Goal: Task Accomplishment & Management: Manage account settings

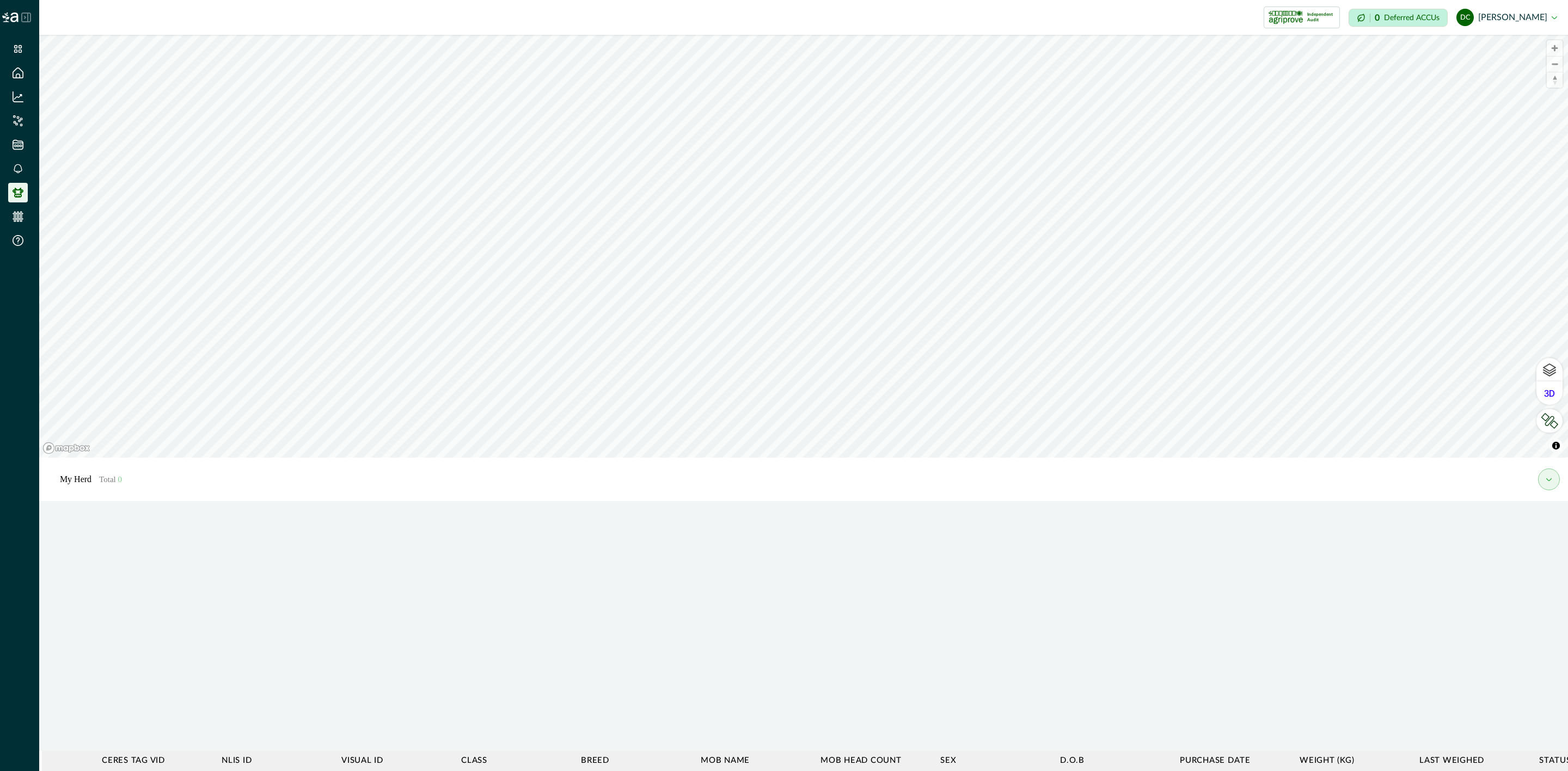
click at [23, 14] on icon at bounding box center [26, 18] width 10 height 10
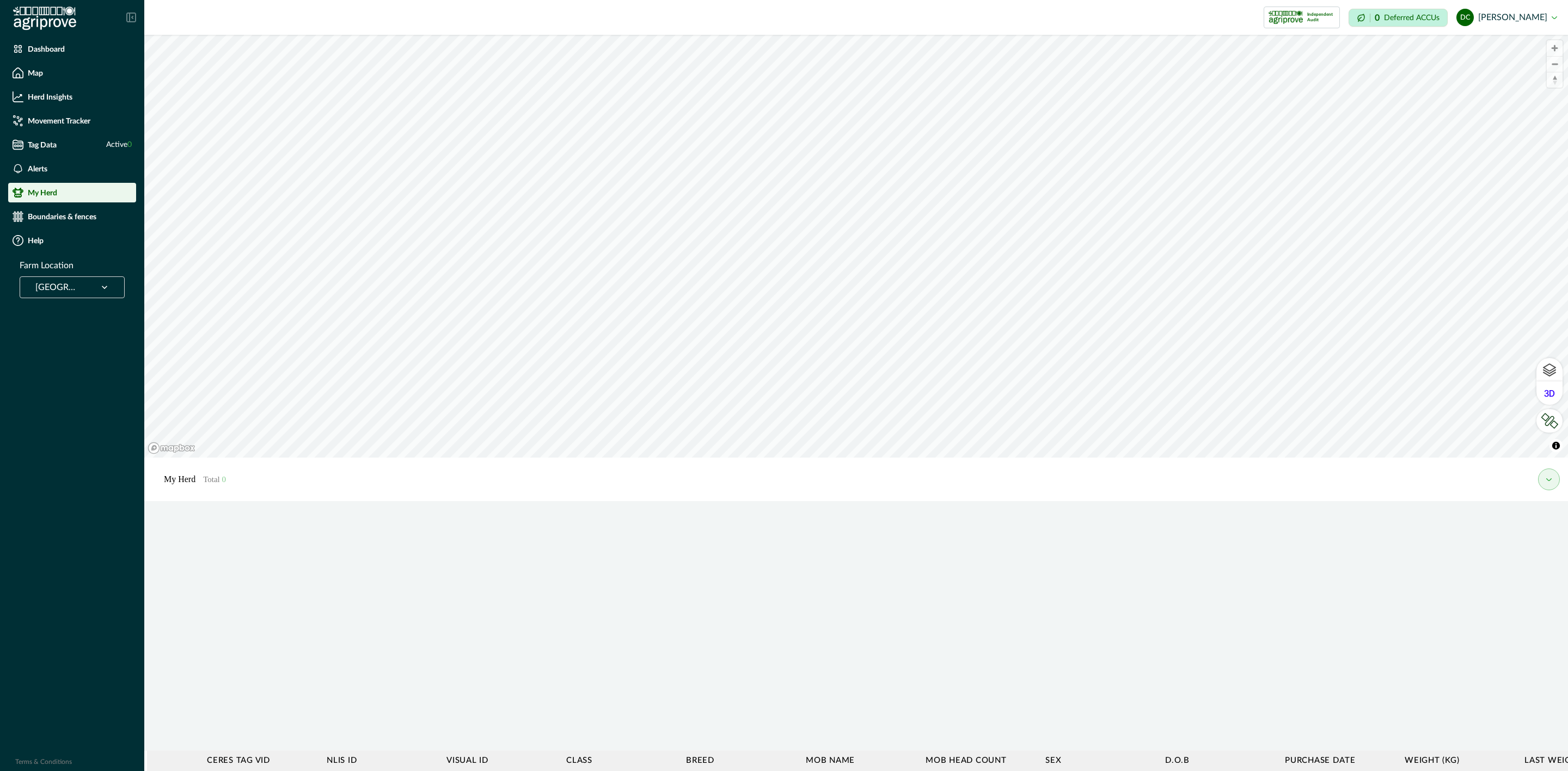
click at [77, 297] on div "[GEOGRAPHIC_DATA]" at bounding box center [72, 287] width 105 height 22
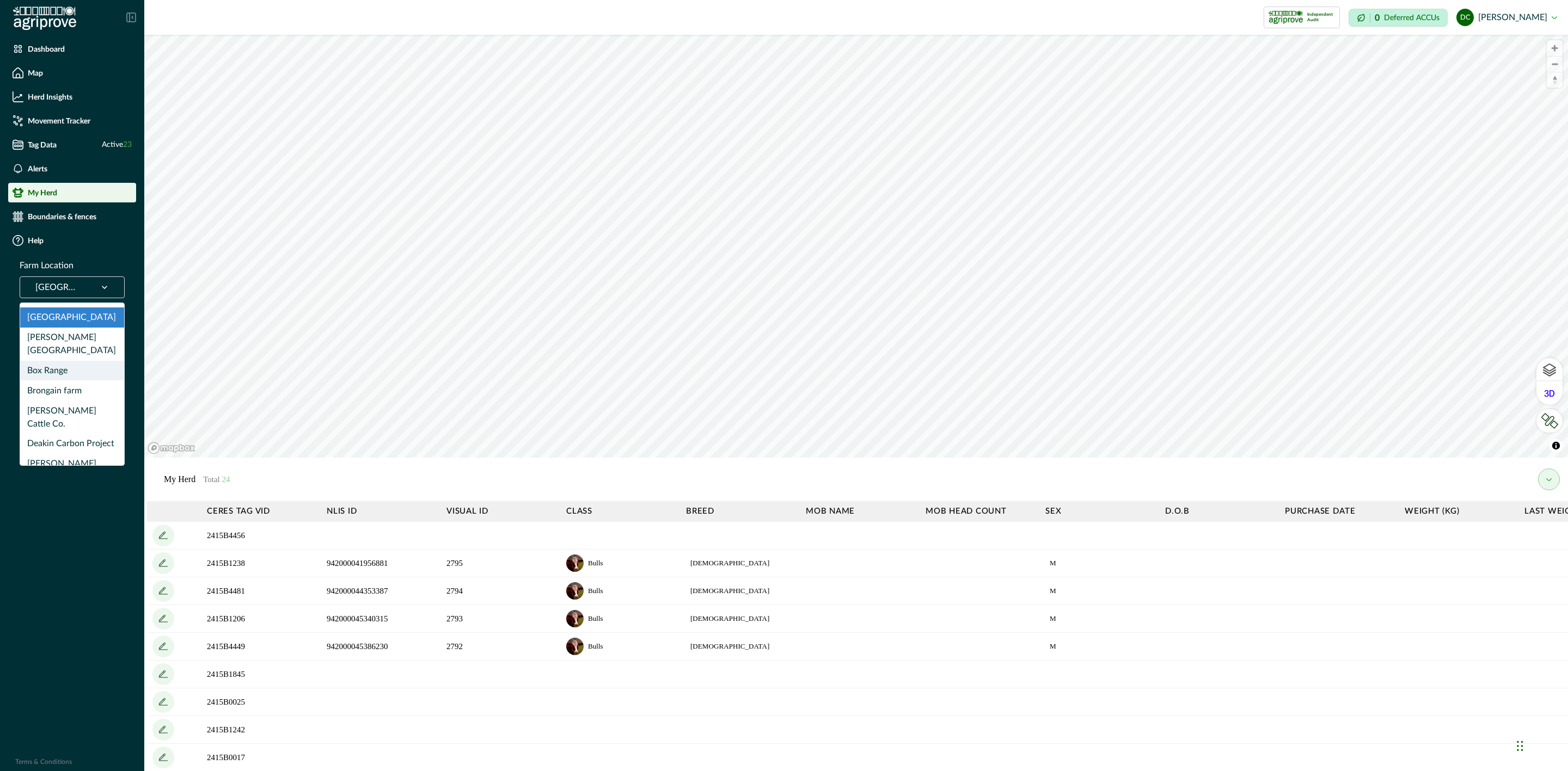
click at [77, 361] on div "Box Range" at bounding box center [72, 371] width 104 height 20
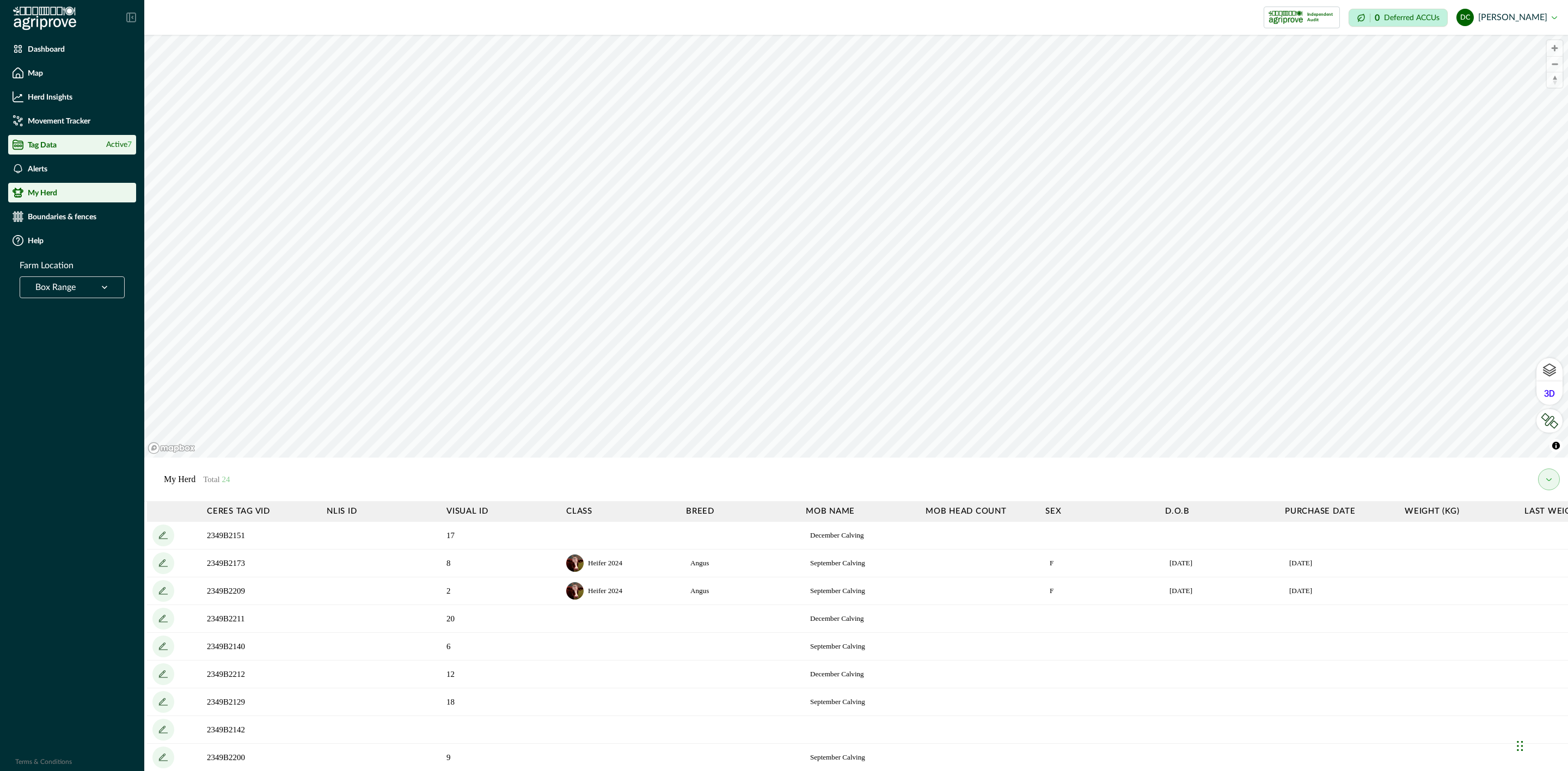
click at [100, 144] on div "Tag Data Active 7" at bounding box center [72, 144] width 119 height 11
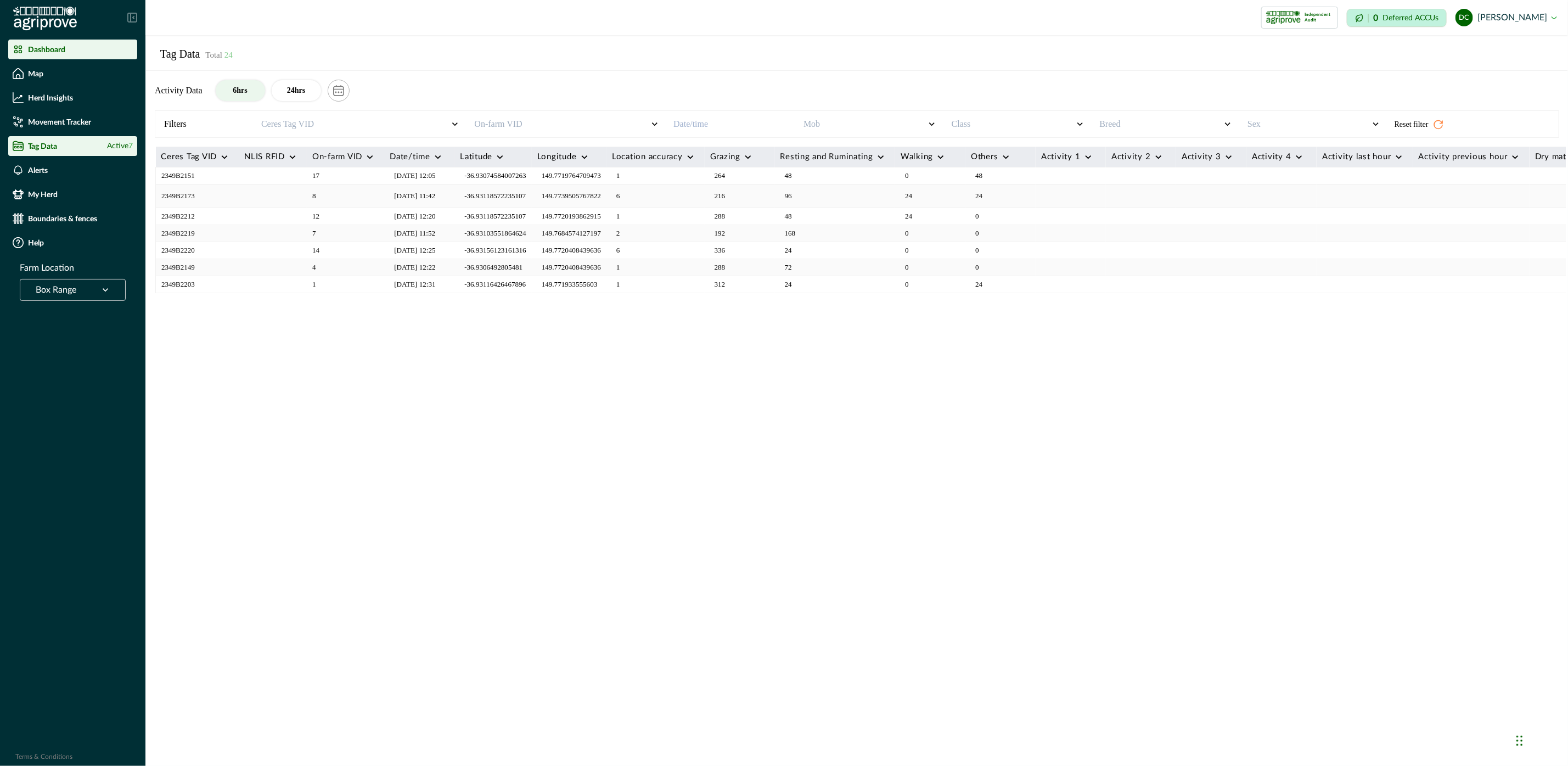
click at [63, 49] on p "Dashboard" at bounding box center [46, 49] width 37 height 9
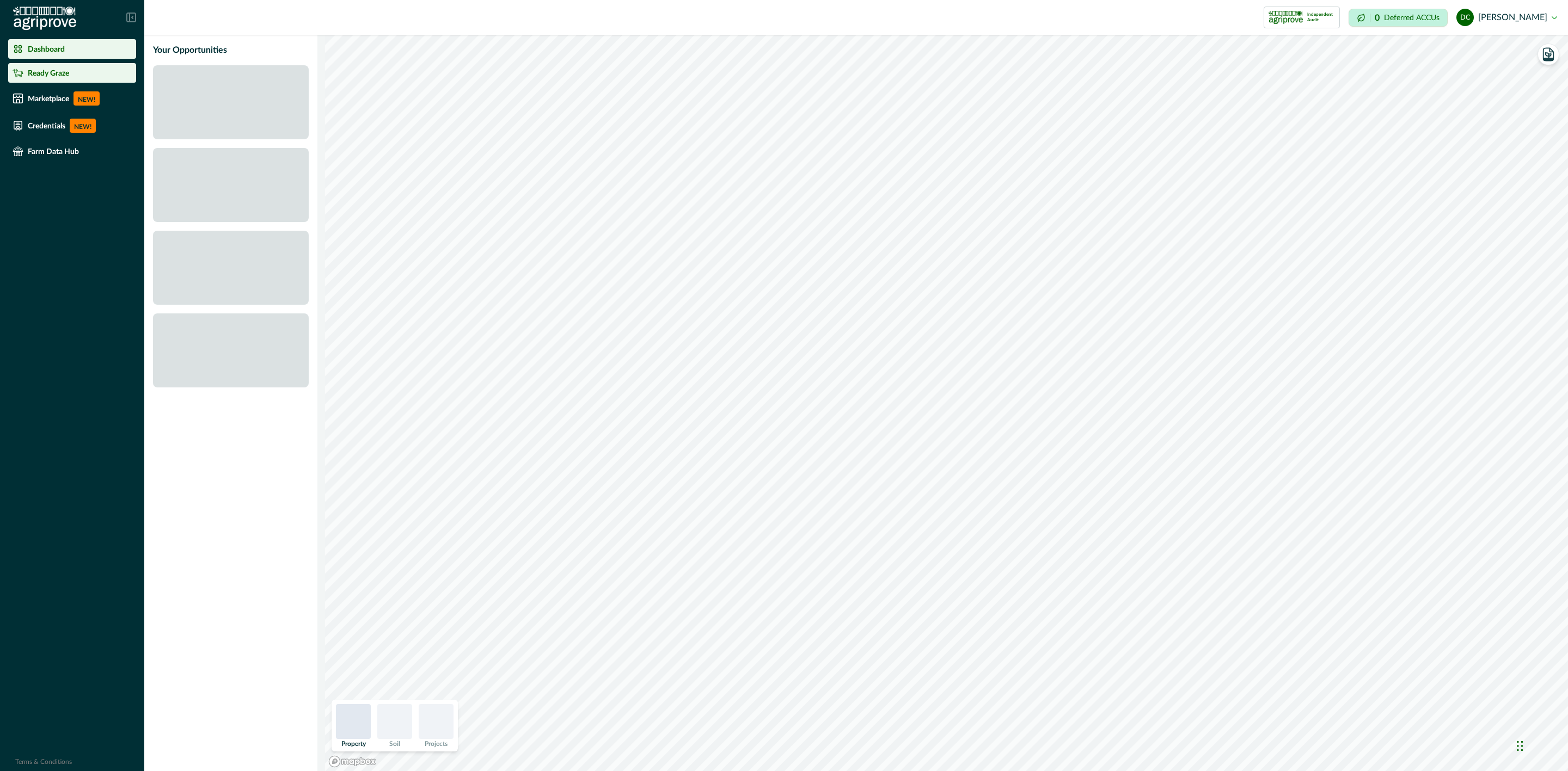
click at [71, 82] on li "Ready Graze" at bounding box center [72, 73] width 128 height 19
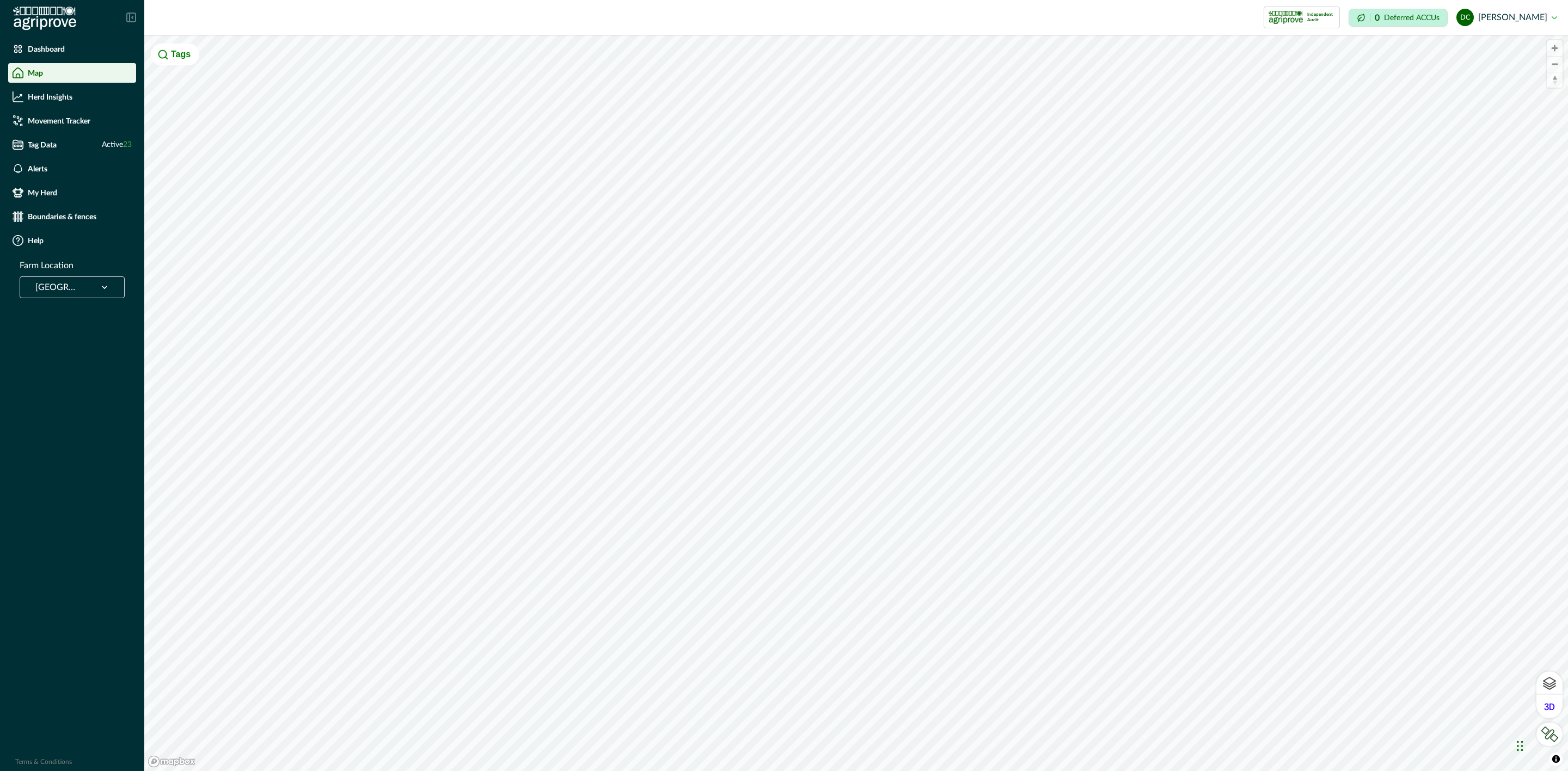
click at [66, 291] on div at bounding box center [58, 288] width 45 height 15
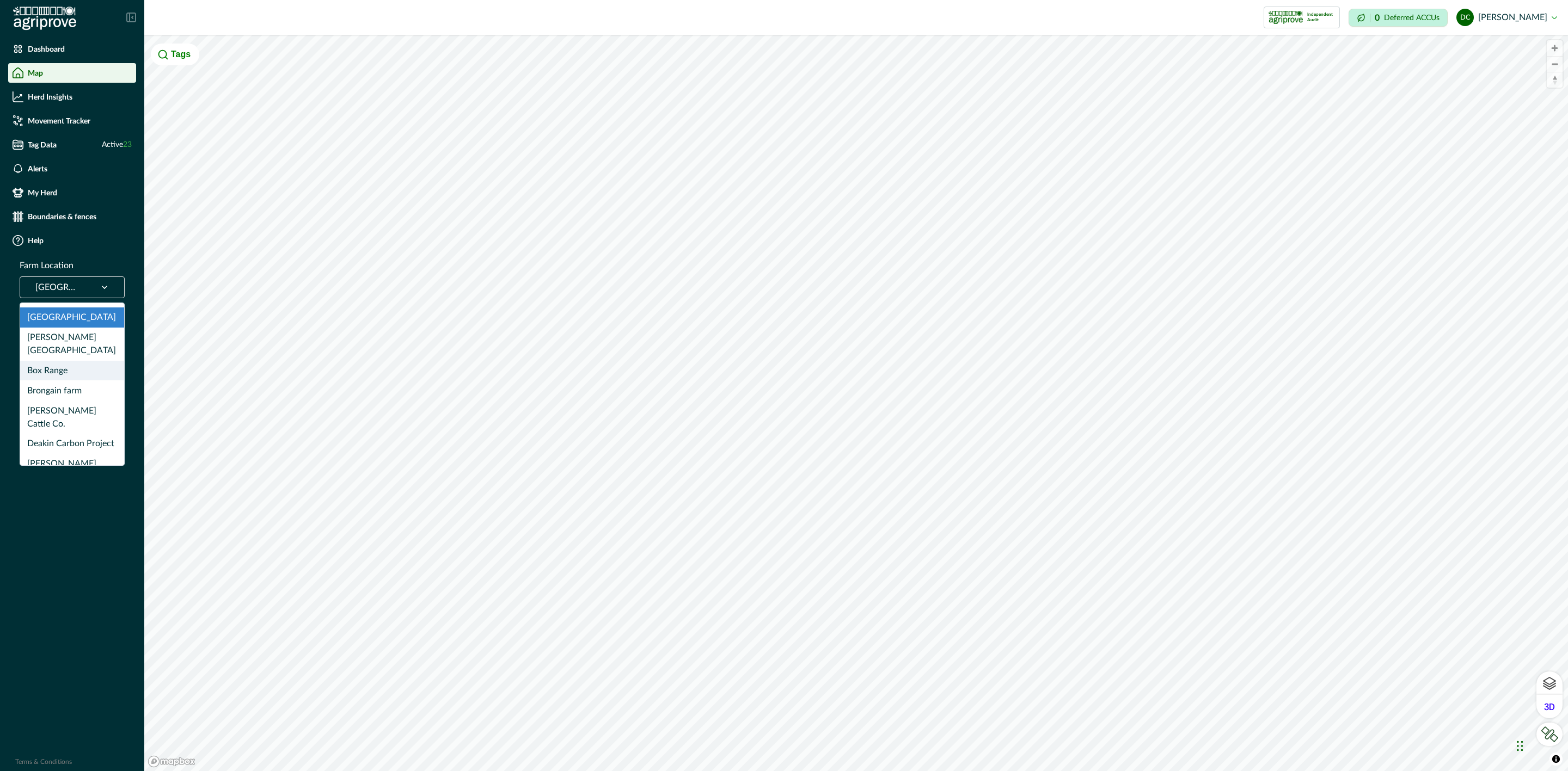
click at [75, 361] on div "Box Range" at bounding box center [72, 371] width 104 height 20
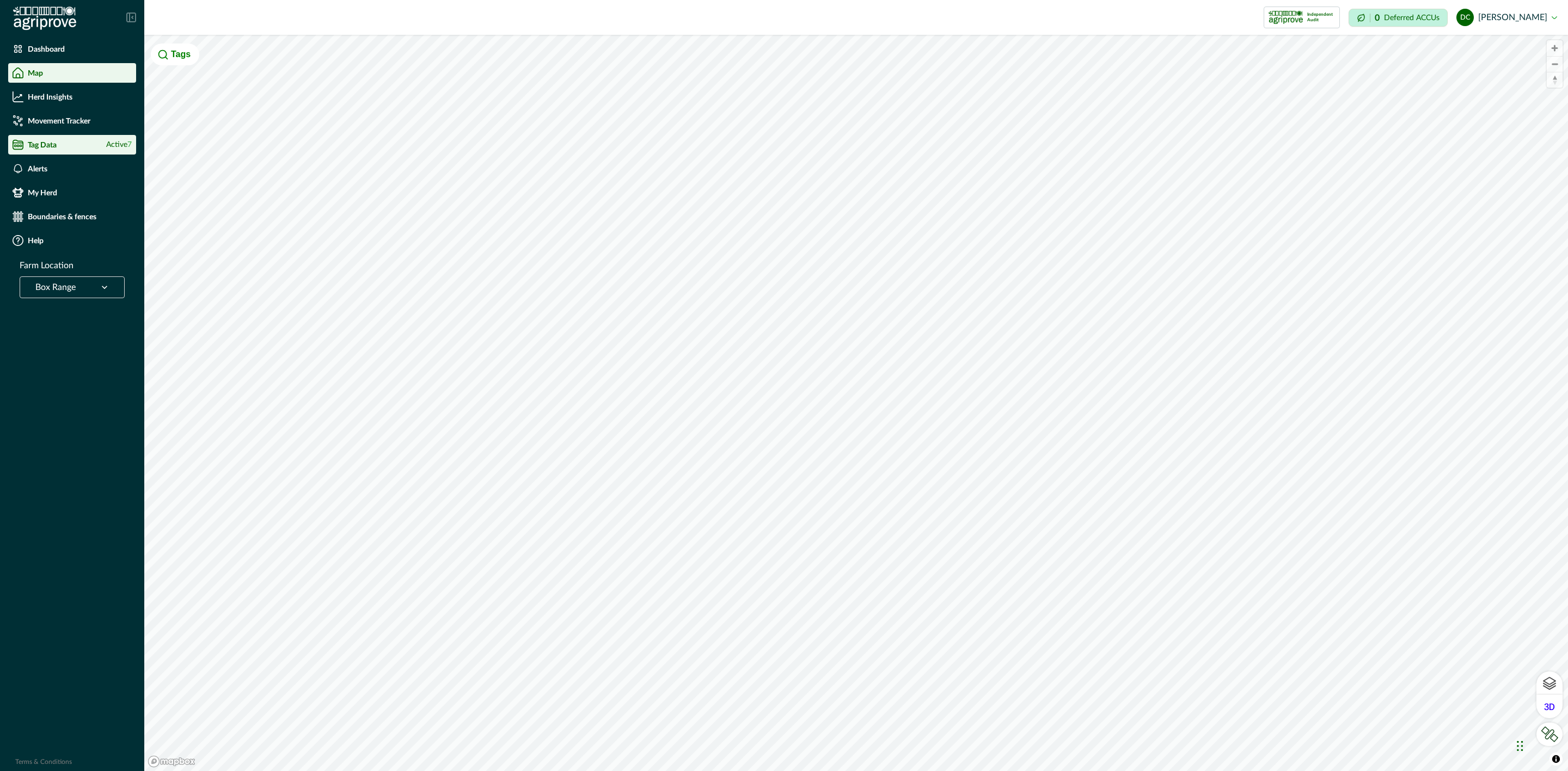
click at [95, 147] on div "Tag Data Active 7" at bounding box center [72, 144] width 119 height 11
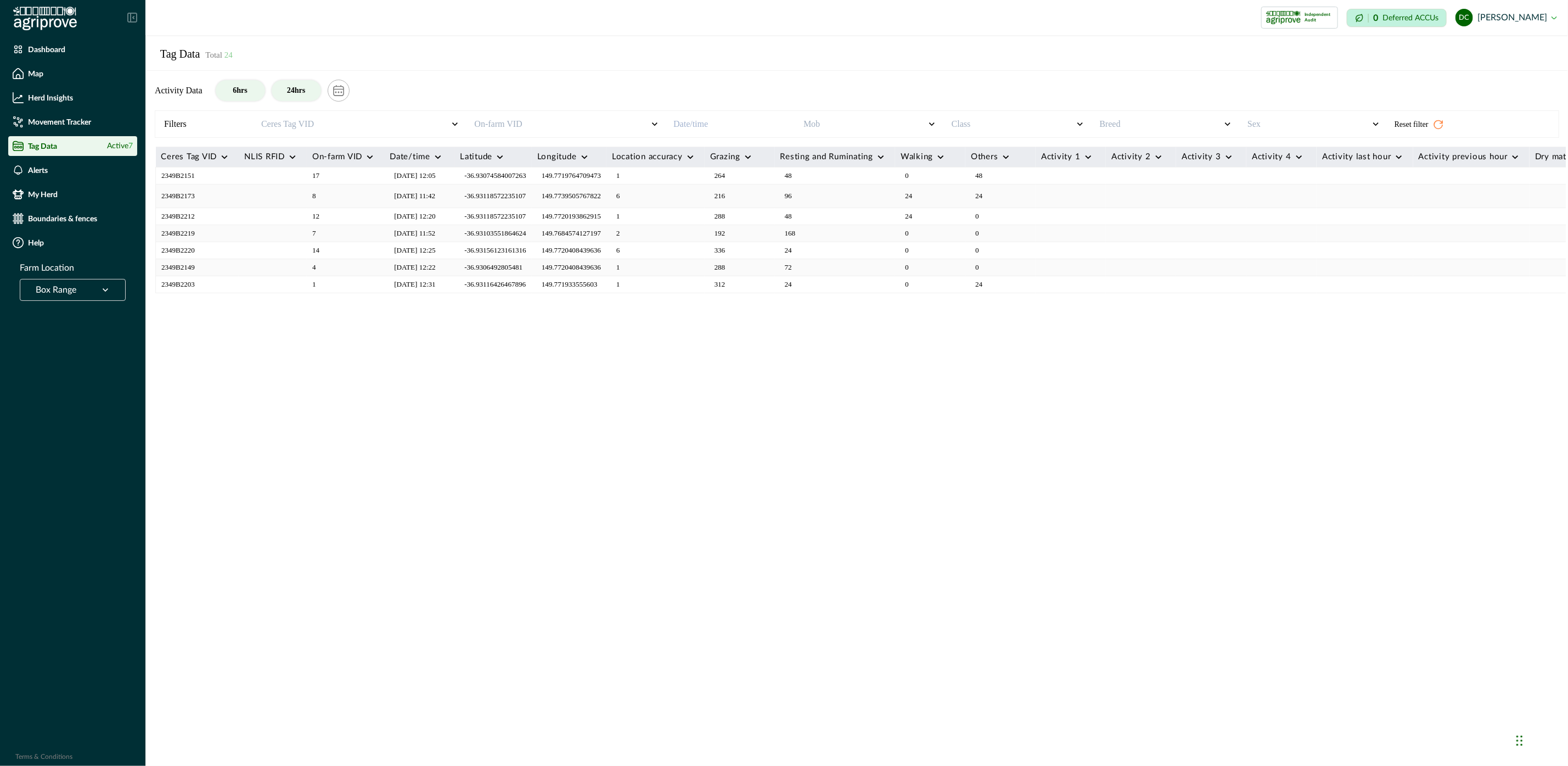
click at [275, 91] on button "24hrs" at bounding box center [296, 91] width 49 height 21
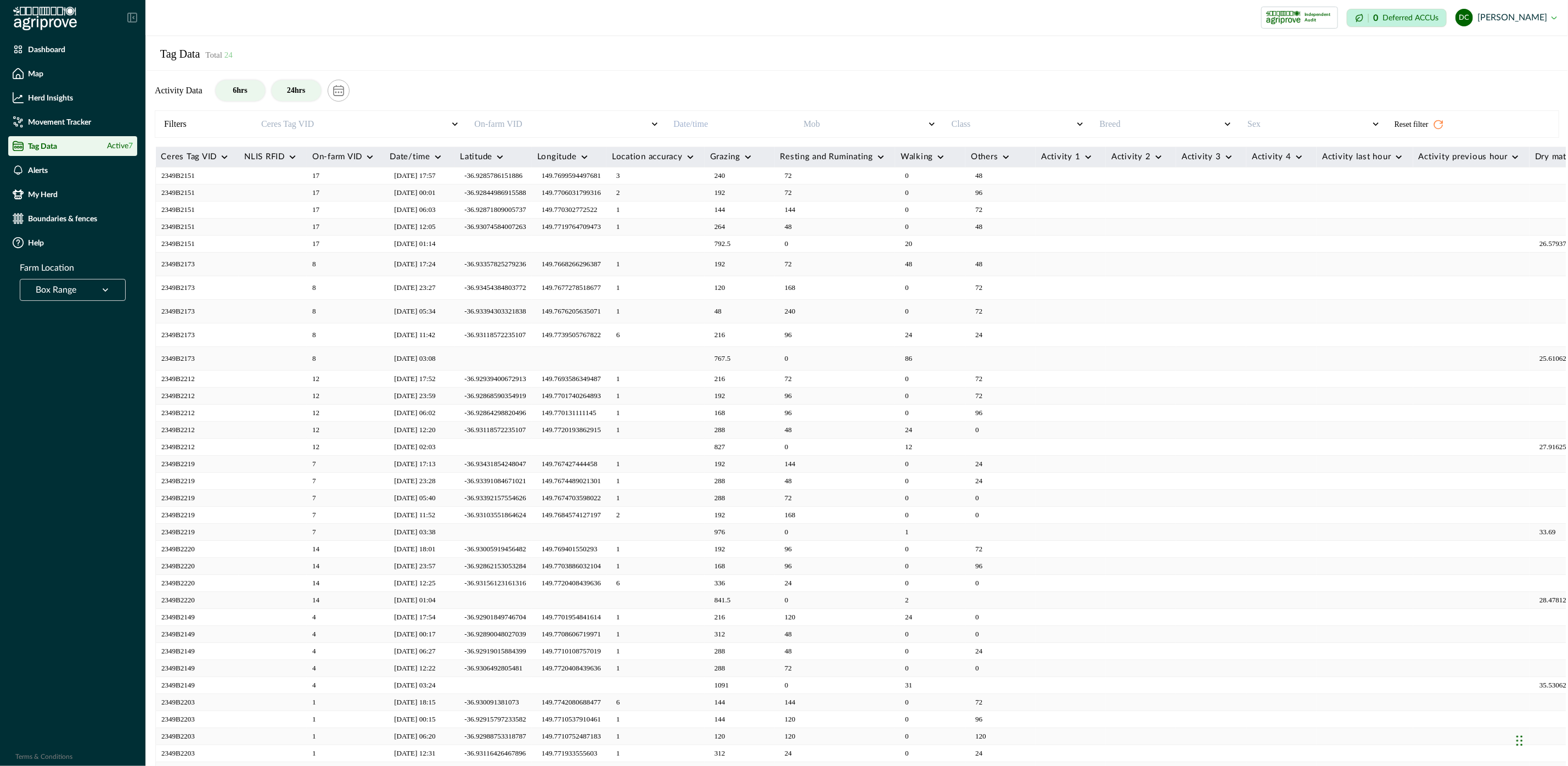
click at [243, 89] on button "6hrs" at bounding box center [241, 91] width 49 height 21
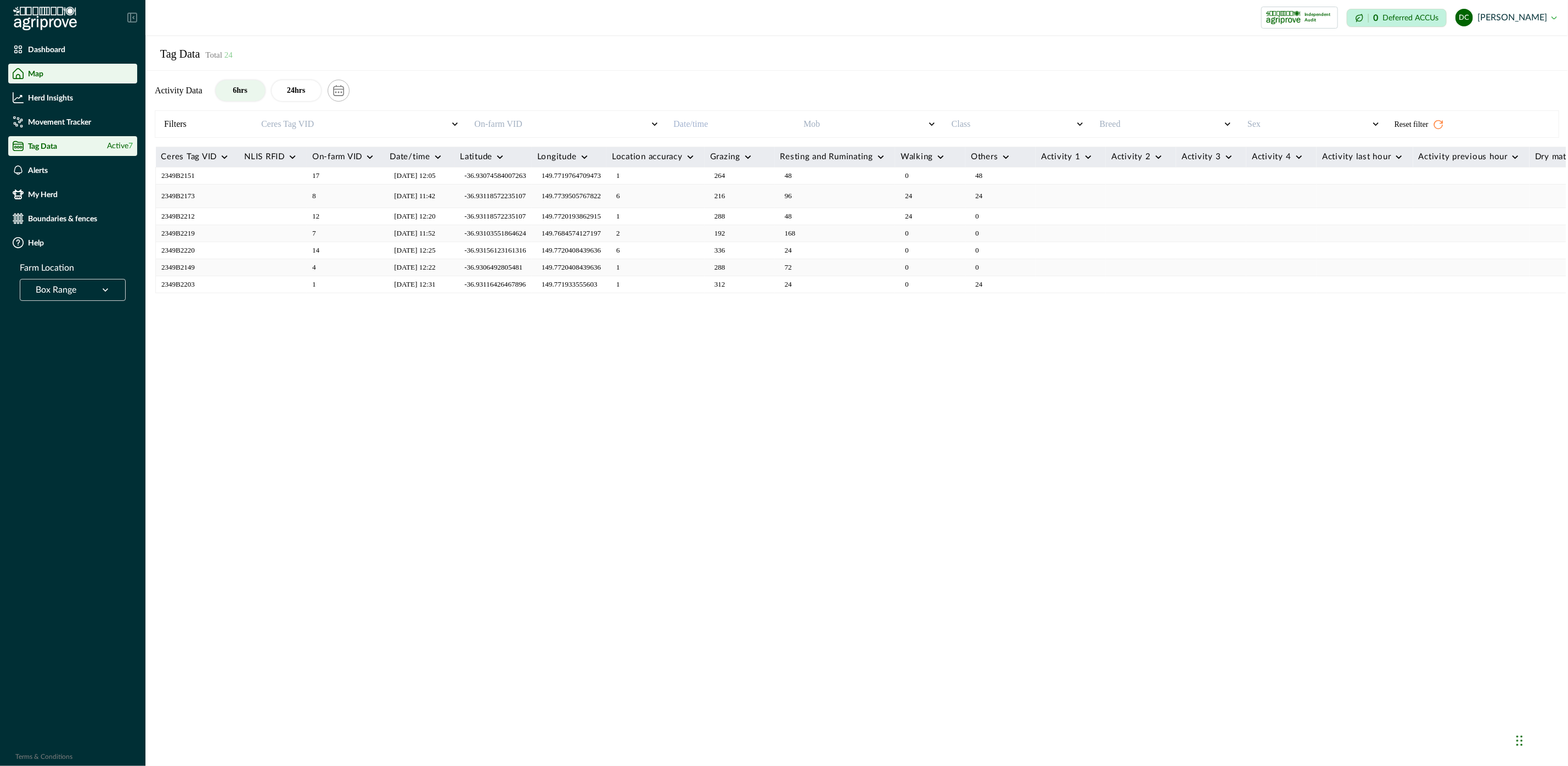
click at [76, 67] on li "Map" at bounding box center [73, 73] width 129 height 20
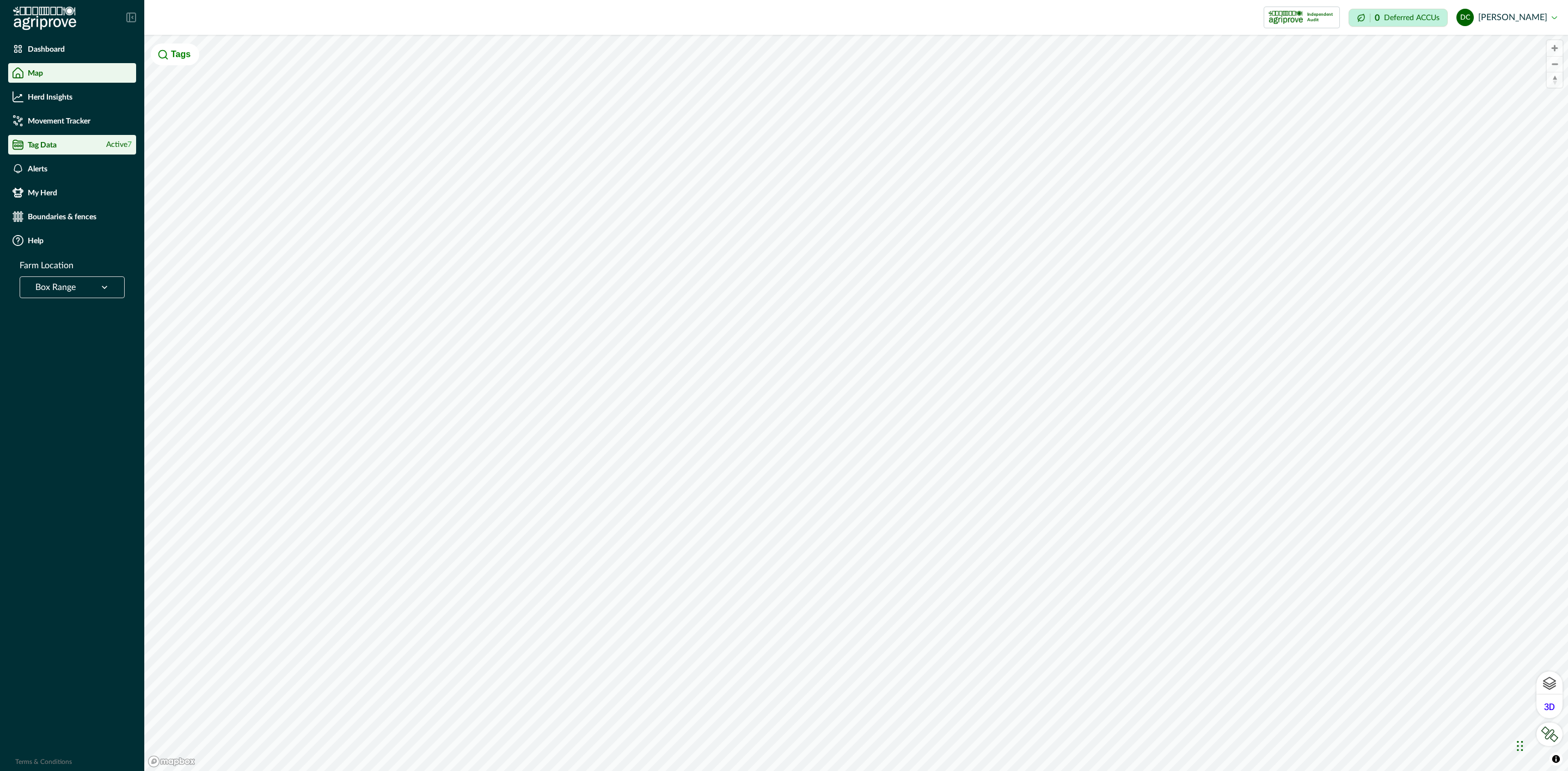
click at [90, 135] on li "Tag Data Active 7" at bounding box center [72, 144] width 128 height 19
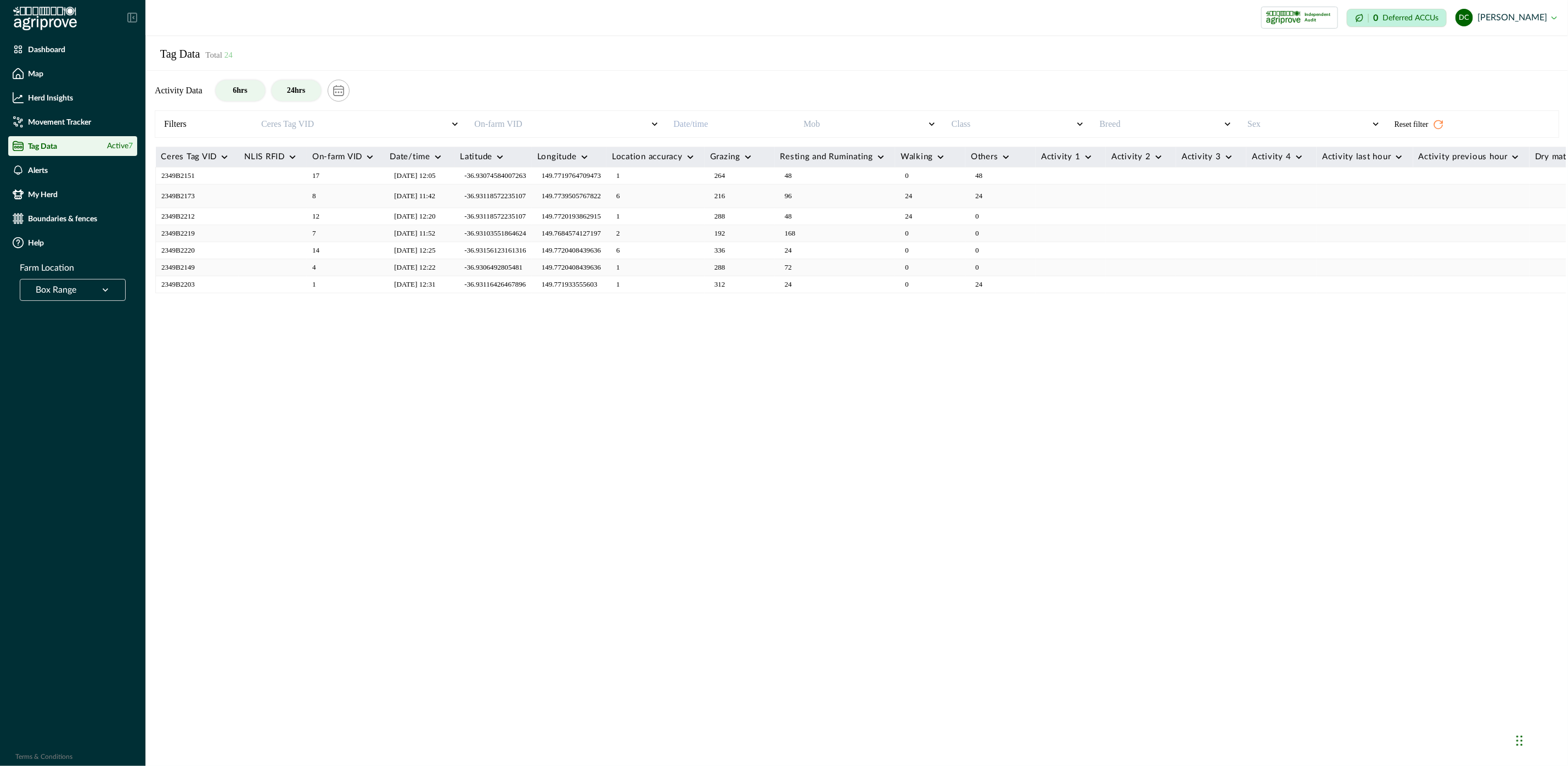
click at [307, 86] on button "24hrs" at bounding box center [296, 91] width 49 height 21
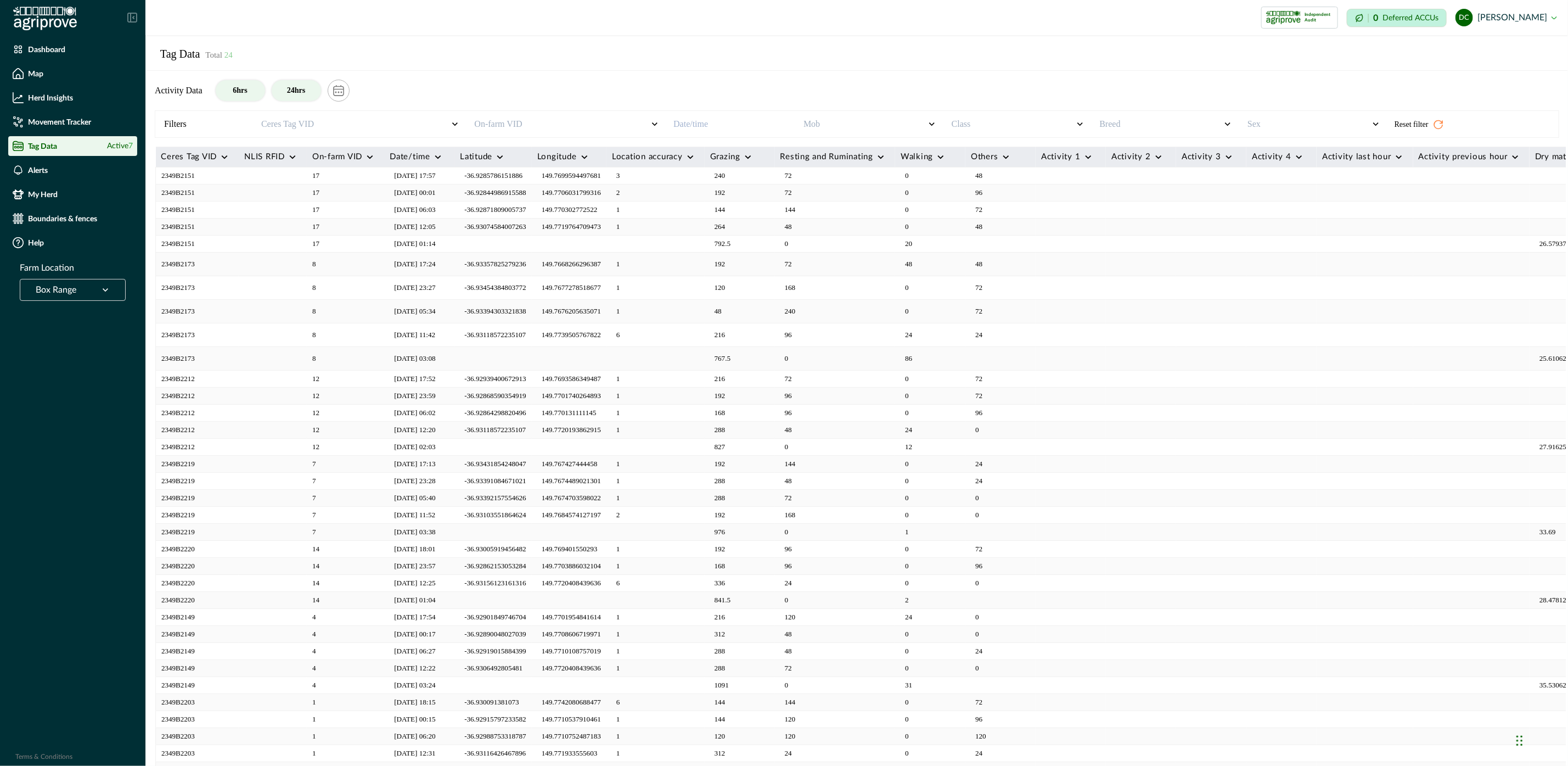
click at [226, 98] on button "6hrs" at bounding box center [241, 91] width 49 height 21
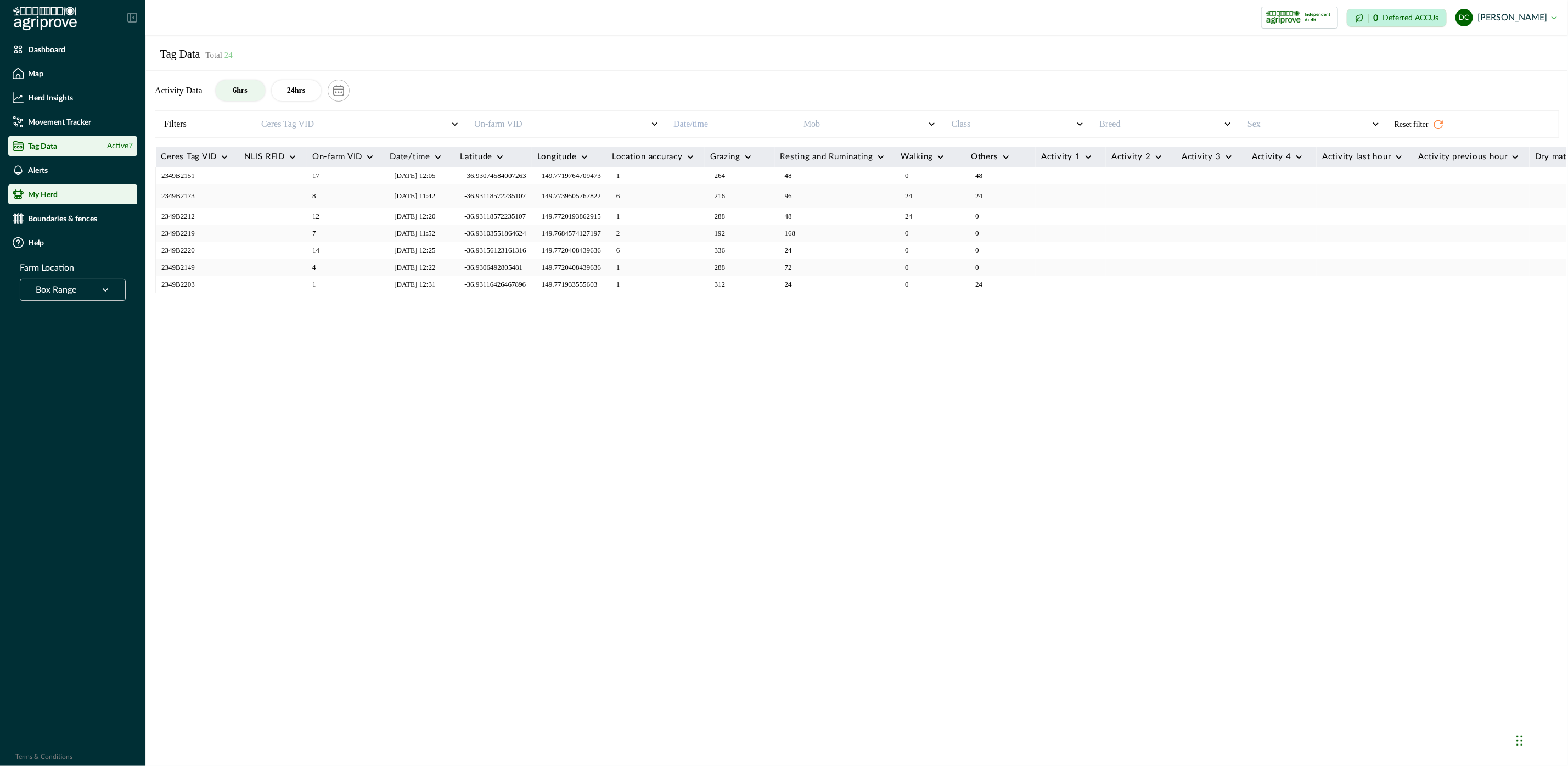
click at [63, 191] on div "My Herd" at bounding box center [73, 194] width 120 height 11
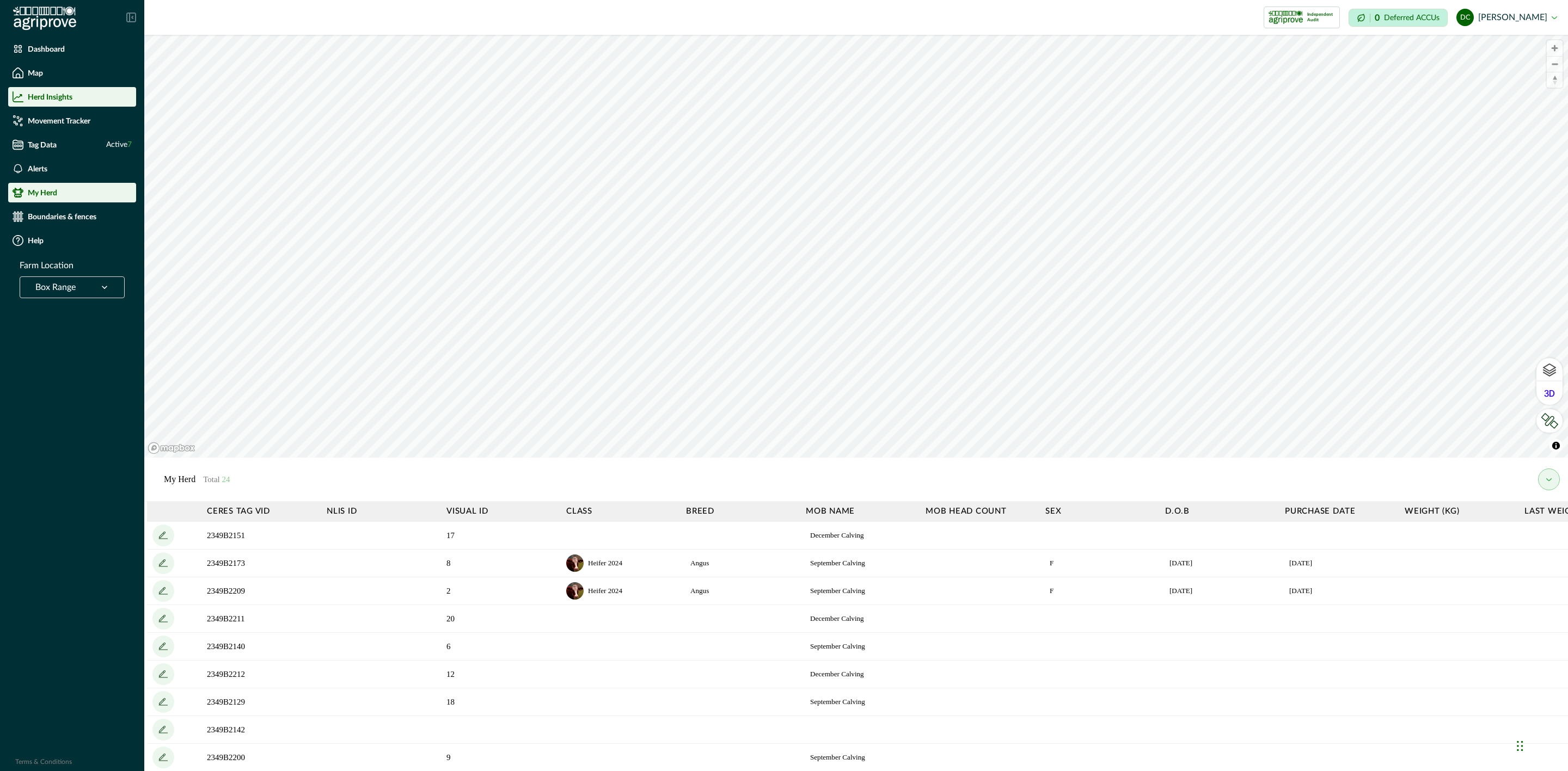
click at [72, 96] on p "Herd Insights" at bounding box center [50, 97] width 45 height 9
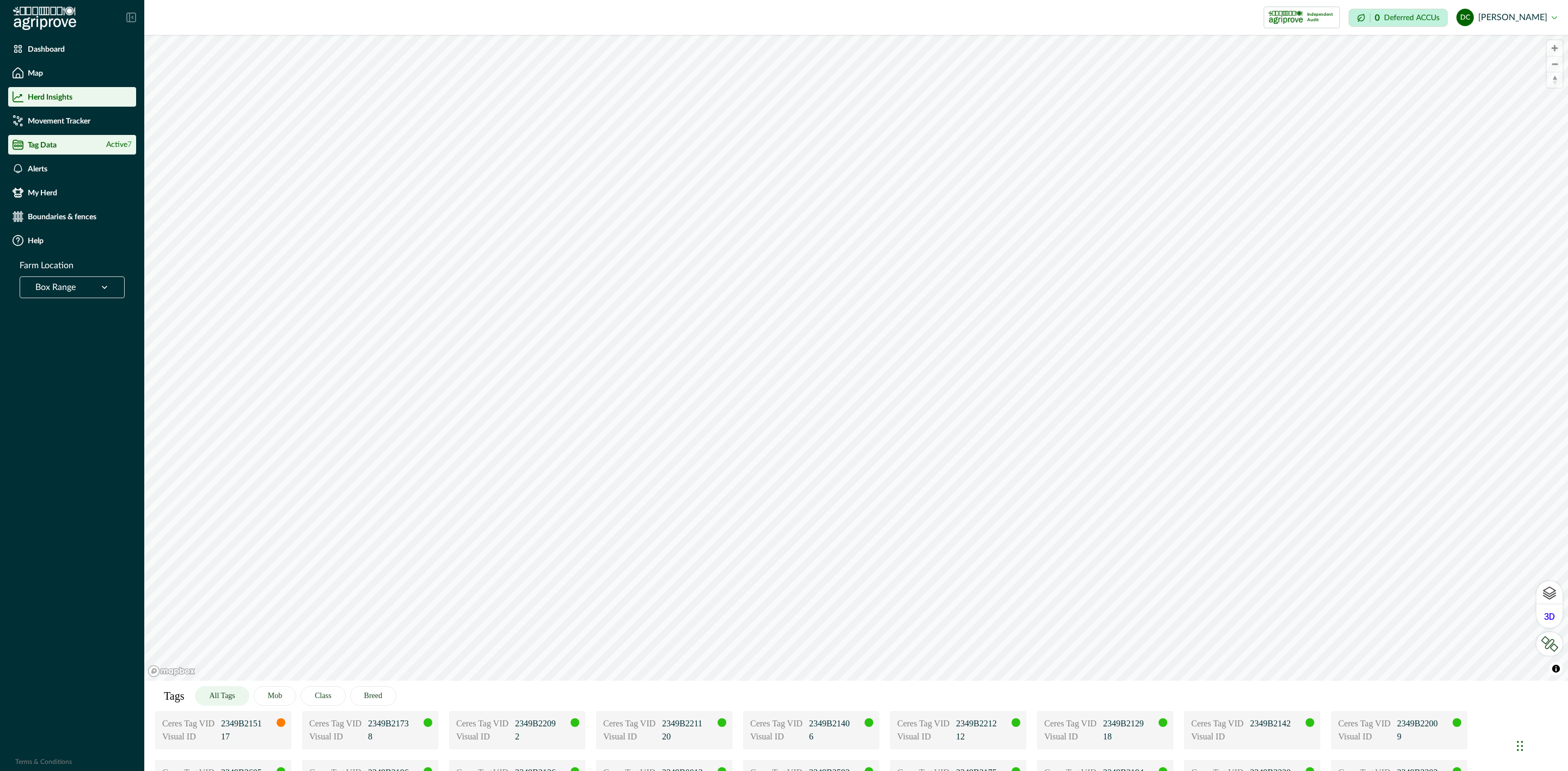
click at [71, 144] on div "Tag Data Active 7" at bounding box center [72, 144] width 119 height 11
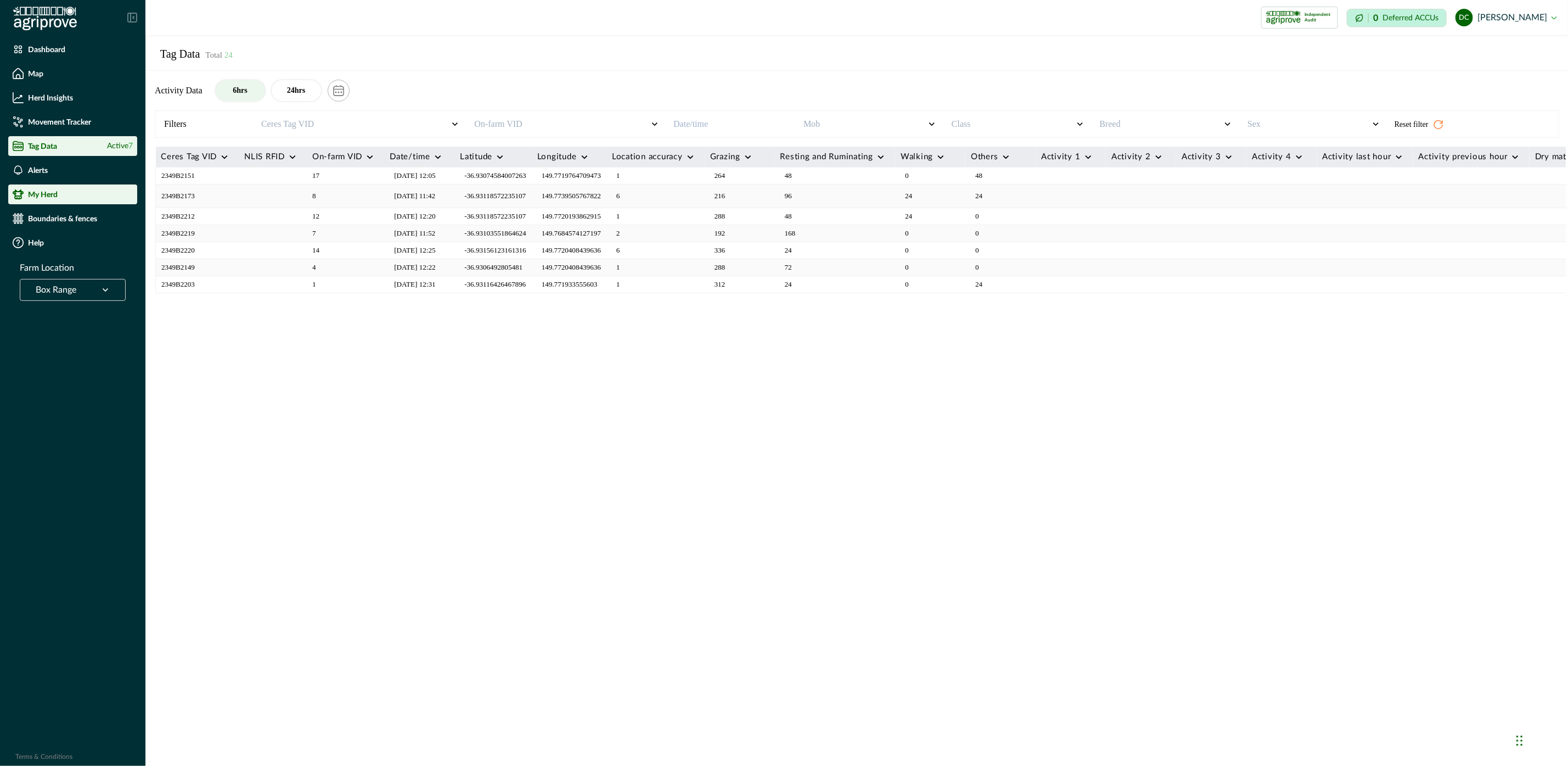
click at [99, 195] on div "My Herd" at bounding box center [73, 194] width 120 height 11
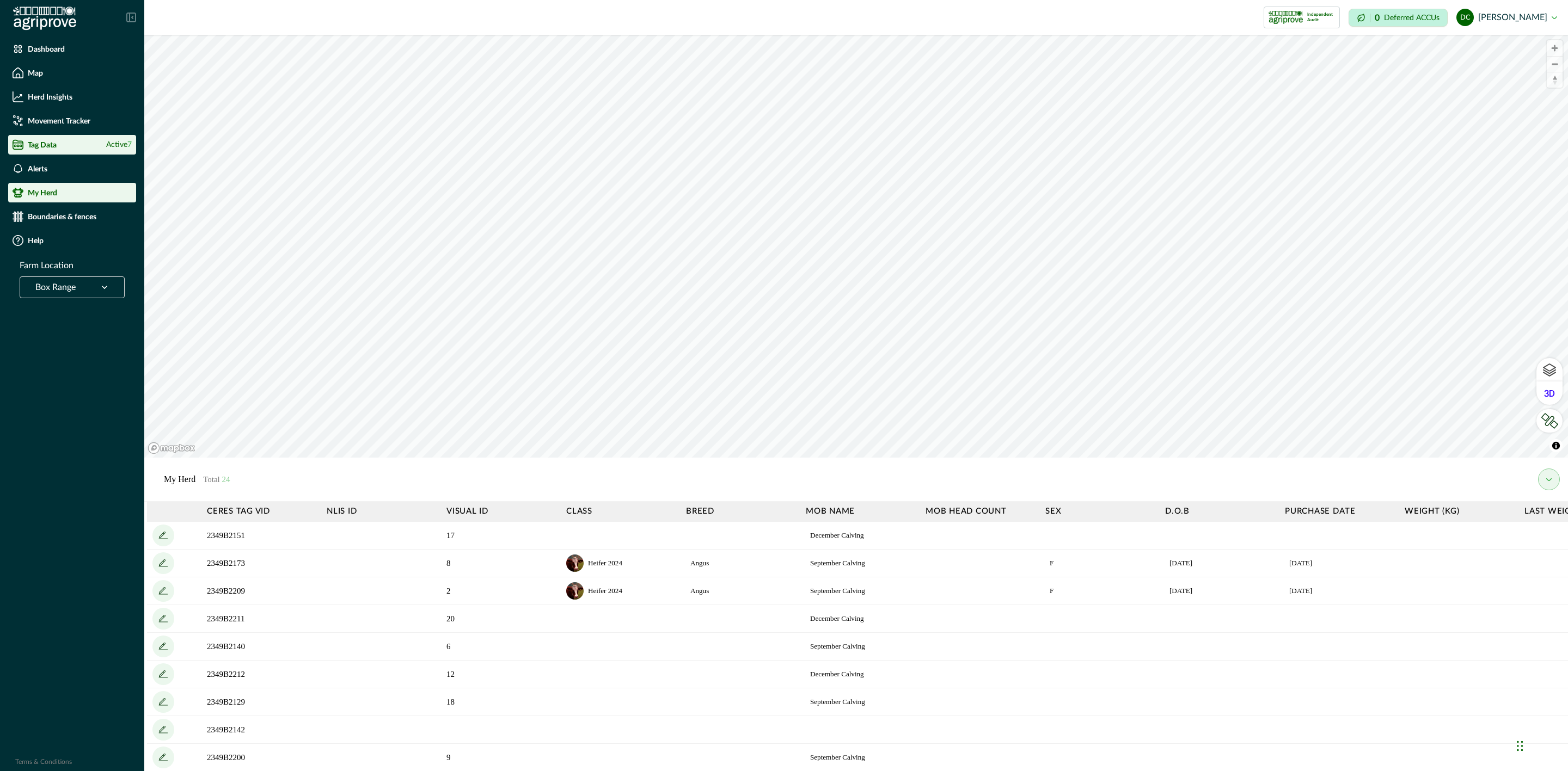
click at [92, 142] on div "Tag Data Active 7" at bounding box center [72, 144] width 119 height 11
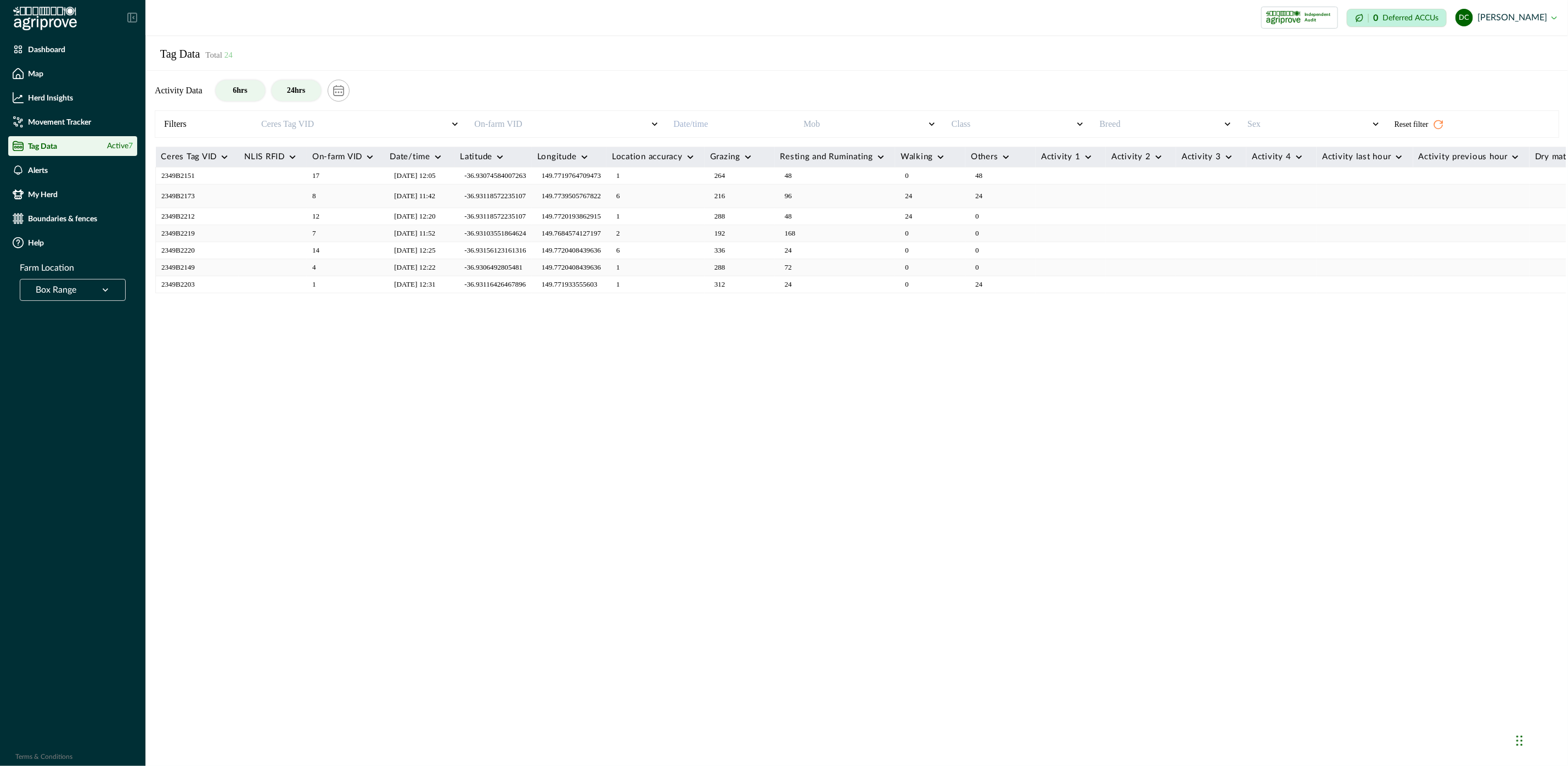
click at [285, 93] on button "24hrs" at bounding box center [296, 91] width 49 height 21
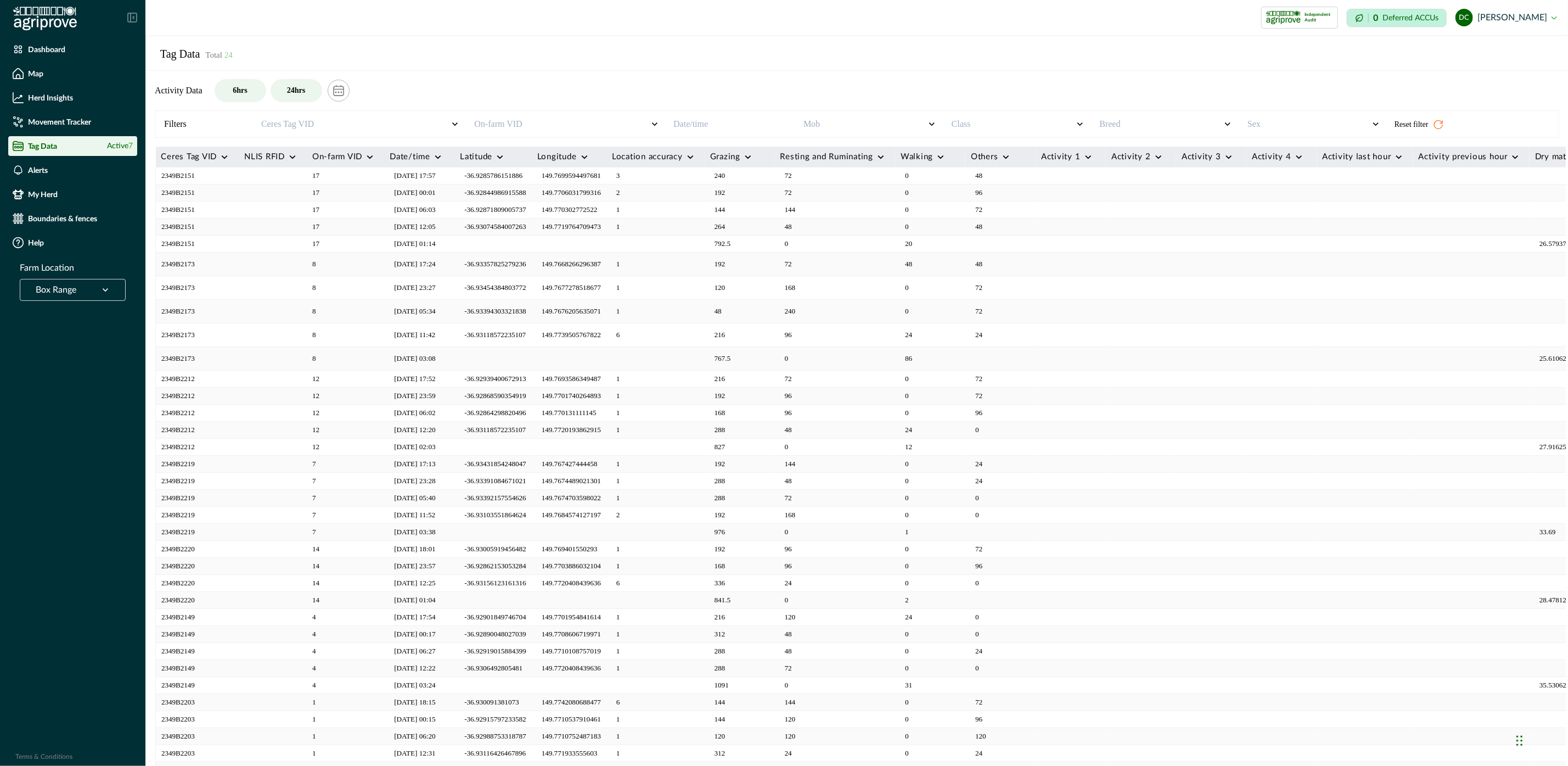
click at [220, 96] on button "6hrs" at bounding box center [241, 91] width 49 height 21
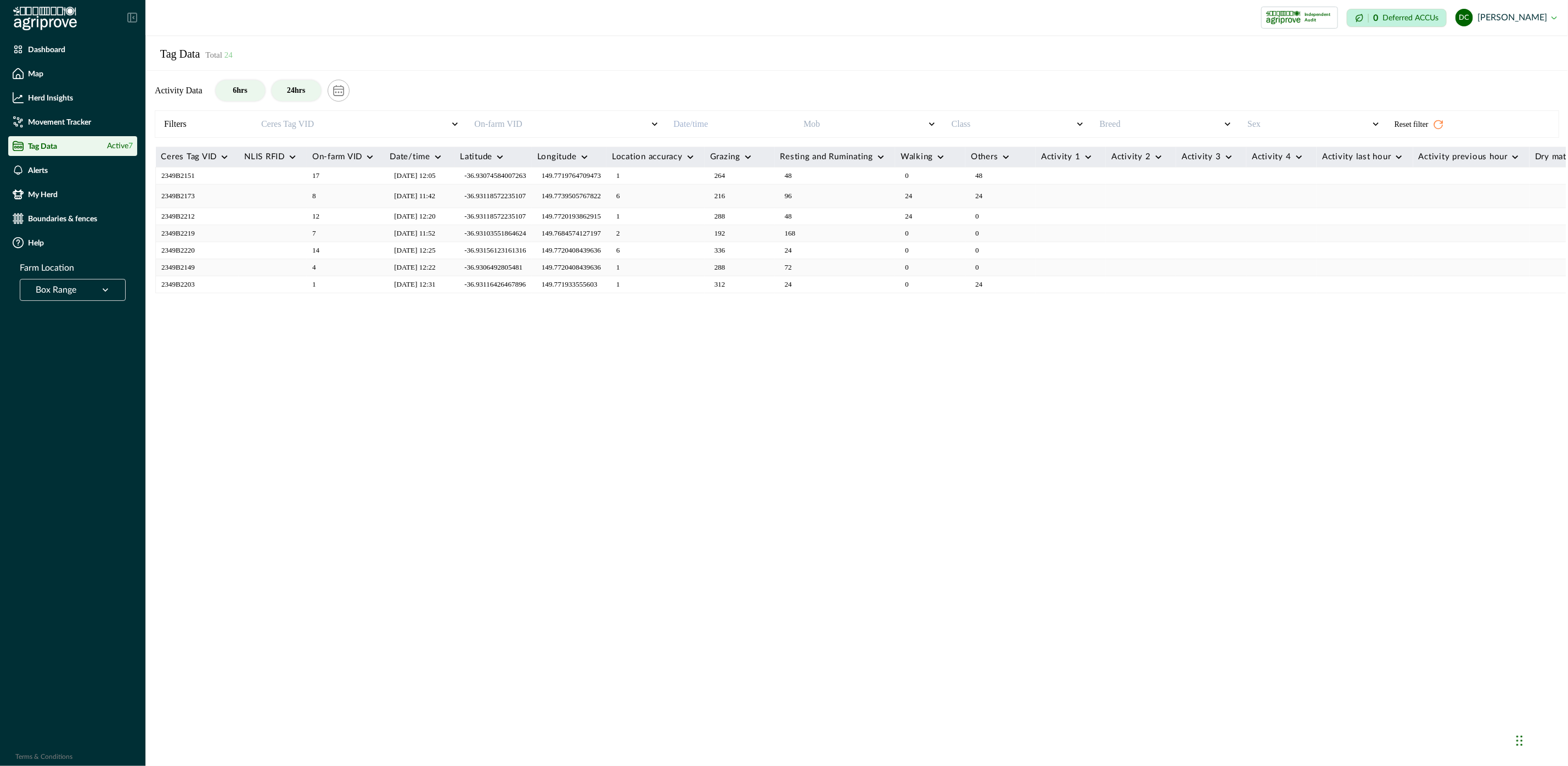
click at [286, 89] on button "24hrs" at bounding box center [296, 91] width 49 height 21
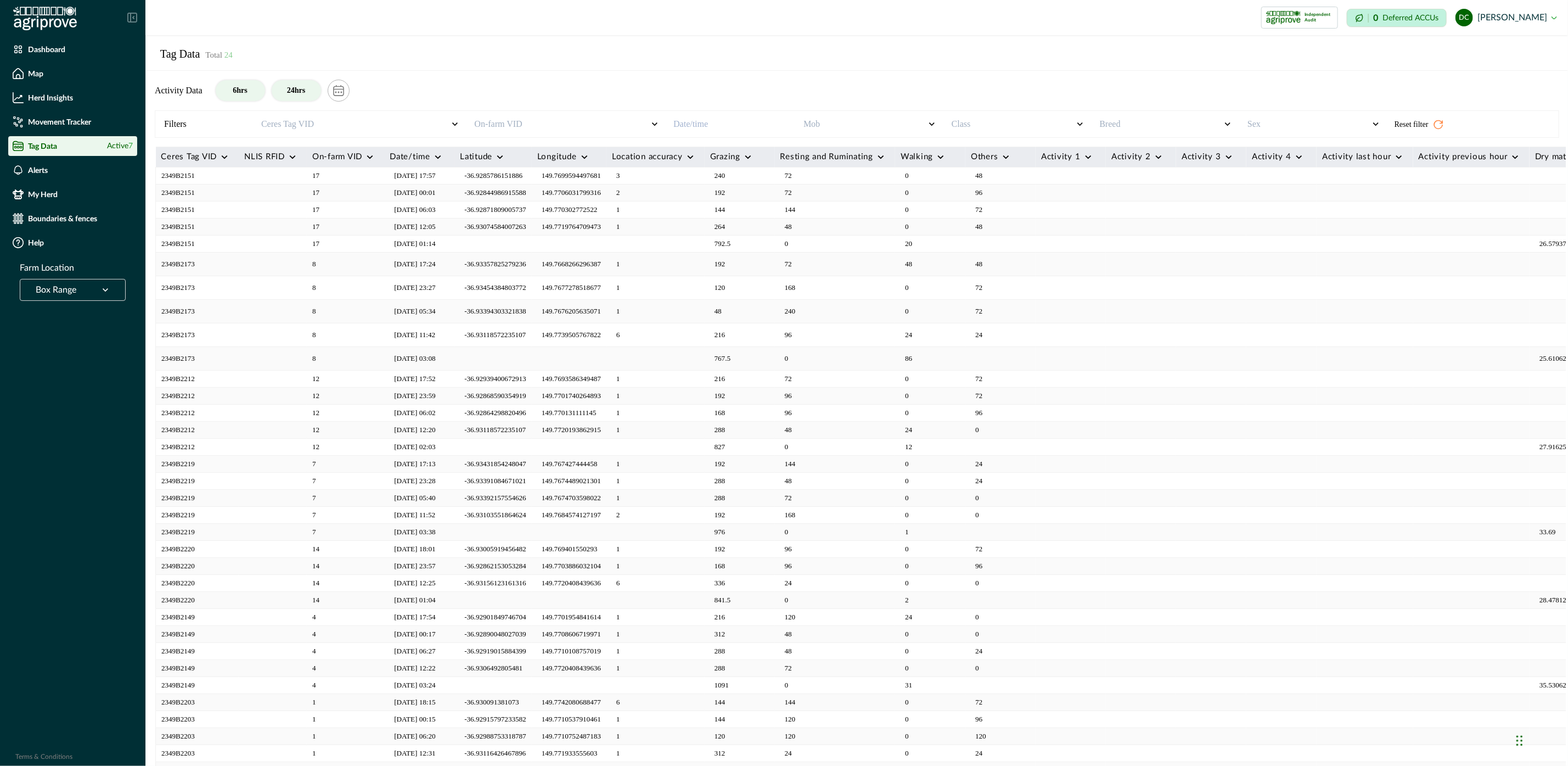
click at [253, 93] on button "6hrs" at bounding box center [241, 91] width 49 height 21
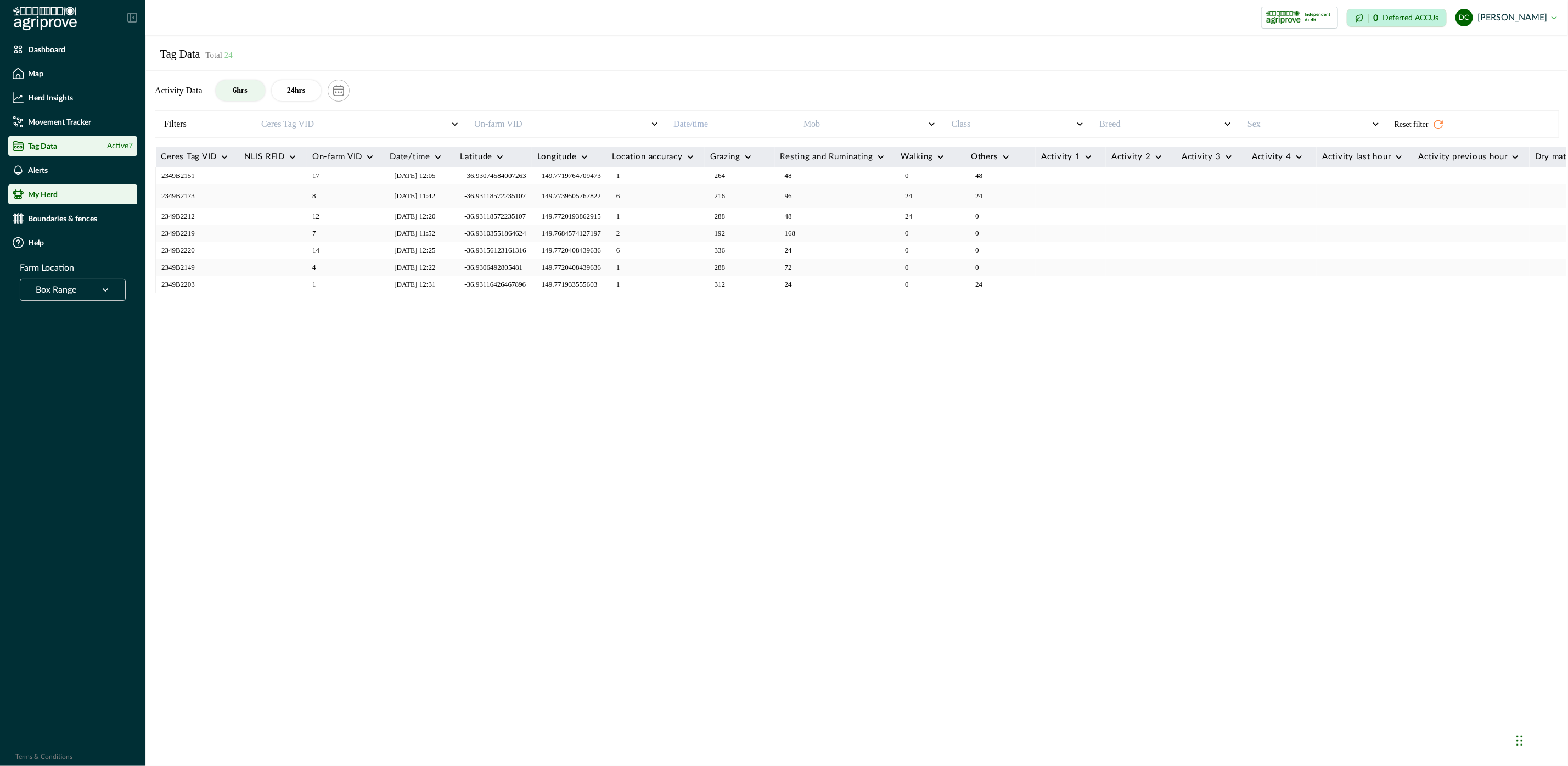
click at [76, 198] on div "My Herd" at bounding box center [73, 194] width 120 height 11
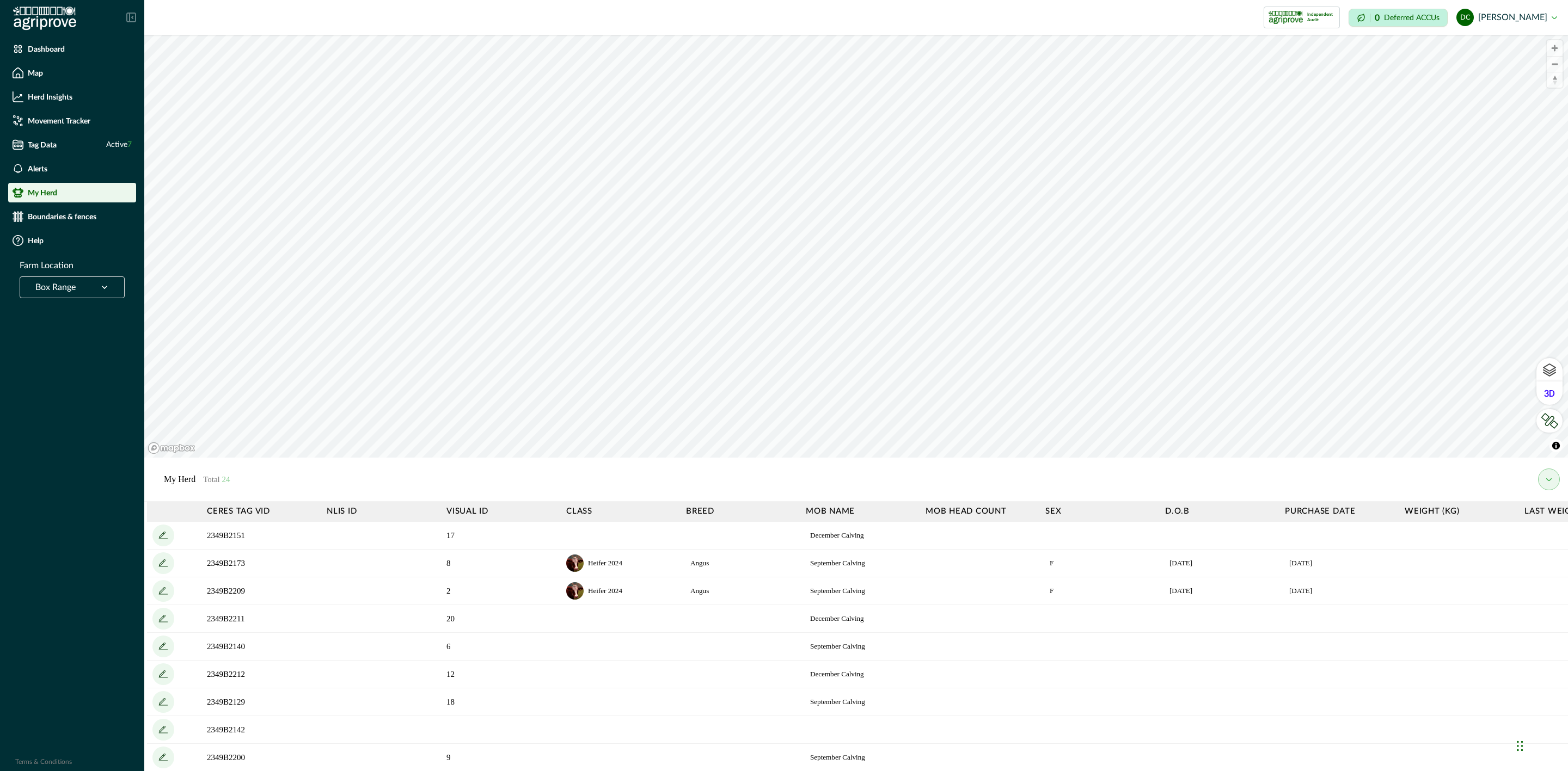
click at [1554, 480] on button "my herd" at bounding box center [1549, 479] width 22 height 22
click at [166, 531] on icon "add" at bounding box center [163, 536] width 18 height 18
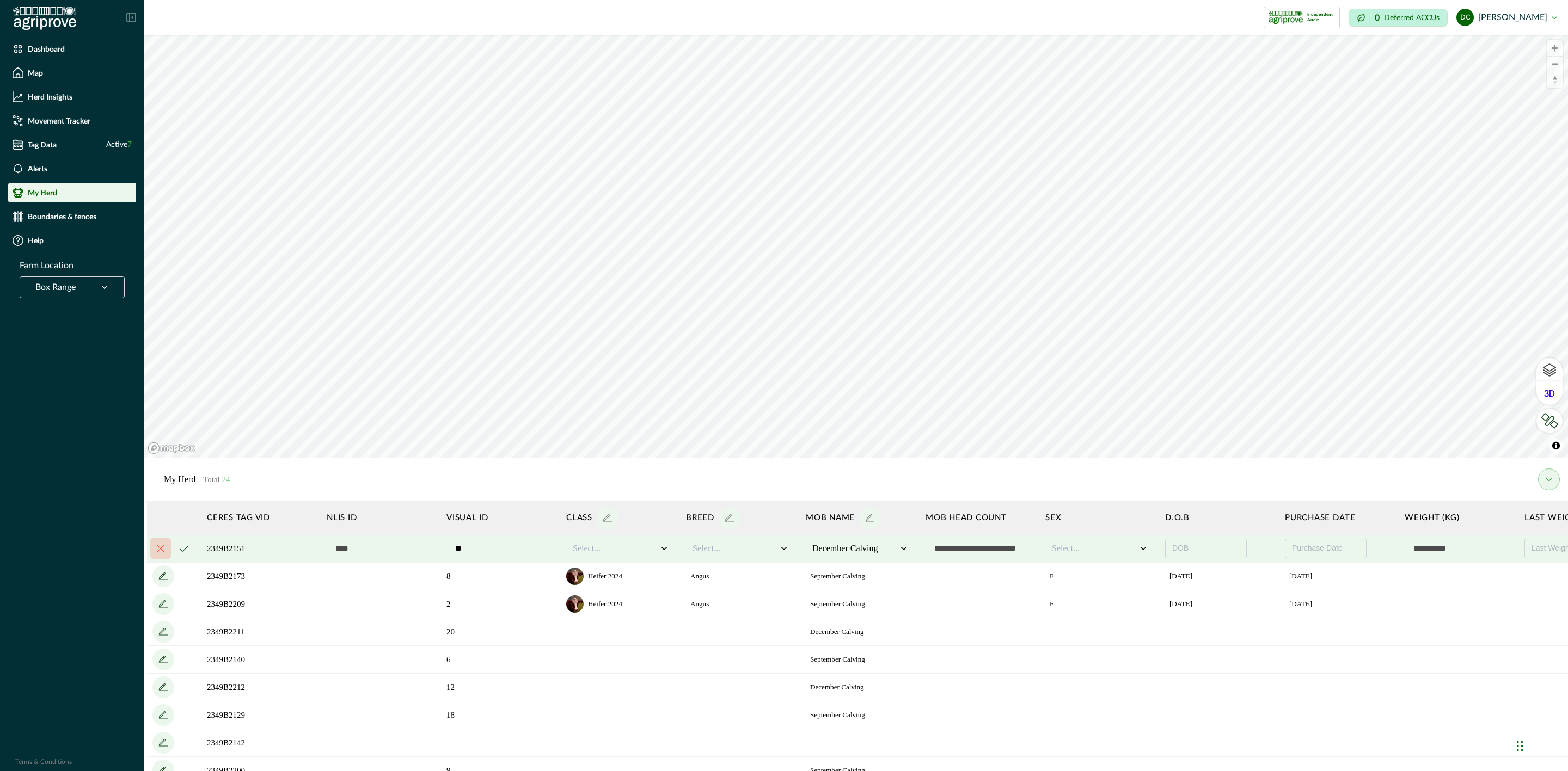
click at [163, 546] on icon "cancel" at bounding box center [161, 549] width 8 height 8
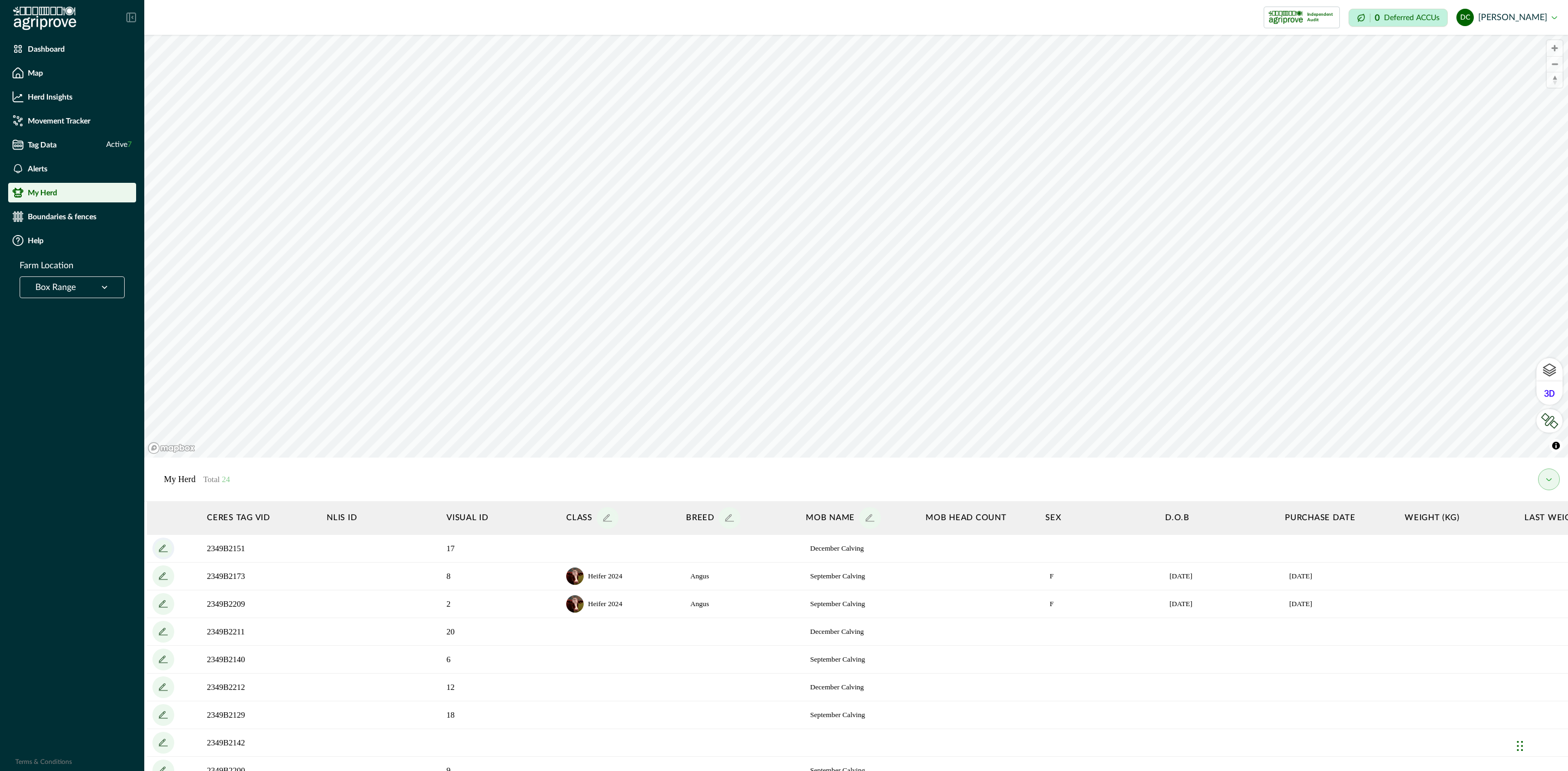
click at [162, 551] on icon "add" at bounding box center [163, 549] width 18 height 18
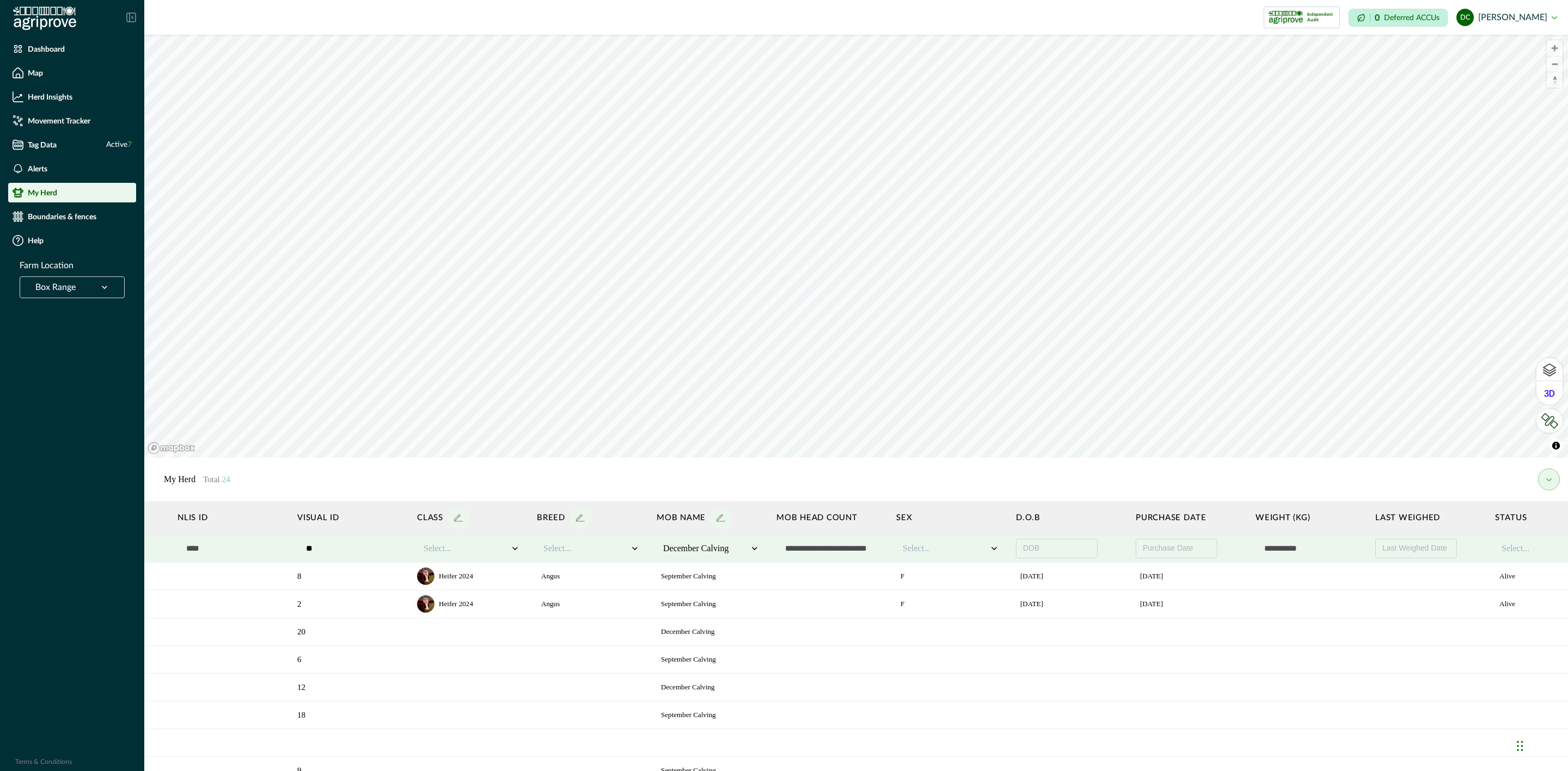
scroll to position [0, 325]
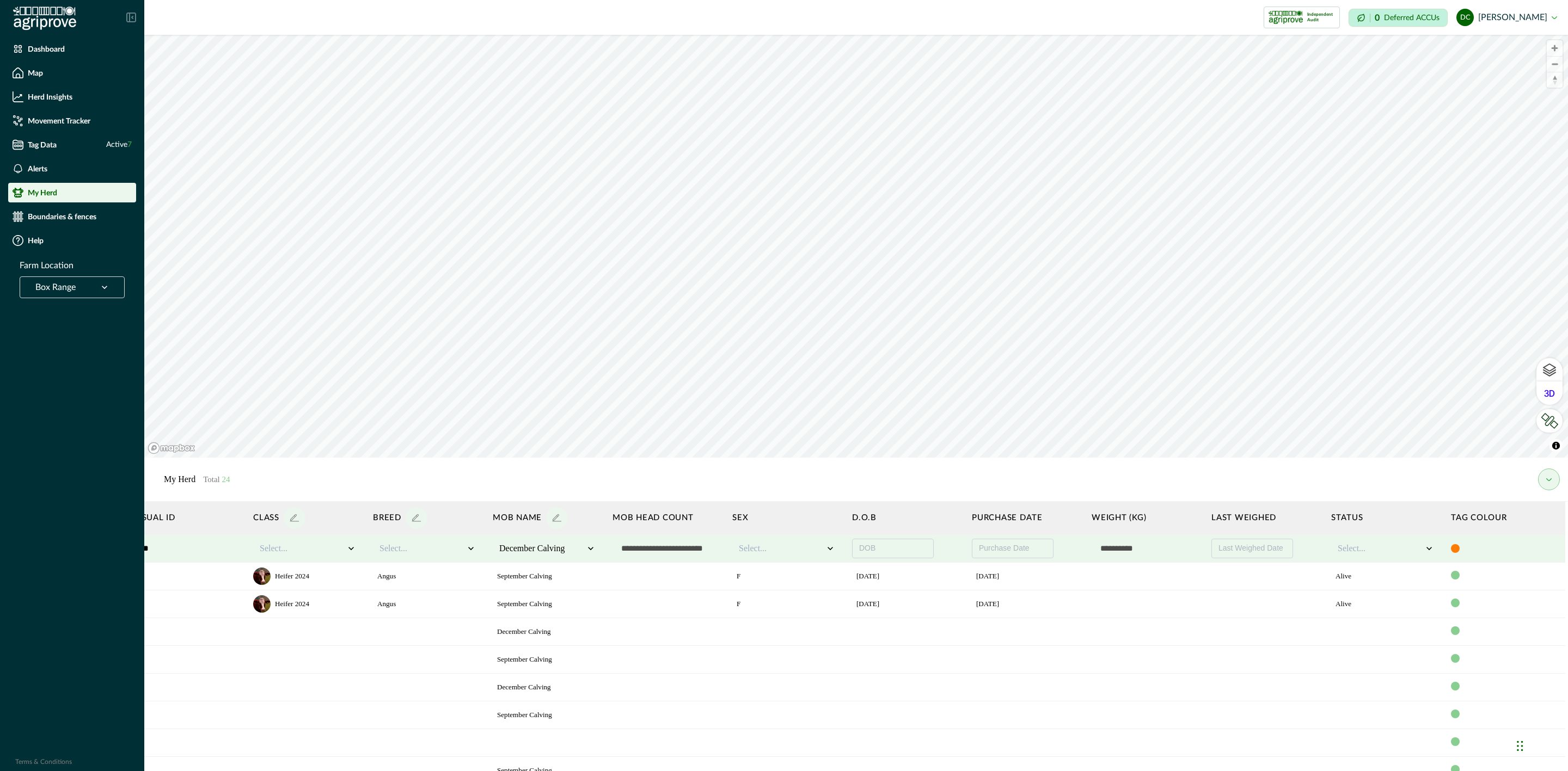
click at [1451, 551] on div at bounding box center [1456, 549] width 9 height 9
click at [1479, 567] on div at bounding box center [1484, 569] width 11 height 11
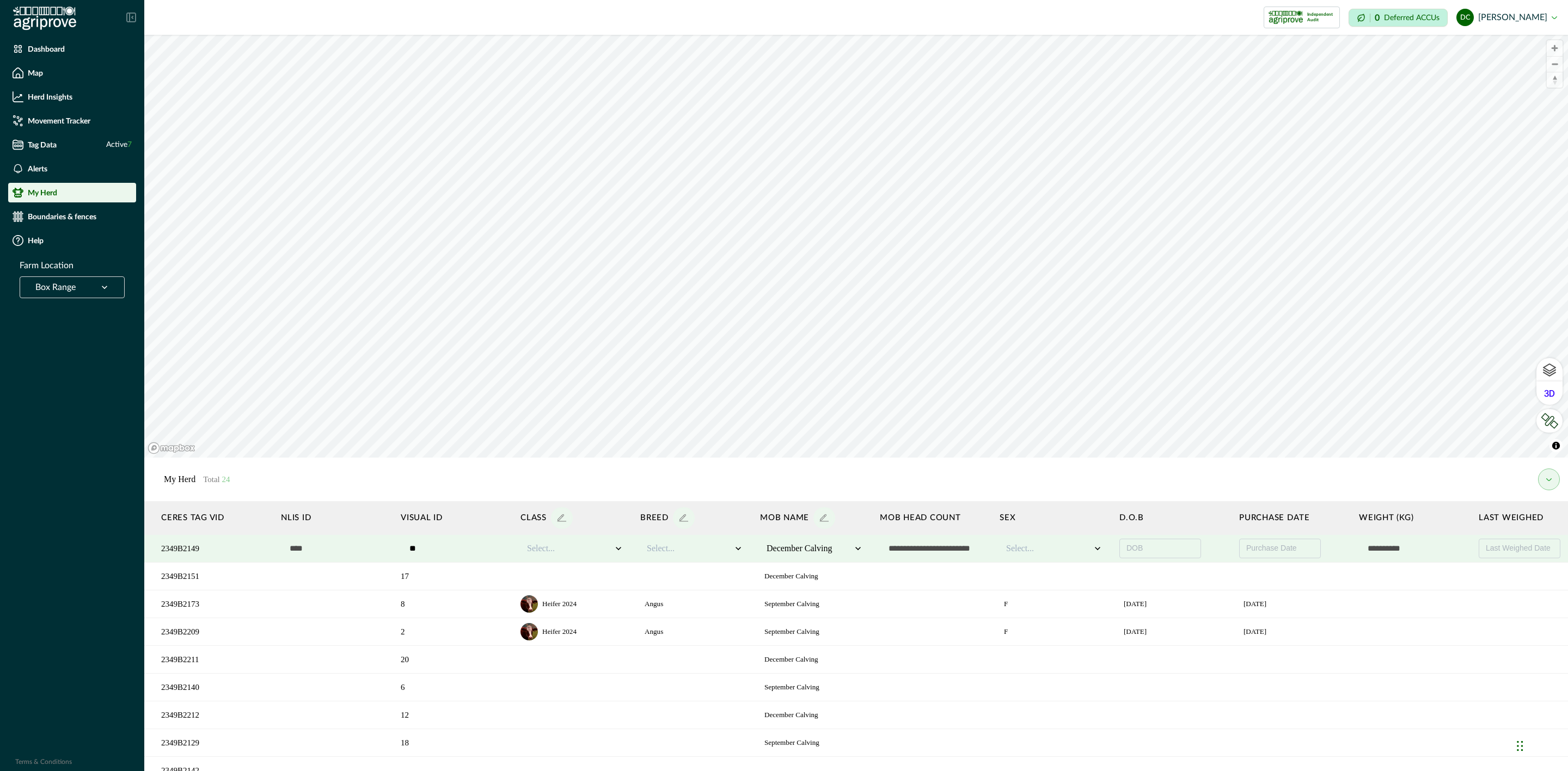
scroll to position [0, 0]
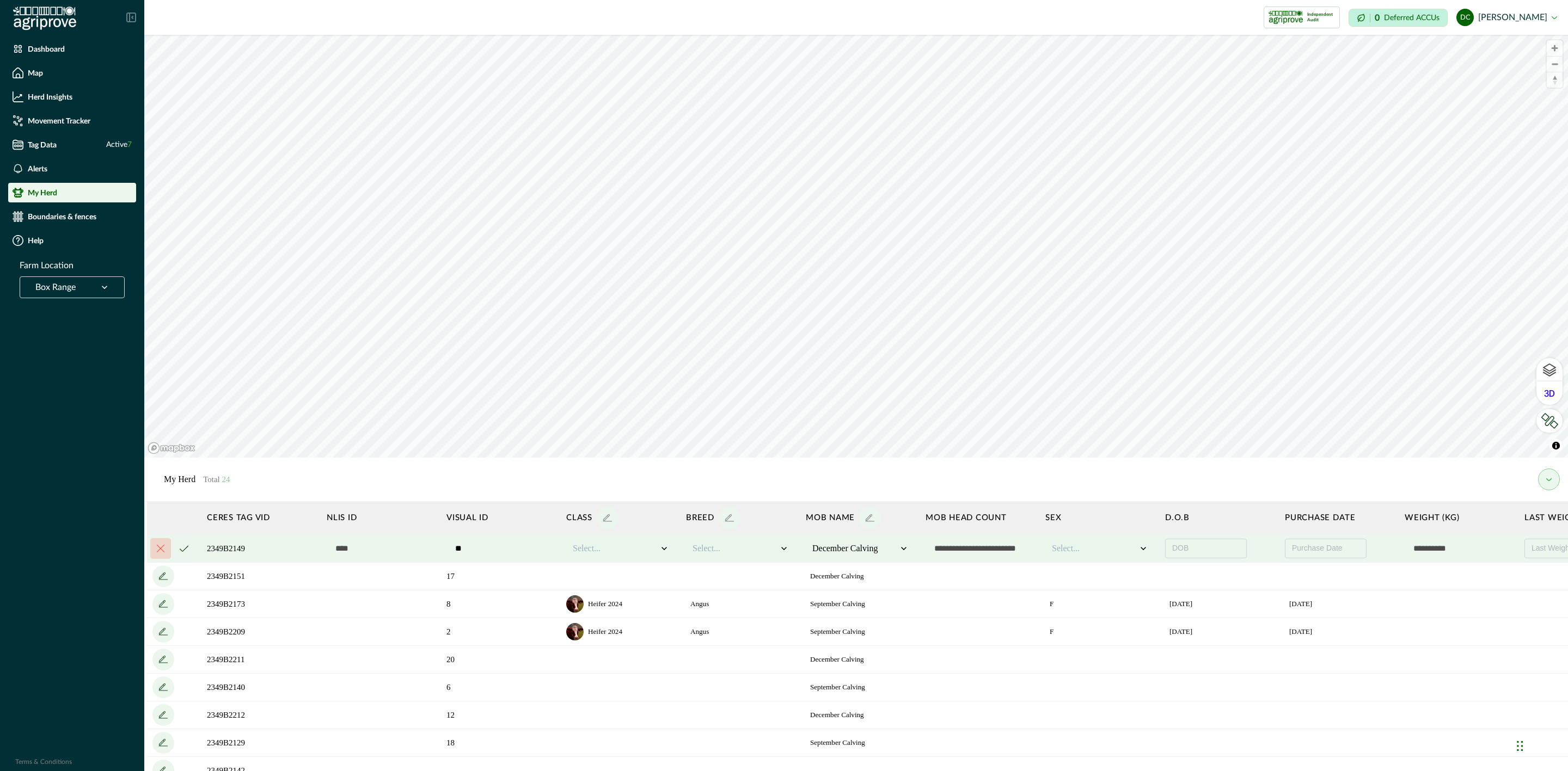
click at [183, 547] on icon "cancel" at bounding box center [184, 549] width 9 height 6
click at [182, 547] on icon "cancel" at bounding box center [184, 549] width 9 height 6
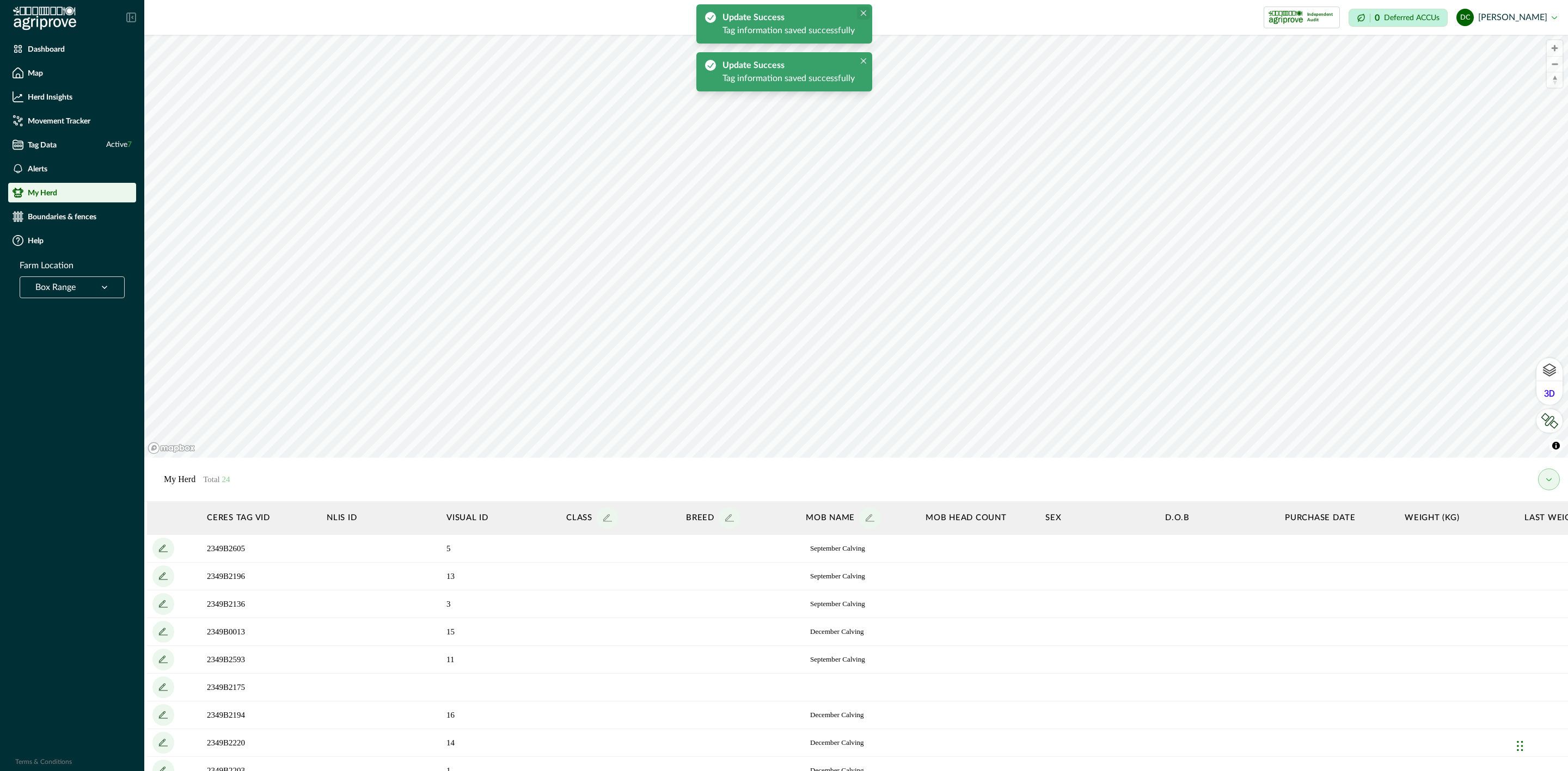
click at [860, 8] on button "Close" at bounding box center [863, 13] width 13 height 13
click at [861, 14] on icon "Close" at bounding box center [863, 13] width 6 height 6
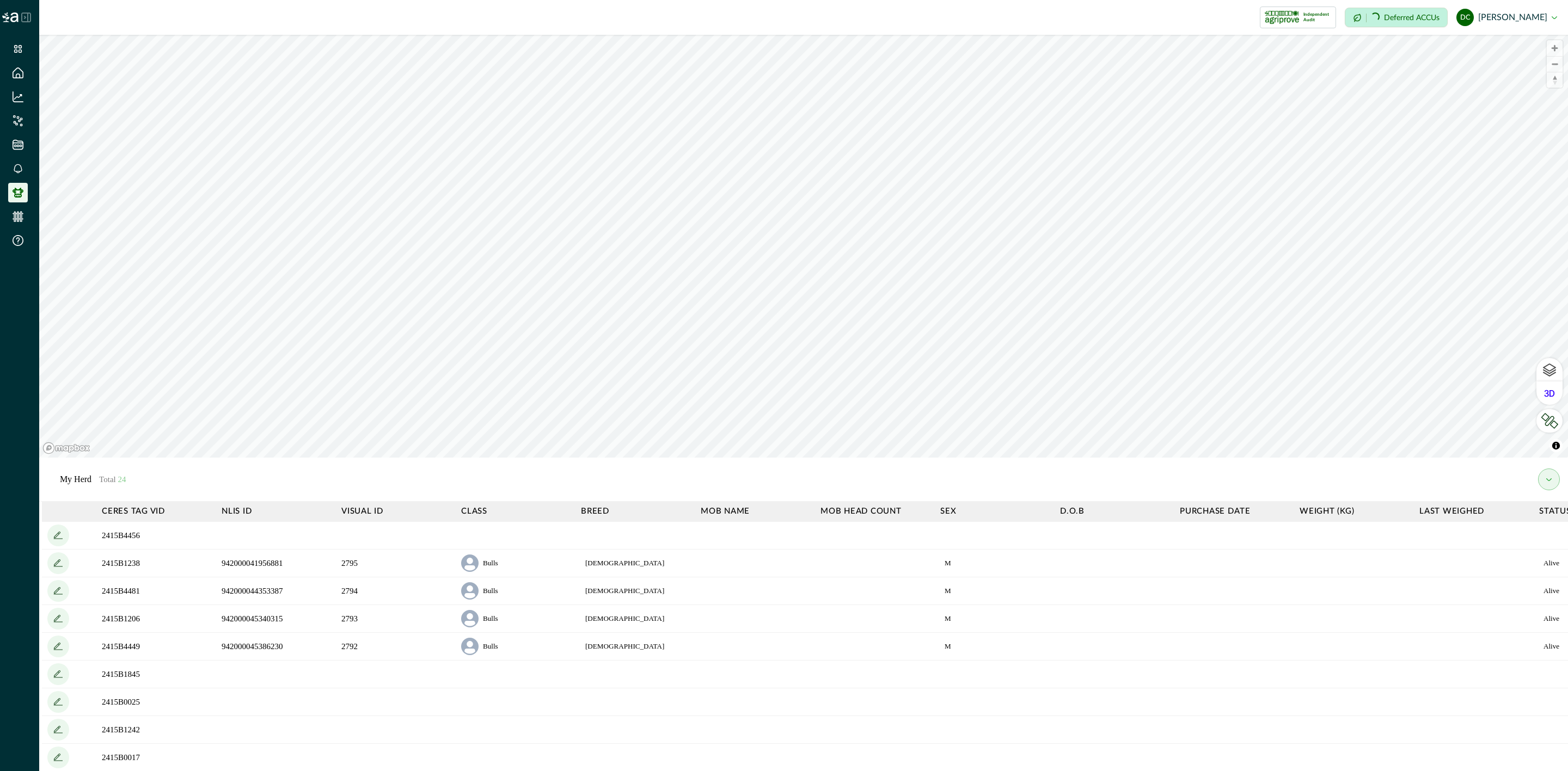
drag, startPoint x: 30, startPoint y: 14, endPoint x: 36, endPoint y: 66, distance: 52.3
click at [30, 14] on icon at bounding box center [26, 18] width 10 height 10
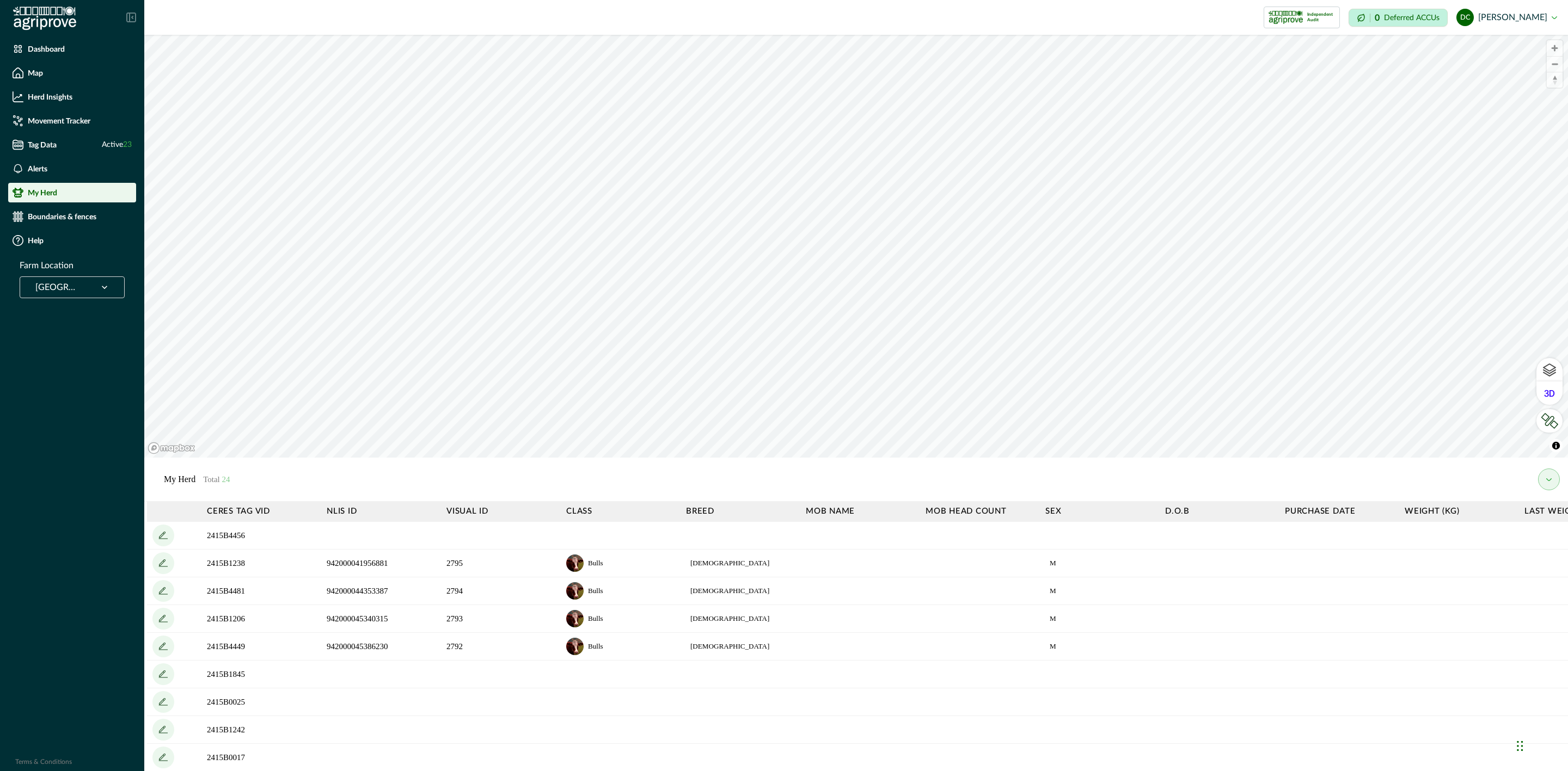
click at [80, 288] on div "Ban Ban Springs" at bounding box center [58, 288] width 65 height 18
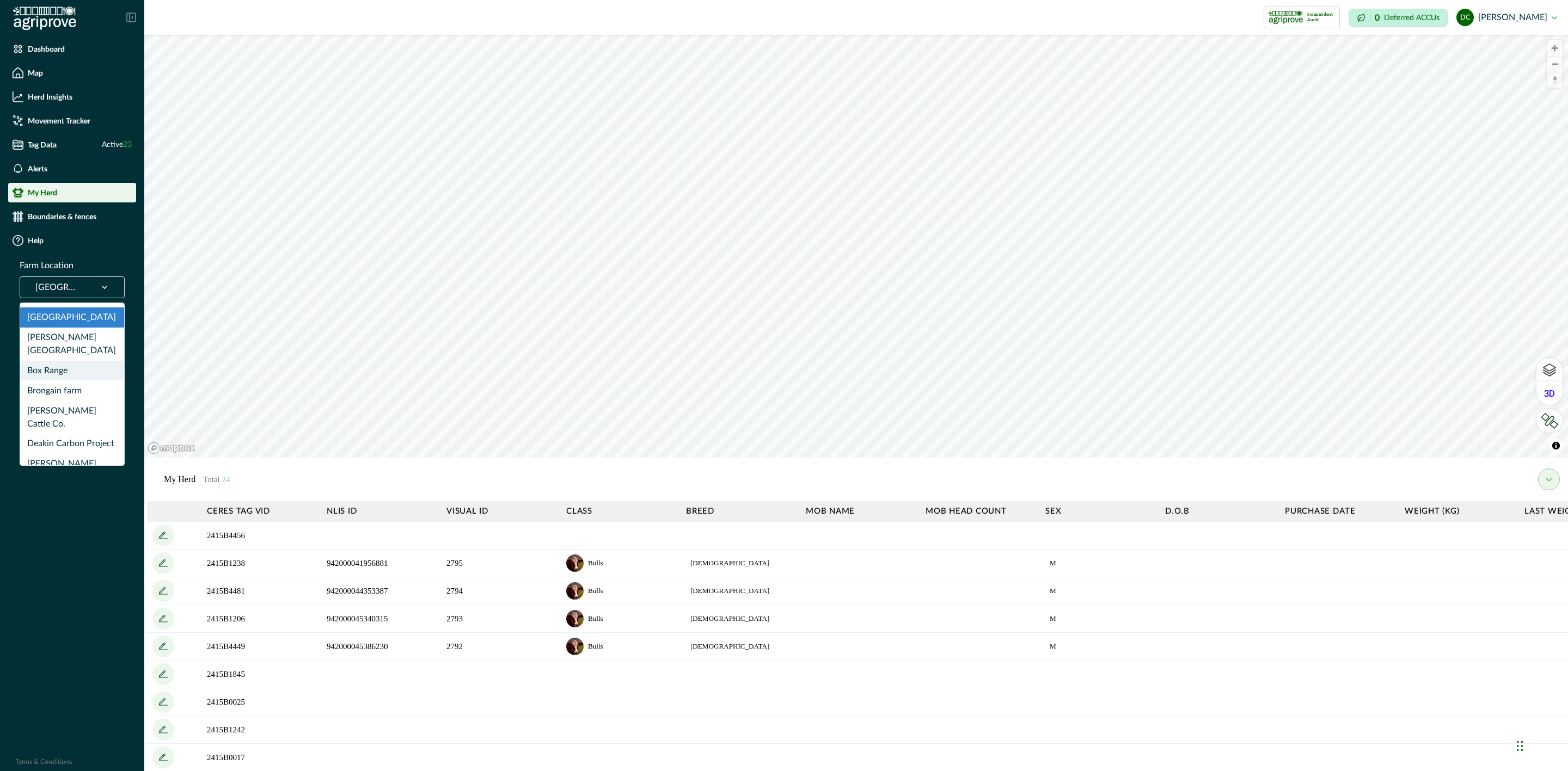
click at [59, 362] on div "Box Range" at bounding box center [72, 371] width 104 height 20
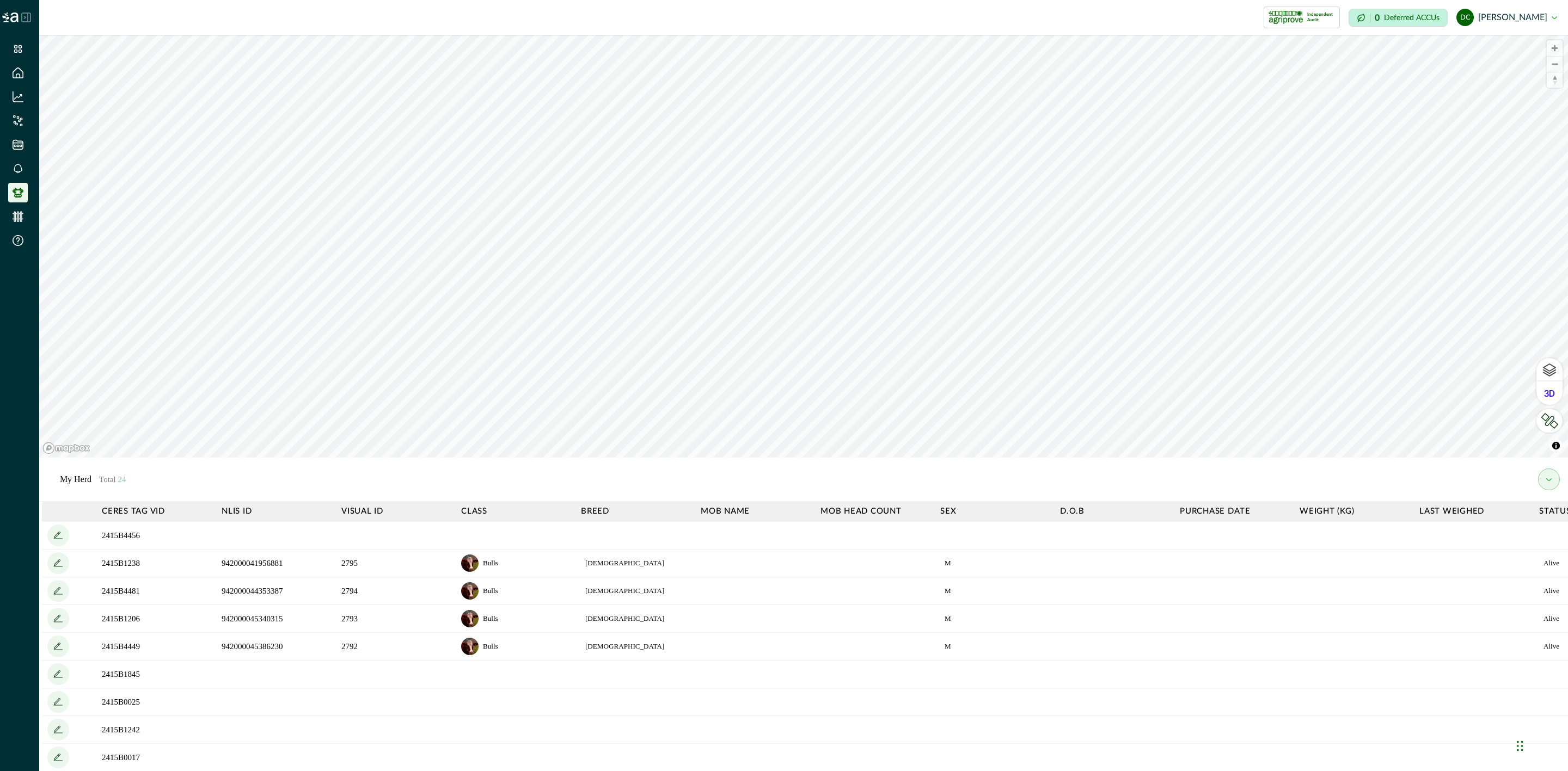
click at [30, 11] on div at bounding box center [19, 17] width 39 height 35
click at [20, 17] on div at bounding box center [19, 17] width 39 height 35
click at [28, 14] on icon at bounding box center [26, 18] width 9 height 9
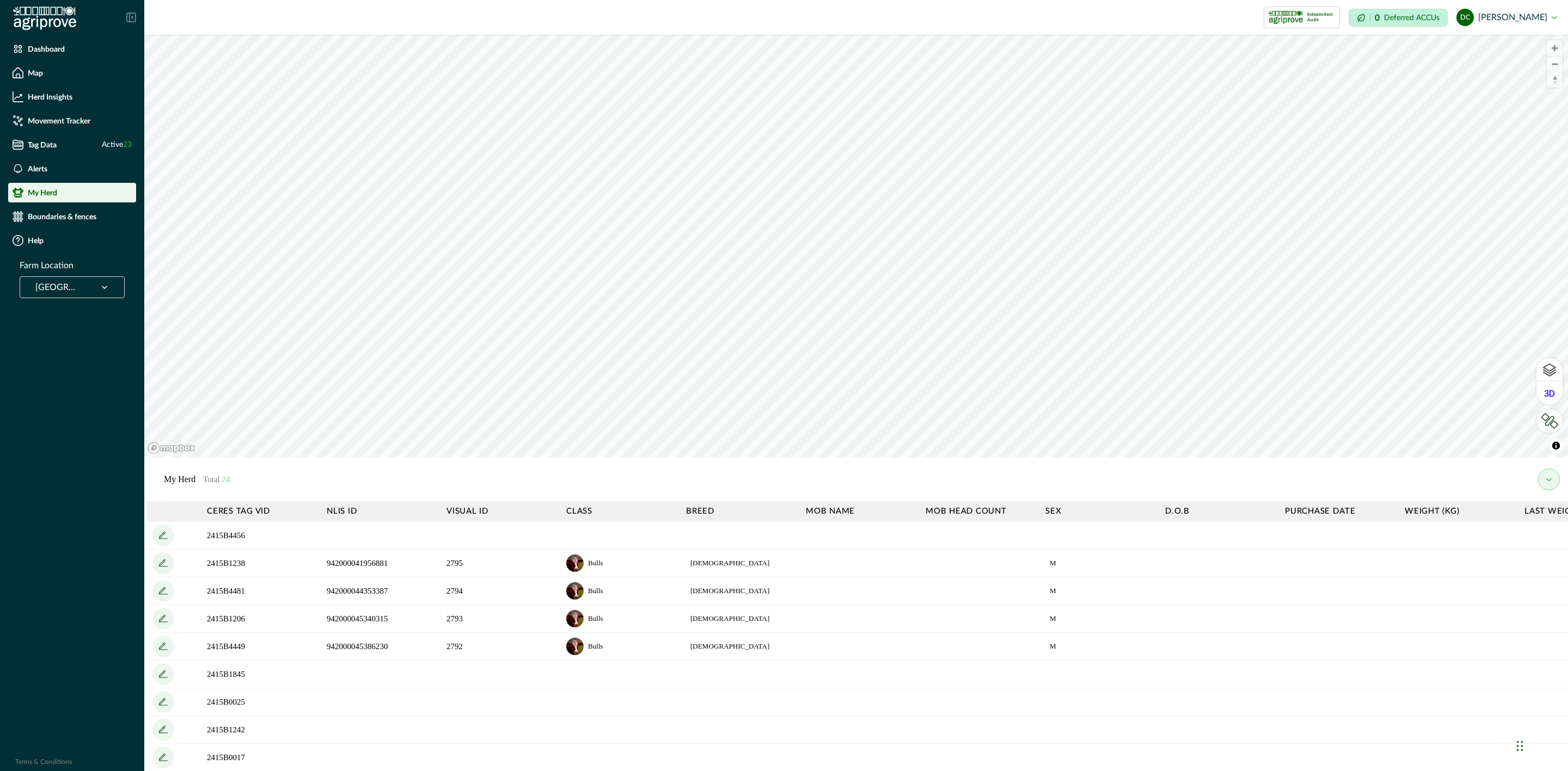
click at [84, 297] on div "[GEOGRAPHIC_DATA]" at bounding box center [72, 287] width 105 height 22
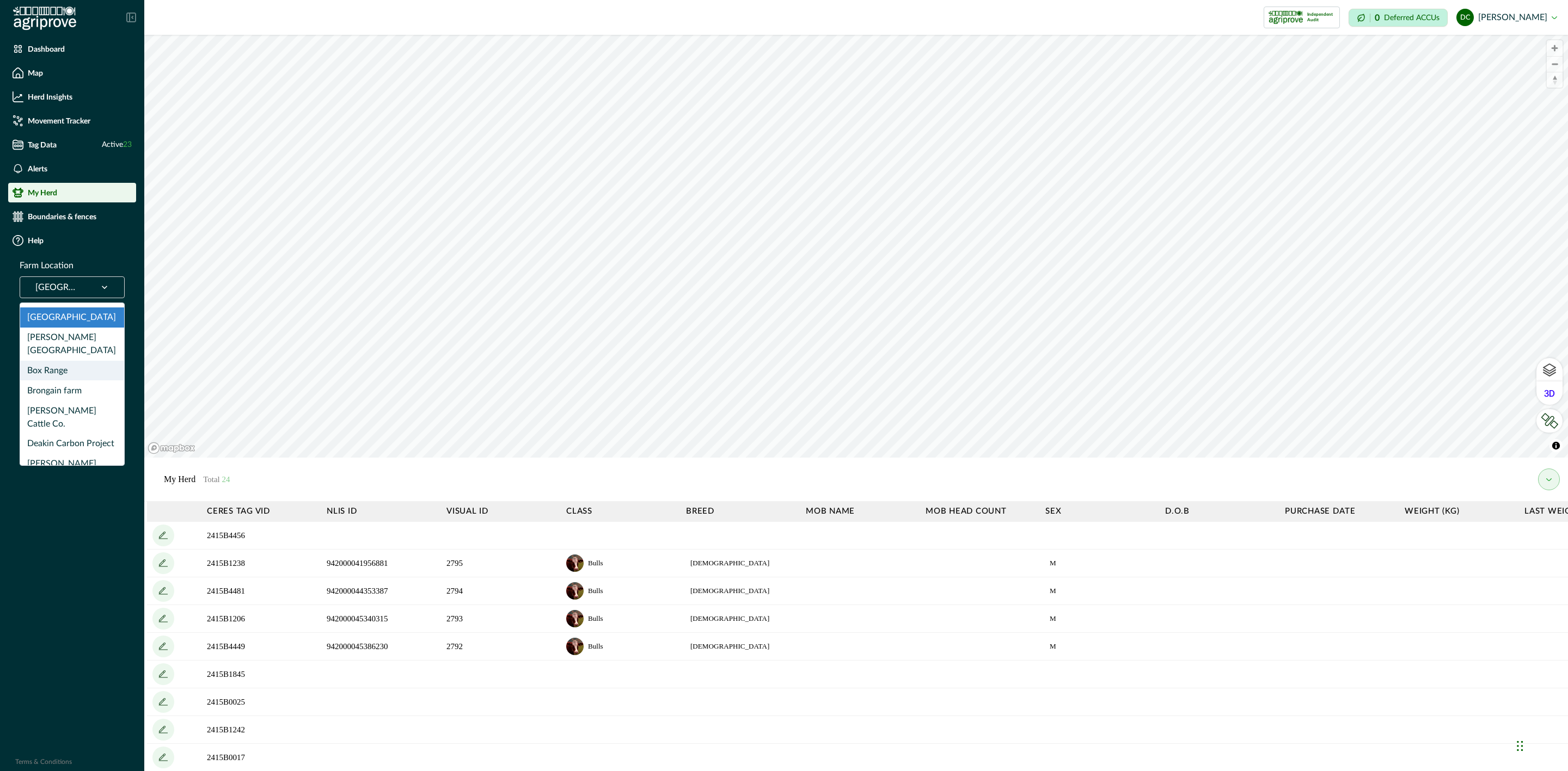
click at [79, 361] on div "Box Range" at bounding box center [72, 371] width 104 height 20
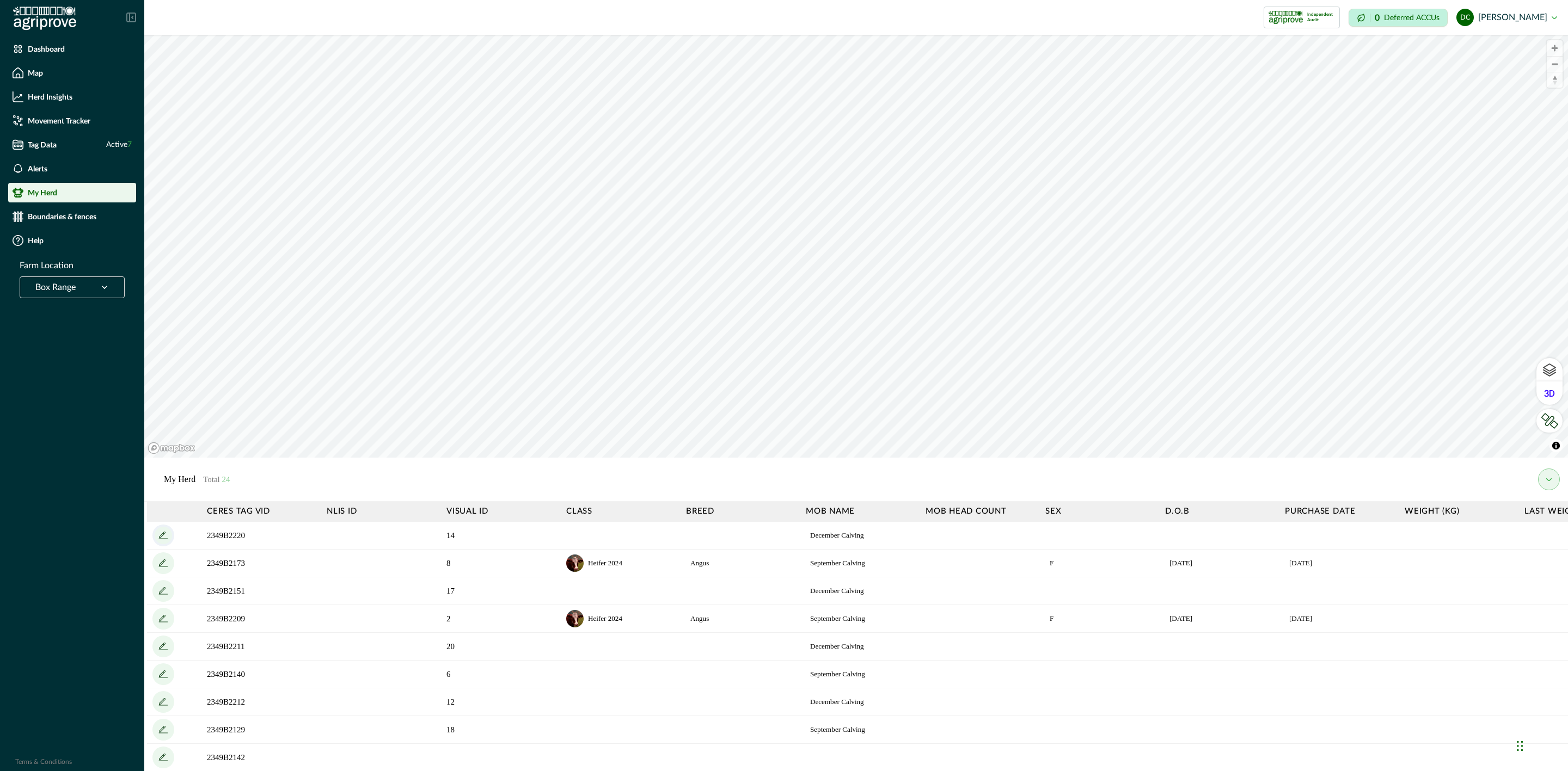
click at [165, 534] on icon "add" at bounding box center [163, 536] width 18 height 18
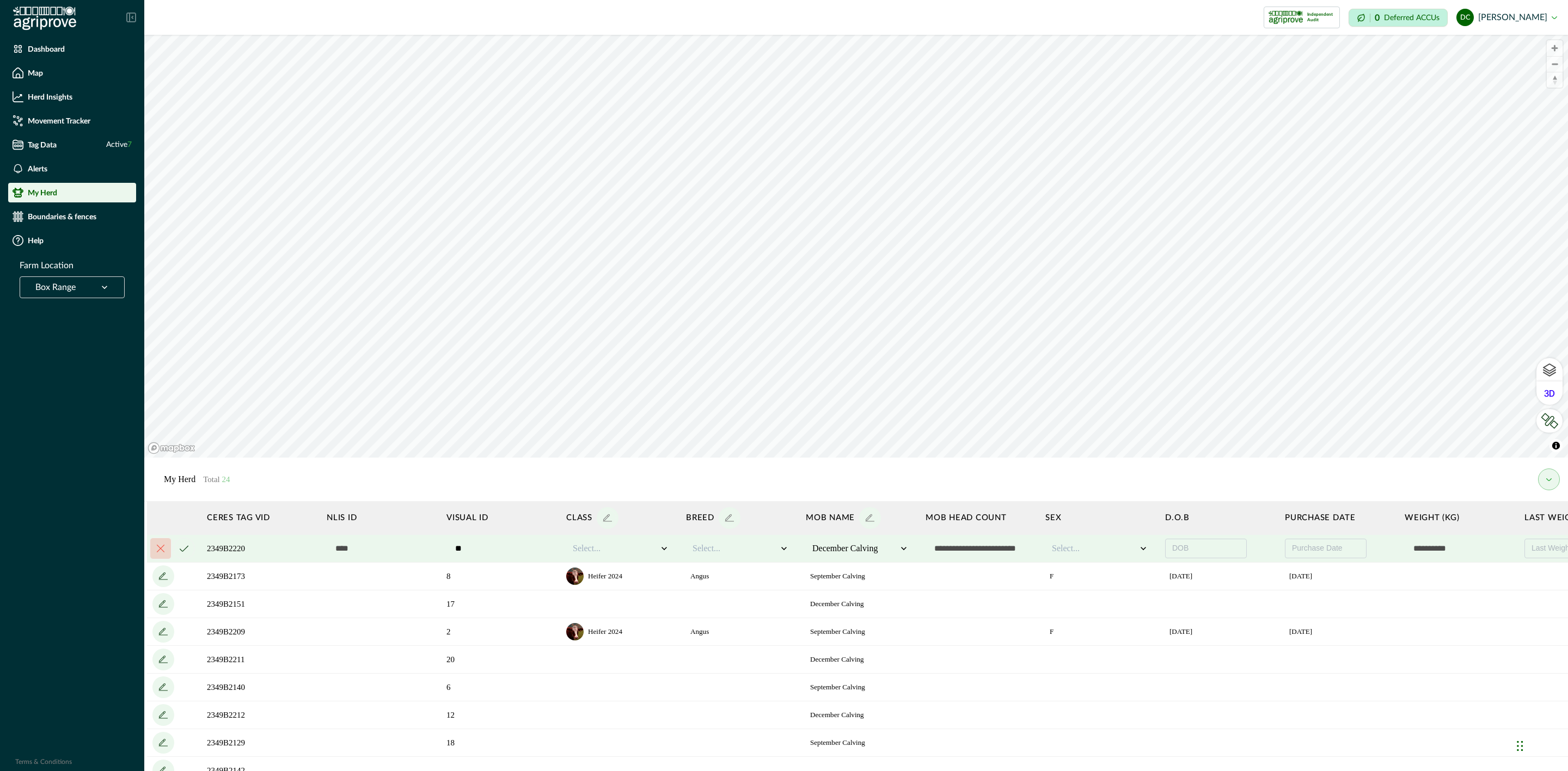
scroll to position [0, 325]
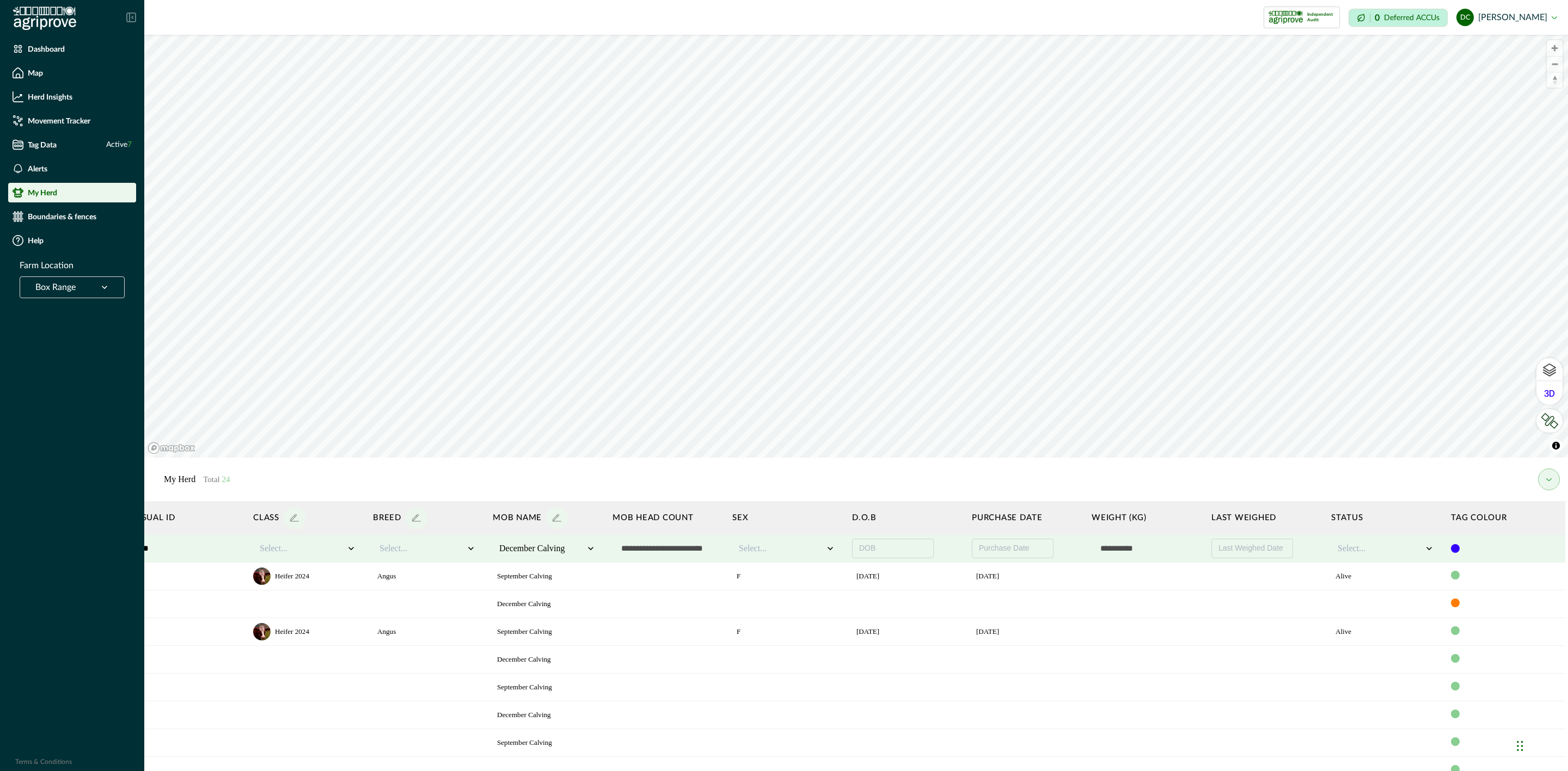
click at [1451, 550] on div at bounding box center [1456, 549] width 9 height 9
click at [1479, 565] on div at bounding box center [1484, 569] width 11 height 11
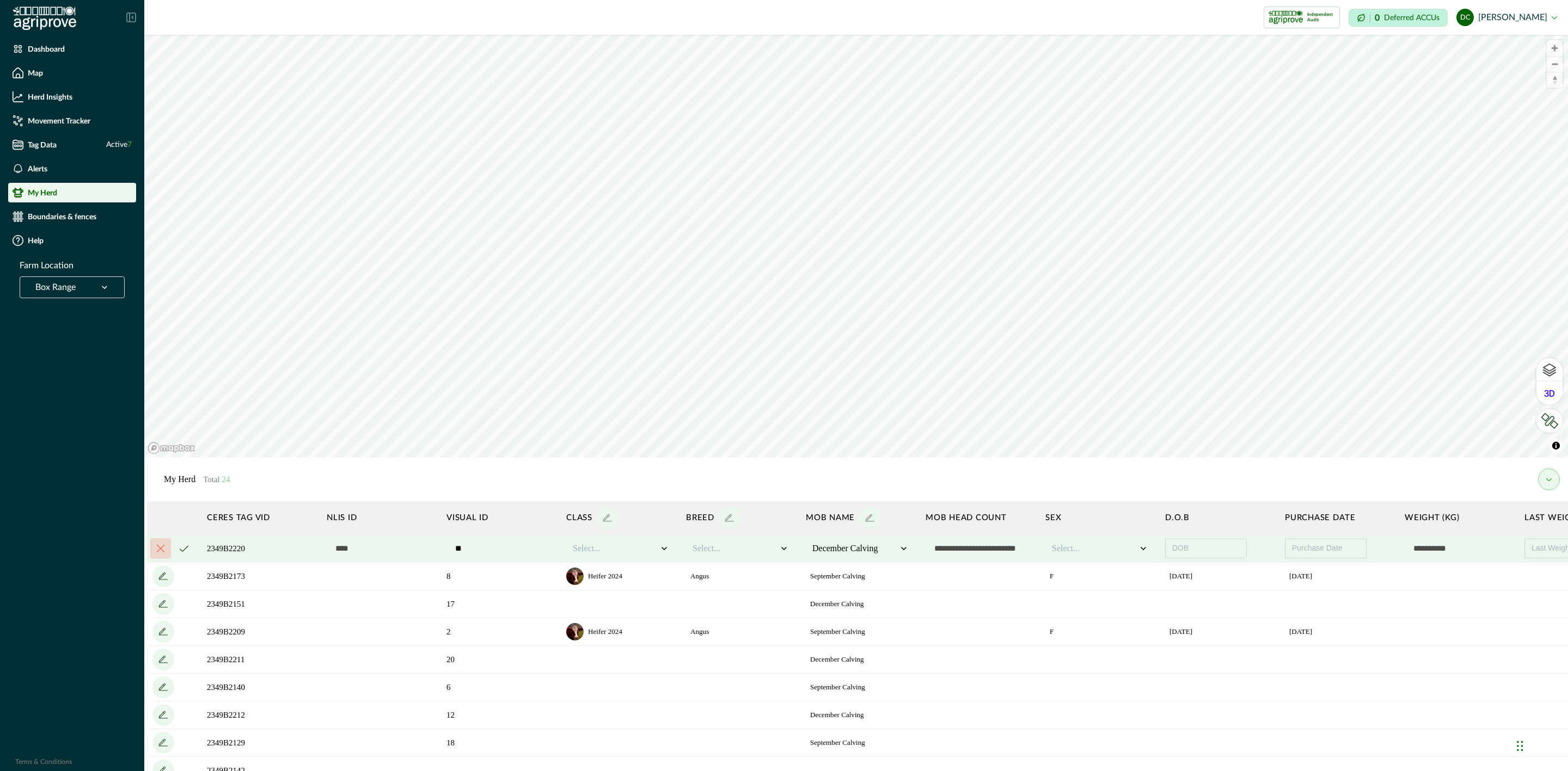
click at [186, 549] on icon "cancel" at bounding box center [184, 549] width 9 height 6
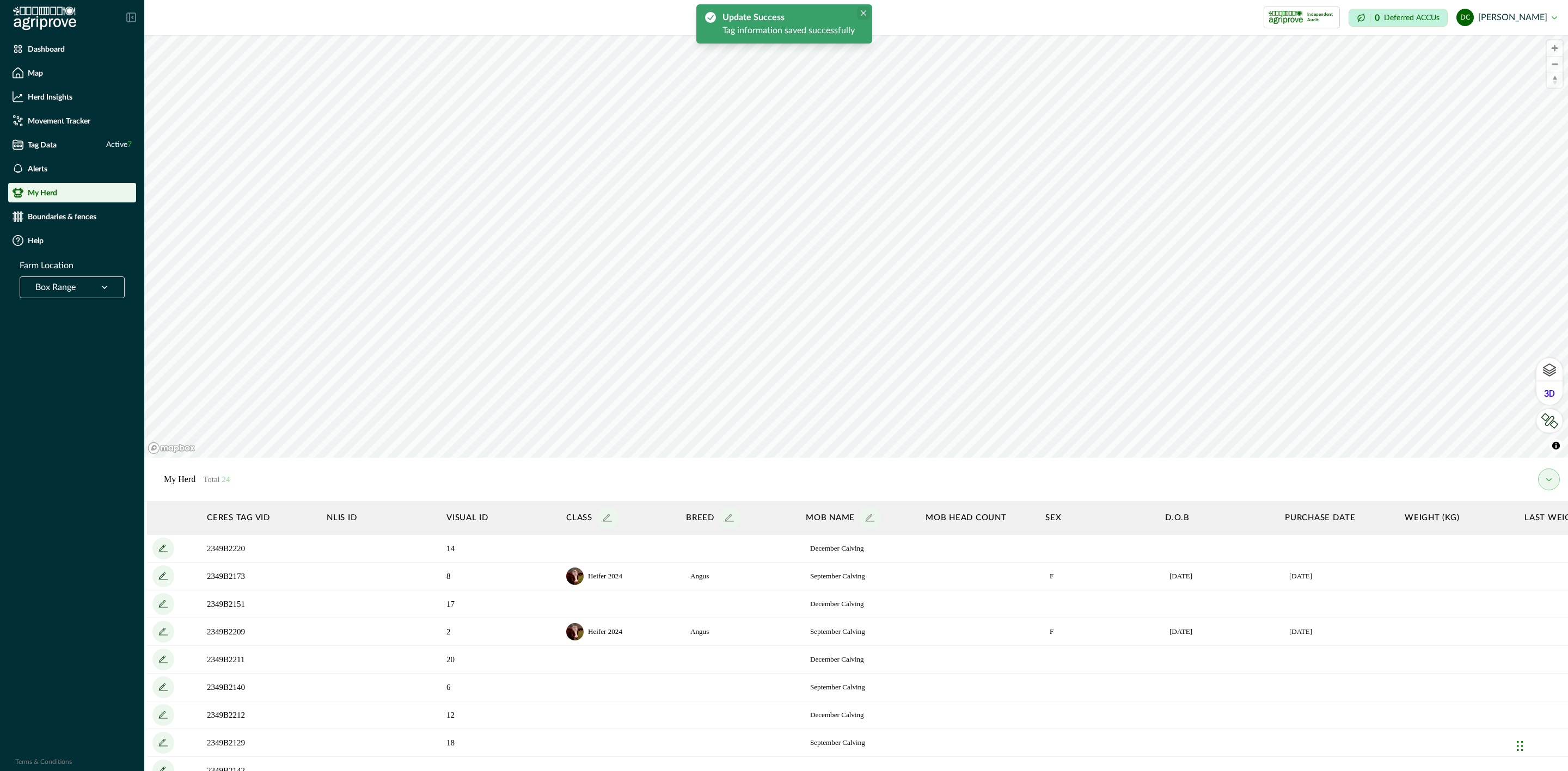
click at [868, 9] on button "Close" at bounding box center [863, 13] width 13 height 13
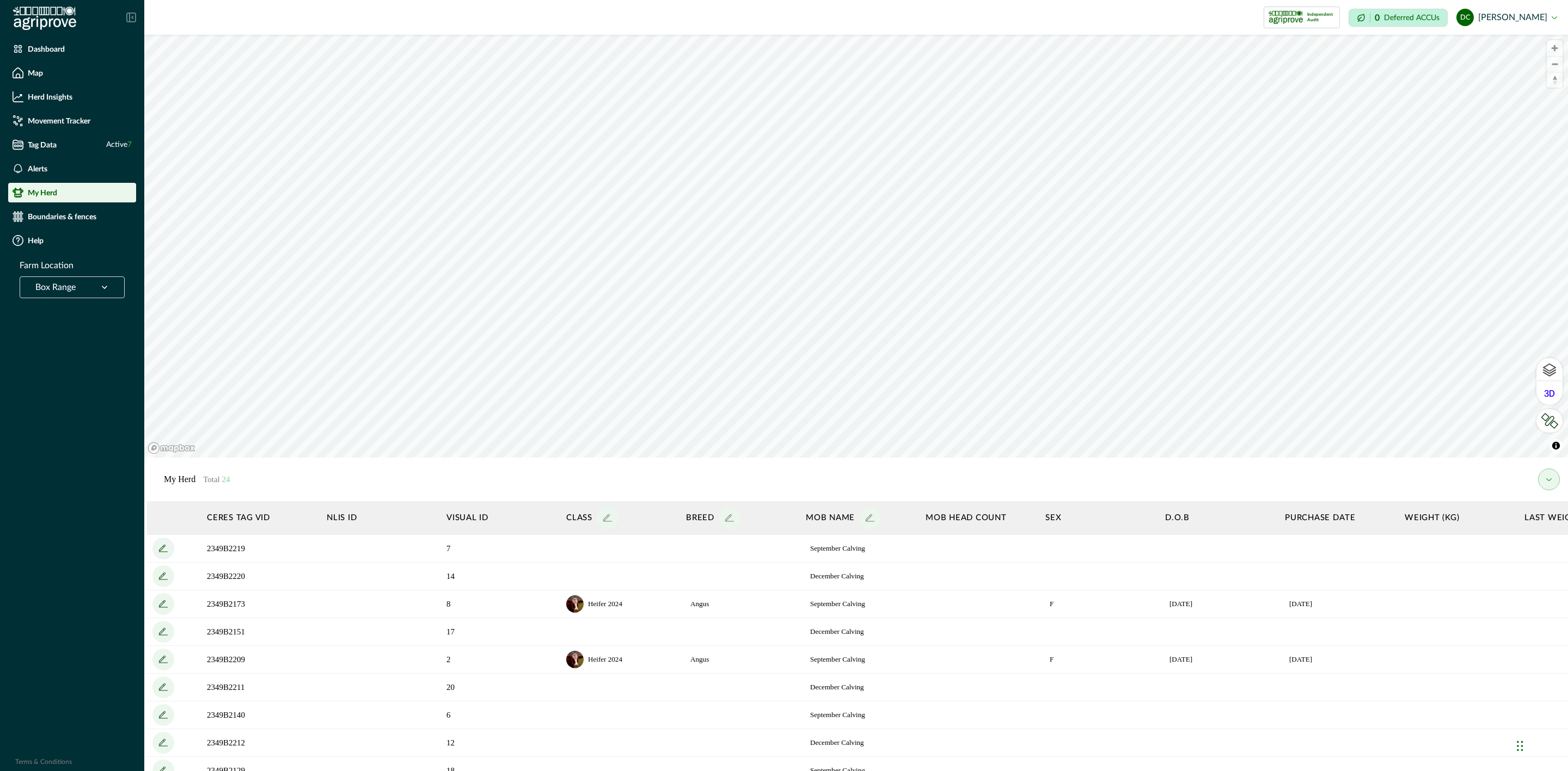
click at [161, 544] on icon "add" at bounding box center [163, 549] width 18 height 18
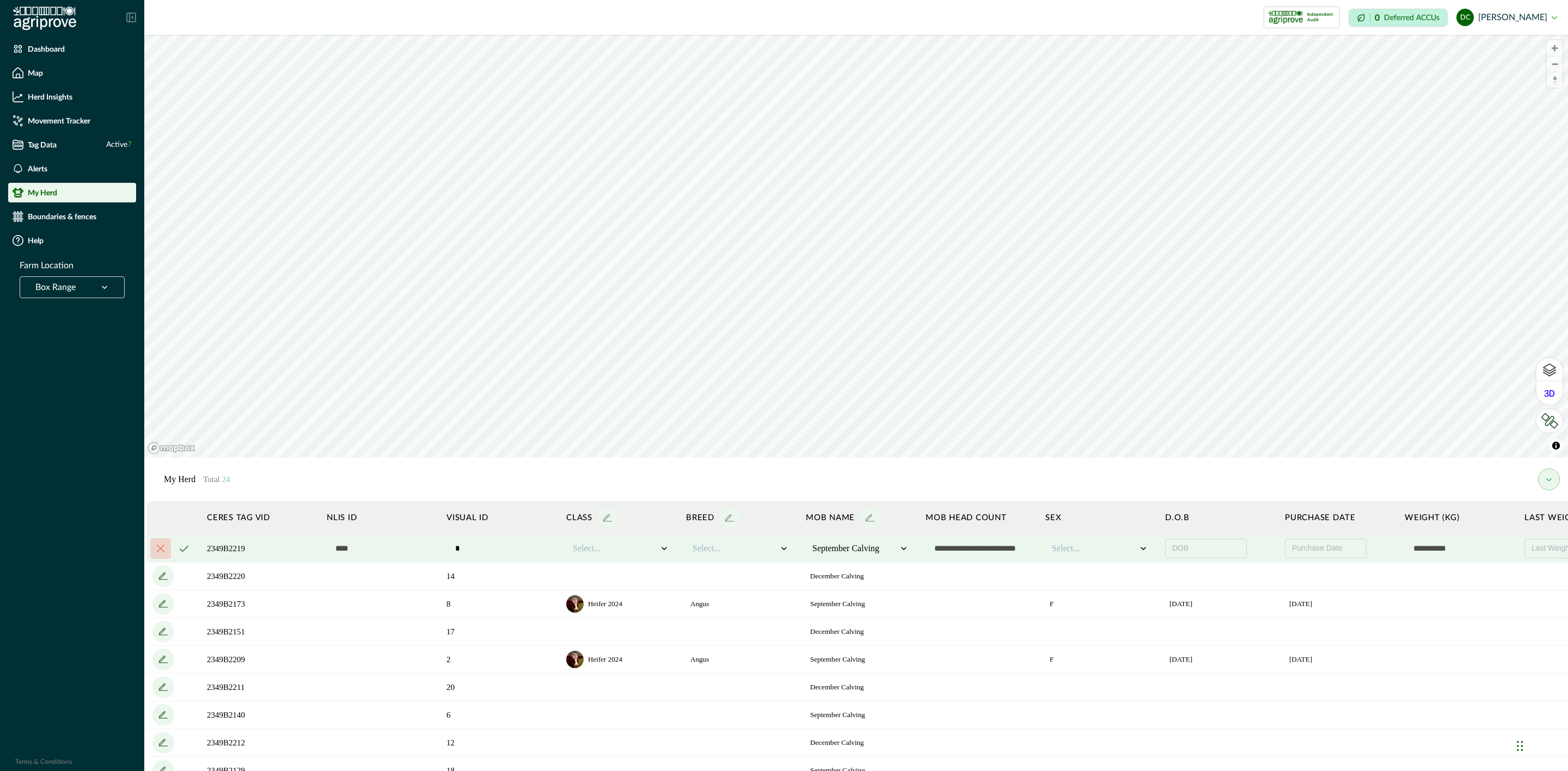
scroll to position [0, 325]
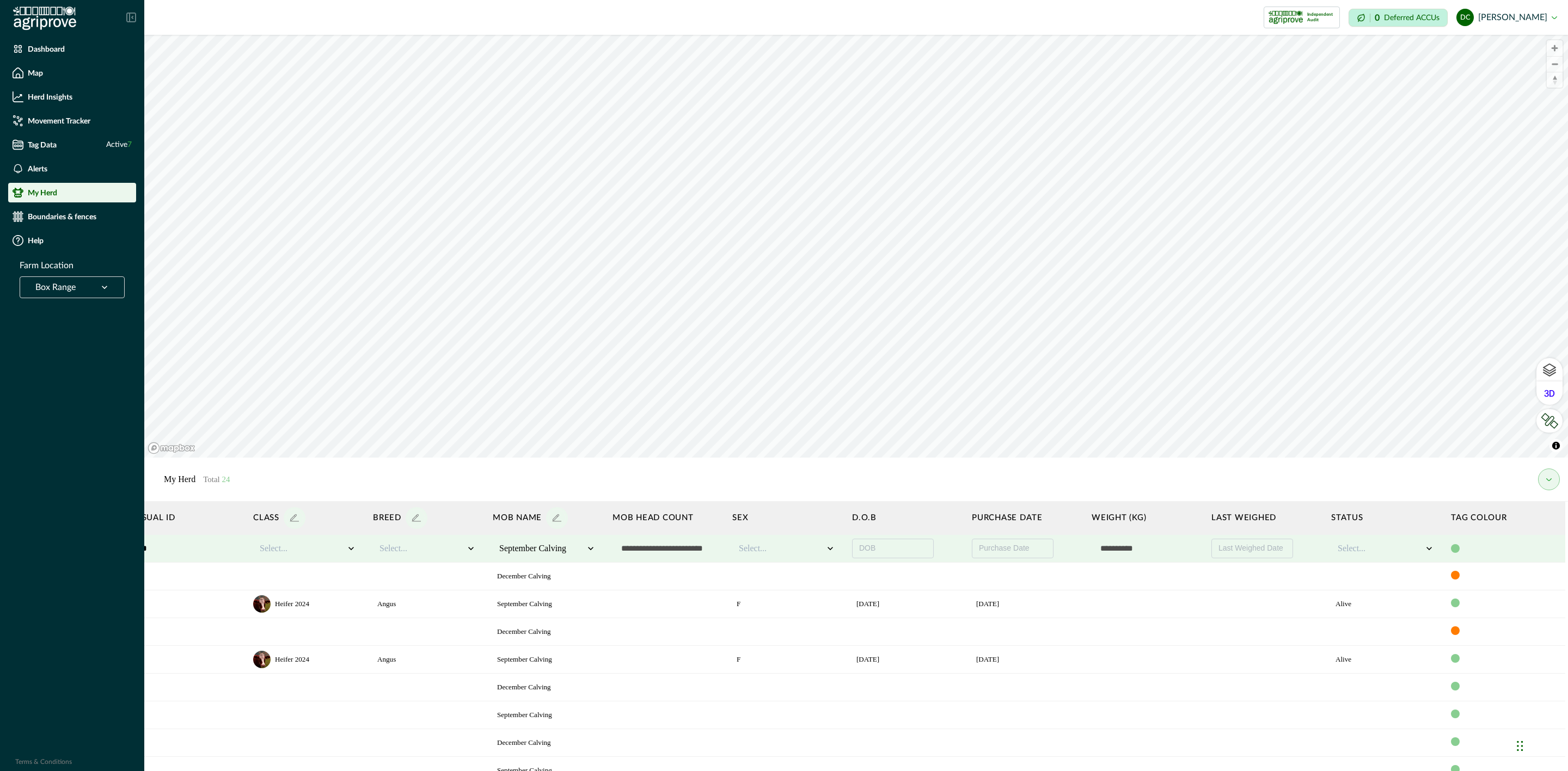
click at [1451, 549] on div at bounding box center [1456, 549] width 9 height 9
click at [1540, 572] on div at bounding box center [1545, 569] width 11 height 11
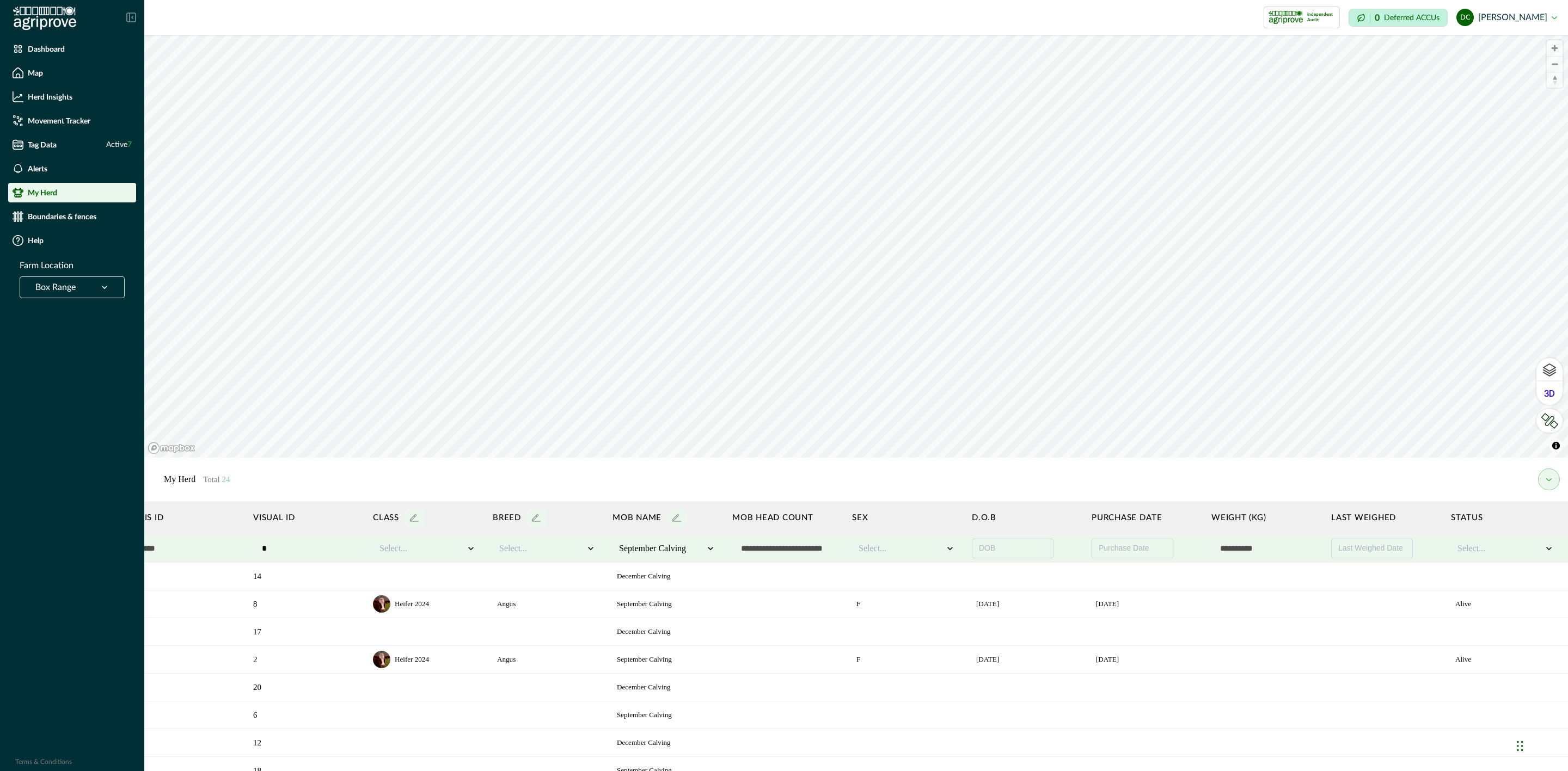
scroll to position [0, 0]
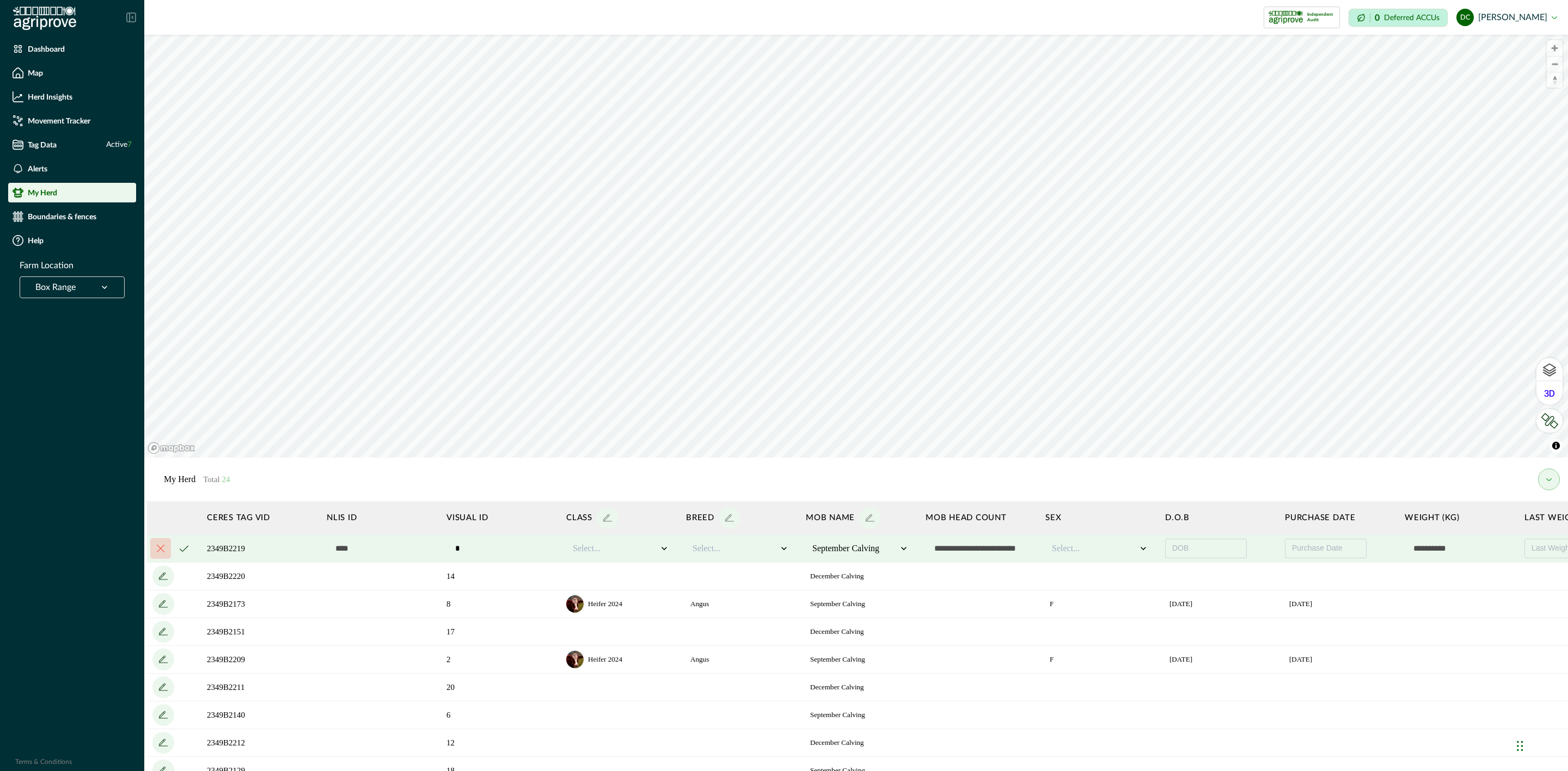
click at [183, 547] on icon "cancel" at bounding box center [184, 549] width 9 height 6
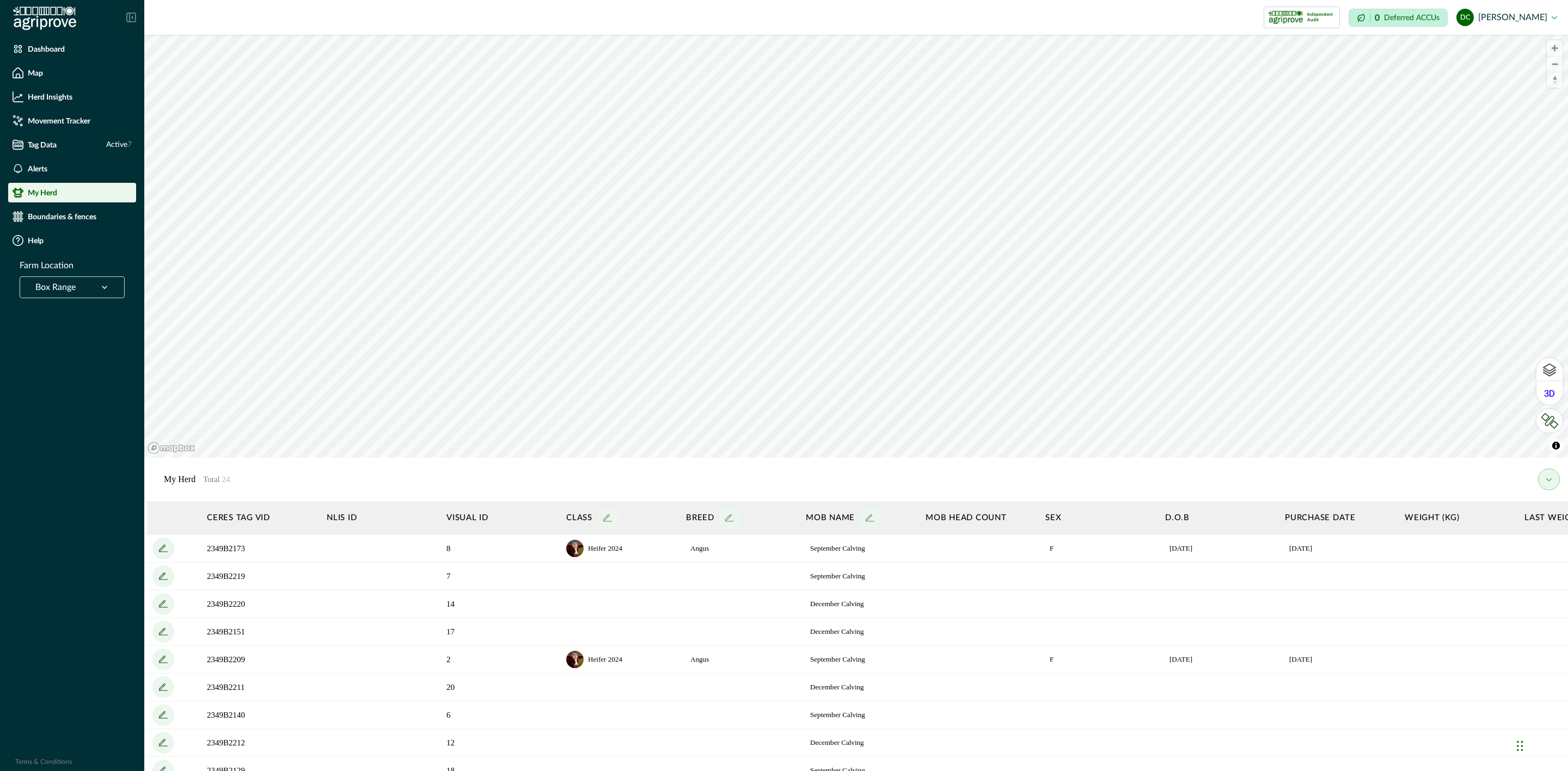
click at [164, 549] on icon "add" at bounding box center [163, 549] width 18 height 18
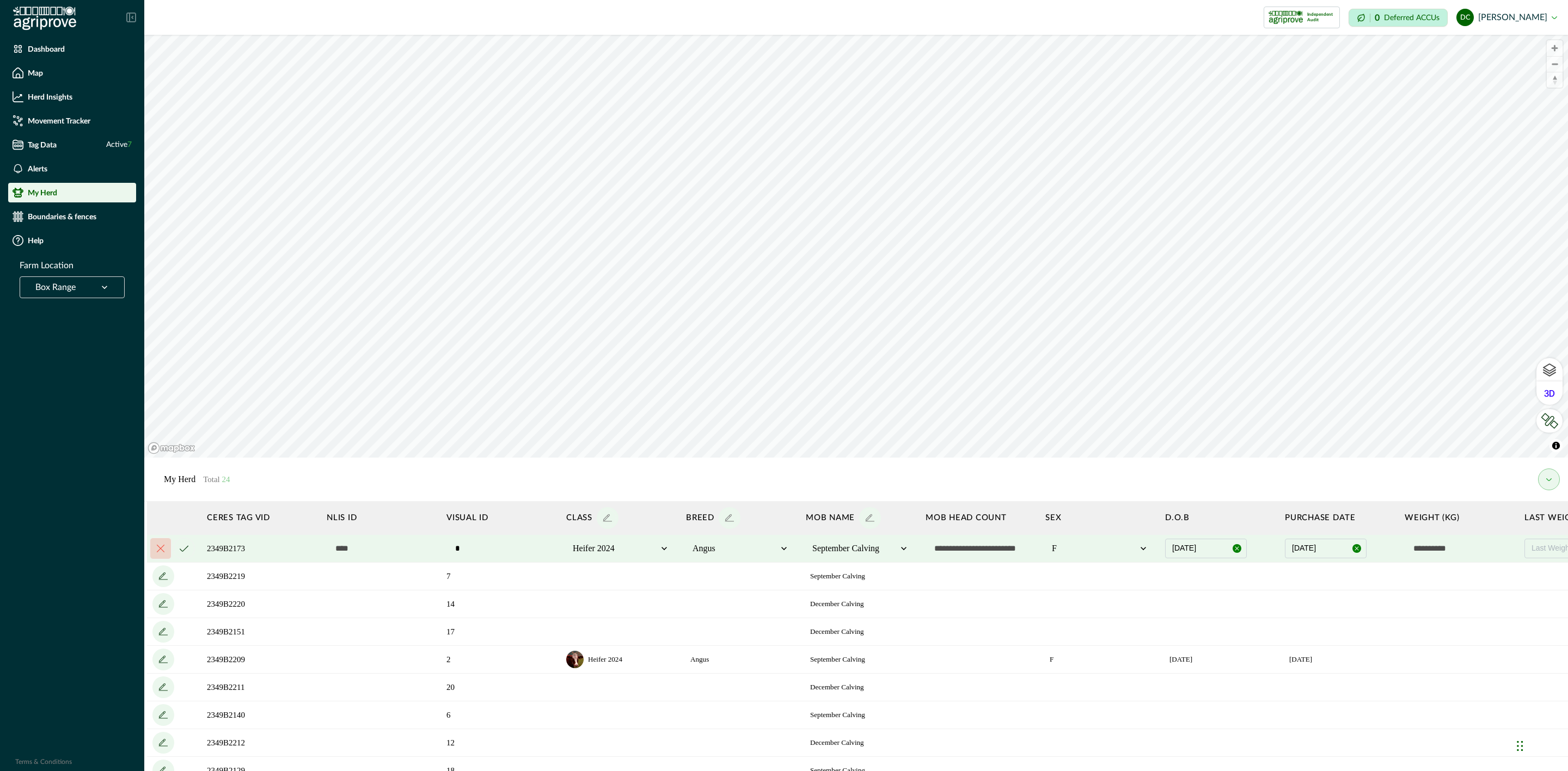
scroll to position [0, 325]
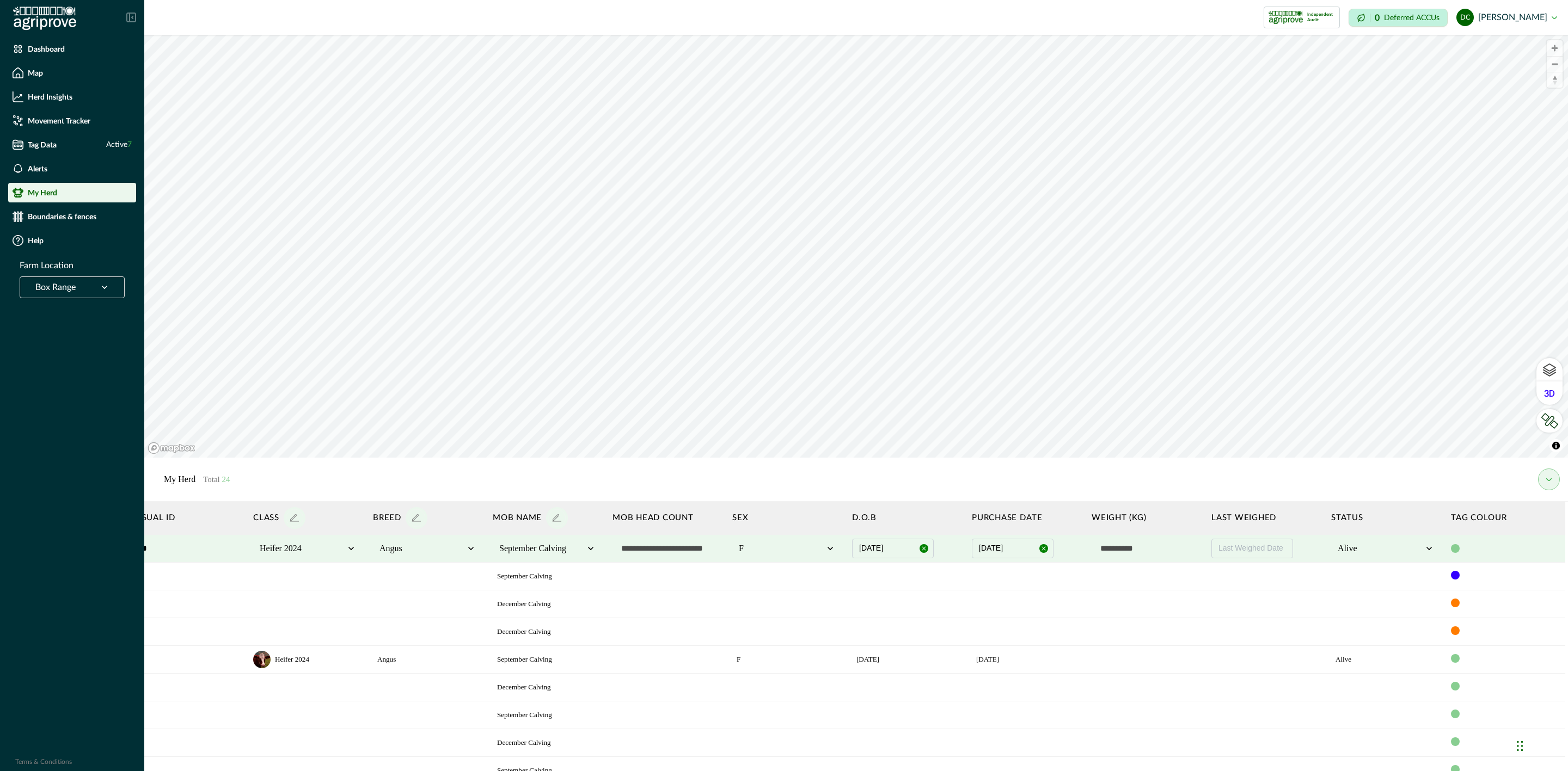
click at [1451, 547] on div at bounding box center [1456, 549] width 9 height 9
click at [1540, 569] on div at bounding box center [1545, 569] width 11 height 11
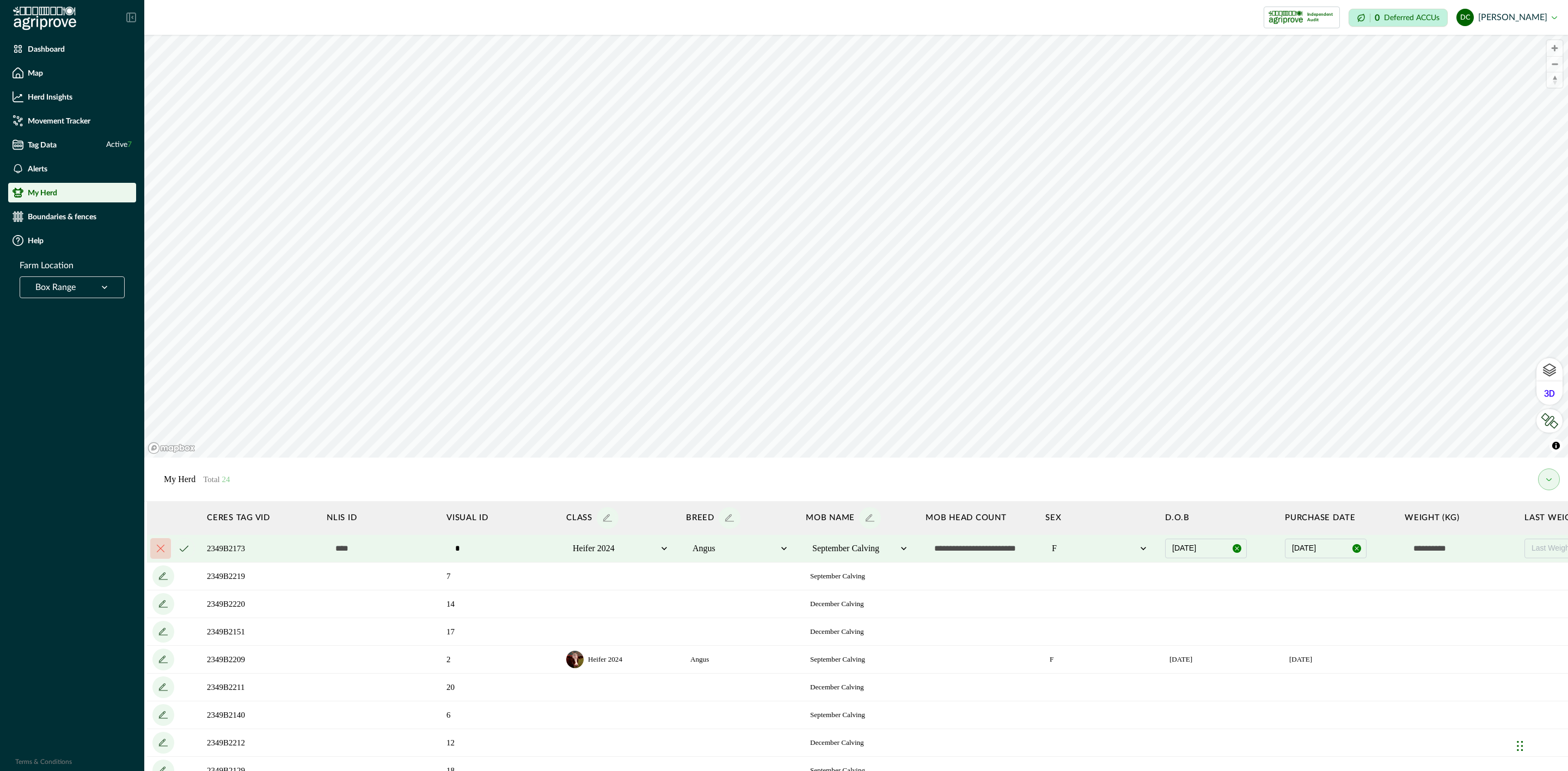
click at [186, 554] on button "cancel" at bounding box center [184, 548] width 22 height 22
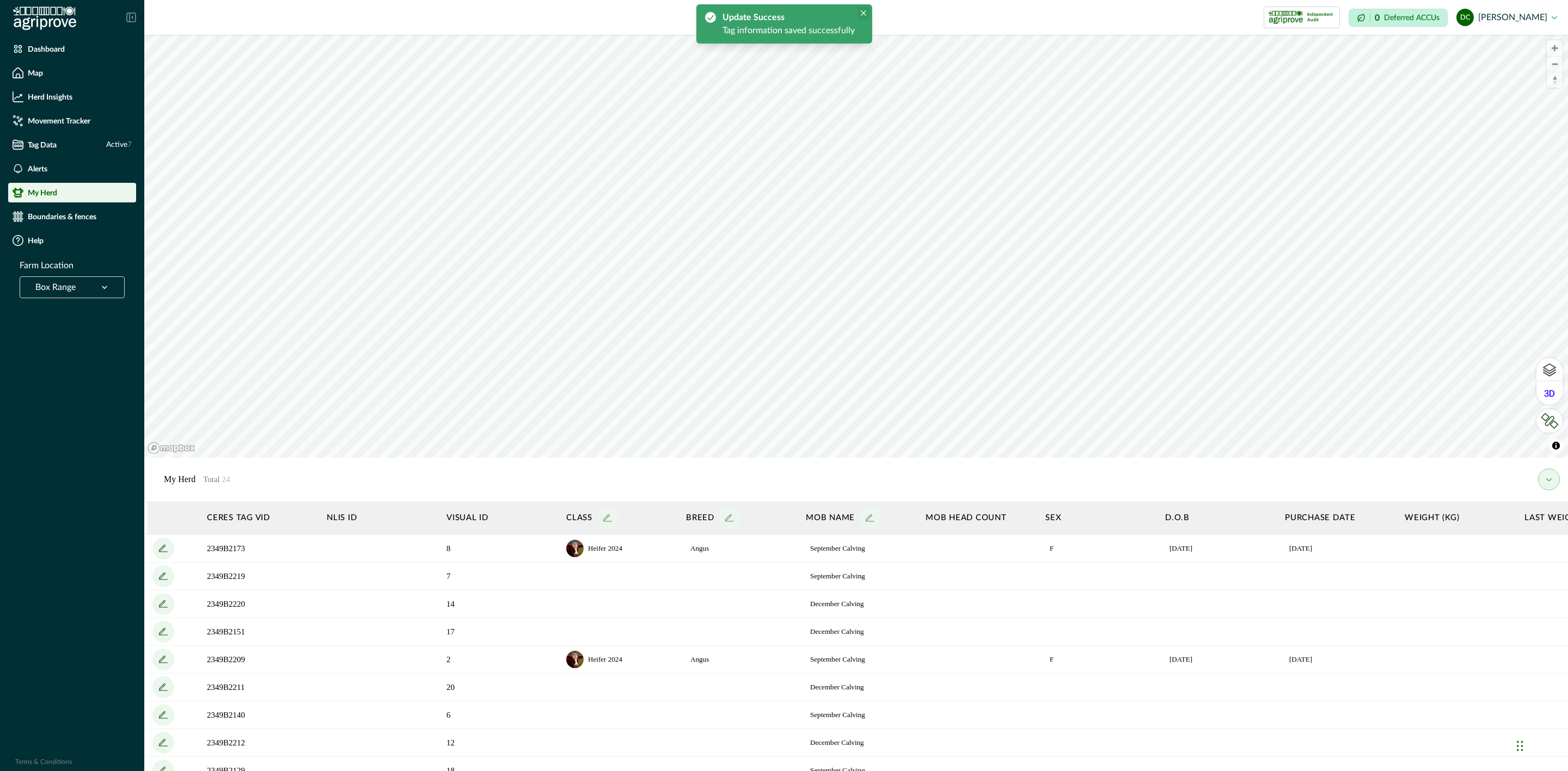
click at [858, 14] on button "Close" at bounding box center [863, 13] width 13 height 13
click at [1543, 480] on button "my herd" at bounding box center [1549, 479] width 22 height 22
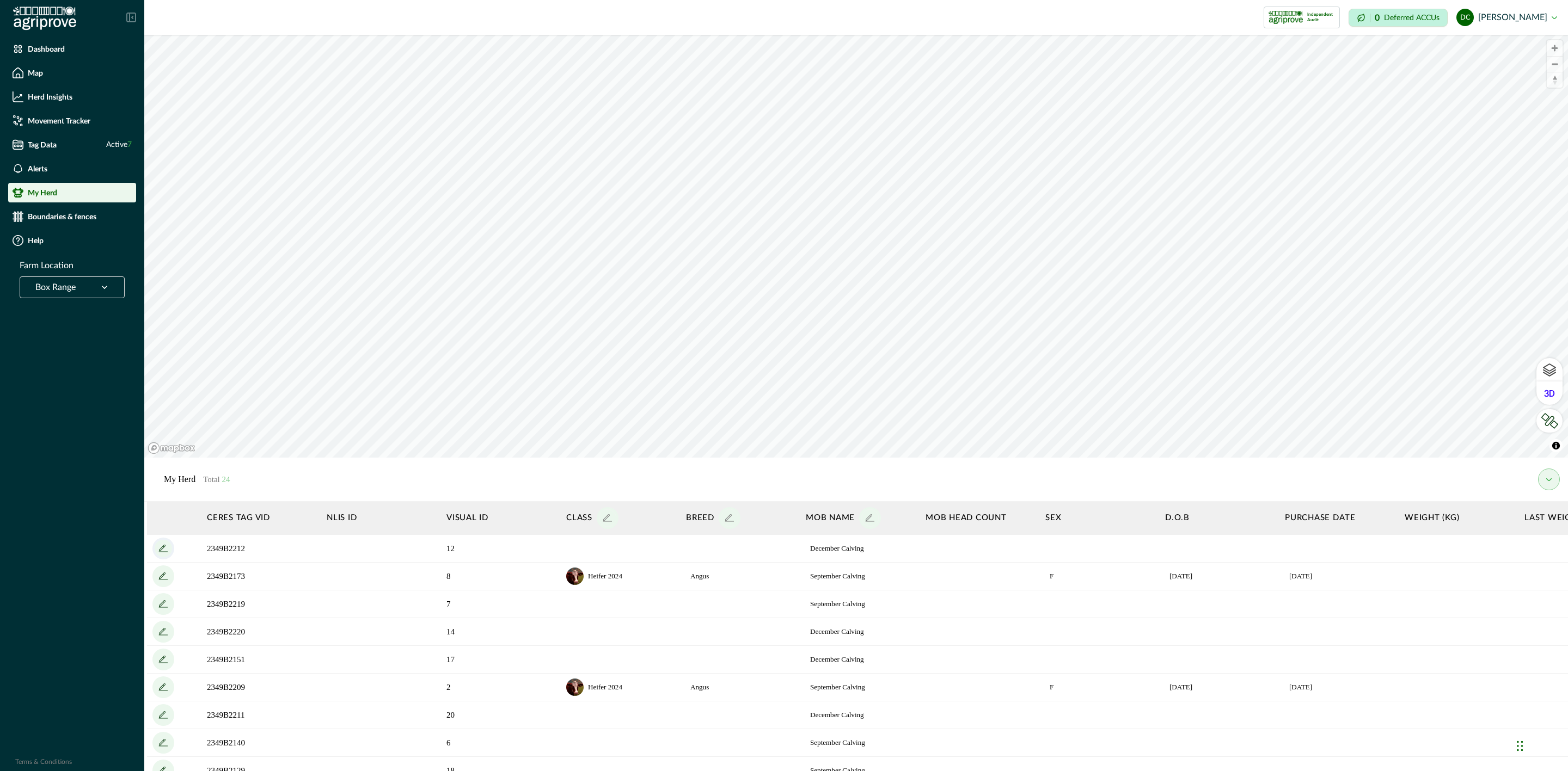
click at [157, 542] on icon "add" at bounding box center [163, 549] width 18 height 18
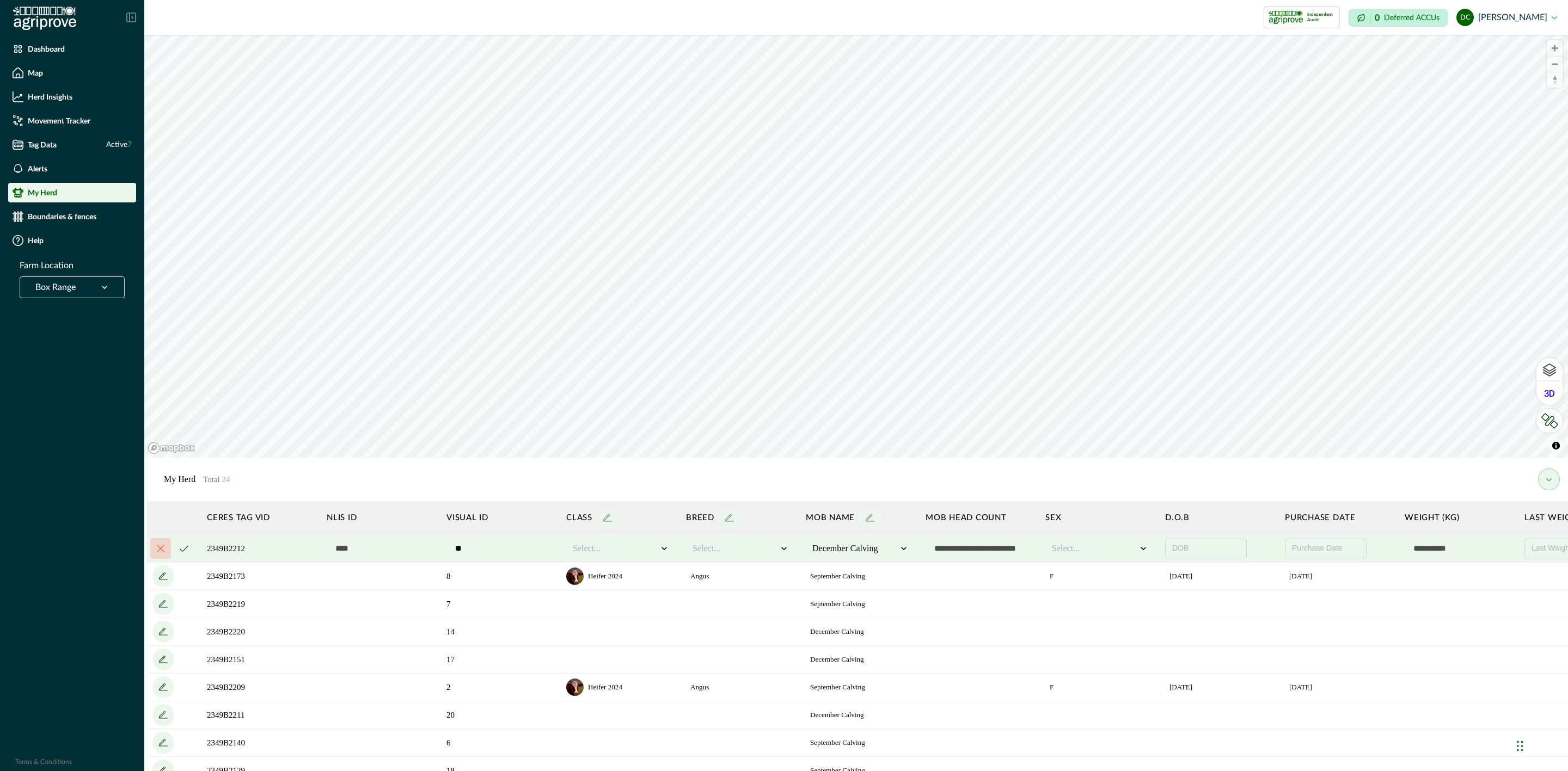
scroll to position [0, 325]
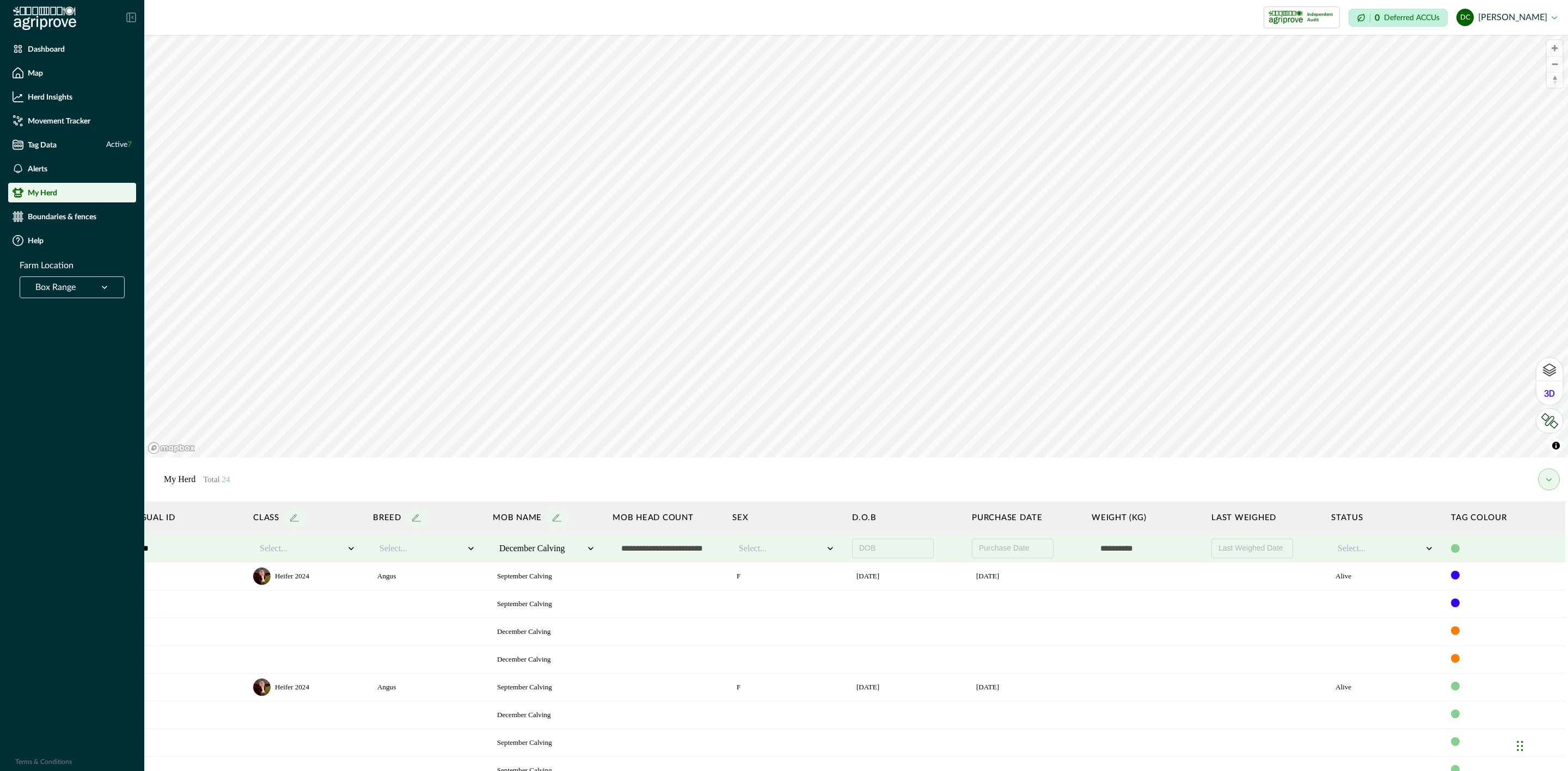
click at [1451, 550] on div at bounding box center [1456, 549] width 9 height 9
click at [1479, 566] on div at bounding box center [1484, 569] width 11 height 11
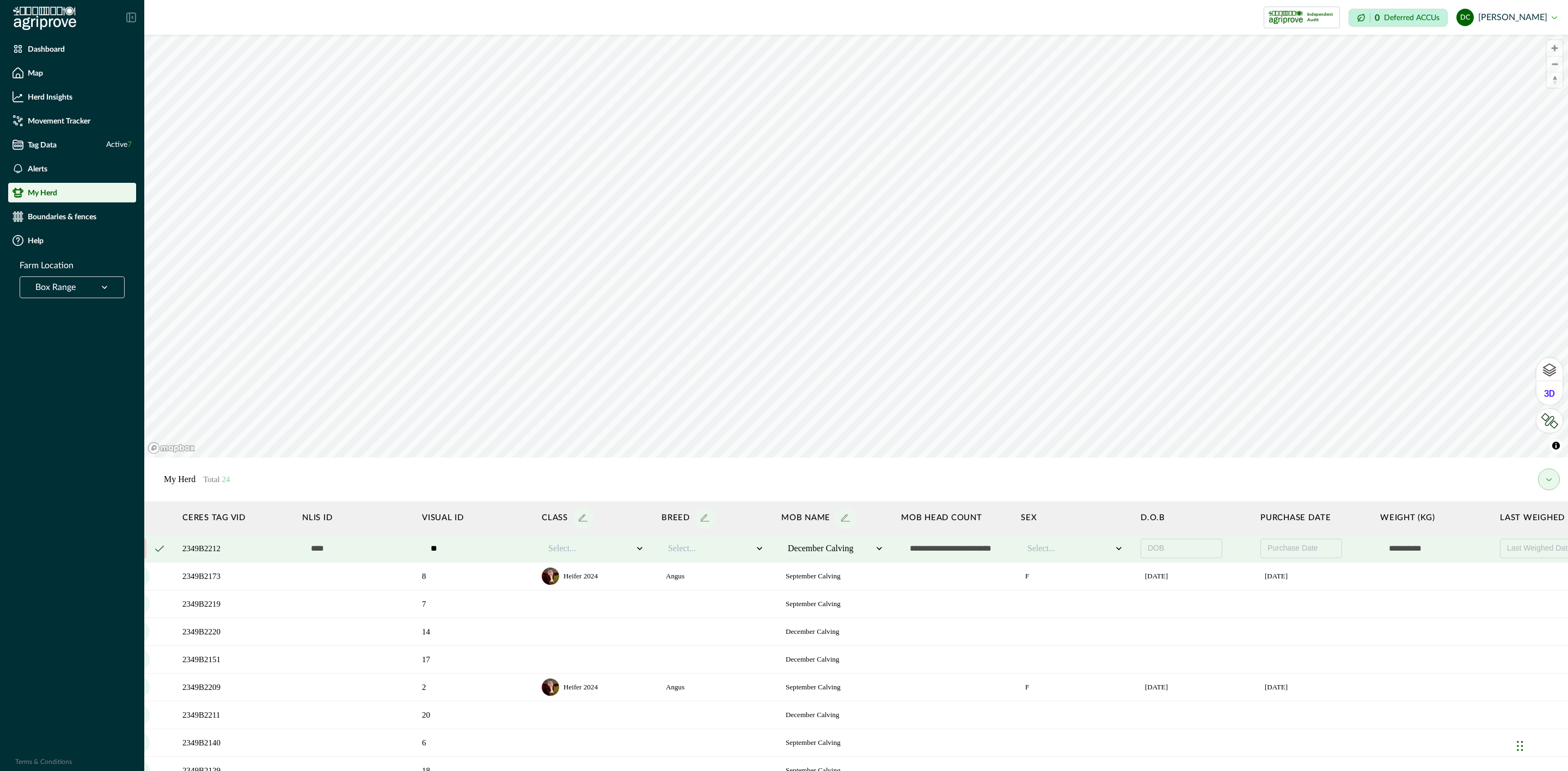
scroll to position [0, 0]
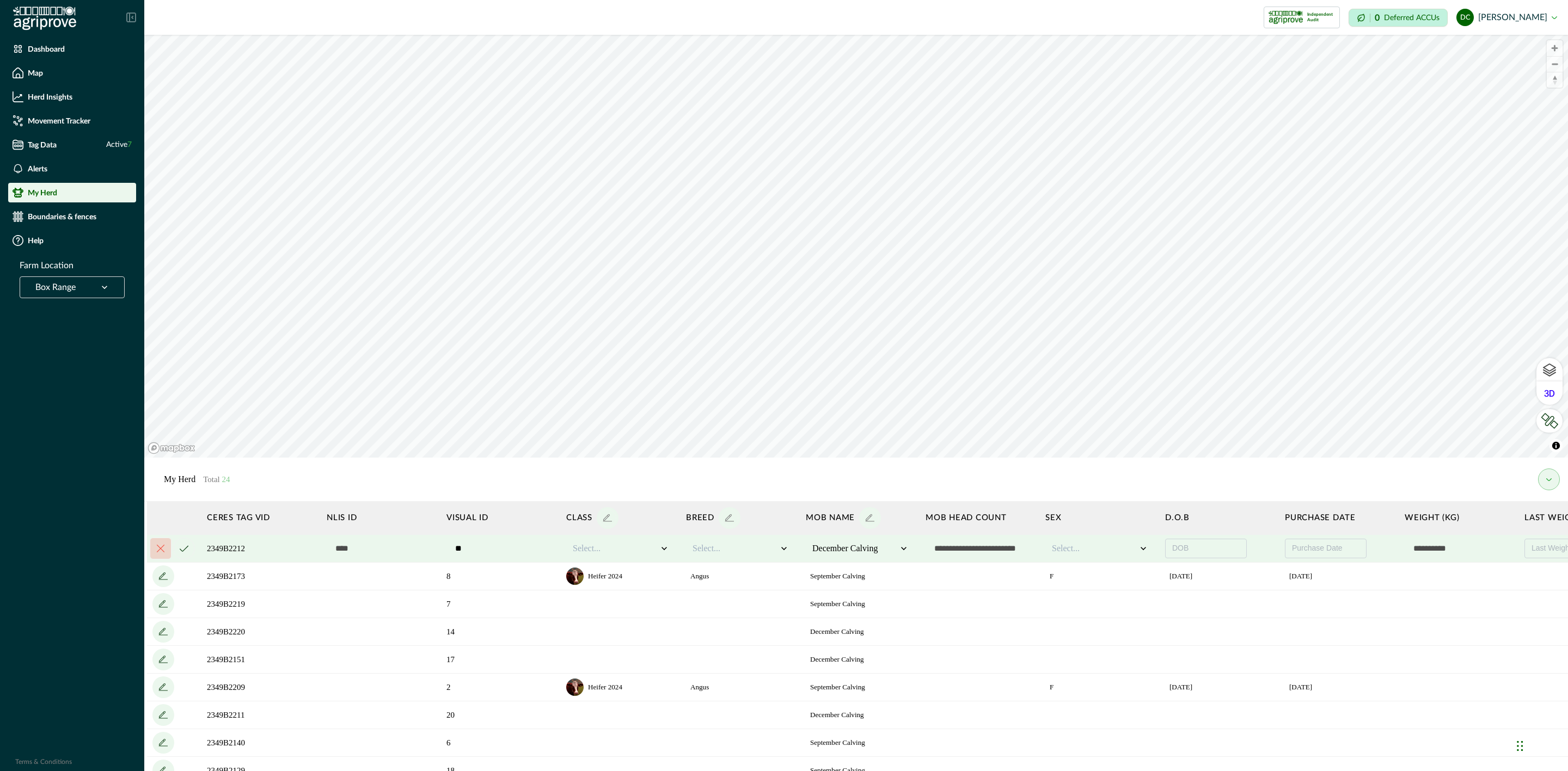
click at [183, 542] on button "cancel" at bounding box center [184, 548] width 22 height 22
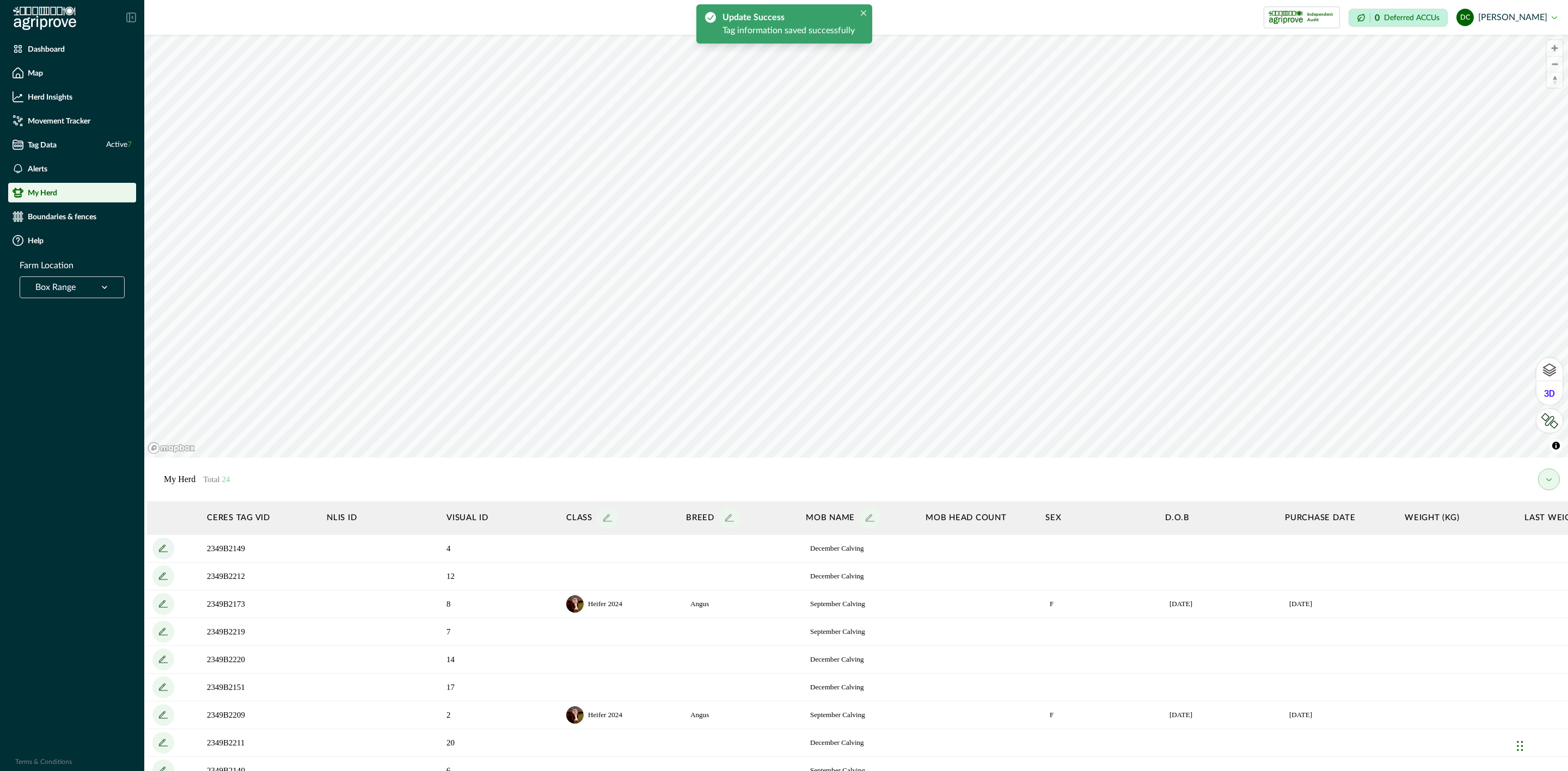
click at [166, 542] on icon "add" at bounding box center [163, 549] width 18 height 18
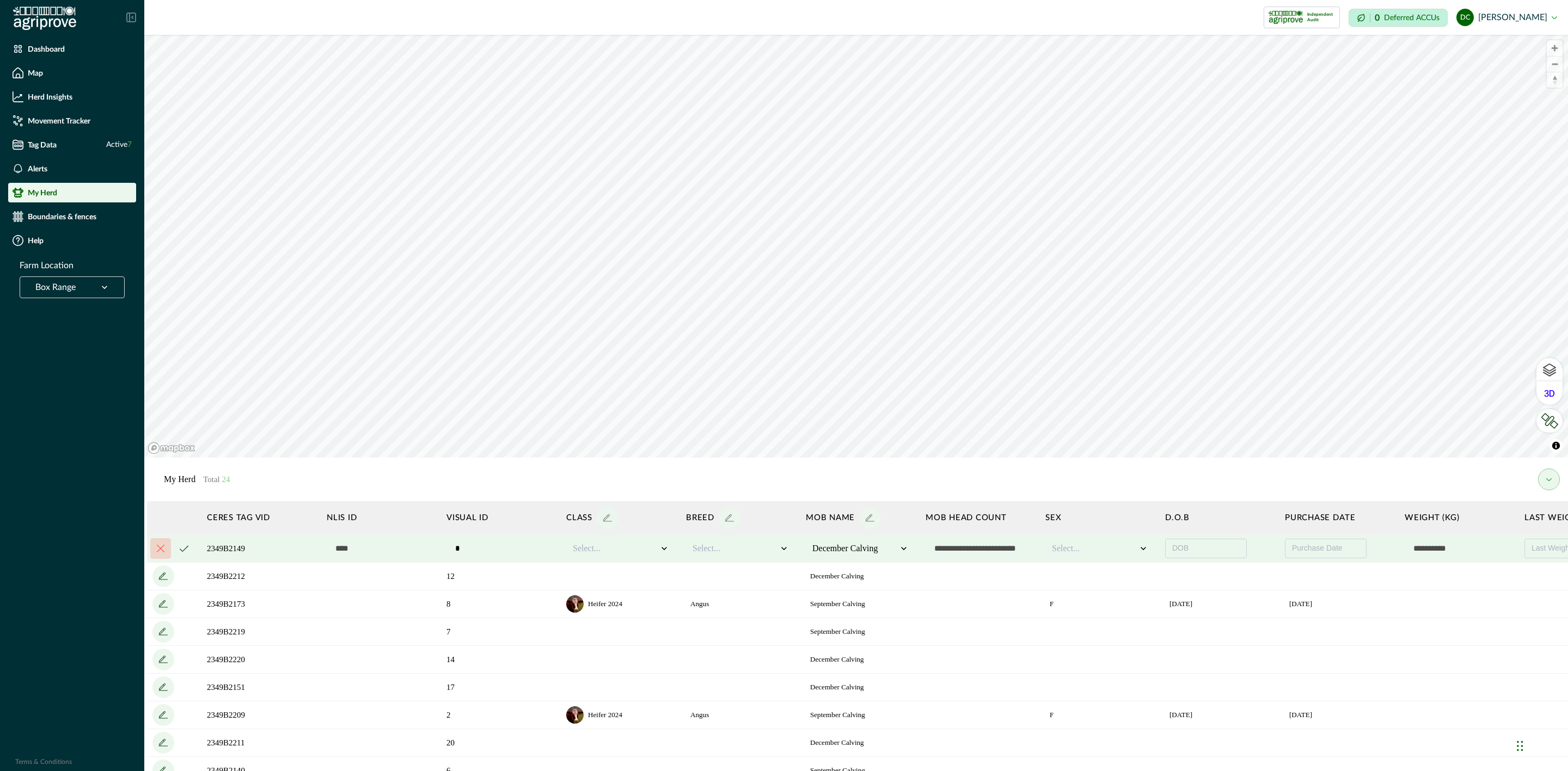
scroll to position [0, 325]
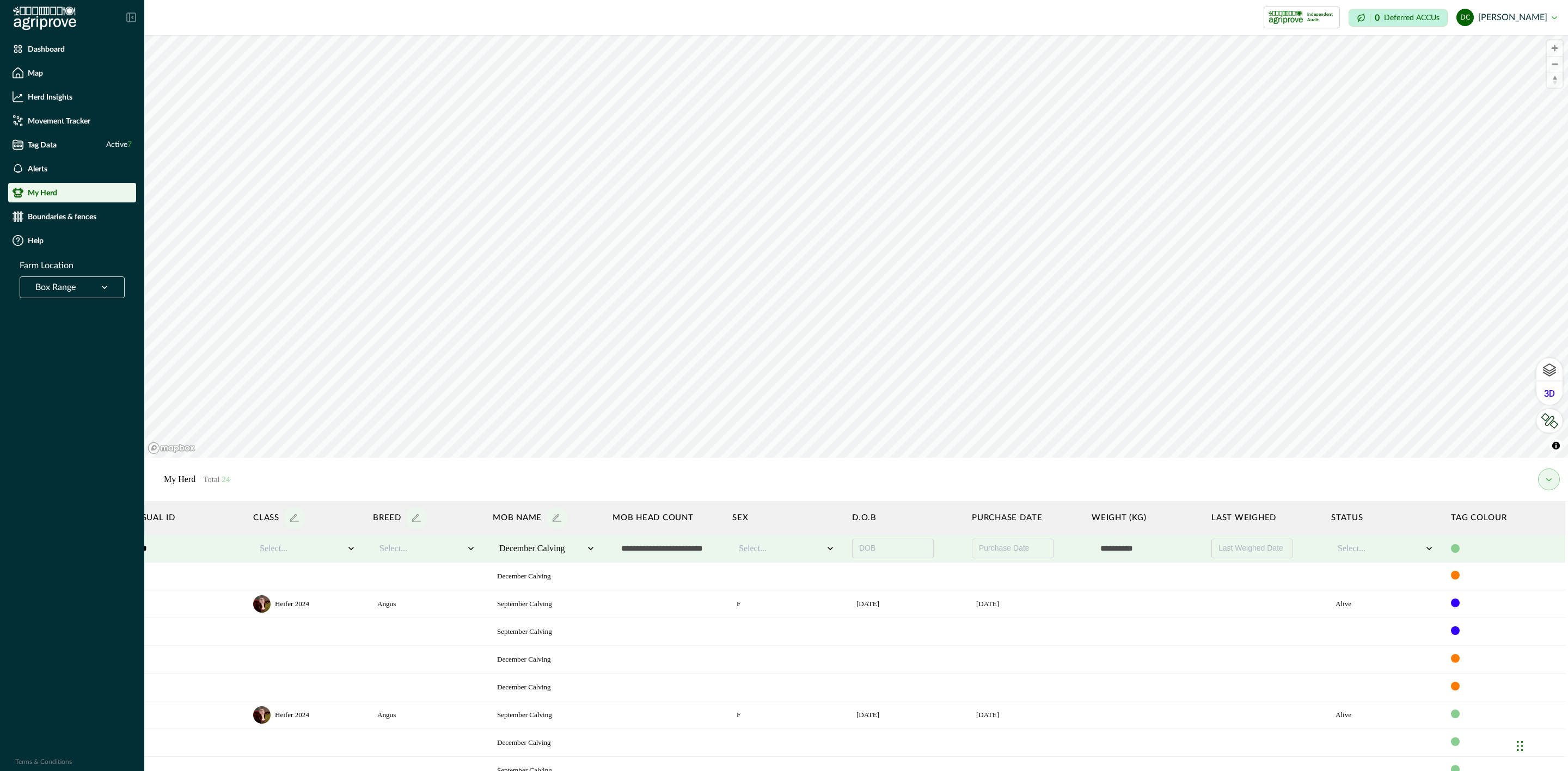
click at [1451, 549] on div at bounding box center [1456, 549] width 9 height 9
click at [1479, 570] on div at bounding box center [1484, 569] width 11 height 11
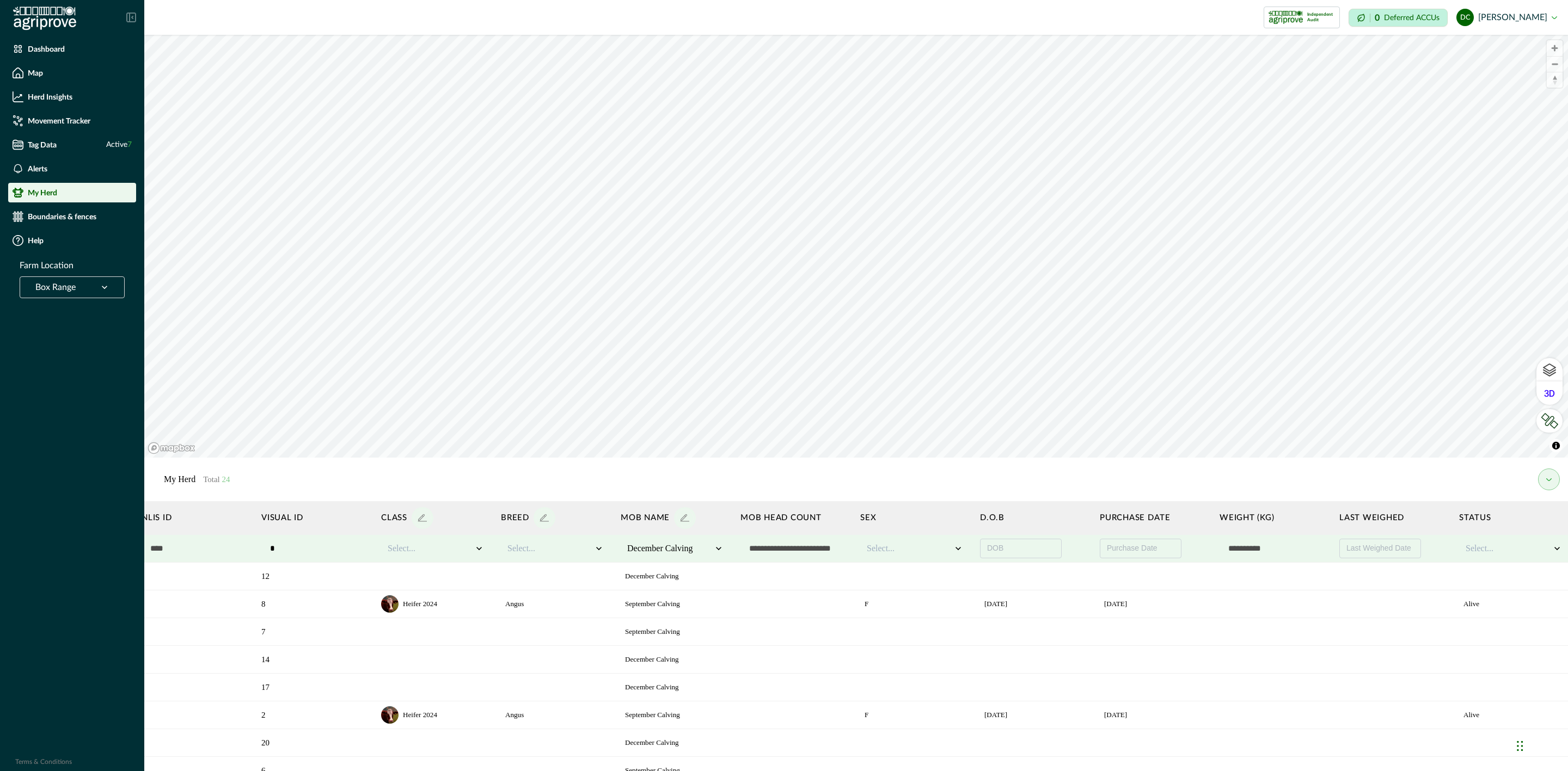
scroll to position [0, 0]
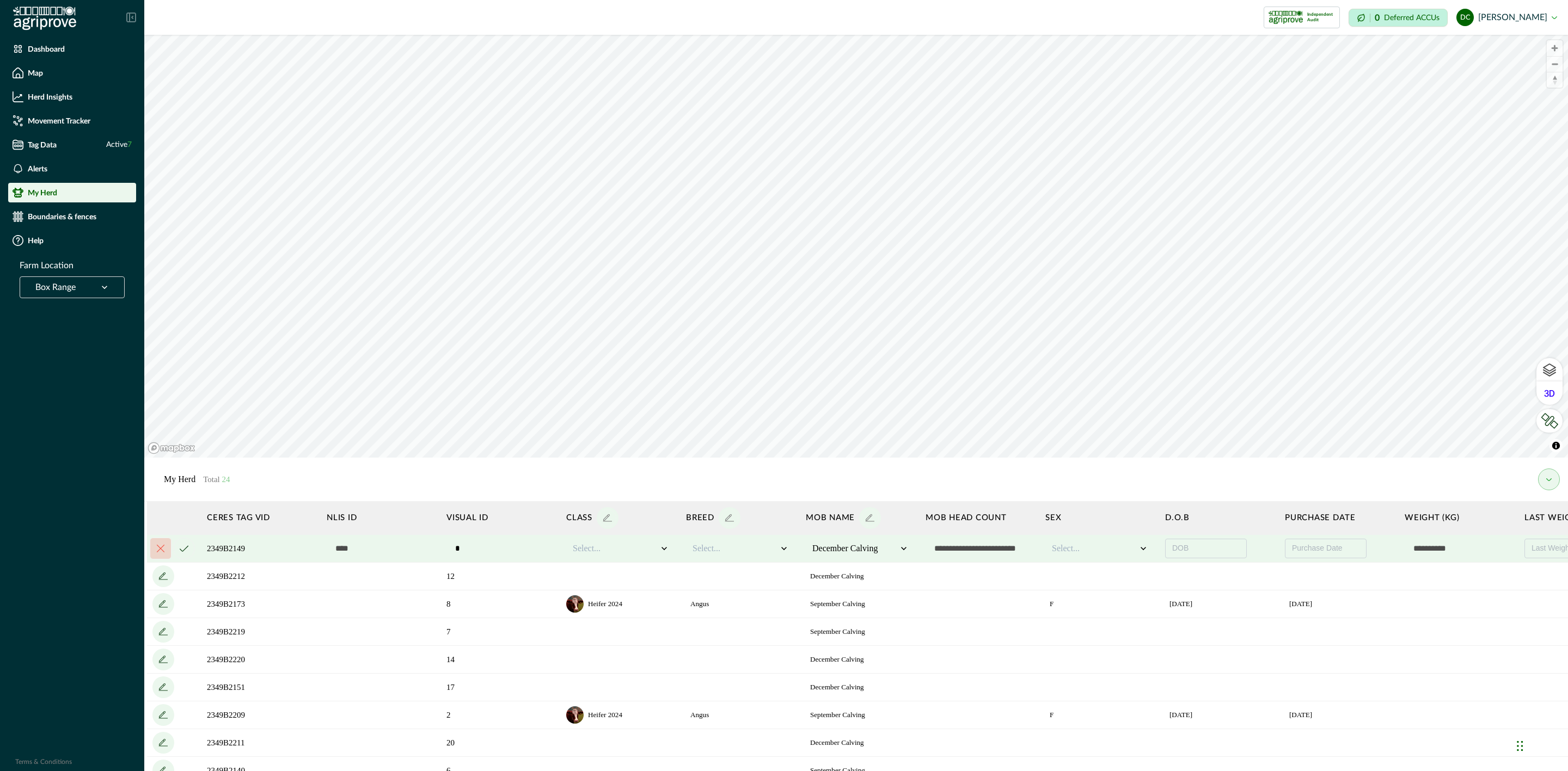
click at [182, 552] on icon "cancel" at bounding box center [184, 549] width 9 height 6
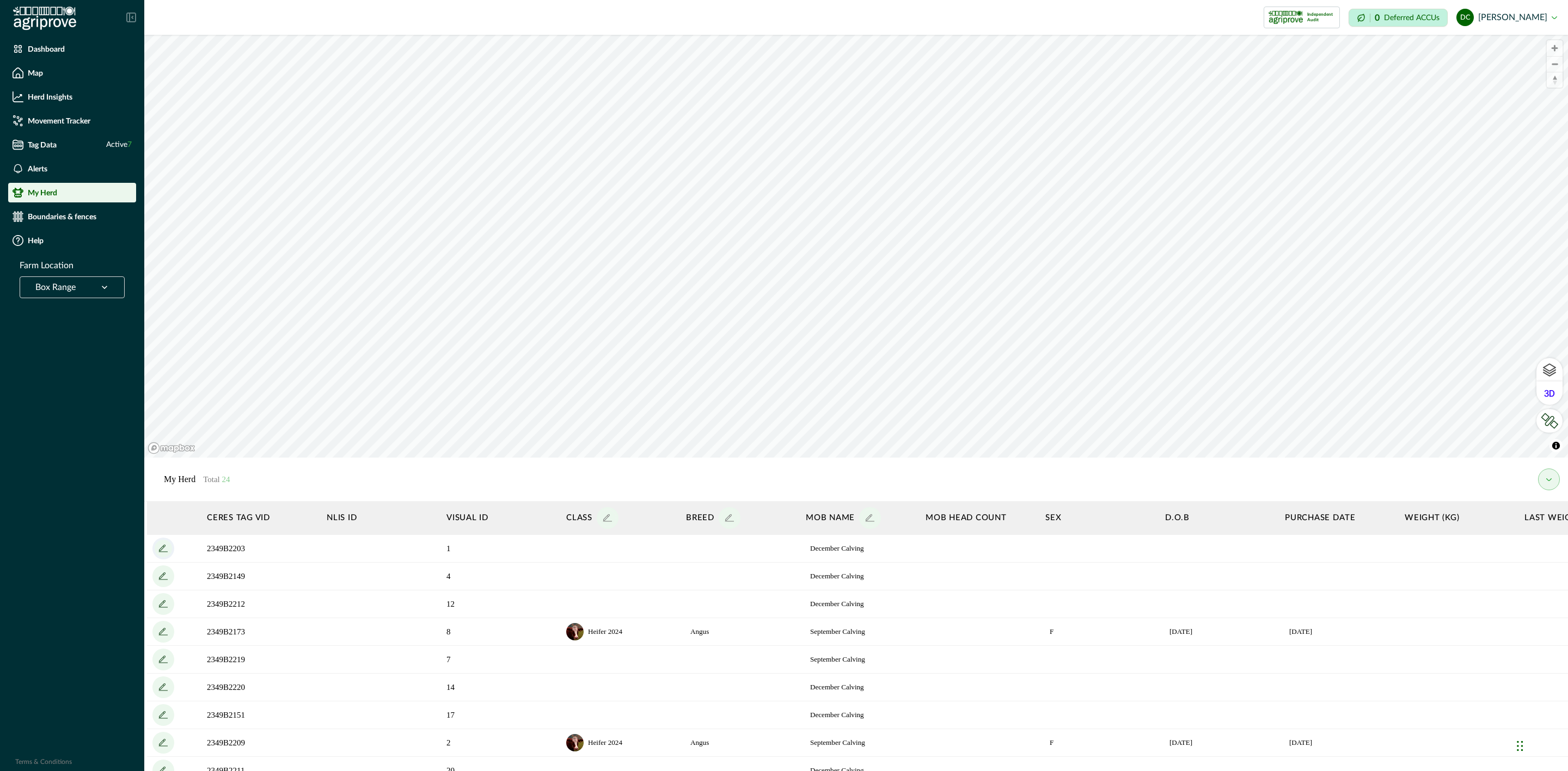
click at [163, 549] on icon "add" at bounding box center [163, 549] width 18 height 18
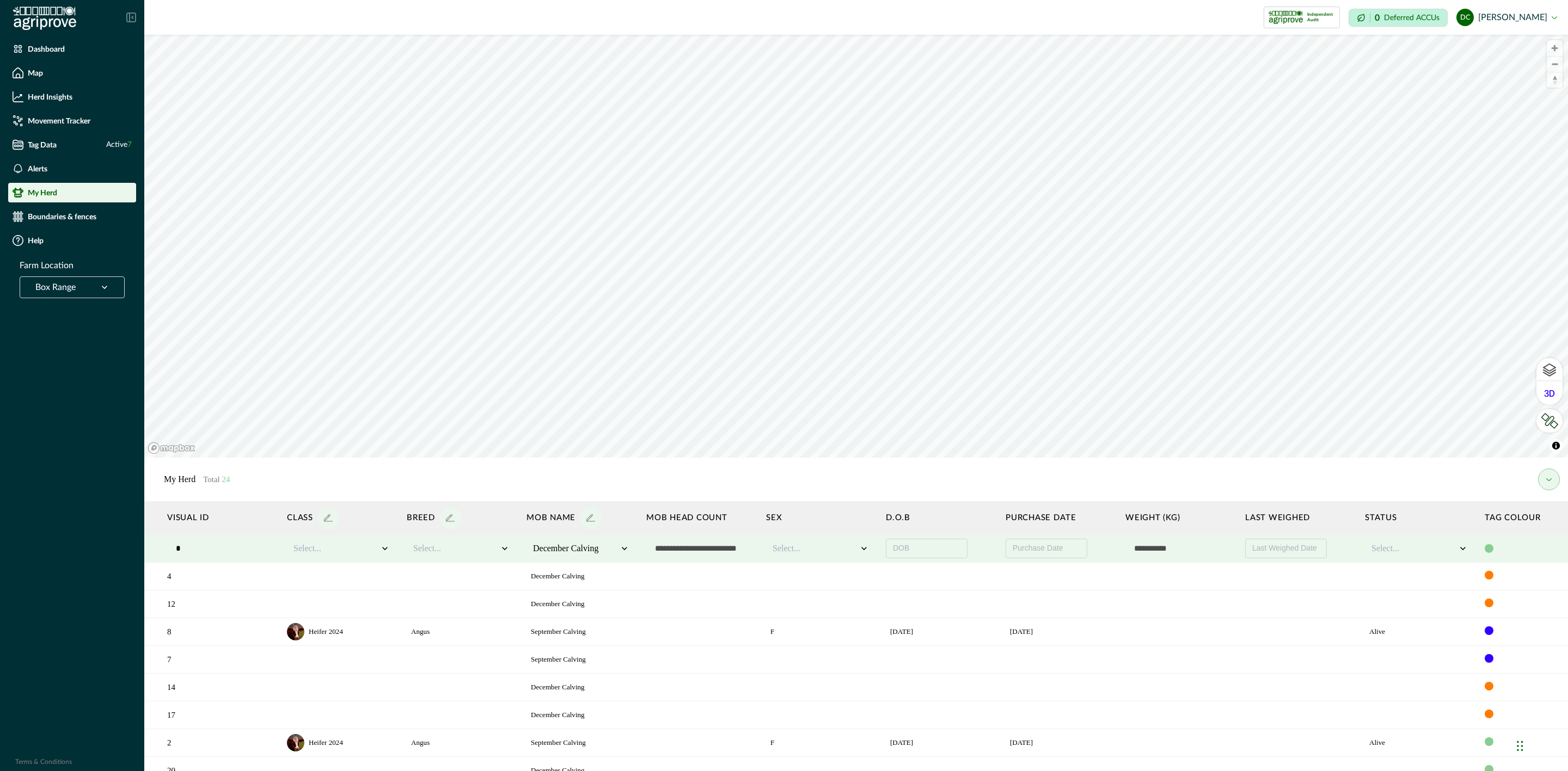
scroll to position [0, 325]
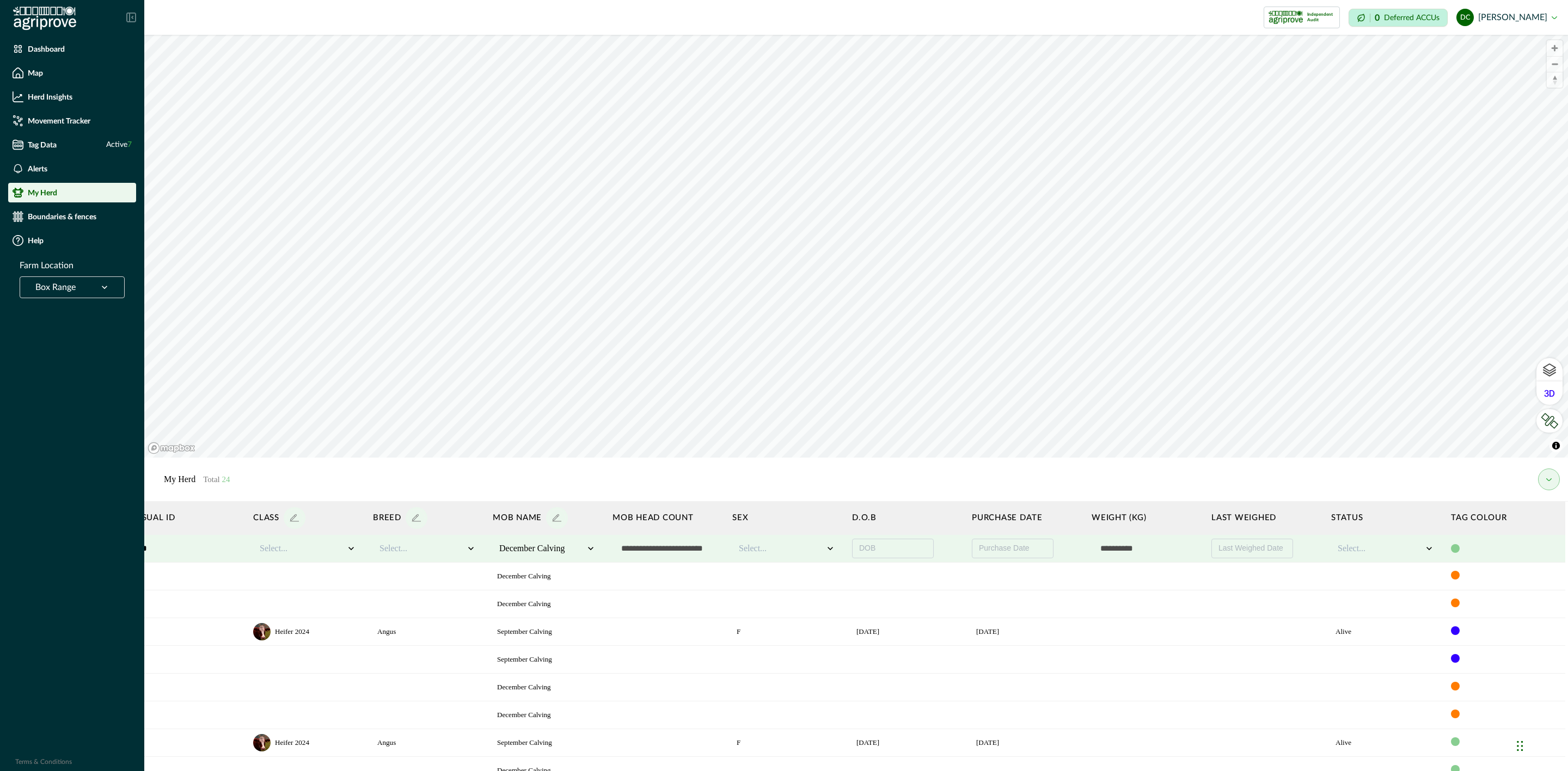
click at [1451, 547] on div at bounding box center [1456, 549] width 9 height 9
click at [1479, 568] on div at bounding box center [1484, 569] width 11 height 11
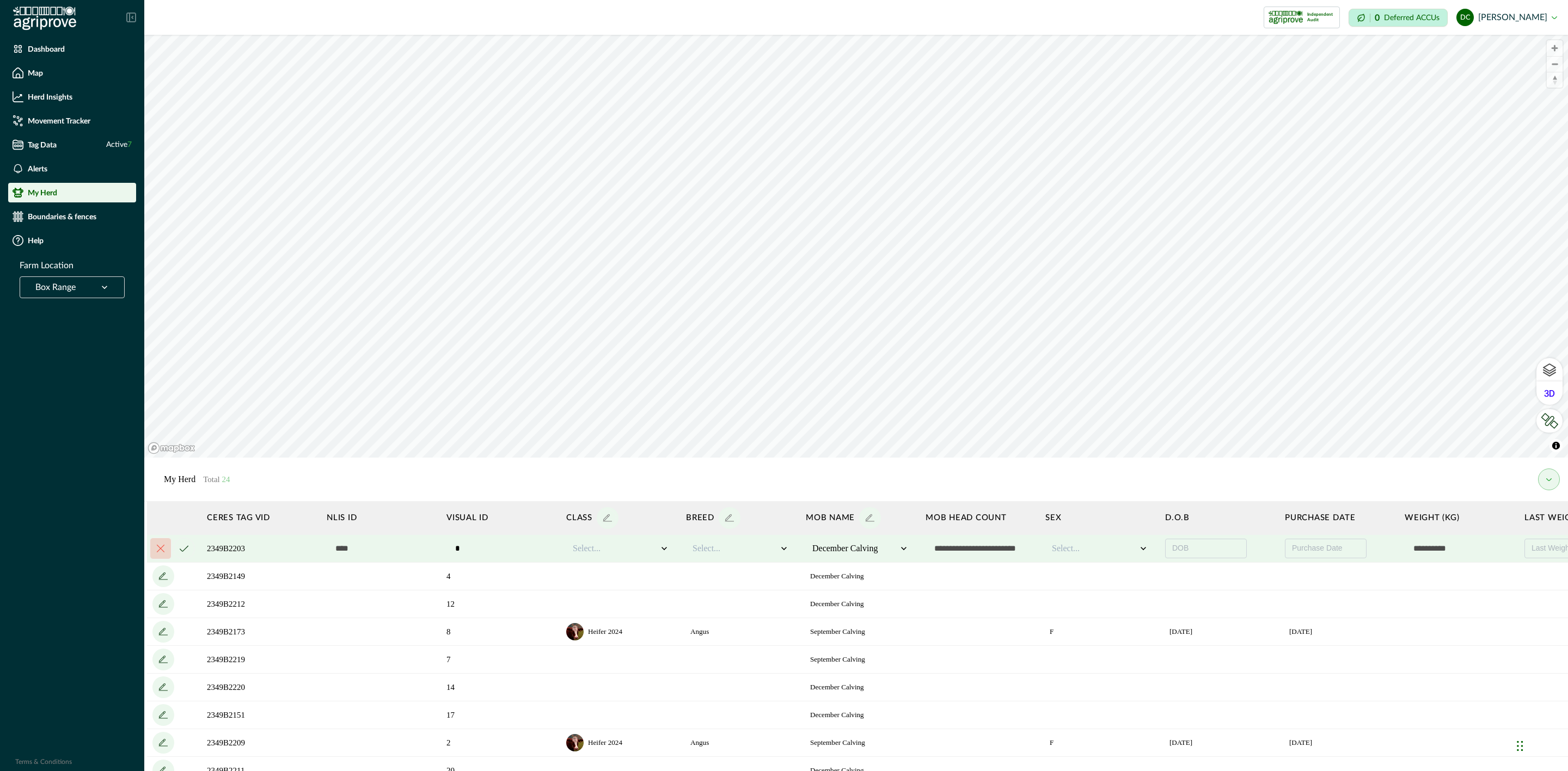
click at [187, 547] on icon "cancel" at bounding box center [184, 549] width 9 height 6
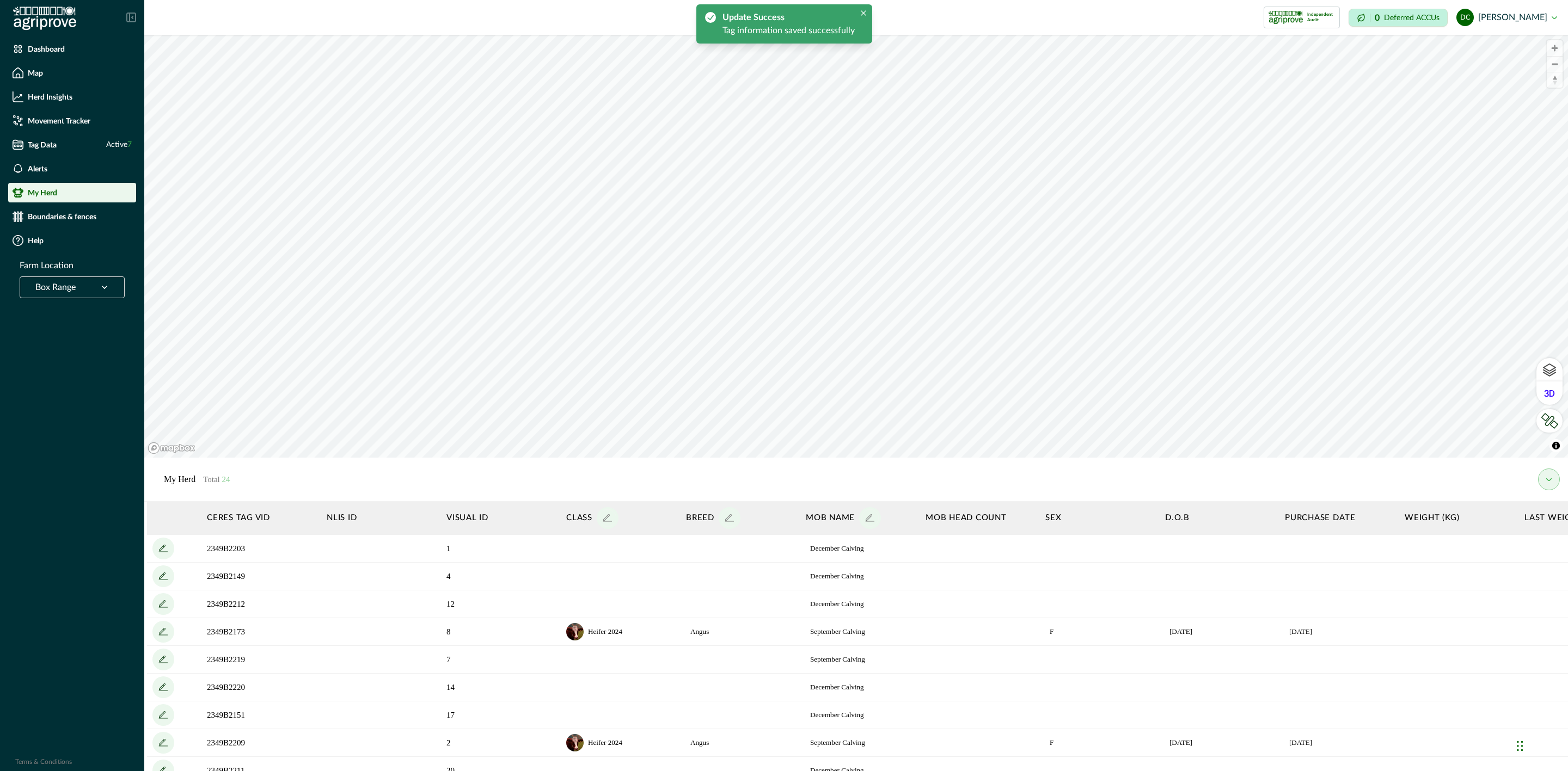
click at [1542, 479] on button "my herd" at bounding box center [1549, 479] width 22 height 22
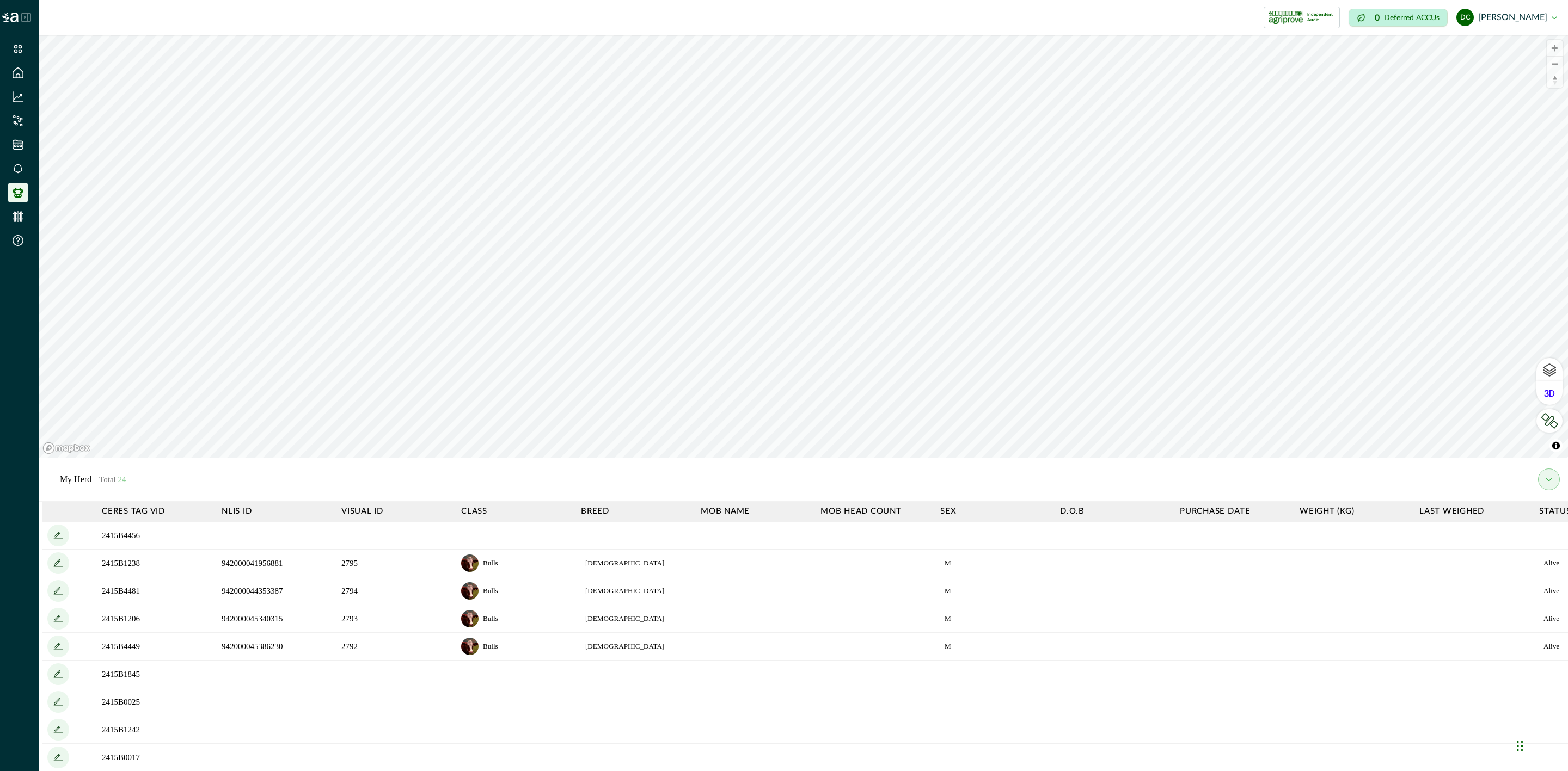
click at [17, 188] on icon at bounding box center [18, 192] width 11 height 11
click at [28, 8] on div at bounding box center [19, 17] width 39 height 35
click at [26, 15] on icon at bounding box center [26, 18] width 10 height 10
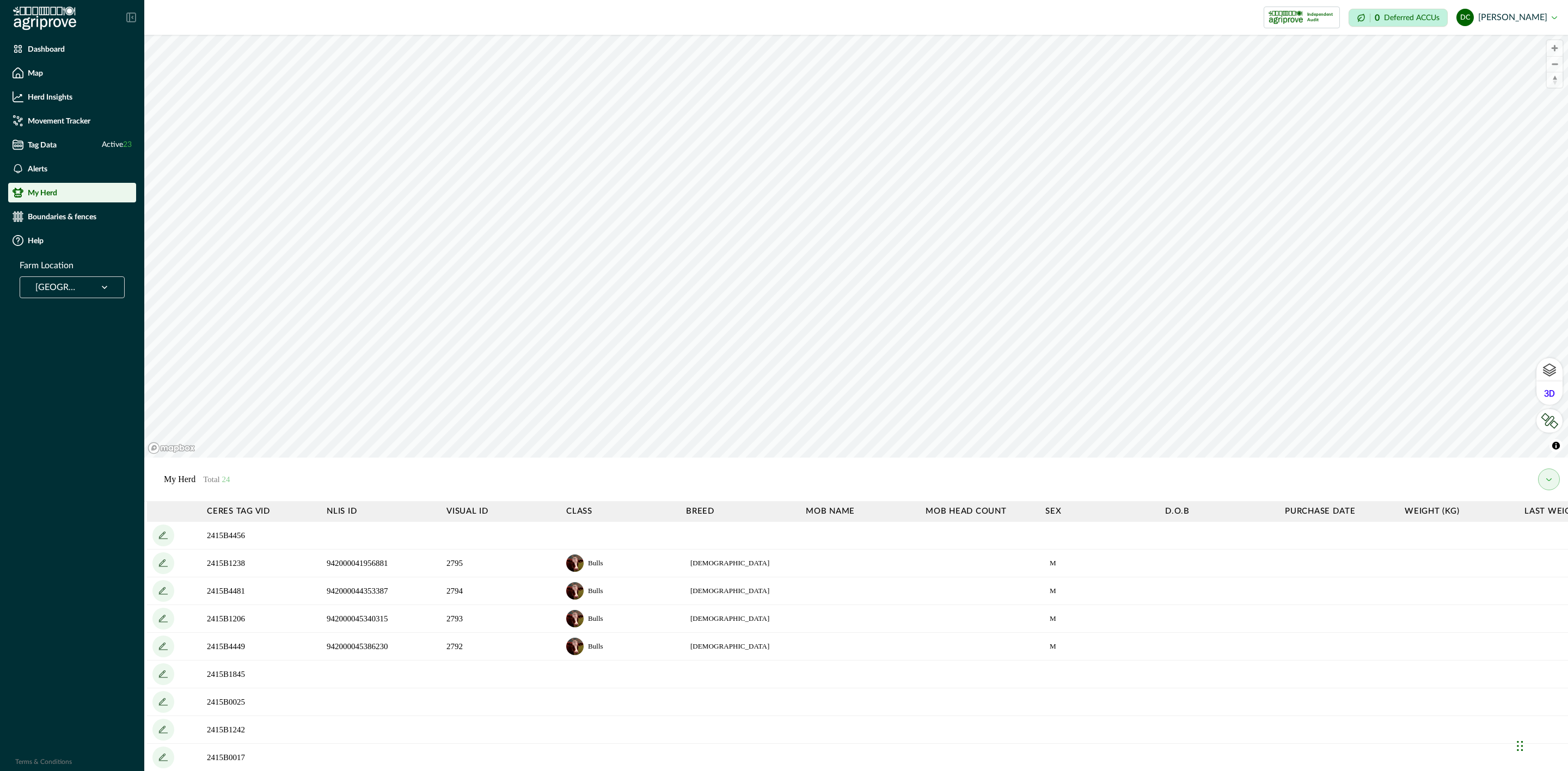
click at [95, 296] on div at bounding box center [104, 287] width 28 height 21
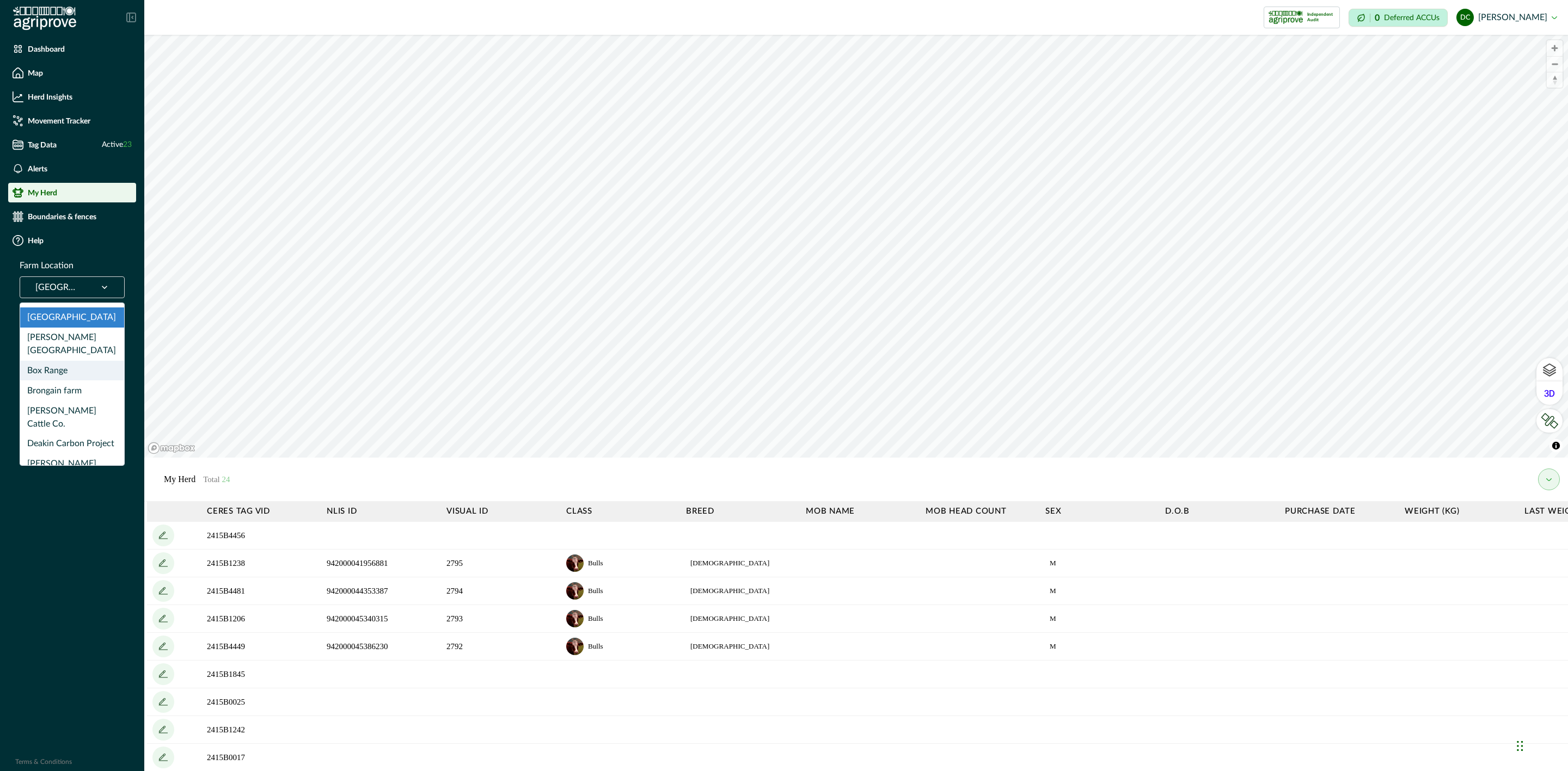
click at [70, 361] on div "Box Range" at bounding box center [72, 371] width 104 height 20
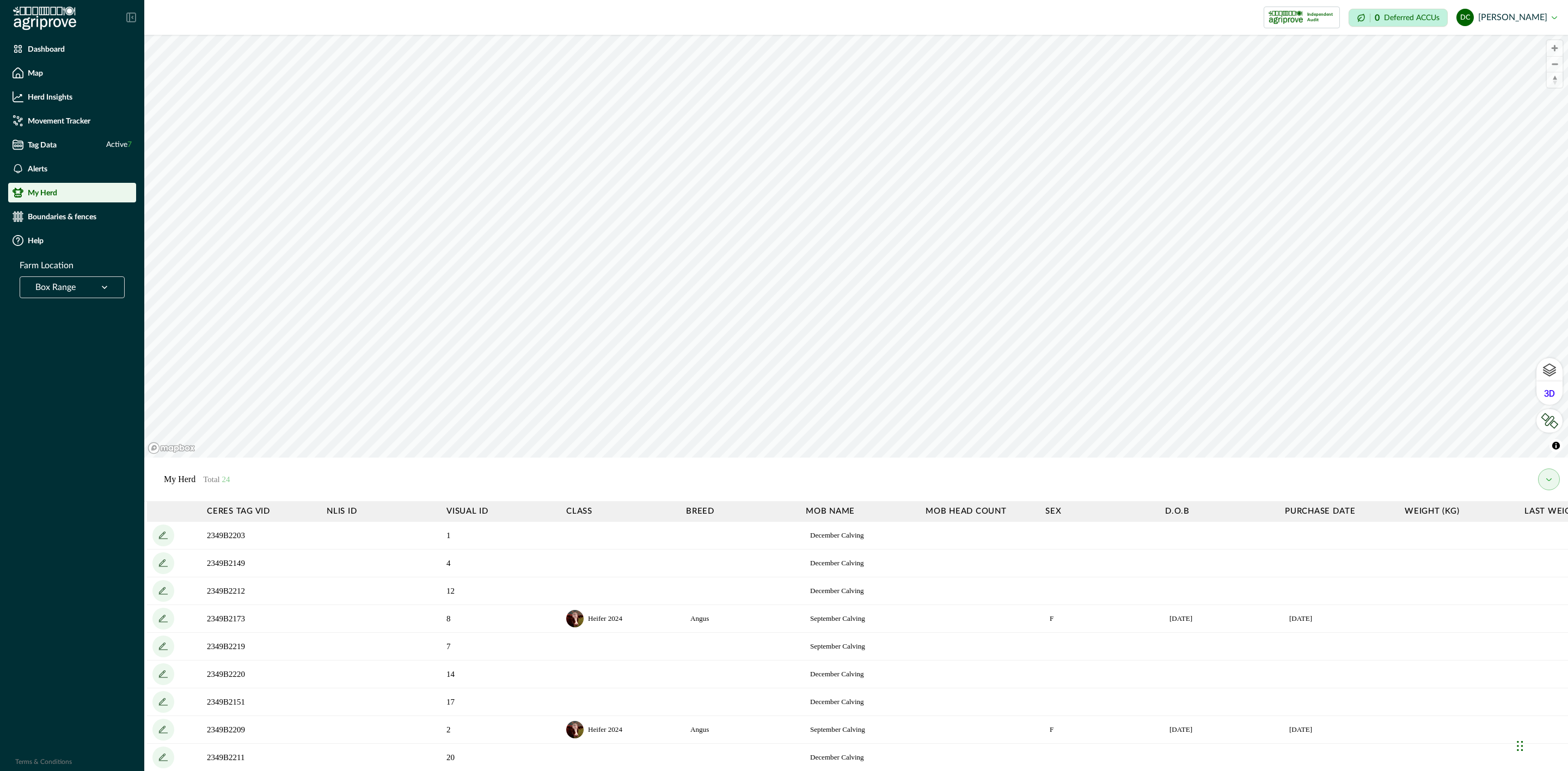
click at [1552, 485] on button "my herd" at bounding box center [1549, 479] width 22 height 22
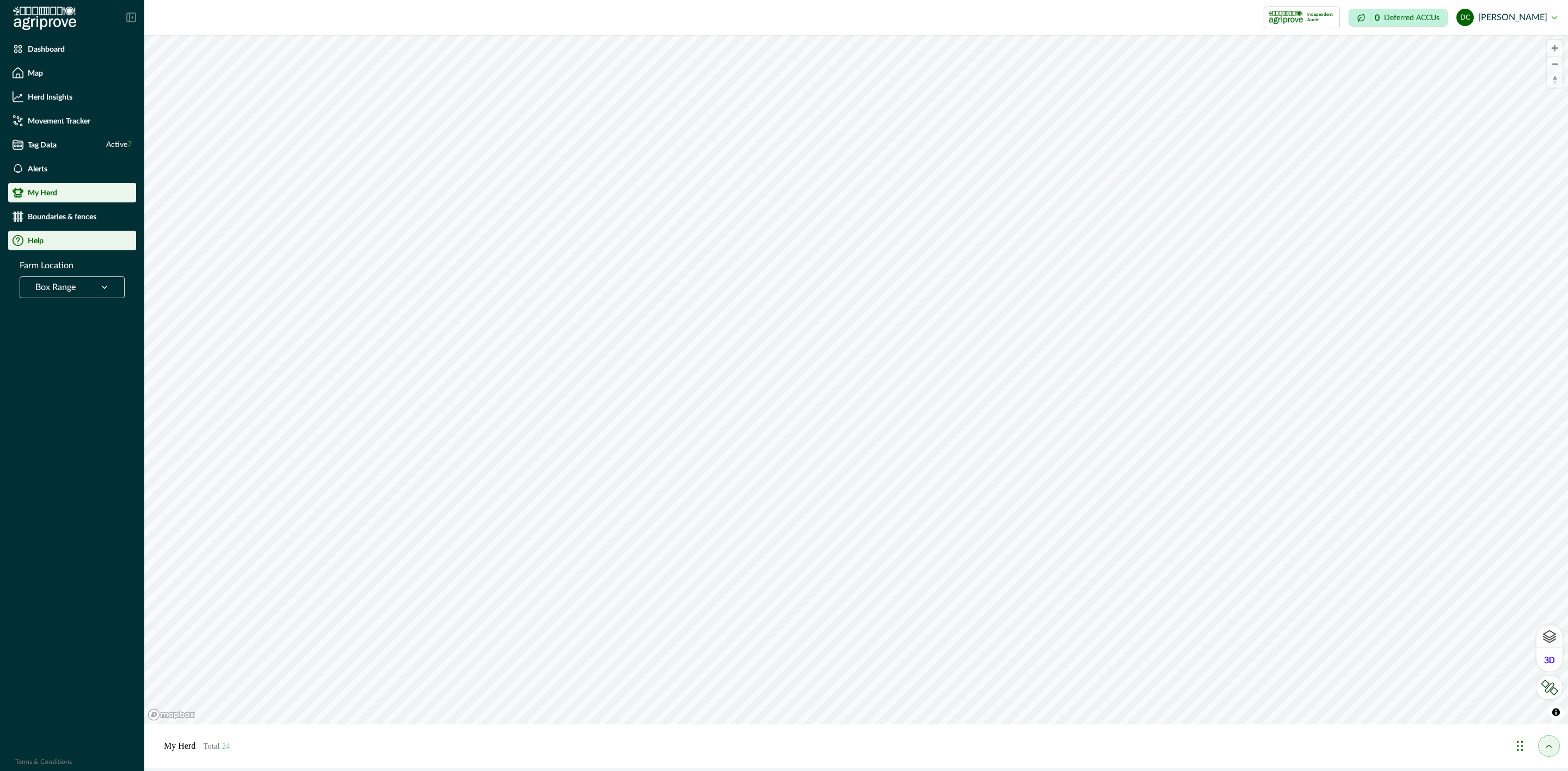
drag, startPoint x: 41, startPoint y: 215, endPoint x: 41, endPoint y: 231, distance: 16.0
click at [41, 215] on p "Boundaries & fences" at bounding box center [62, 217] width 68 height 9
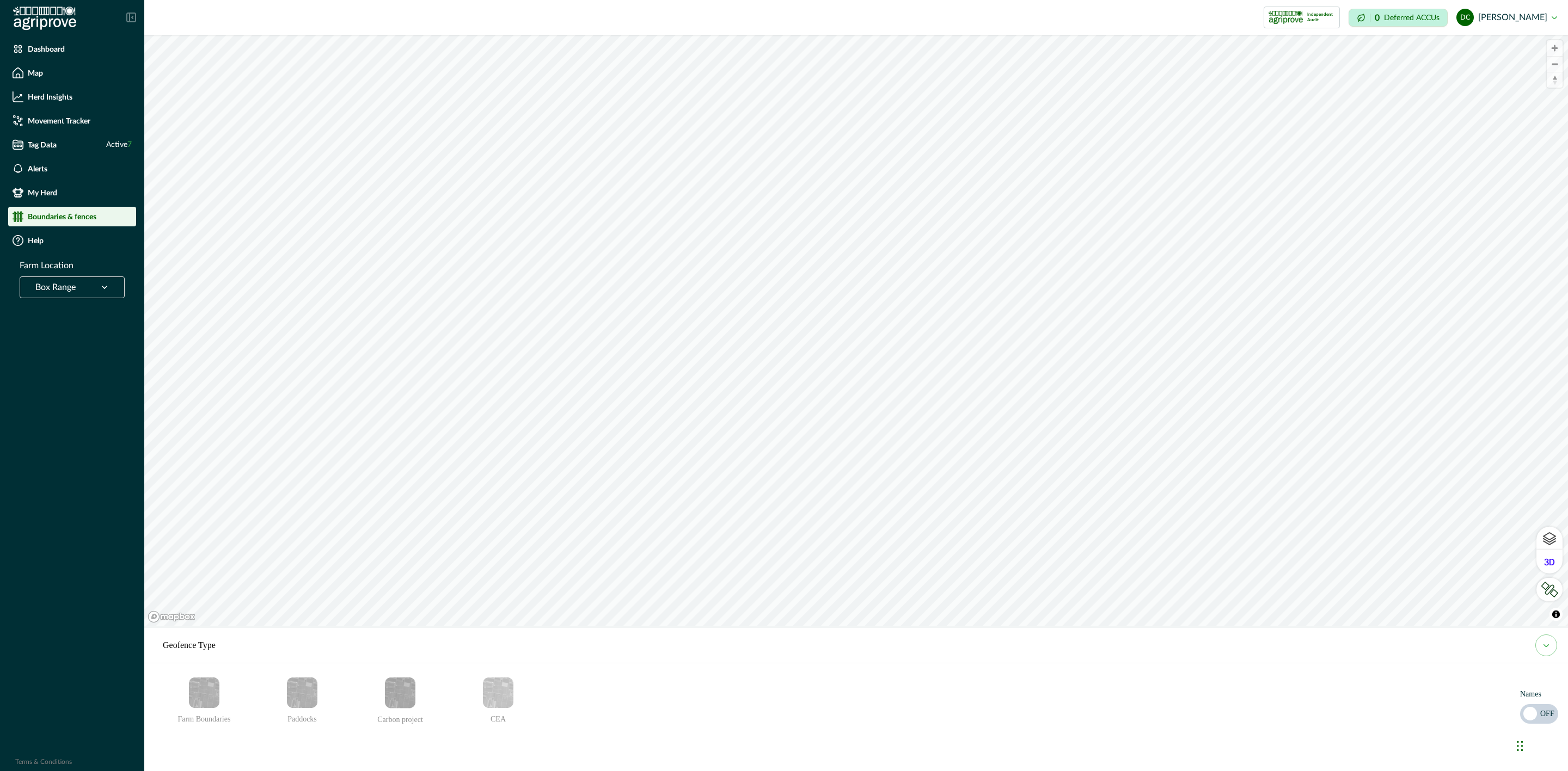
click at [202, 696] on img "Farm Boundaries" at bounding box center [204, 693] width 31 height 31
click at [305, 698] on img "Paddocks" at bounding box center [302, 693] width 31 height 31
click at [200, 696] on img "Farm Boundaries" at bounding box center [204, 693] width 31 height 31
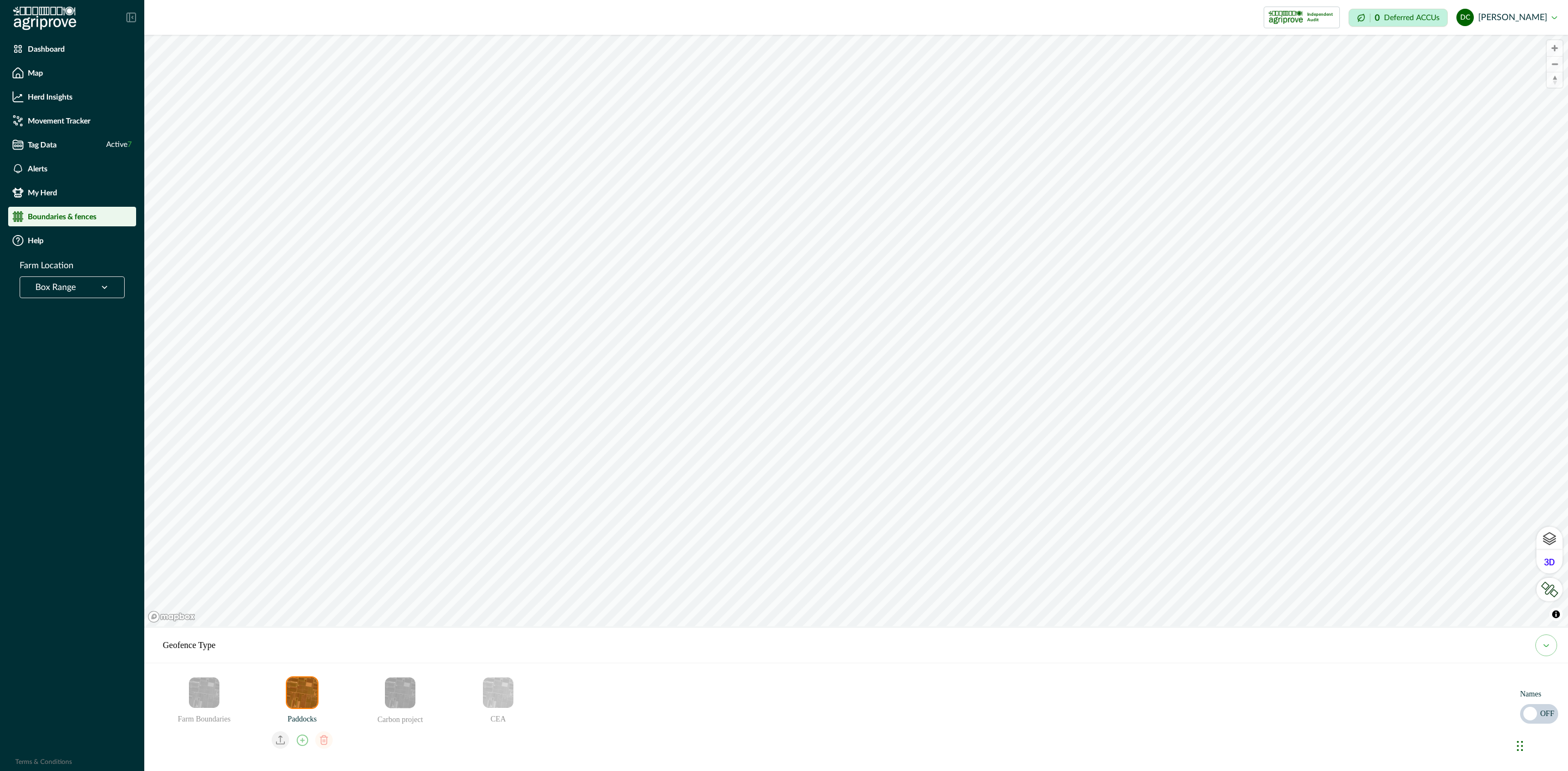
click at [302, 701] on img "Paddocks" at bounding box center [302, 693] width 31 height 31
click at [389, 684] on img "Carbon project" at bounding box center [400, 693] width 31 height 31
click at [389, 693] on img "Carbon project" at bounding box center [400, 693] width 31 height 31
click at [508, 682] on img "CEA" at bounding box center [498, 693] width 31 height 31
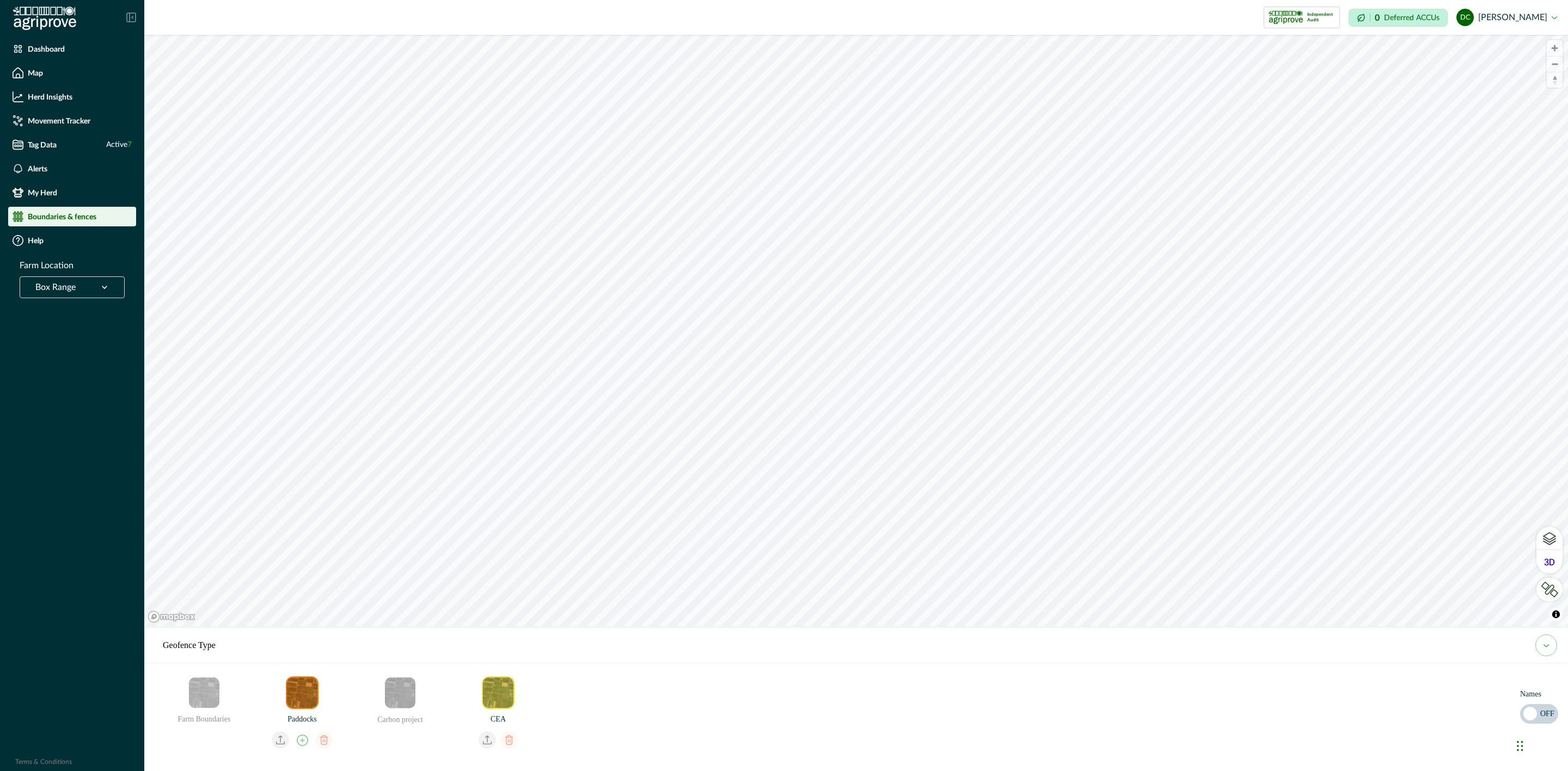
click at [504, 687] on img "CEA" at bounding box center [498, 693] width 31 height 31
click at [297, 694] on img "Paddocks" at bounding box center [302, 693] width 31 height 31
click at [493, 701] on img "CEA" at bounding box center [498, 693] width 31 height 31
click at [296, 694] on img "Paddocks" at bounding box center [302, 693] width 31 height 31
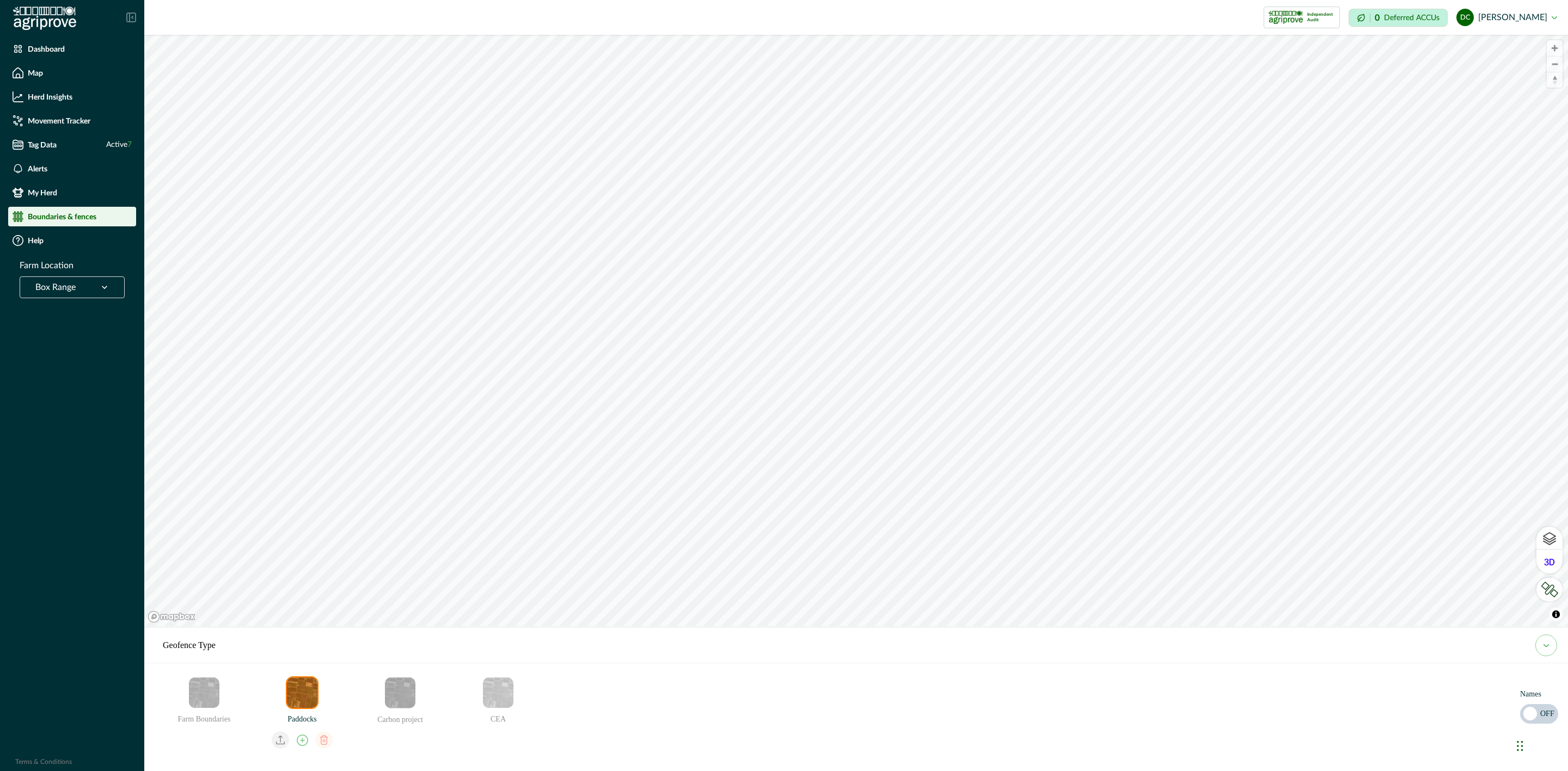
click at [311, 680] on img "Paddocks" at bounding box center [302, 693] width 31 height 31
click at [303, 691] on img "Paddocks" at bounding box center [302, 693] width 31 height 31
click at [202, 704] on img "Farm Boundaries" at bounding box center [204, 693] width 31 height 31
click at [194, 698] on img "Farm Boundaries" at bounding box center [204, 693] width 31 height 31
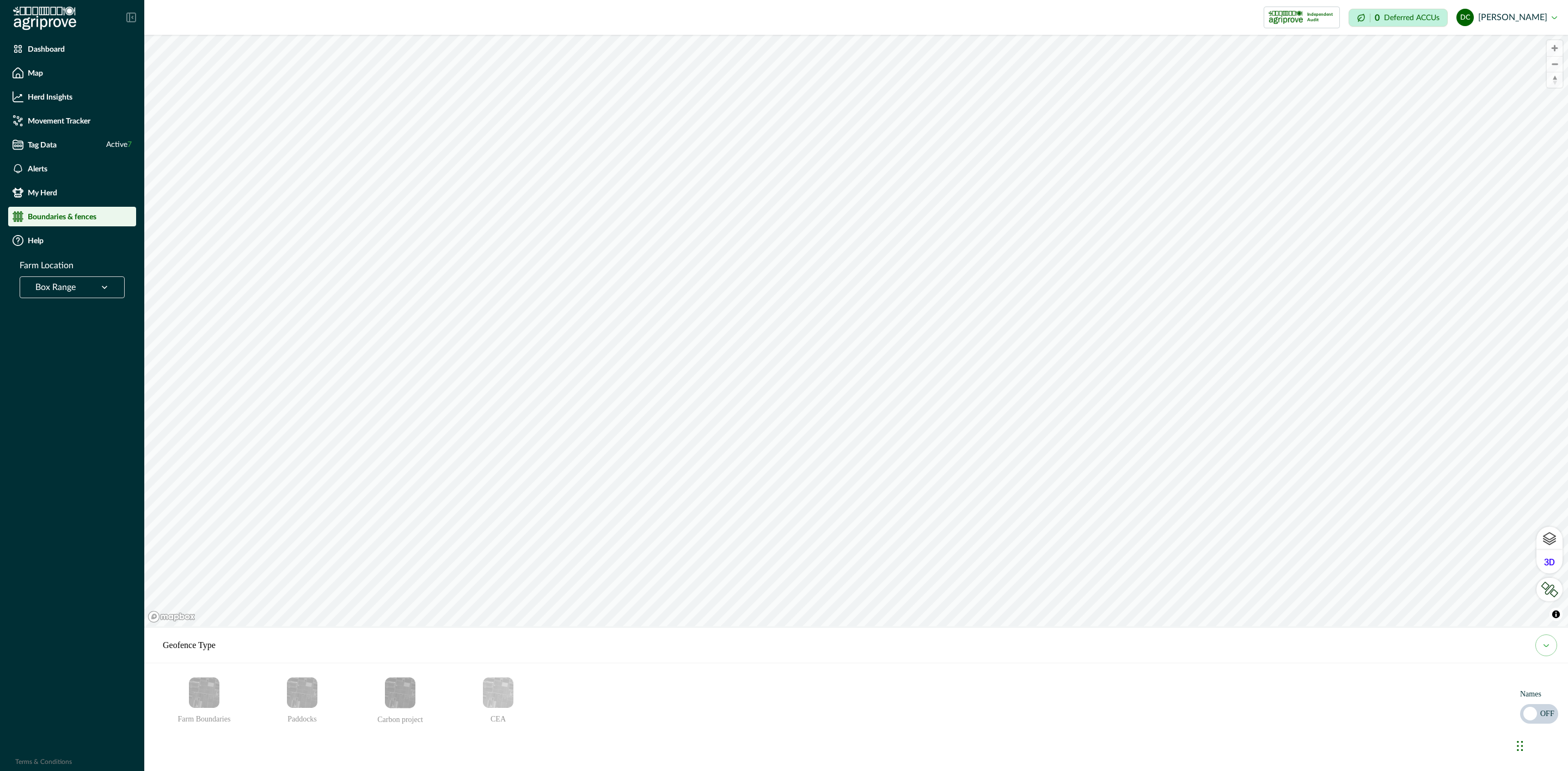
click at [194, 698] on img "Farm Boundaries" at bounding box center [204, 693] width 31 height 31
click at [305, 696] on img "Paddocks" at bounding box center [302, 693] width 31 height 31
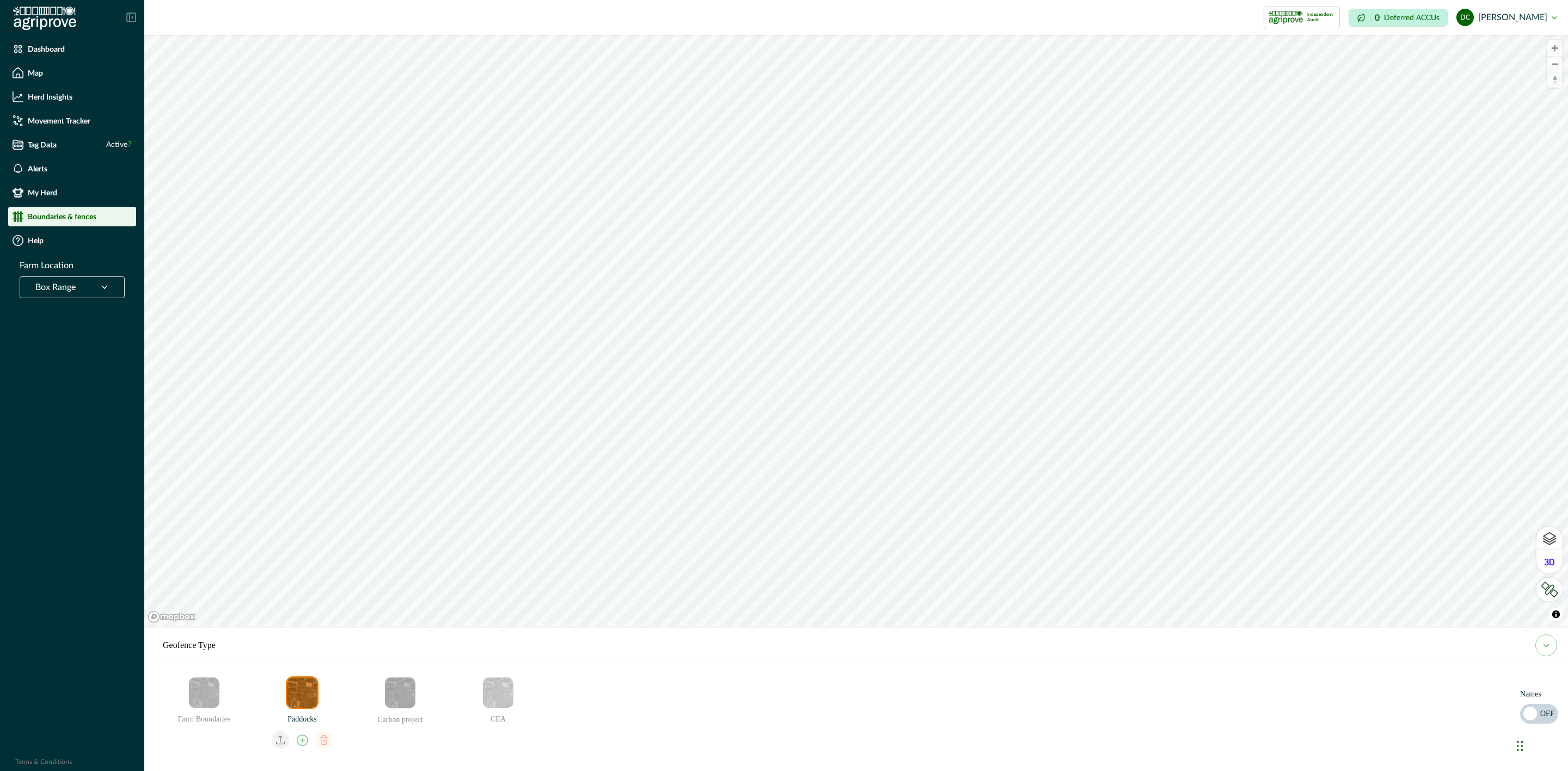
click at [305, 696] on img "Paddocks" at bounding box center [302, 693] width 31 height 31
click at [289, 689] on img "Paddocks" at bounding box center [302, 693] width 31 height 31
click at [301, 694] on img "Paddocks" at bounding box center [302, 693] width 31 height 31
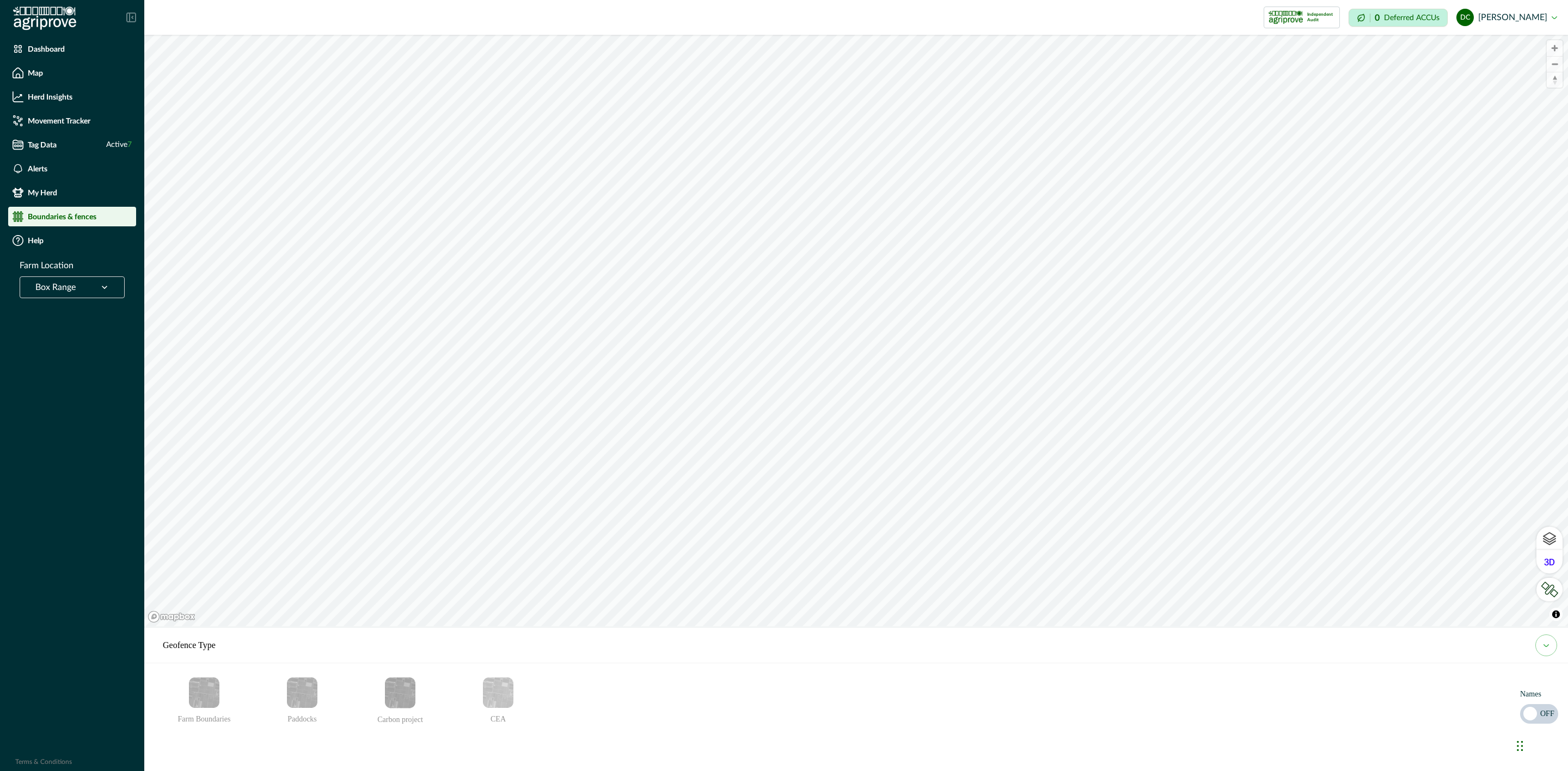
click at [301, 698] on img "Paddocks" at bounding box center [302, 693] width 31 height 31
drag, startPoint x: 41, startPoint y: 164, endPoint x: 117, endPoint y: 219, distance: 93.8
click at [41, 164] on p "Alerts" at bounding box center [37, 169] width 19 height 9
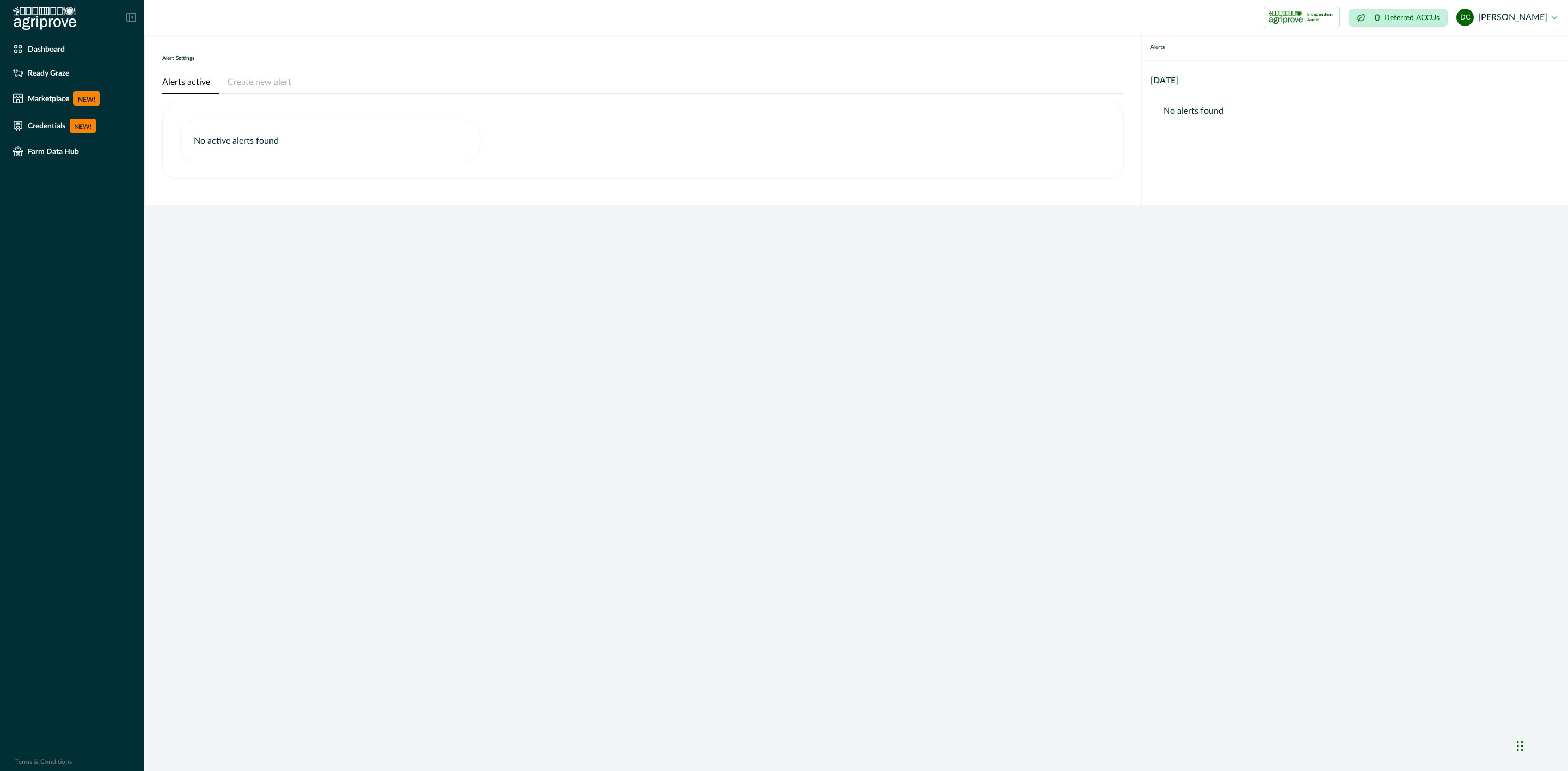
click at [245, 72] on button "Create new alert" at bounding box center [259, 83] width 81 height 23
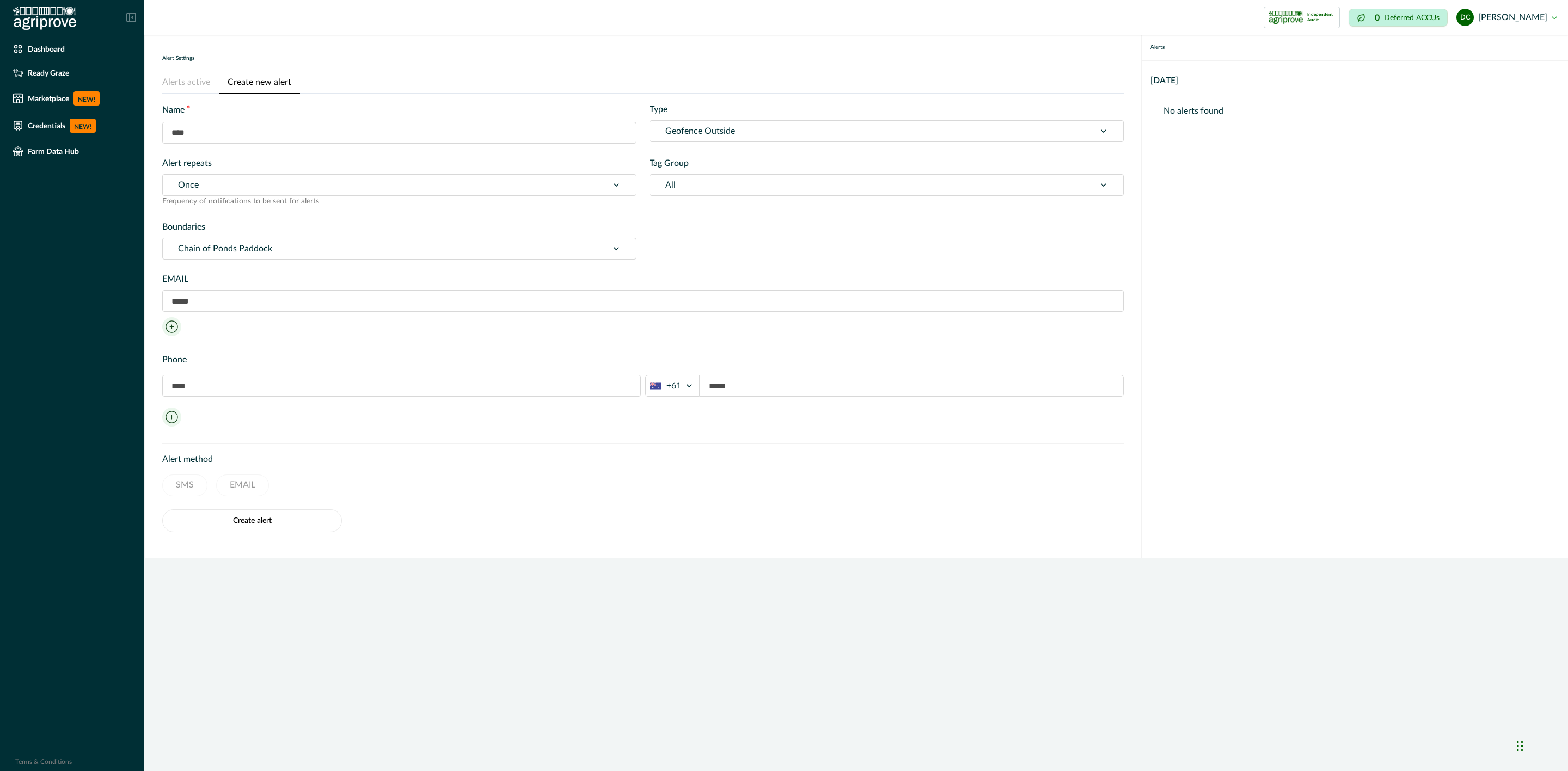
click at [249, 139] on input "text" at bounding box center [399, 132] width 474 height 22
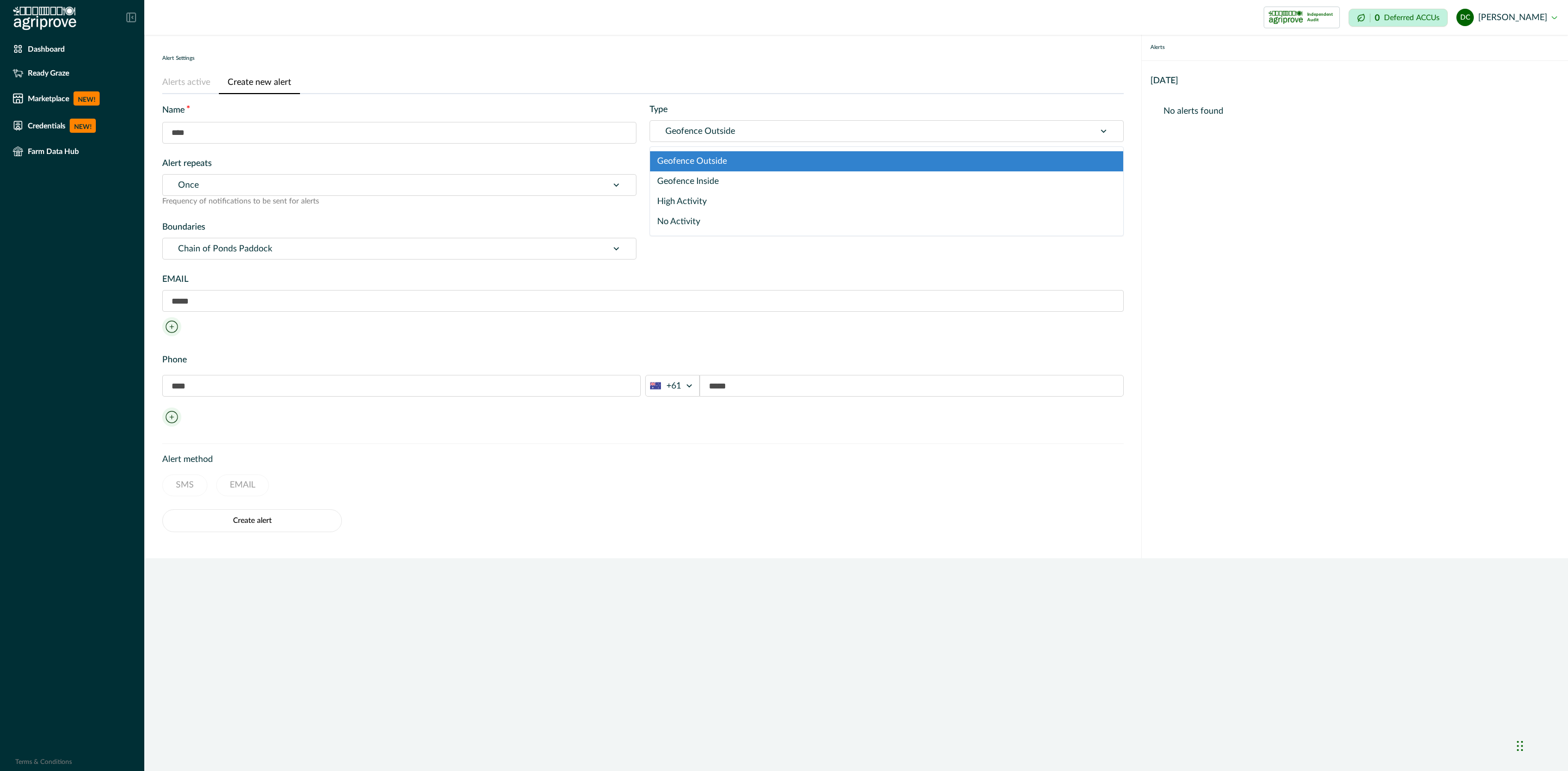
click at [819, 124] on div at bounding box center [873, 131] width 415 height 15
click at [738, 161] on div "Geofence Outside" at bounding box center [886, 161] width 473 height 20
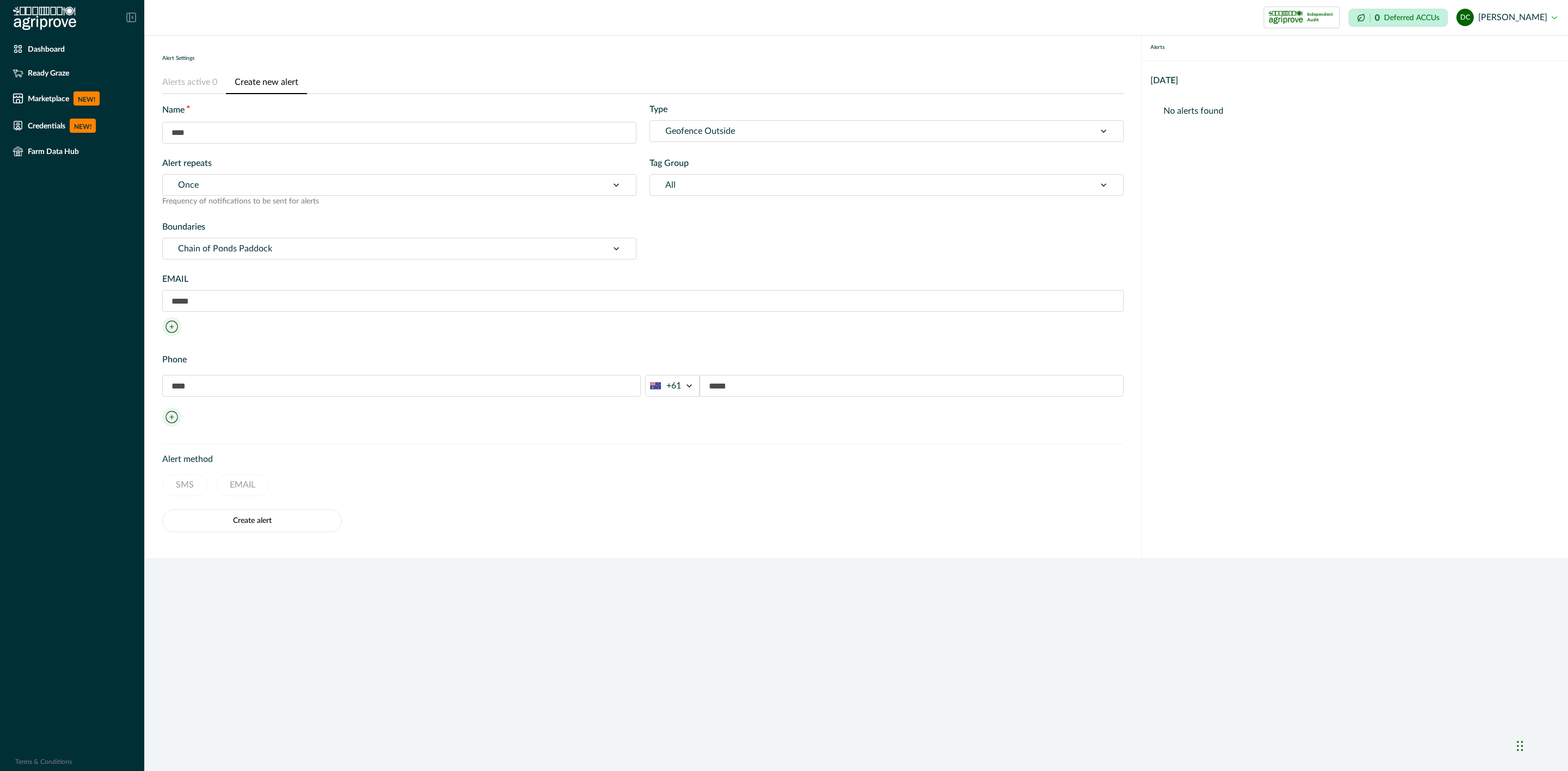
click at [376, 253] on div at bounding box center [385, 249] width 415 height 15
click at [371, 247] on div at bounding box center [385, 249] width 415 height 15
click at [350, 218] on div "Name * Type Geofence Outside Alert repeats Once Frequency of notifications to b…" at bounding box center [643, 181] width 962 height 157
click at [65, 67] on div "Ready Graze" at bounding box center [72, 72] width 119 height 11
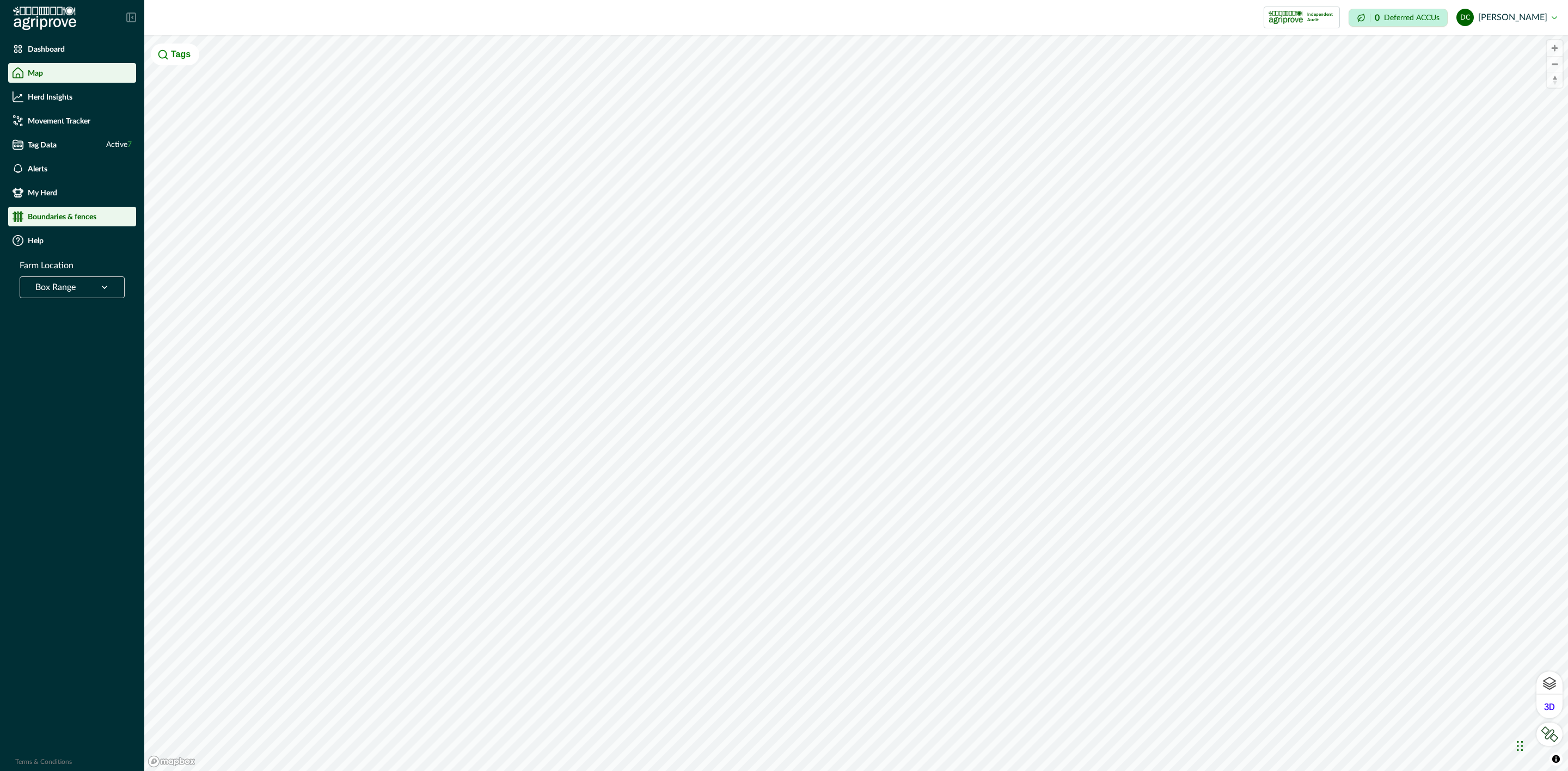
click at [79, 207] on li "Boundaries & fences" at bounding box center [72, 216] width 128 height 19
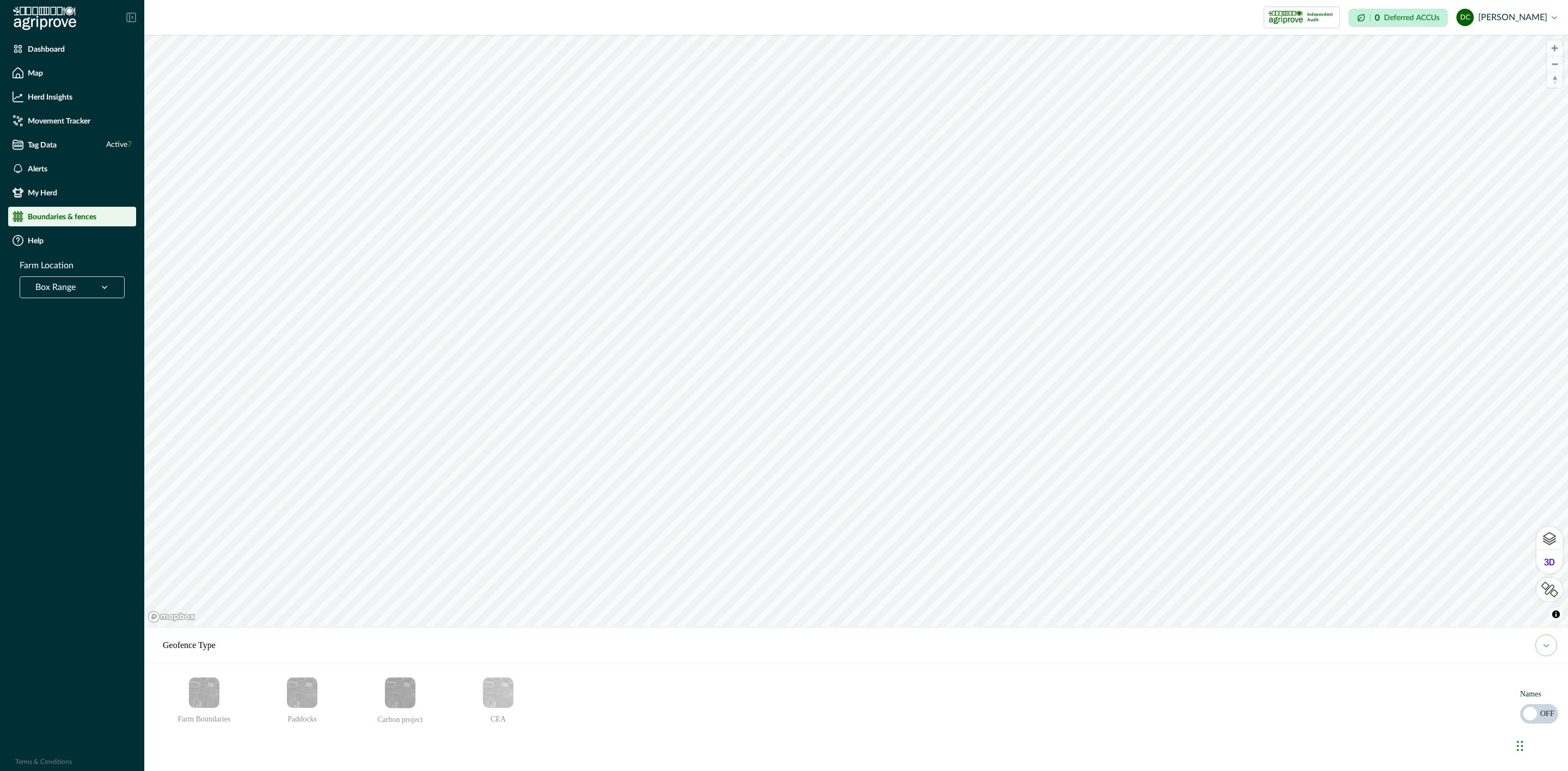
click at [303, 699] on img "Paddocks" at bounding box center [302, 693] width 31 height 31
click at [302, 699] on img "Paddocks" at bounding box center [302, 693] width 31 height 31
click at [294, 699] on img "Paddocks" at bounding box center [302, 693] width 31 height 31
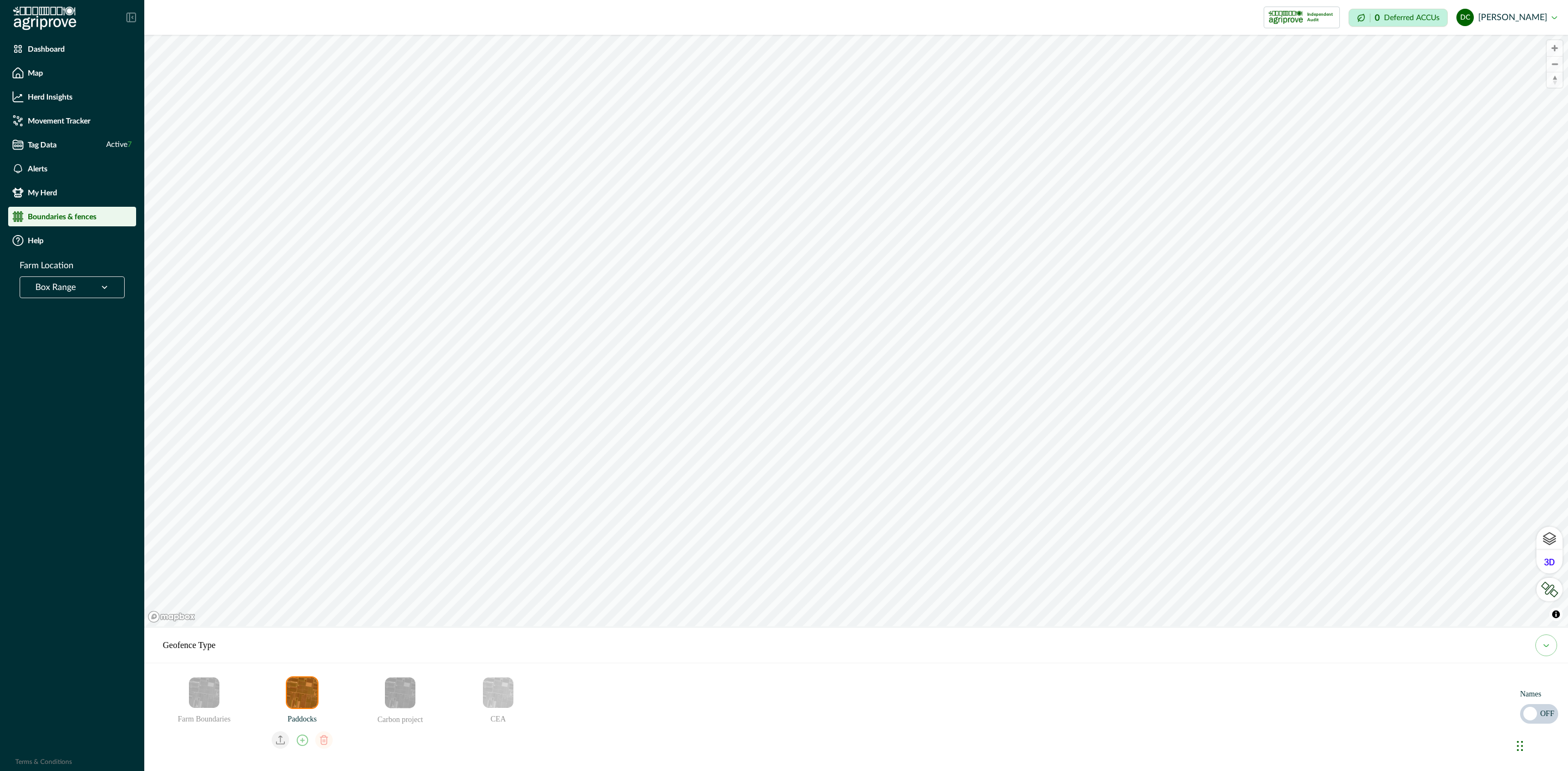
click at [308, 696] on img "Paddocks" at bounding box center [302, 693] width 31 height 31
click at [305, 699] on img "Paddocks" at bounding box center [302, 693] width 31 height 31
click at [43, 73] on div "Map" at bounding box center [72, 72] width 119 height 11
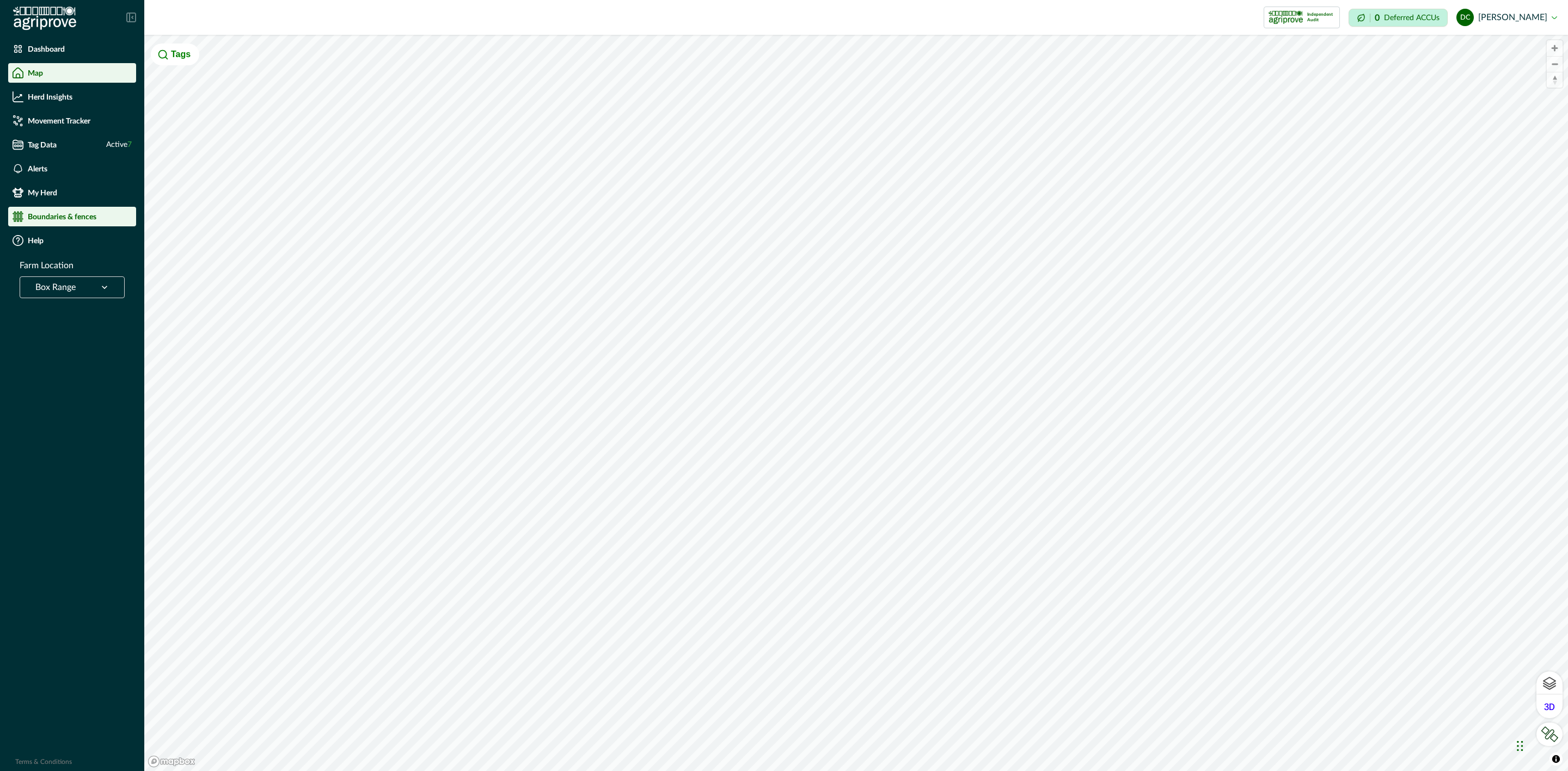
click at [79, 207] on li "Boundaries & fences" at bounding box center [72, 216] width 128 height 19
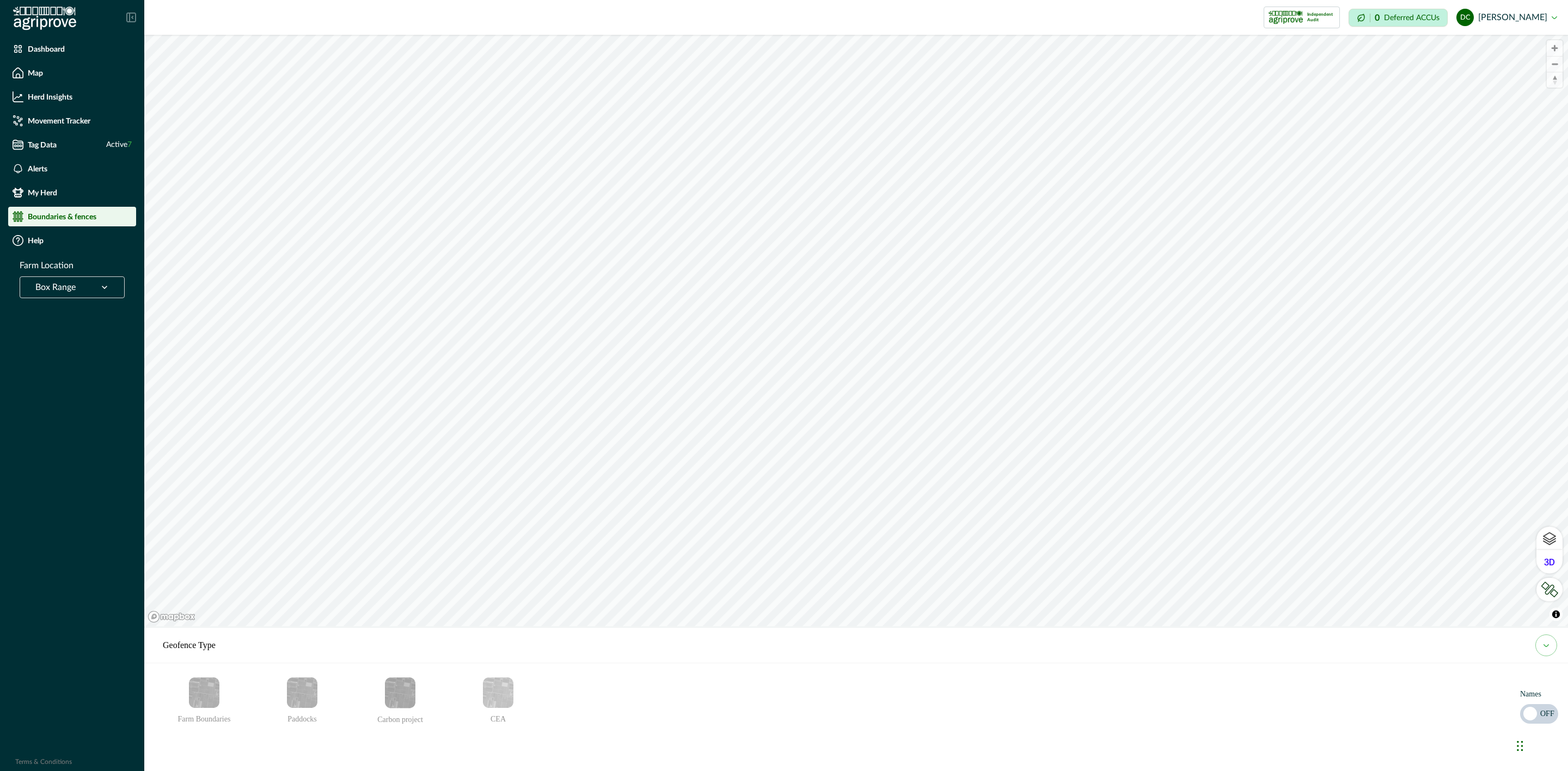
click at [299, 694] on img "Paddocks" at bounding box center [302, 693] width 31 height 31
click at [308, 694] on img "Paddocks" at bounding box center [302, 693] width 31 height 31
click at [300, 694] on img "Paddocks" at bounding box center [302, 693] width 31 height 31
click at [202, 688] on img "Farm Boundaries" at bounding box center [204, 693] width 31 height 31
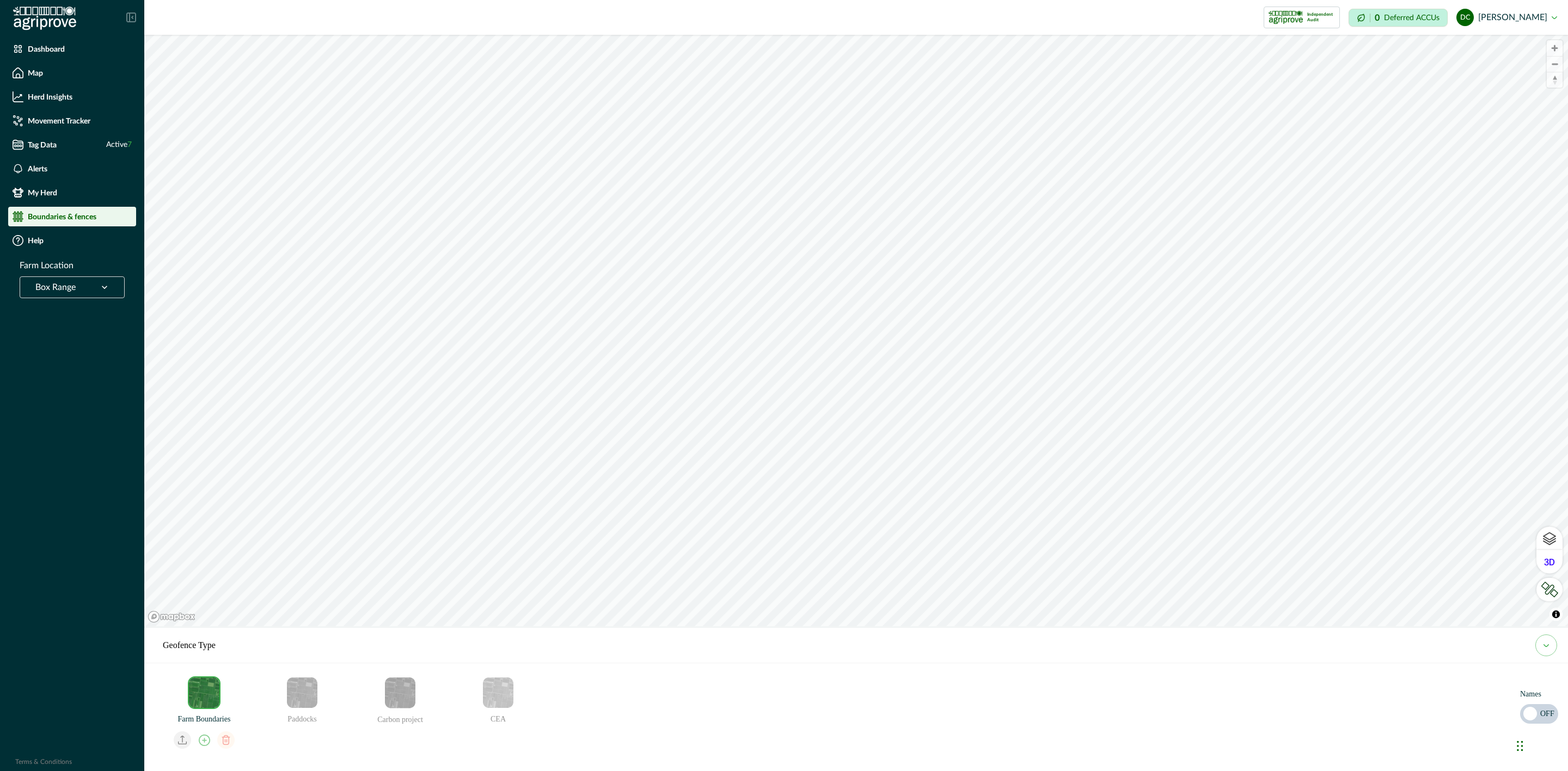
click at [202, 688] on img "Farm Boundaries" at bounding box center [204, 693] width 31 height 31
click at [296, 696] on img "Paddocks" at bounding box center [302, 693] width 31 height 31
click at [297, 696] on img "Paddocks" at bounding box center [302, 693] width 31 height 31
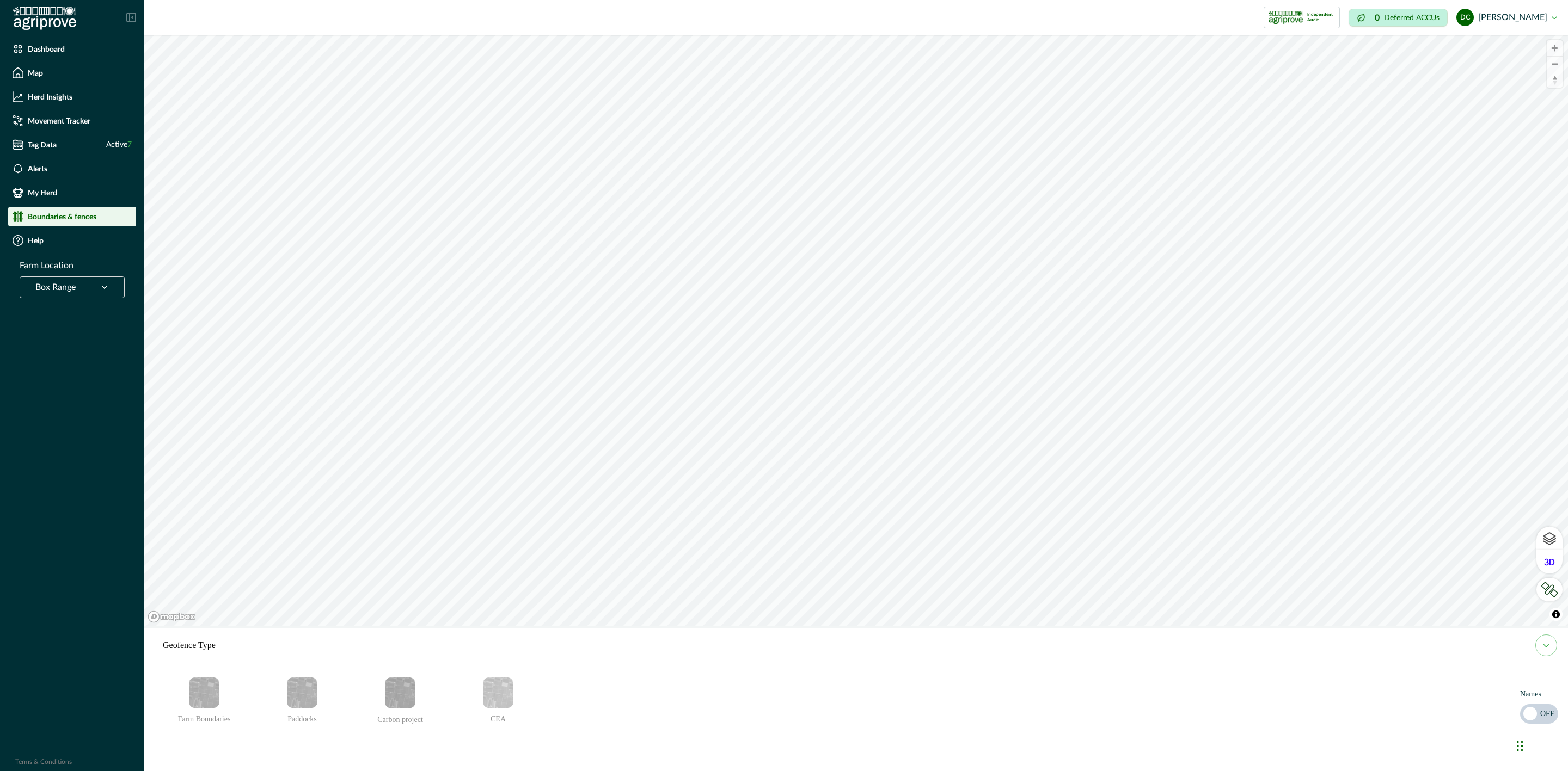
click at [297, 696] on img "Paddocks" at bounding box center [302, 693] width 31 height 31
click at [297, 689] on img "Paddocks" at bounding box center [302, 693] width 31 height 31
click at [213, 691] on img "Farm Boundaries" at bounding box center [204, 693] width 31 height 31
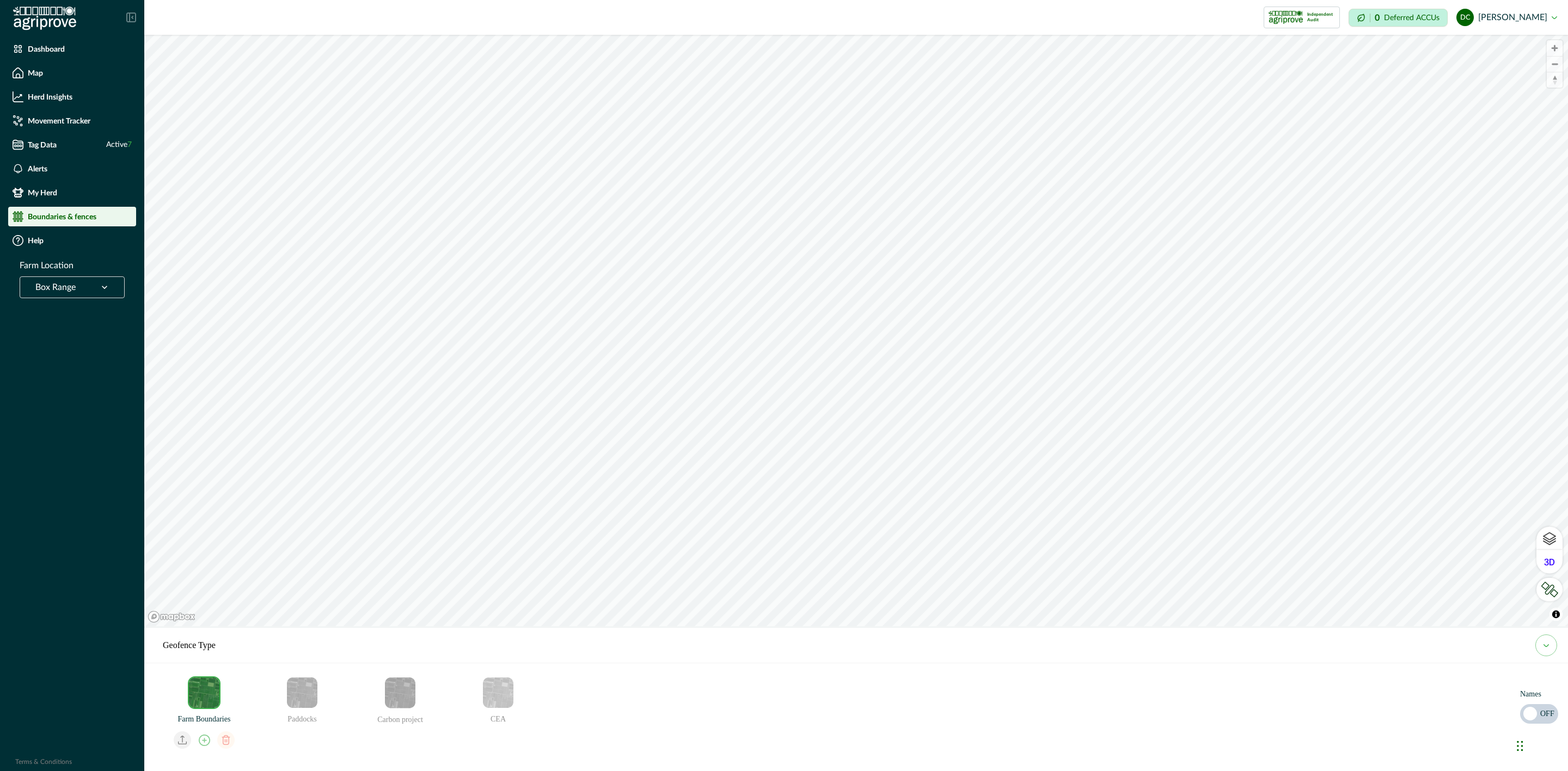
click at [208, 689] on img "Farm Boundaries" at bounding box center [204, 693] width 31 height 31
click at [194, 689] on img "Farm Boundaries" at bounding box center [204, 693] width 31 height 31
click at [294, 699] on img "Paddocks" at bounding box center [302, 693] width 31 height 31
click at [293, 698] on img "Paddocks" at bounding box center [302, 693] width 31 height 31
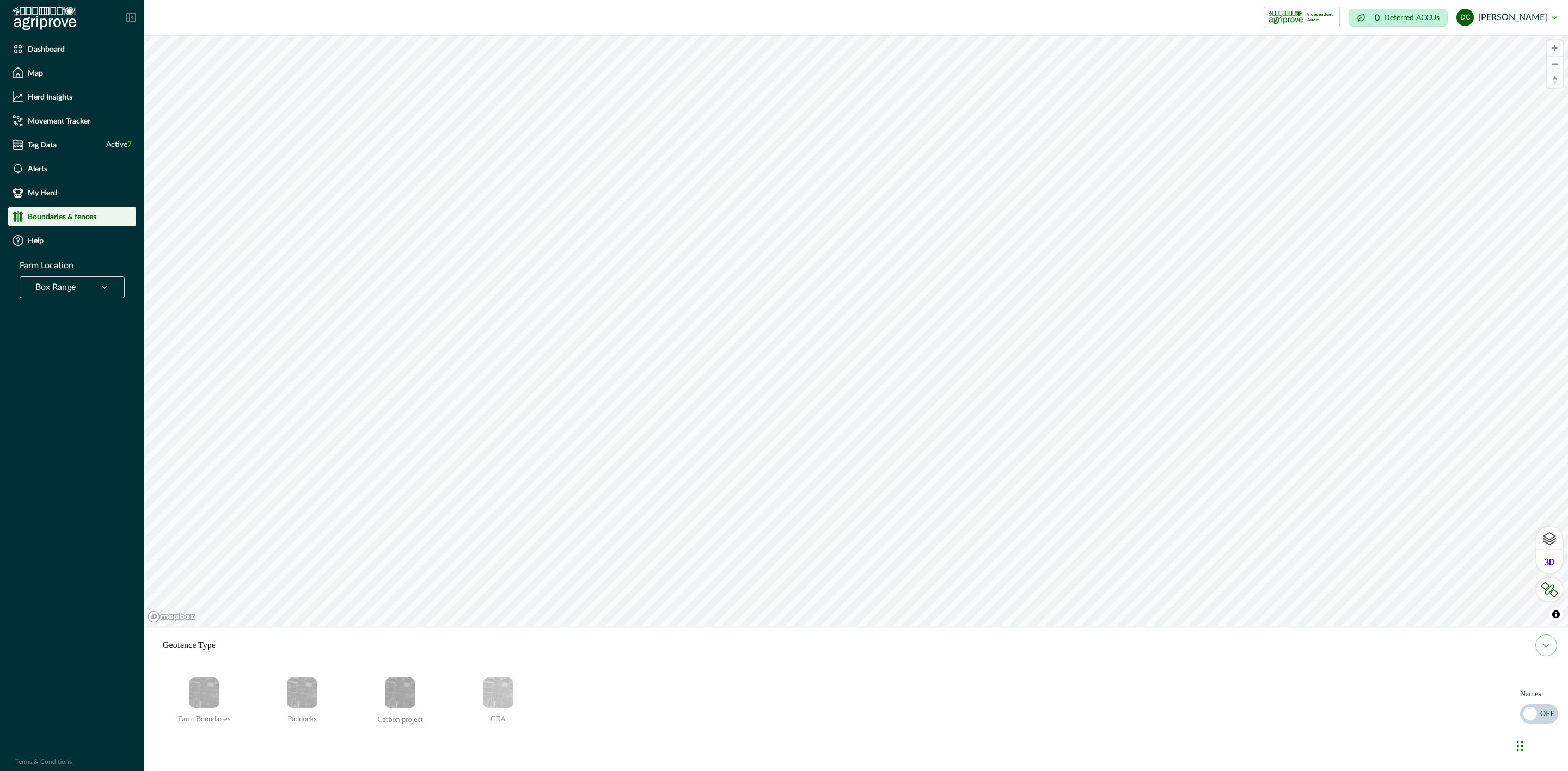
click at [293, 698] on img "Paddocks" at bounding box center [302, 693] width 31 height 31
click at [1511, 24] on button "dc dylan cronje" at bounding box center [1507, 18] width 101 height 26
click at [1498, 49] on button "Sign out" at bounding box center [1497, 49] width 121 height 18
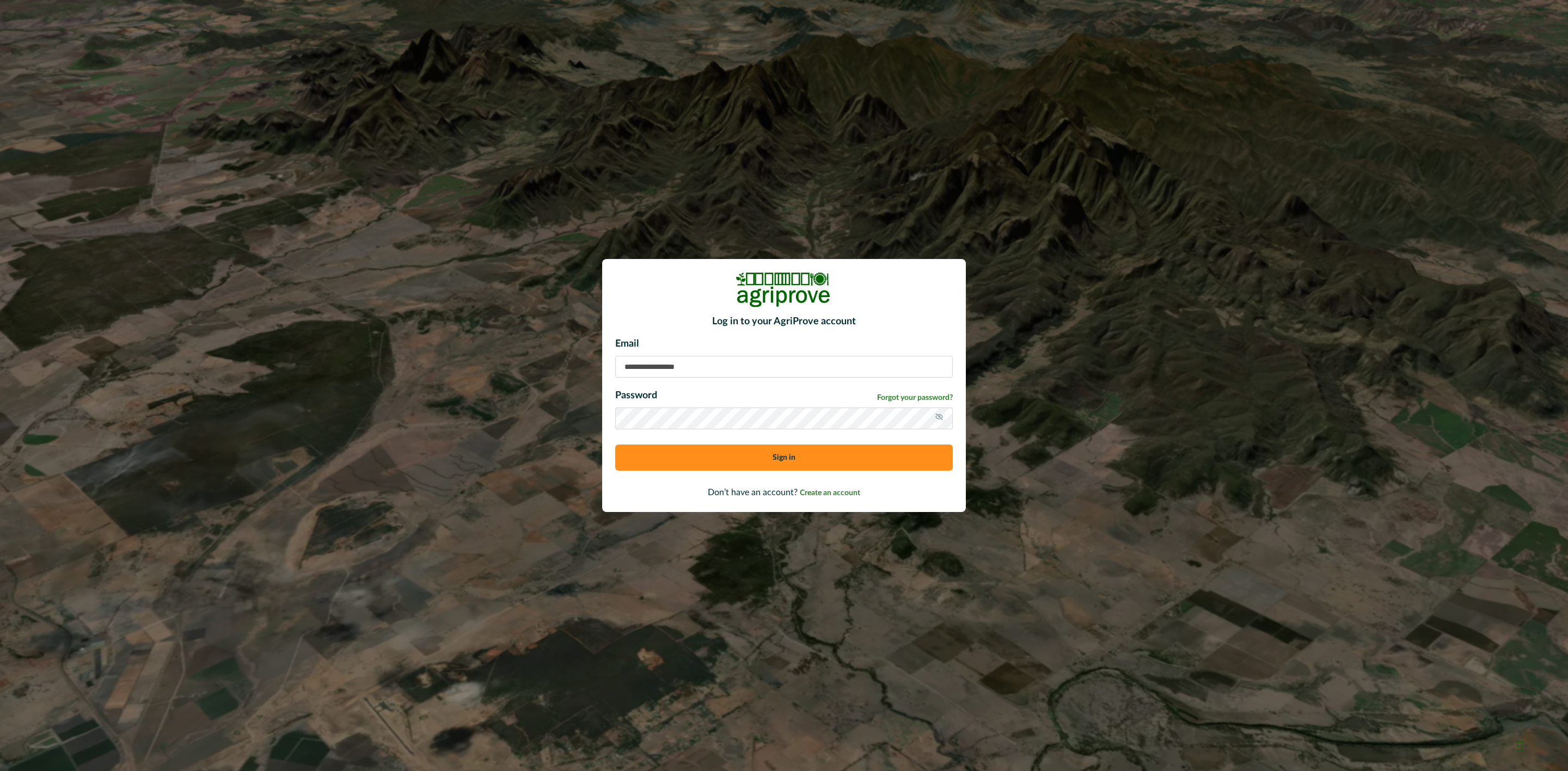
type input "**********"
click at [616, 237] on div "**********" at bounding box center [784, 385] width 1568 height 771
click at [906, 448] on button "Sign in" at bounding box center [783, 458] width 337 height 26
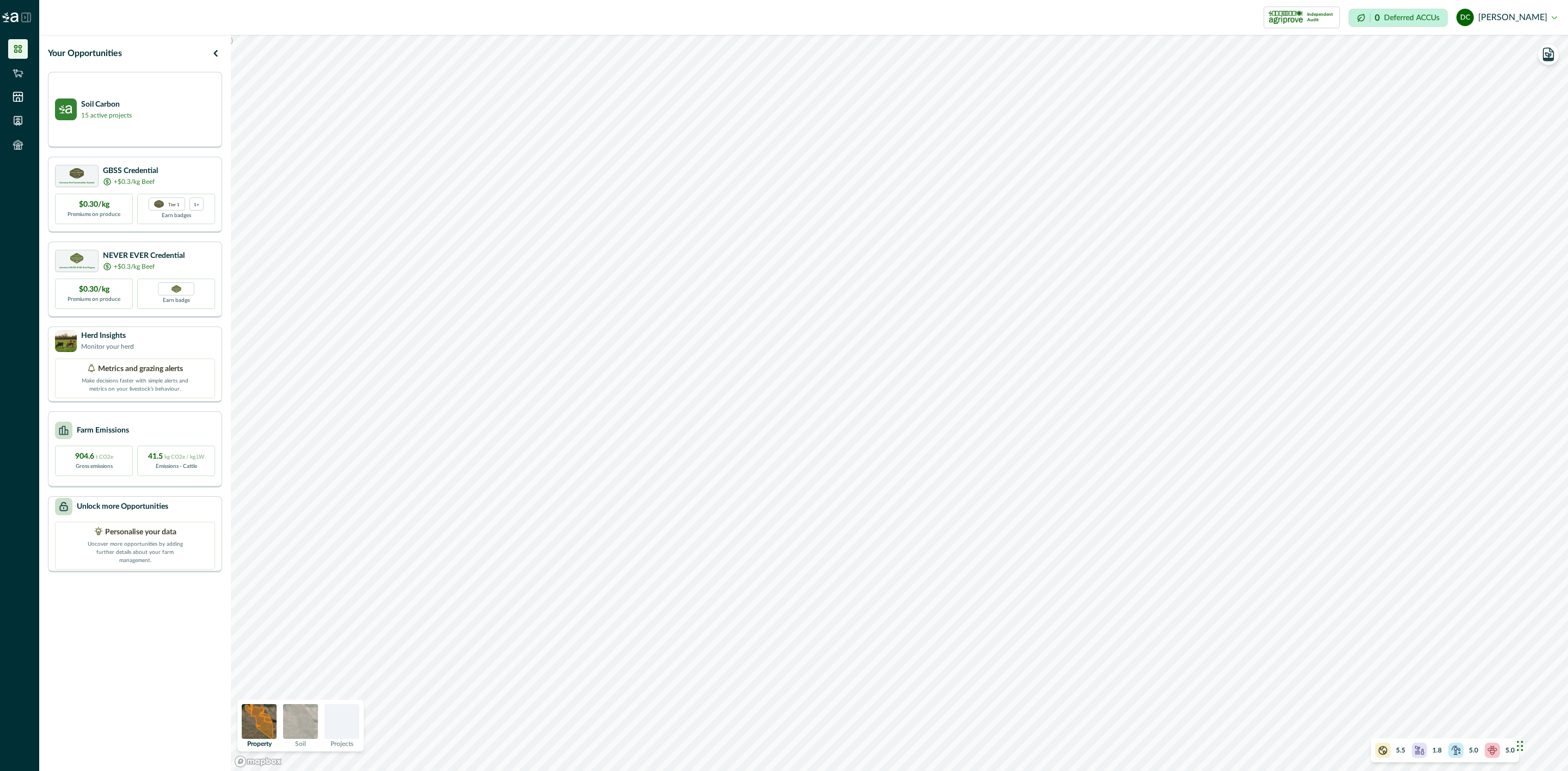
click at [28, 11] on div at bounding box center [19, 17] width 39 height 35
click at [24, 17] on icon at bounding box center [26, 18] width 10 height 10
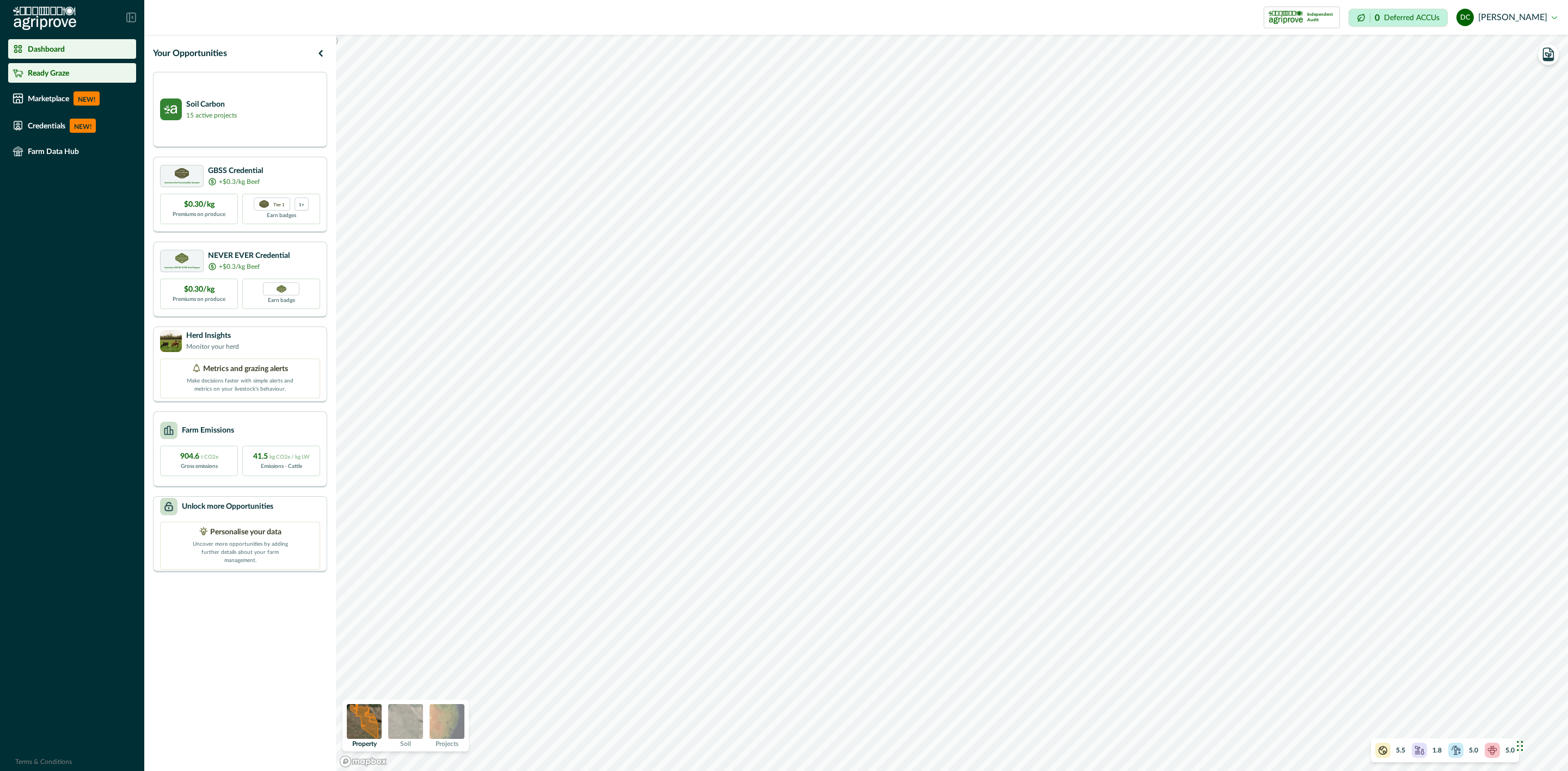
click at [52, 75] on p "Ready Graze" at bounding box center [48, 73] width 41 height 9
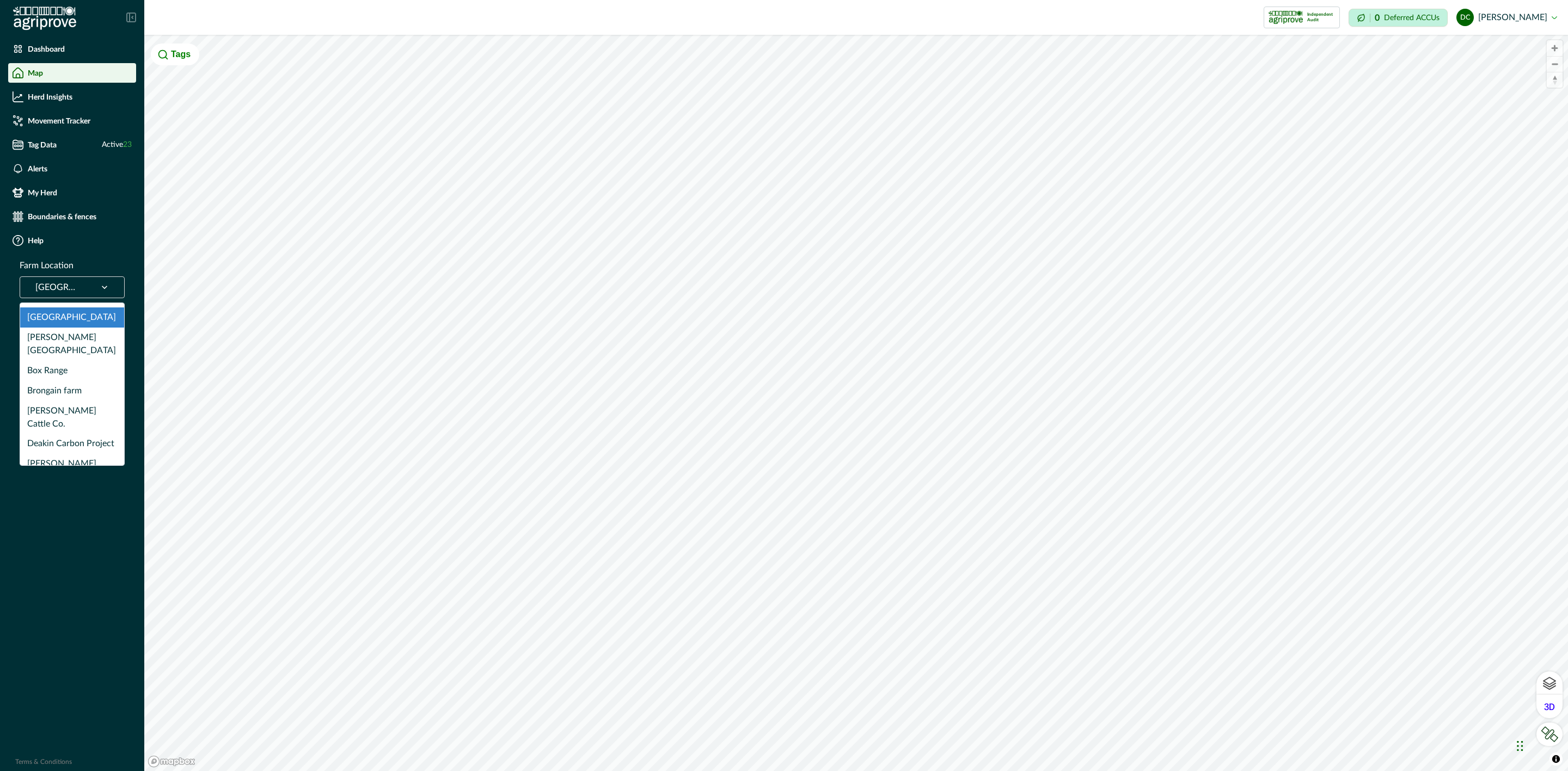
click at [80, 284] on div "[GEOGRAPHIC_DATA]" at bounding box center [58, 288] width 65 height 18
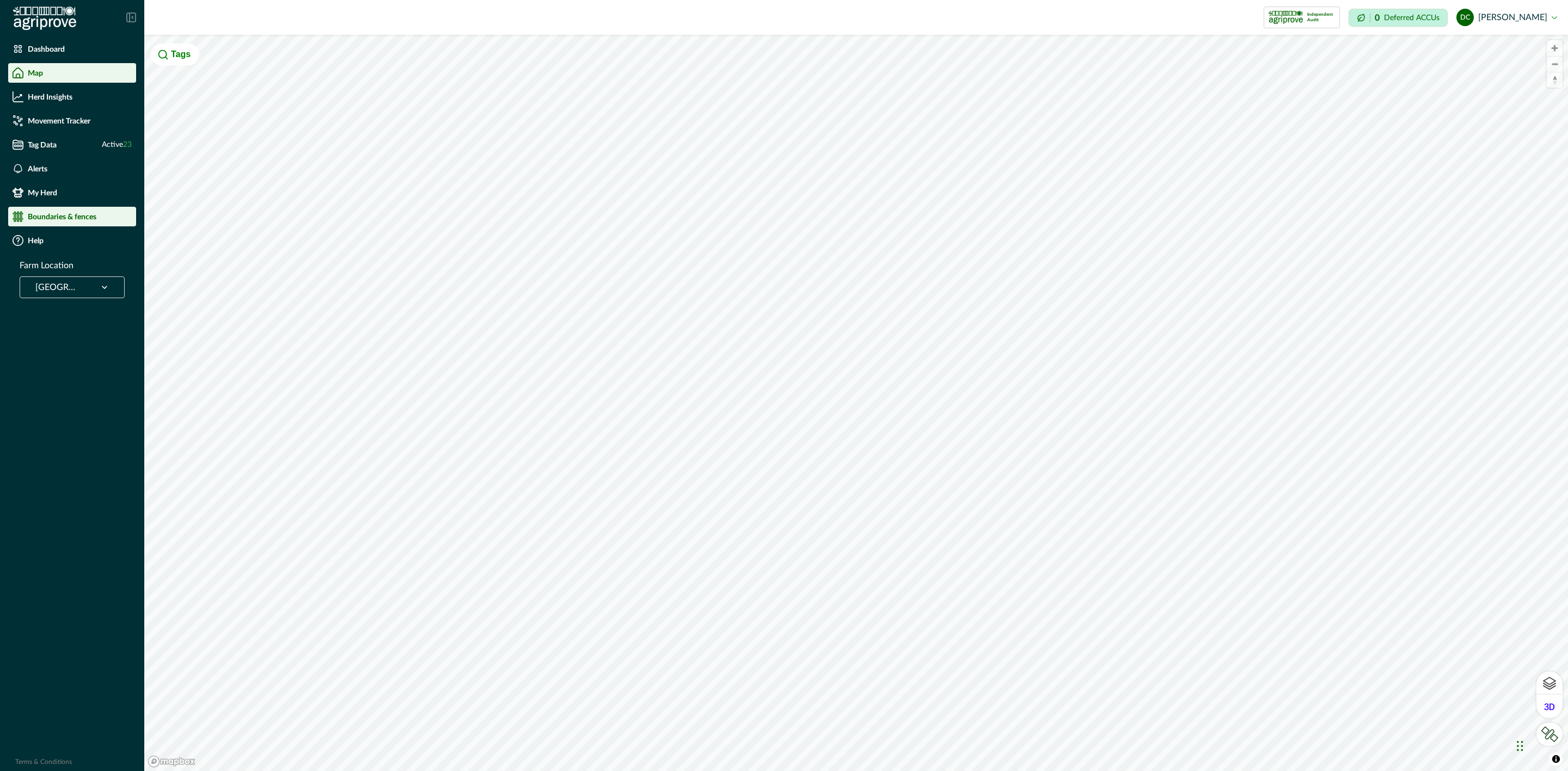
click at [48, 215] on p "Boundaries & fences" at bounding box center [62, 217] width 68 height 9
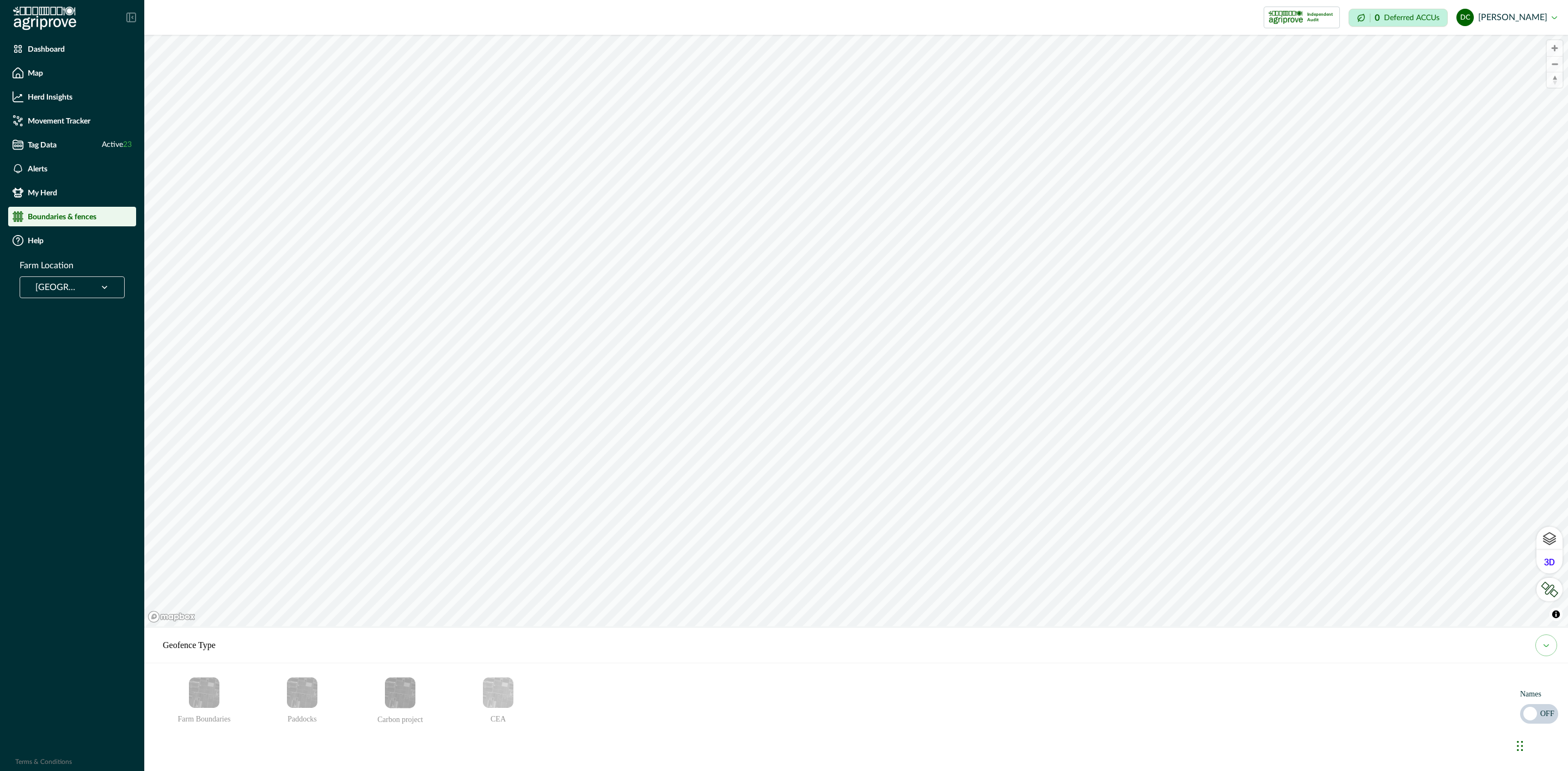
click at [100, 286] on icon at bounding box center [104, 287] width 11 height 11
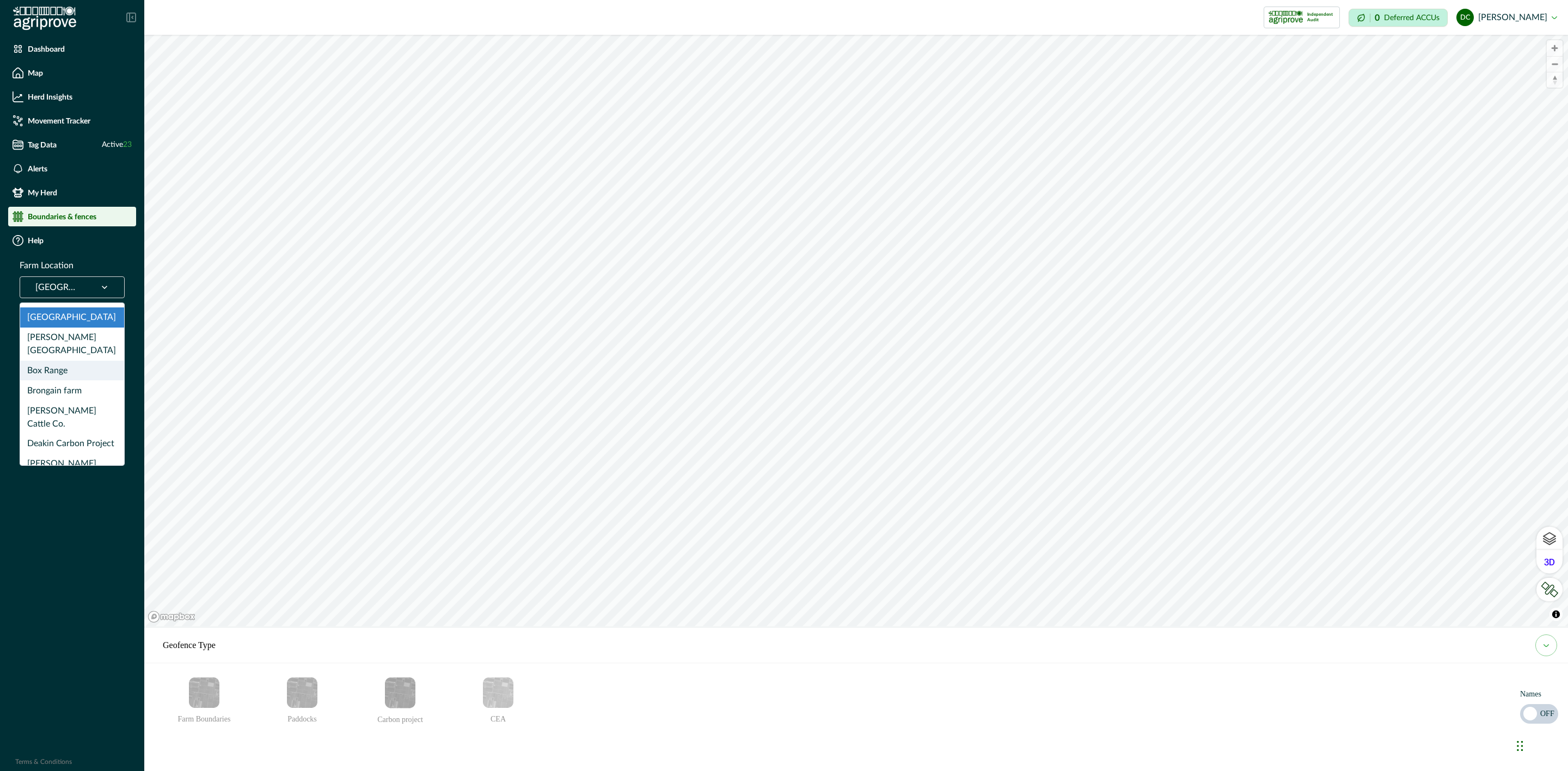
click at [74, 361] on div "Box Range" at bounding box center [72, 371] width 104 height 20
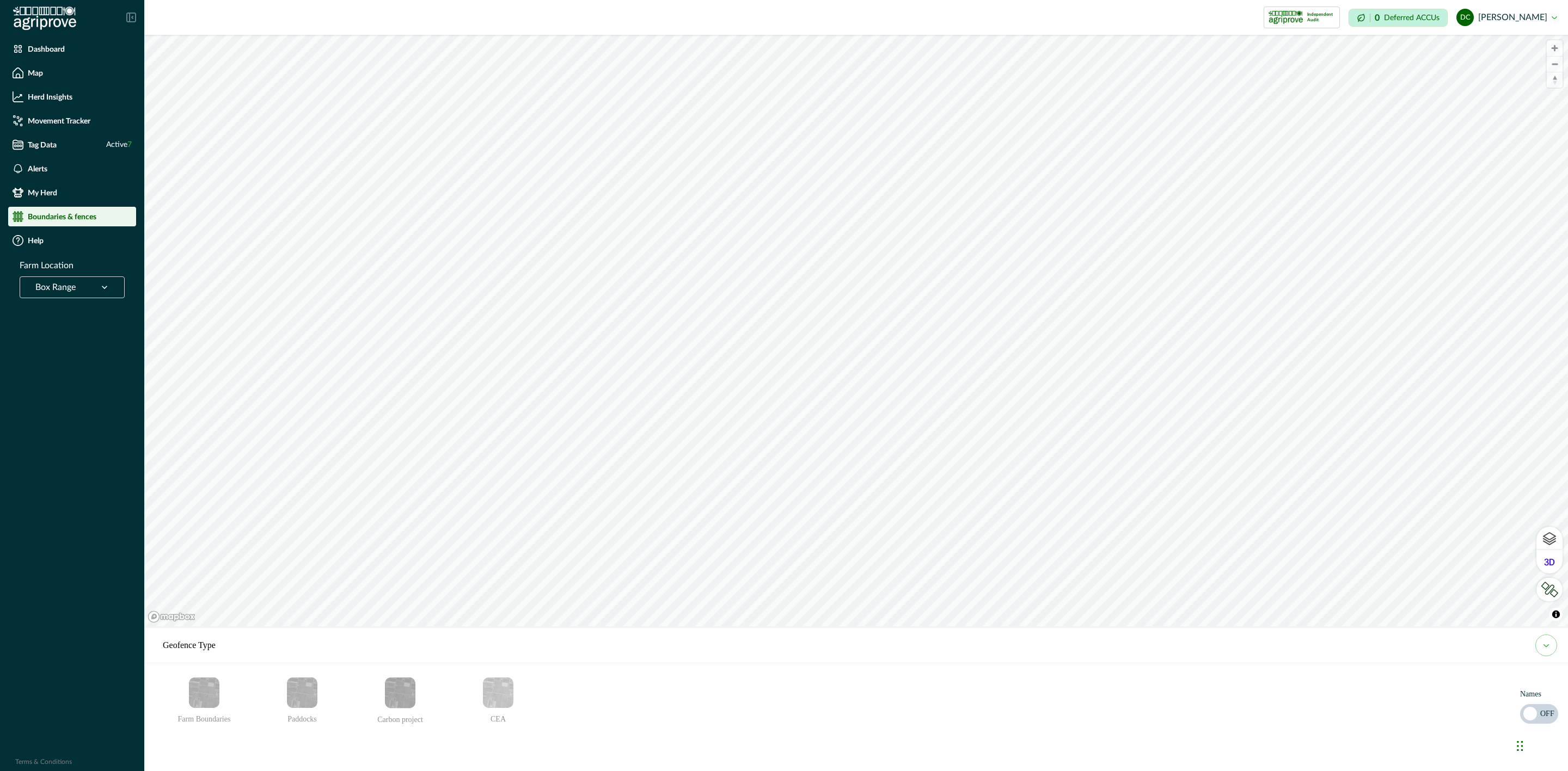
click at [297, 699] on img "Paddocks" at bounding box center [302, 693] width 31 height 31
click at [206, 691] on img "Farm Boundaries" at bounding box center [204, 693] width 31 height 31
click at [293, 691] on img "Paddocks" at bounding box center [302, 693] width 31 height 31
click at [312, 684] on img "Paddocks" at bounding box center [302, 693] width 31 height 31
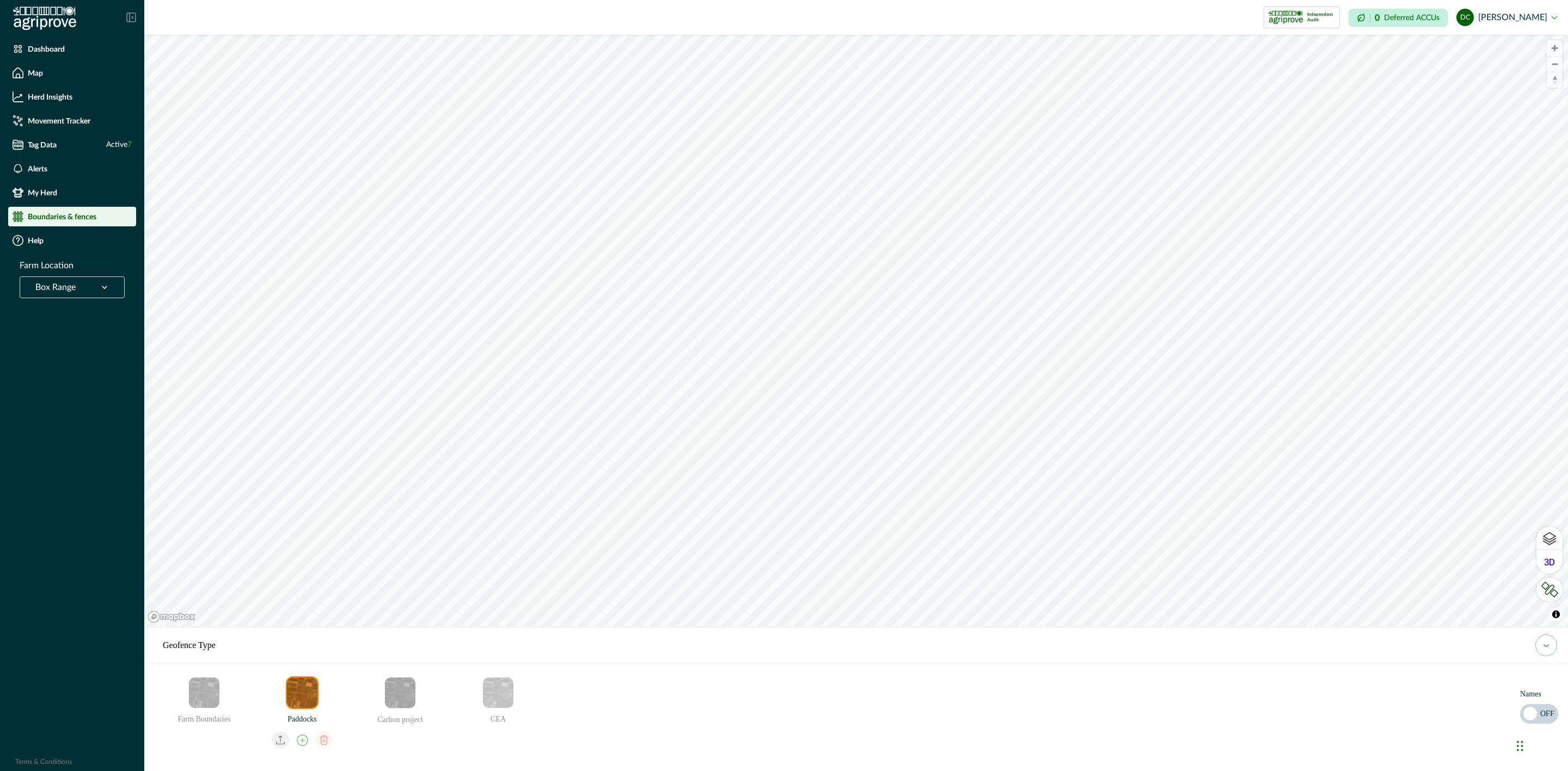
click at [299, 699] on img "Paddocks" at bounding box center [302, 693] width 31 height 31
click at [68, 39] on li "Dashboard" at bounding box center [72, 48] width 128 height 19
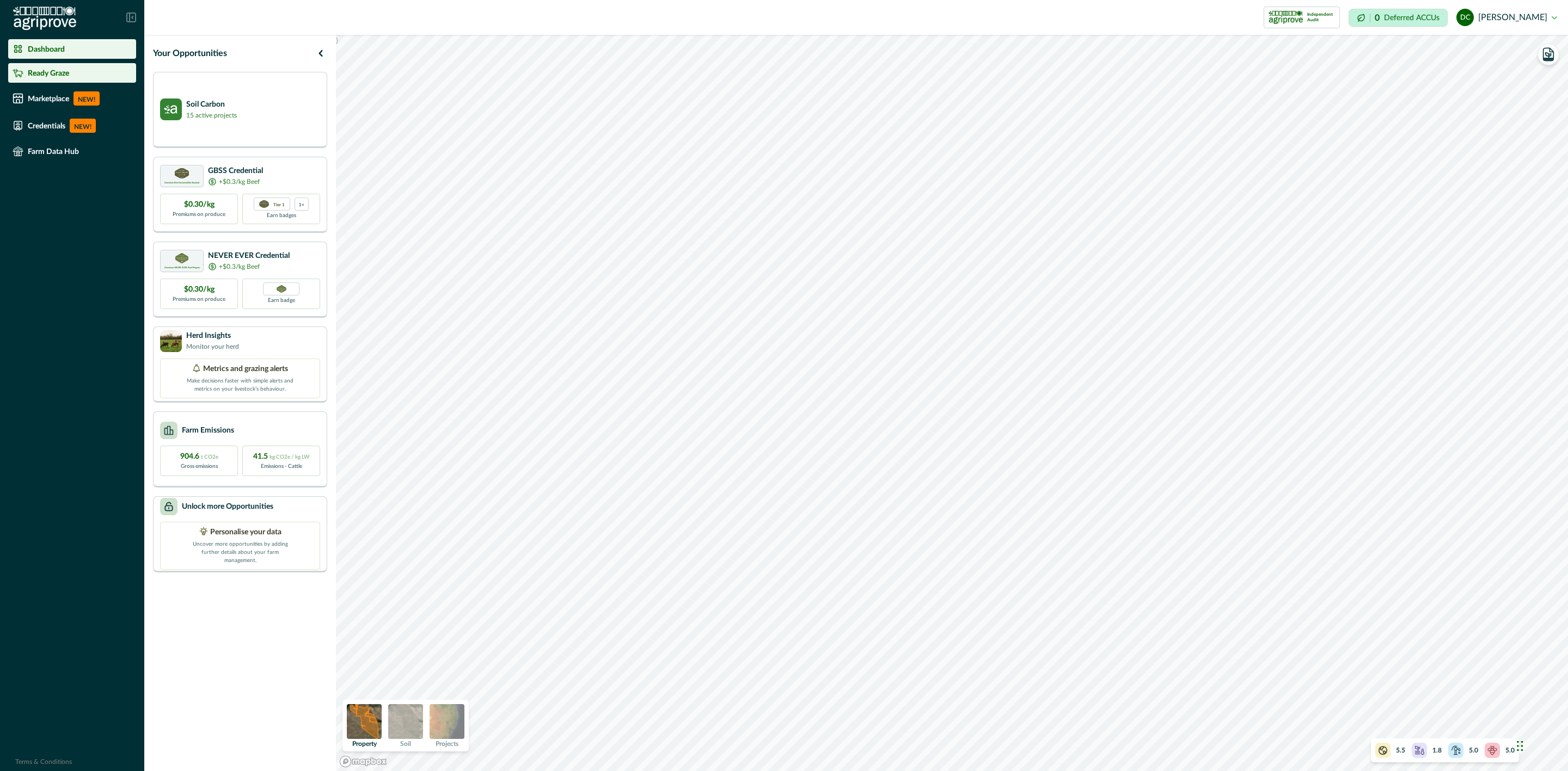
click at [56, 72] on p "Ready Graze" at bounding box center [48, 73] width 41 height 9
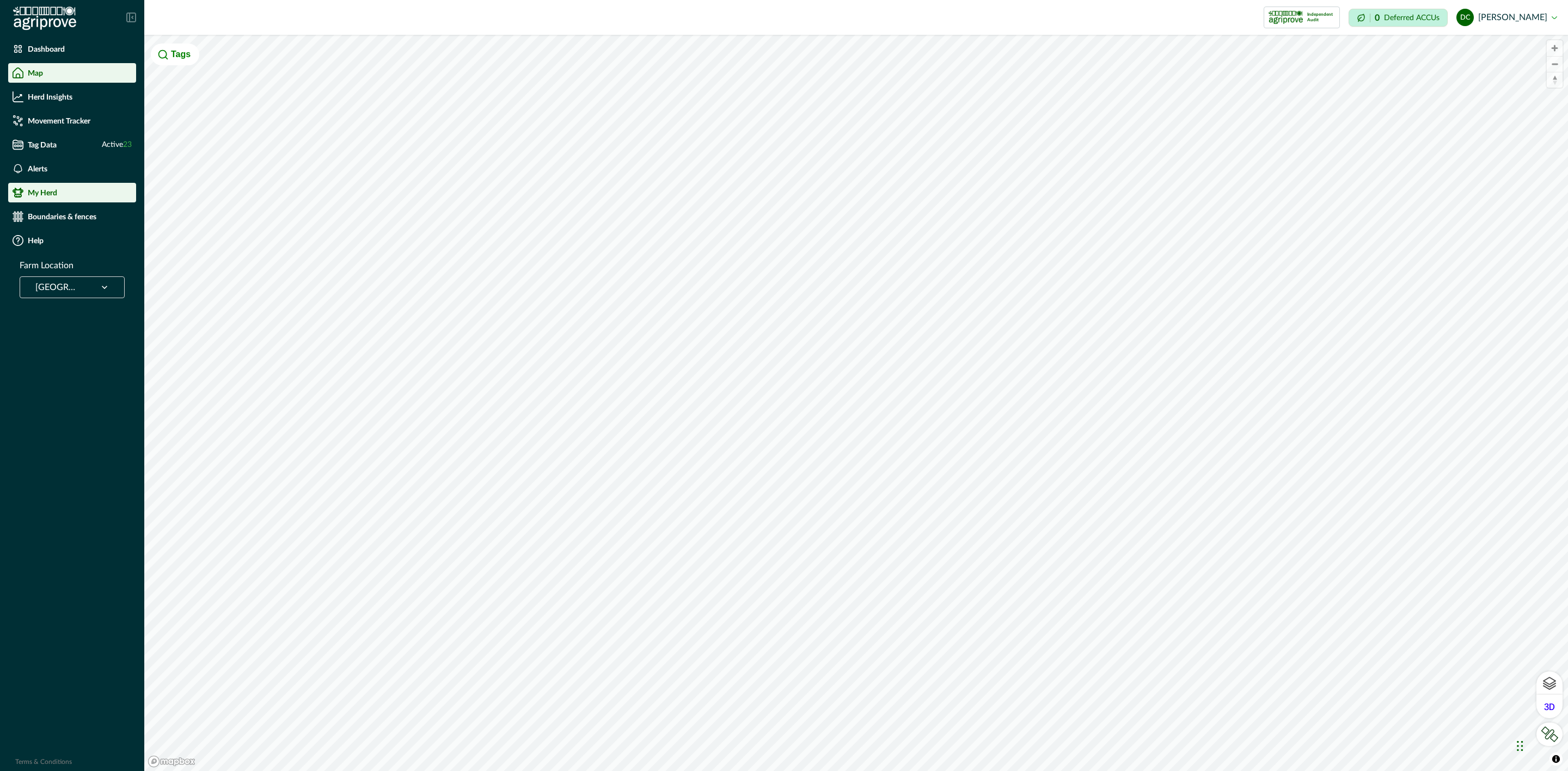
click at [58, 195] on div "My Herd" at bounding box center [72, 192] width 119 height 11
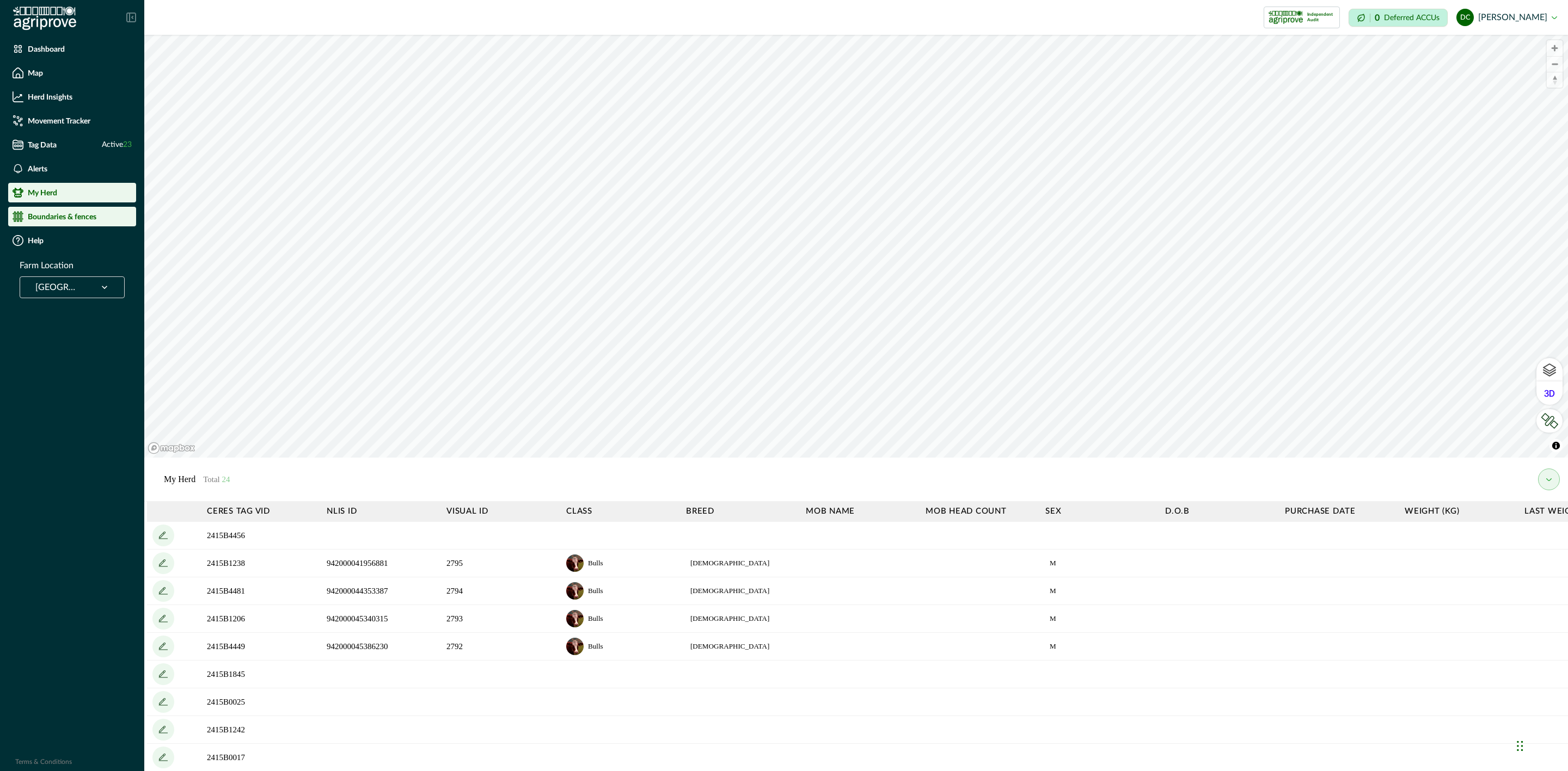
click at [72, 225] on li "Boundaries & fences" at bounding box center [72, 216] width 128 height 19
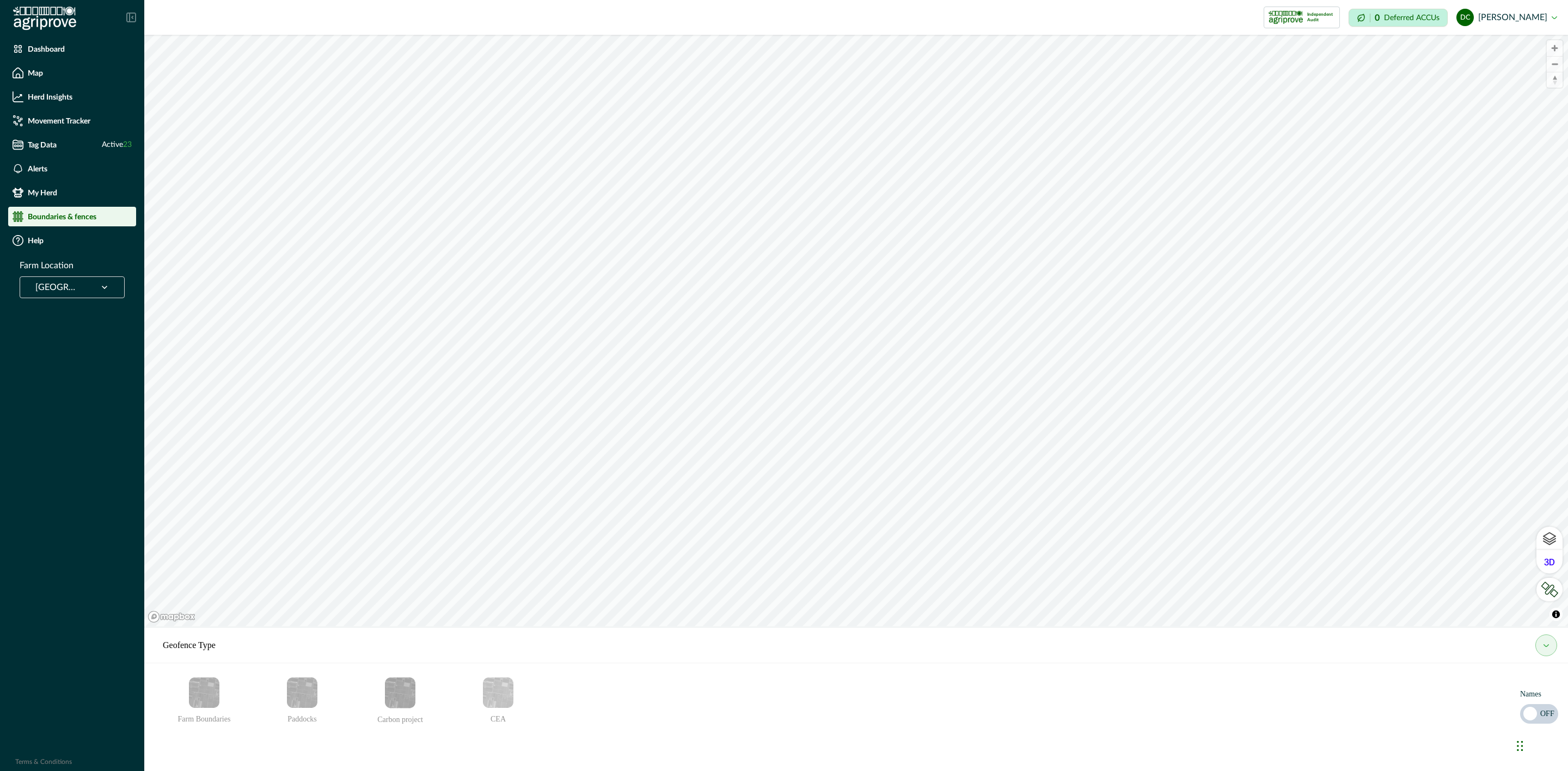
click at [1555, 645] on button "my herd" at bounding box center [1546, 645] width 22 height 22
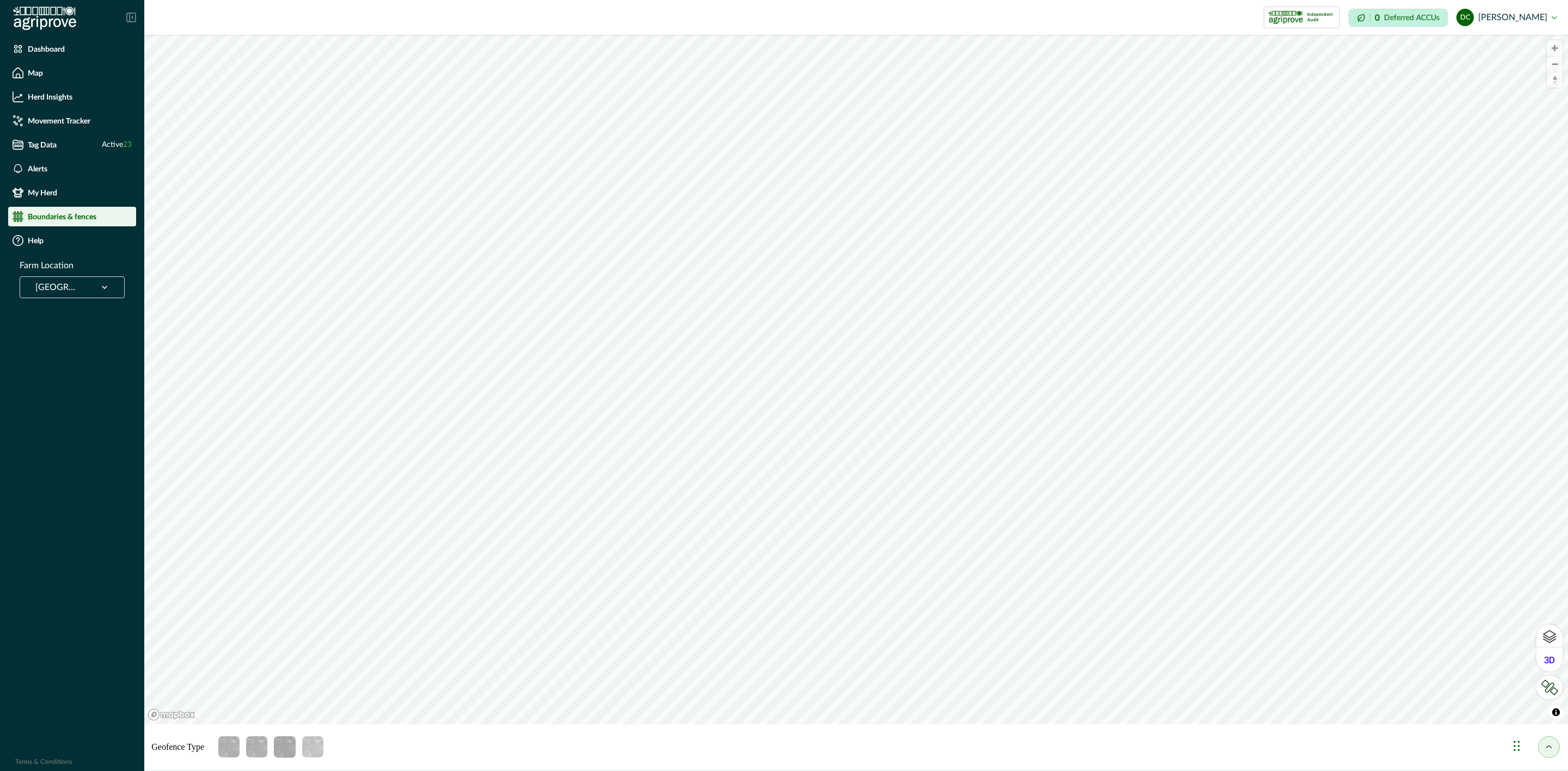
click at [1513, 746] on div "Chat Widget" at bounding box center [1537, 745] width 55 height 52
drag, startPoint x: 1515, startPoint y: 745, endPoint x: 1510, endPoint y: 758, distance: 13.9
click at [1510, 758] on div "Chat Widget" at bounding box center [1533, 745] width 55 height 52
drag, startPoint x: 1510, startPoint y: 747, endPoint x: 152, endPoint y: 684, distance: 1359.5
click at [152, 684] on div "Chat Widget" at bounding box center [175, 682] width 55 height 52
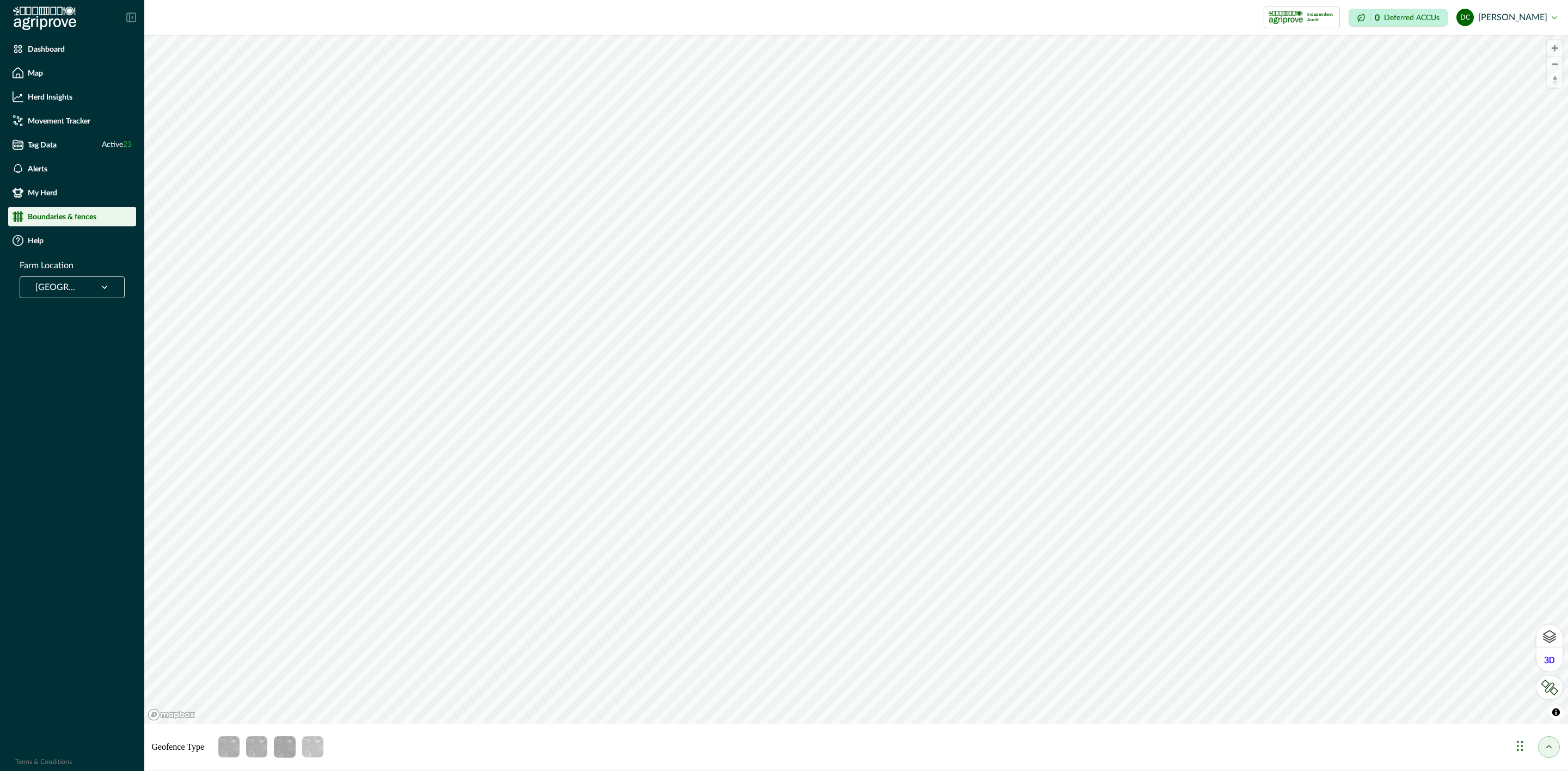
drag, startPoint x: 156, startPoint y: 686, endPoint x: 1547, endPoint y: 762, distance: 1393.1
click at [1547, 762] on div "Chat Widget" at bounding box center [1541, 745] width 55 height 52
click at [1518, 752] on div "Chat Widget" at bounding box center [1541, 745] width 55 height 52
click at [1518, 750] on div "Chat Widget" at bounding box center [1541, 745] width 55 height 52
drag, startPoint x: 1518, startPoint y: 750, endPoint x: 1535, endPoint y: 753, distance: 17.3
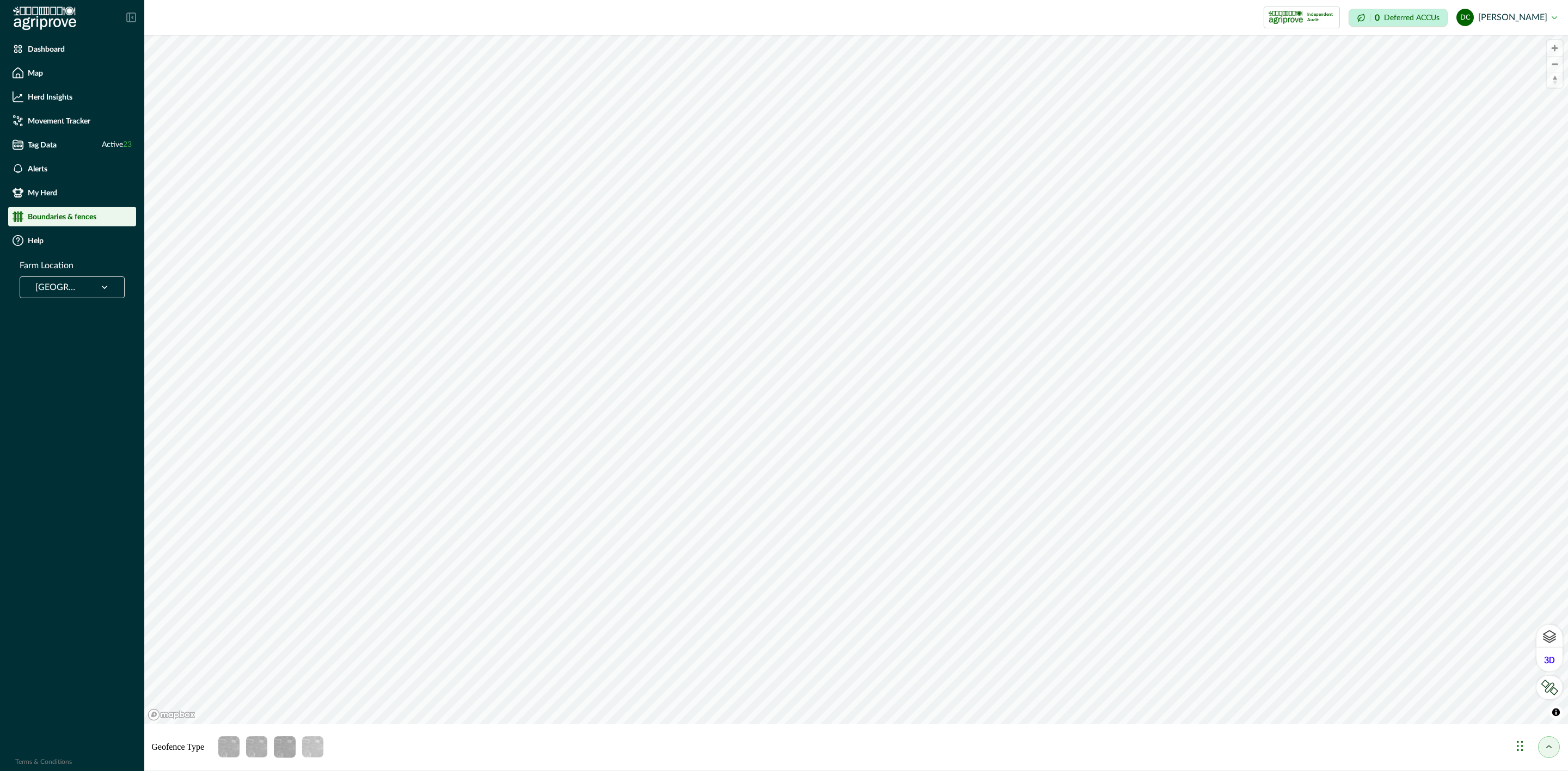
click at [1535, 753] on div "Chat Widget" at bounding box center [1541, 745] width 55 height 52
drag, startPoint x: 1522, startPoint y: 748, endPoint x: 1534, endPoint y: 753, distance: 13.0
click at [1534, 753] on div "Chat Widget" at bounding box center [1541, 745] width 55 height 52
drag, startPoint x: 1522, startPoint y: 747, endPoint x: 46, endPoint y: 743, distance: 1476.0
click at [46, 743] on div "Chat Widget" at bounding box center [65, 741] width 55 height 52
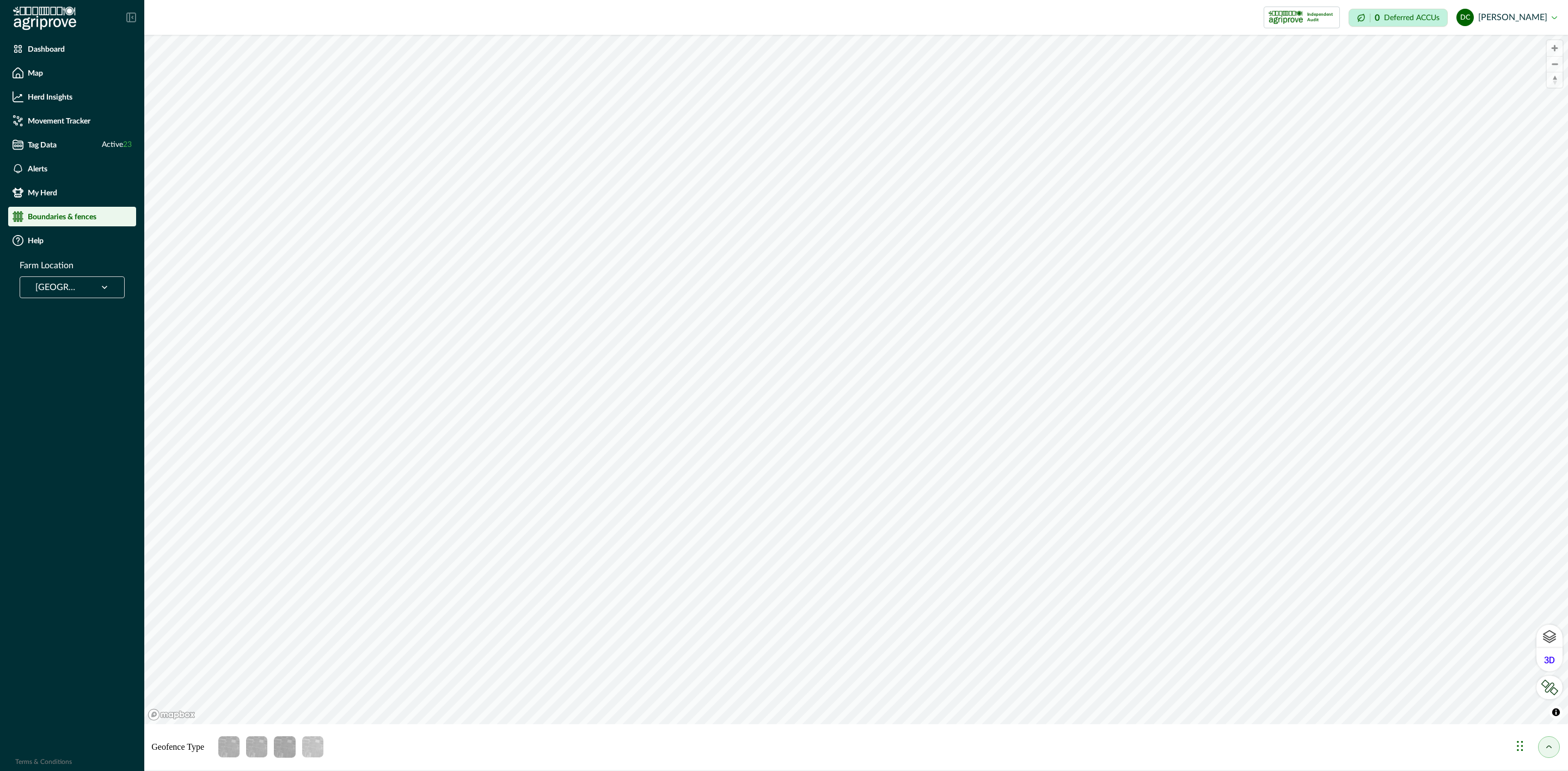
drag, startPoint x: 195, startPoint y: 740, endPoint x: 1567, endPoint y: 761, distance: 1372.2
click at [1567, 761] on div "Chat Widget" at bounding box center [1541, 745] width 55 height 52
click at [1522, 748] on div "Chat Widget" at bounding box center [1541, 745] width 55 height 52
drag, startPoint x: 1519, startPoint y: 748, endPoint x: -132, endPoint y: 851, distance: 1654.2
click at [0, 770] on html "Dashboard Map Herd Insights Movement Tracker Tag Data Active 23 Alerts My Herd …" at bounding box center [784, 385] width 1568 height 771
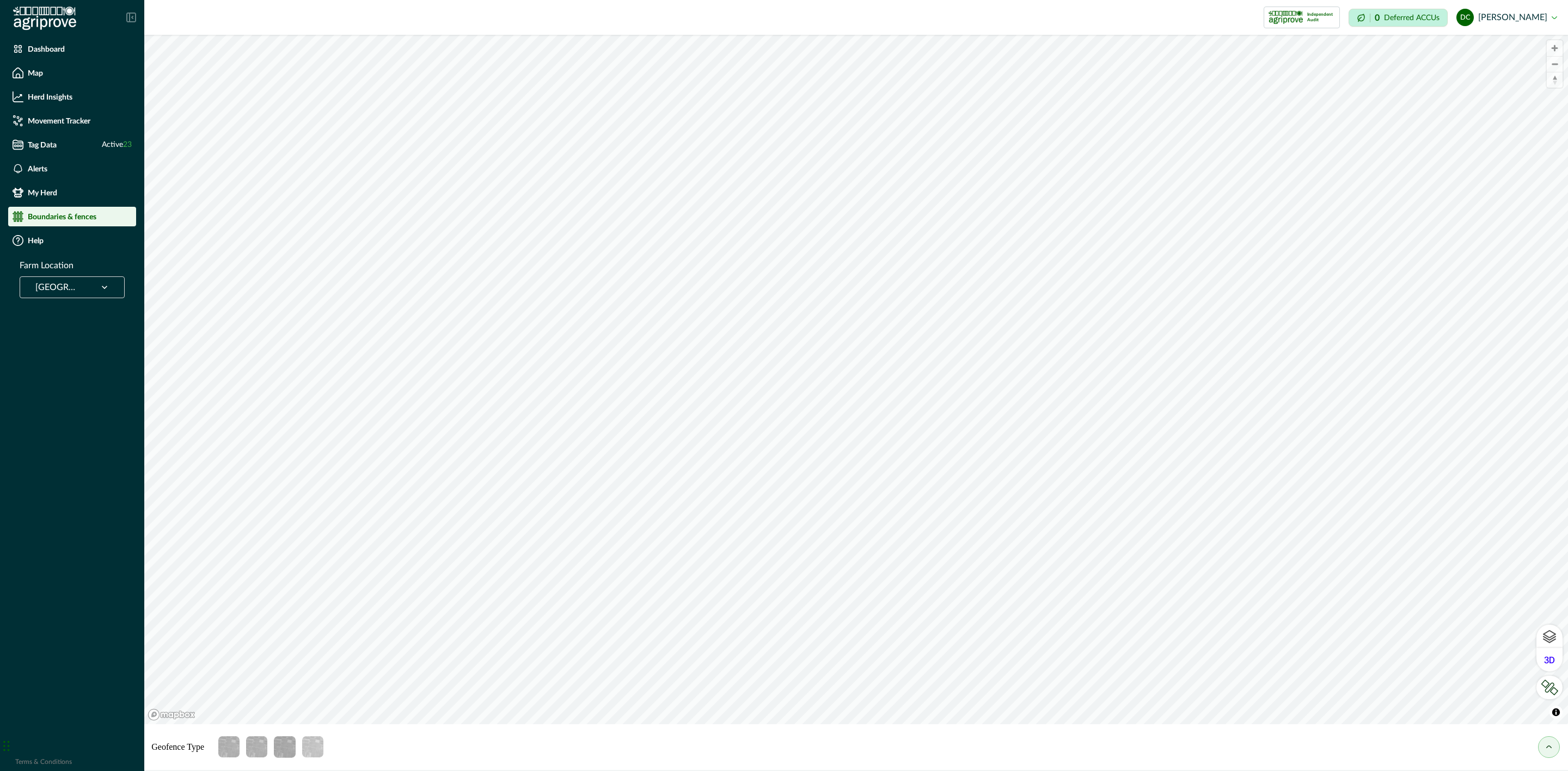
click at [1554, 745] on button "my herd" at bounding box center [1549, 747] width 22 height 22
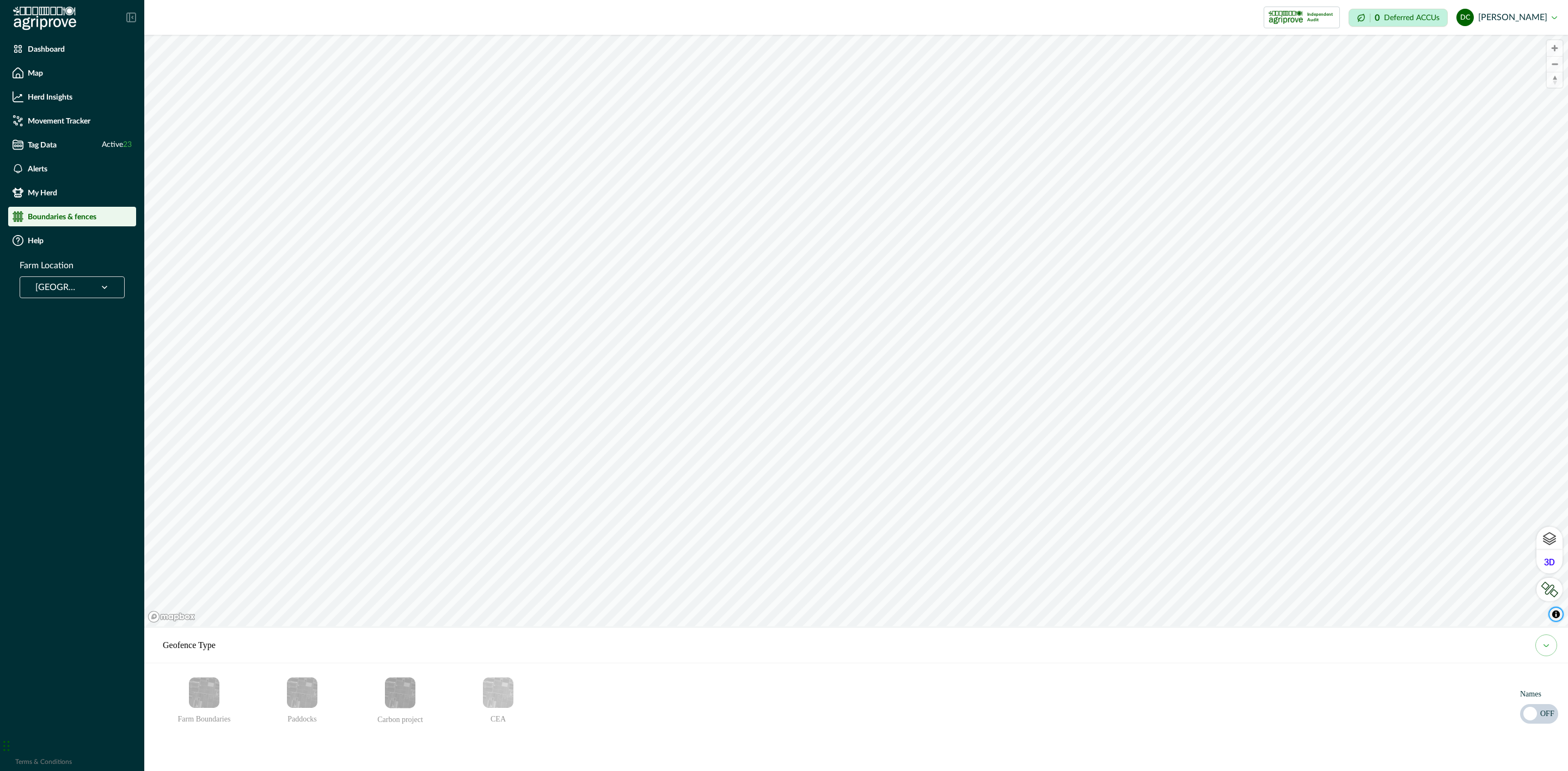
click at [1555, 619] on span "Toggle attribution" at bounding box center [1556, 614] width 13 height 13
click at [5, 750] on div "Chat Widget" at bounding box center [27, 745] width 55 height 52
drag, startPoint x: 6, startPoint y: 743, endPoint x: -104, endPoint y: 745, distance: 110.0
click at [0, 745] on html "Dashboard Map Herd Insights Movement Tracker Tag Data Active 23 Alerts My Herd …" at bounding box center [784, 385] width 1568 height 771
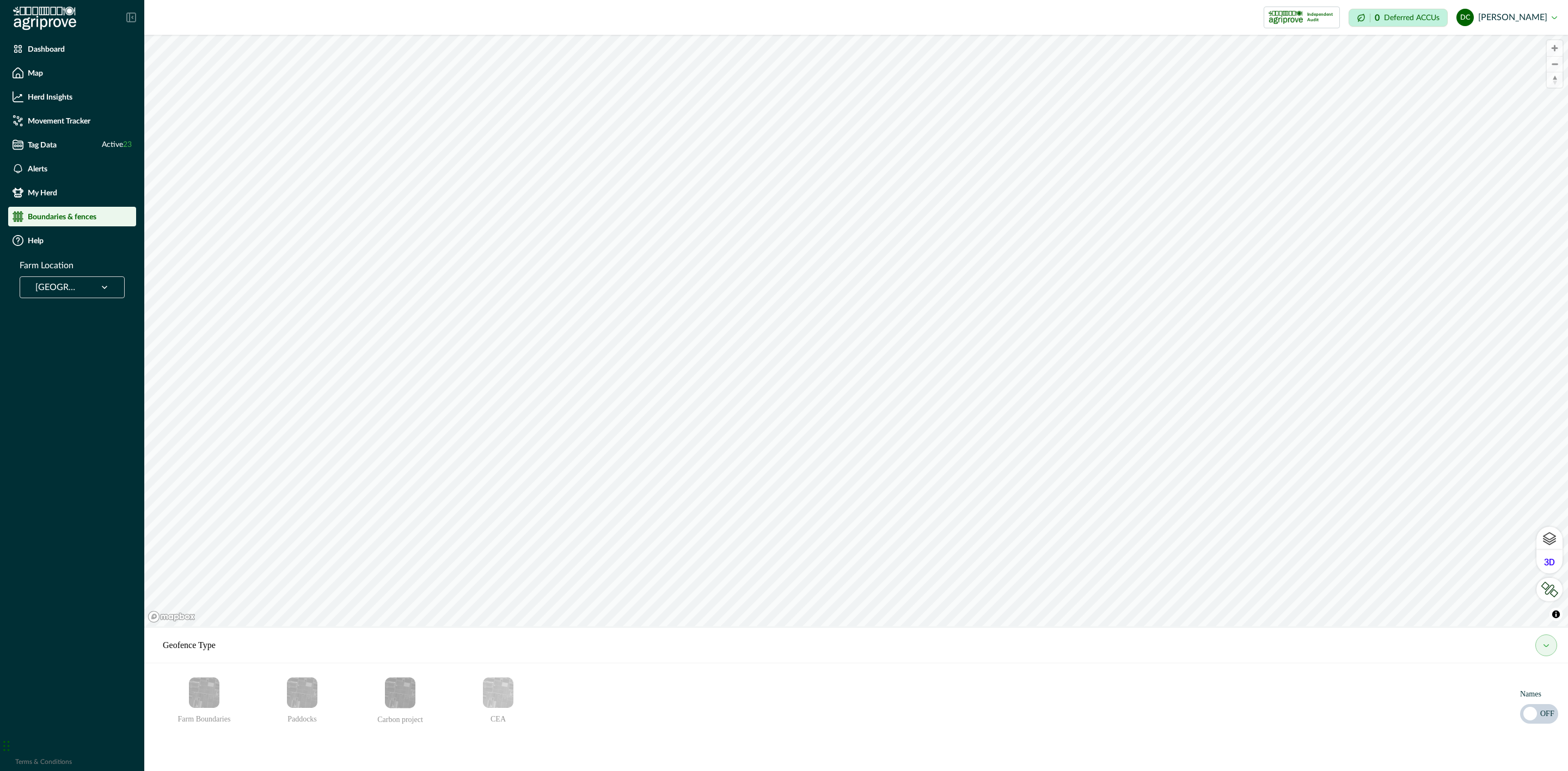
click at [1550, 645] on button "my herd" at bounding box center [1546, 645] width 22 height 22
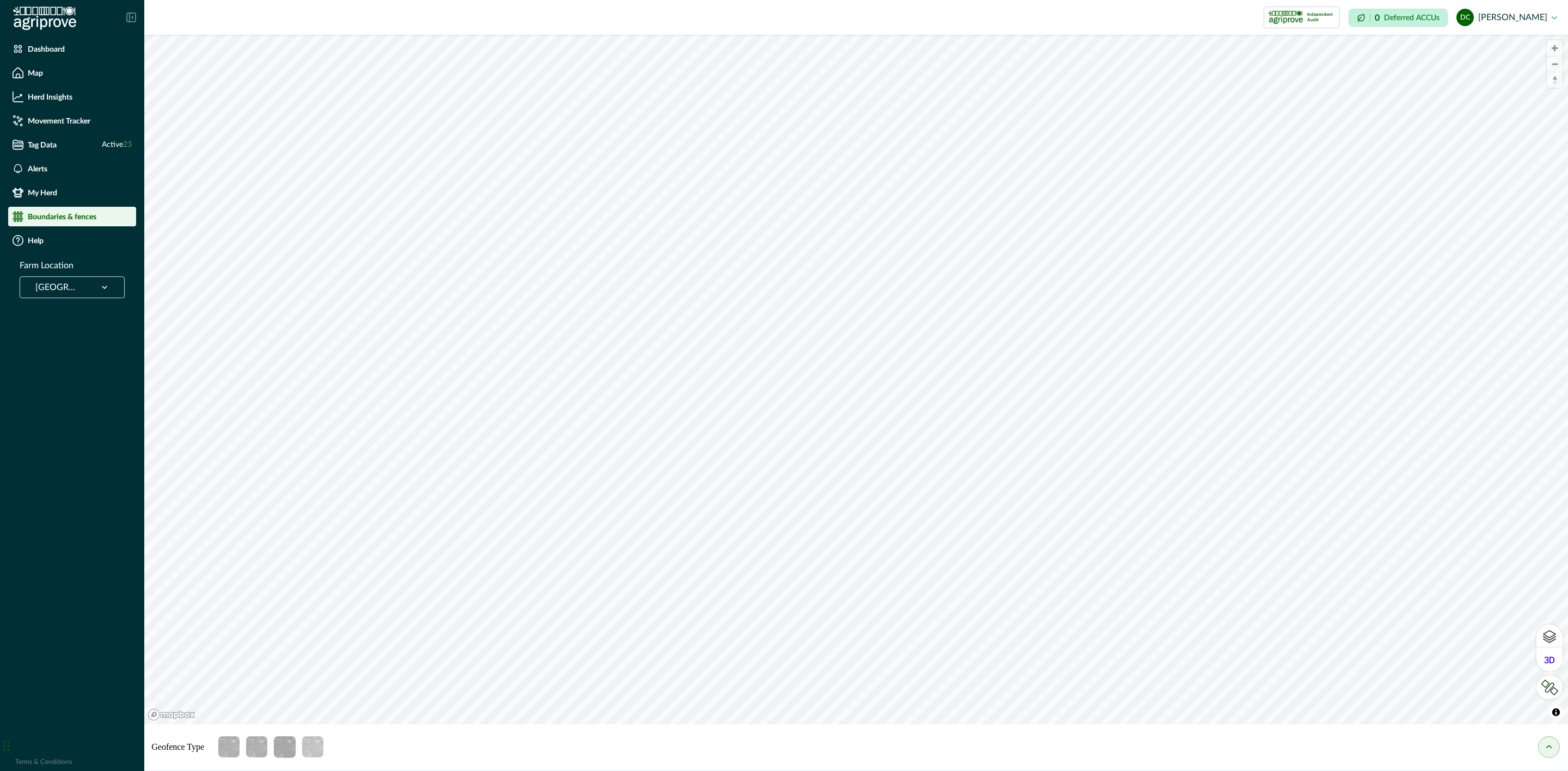
click at [1552, 745] on button "my herd" at bounding box center [1549, 747] width 22 height 22
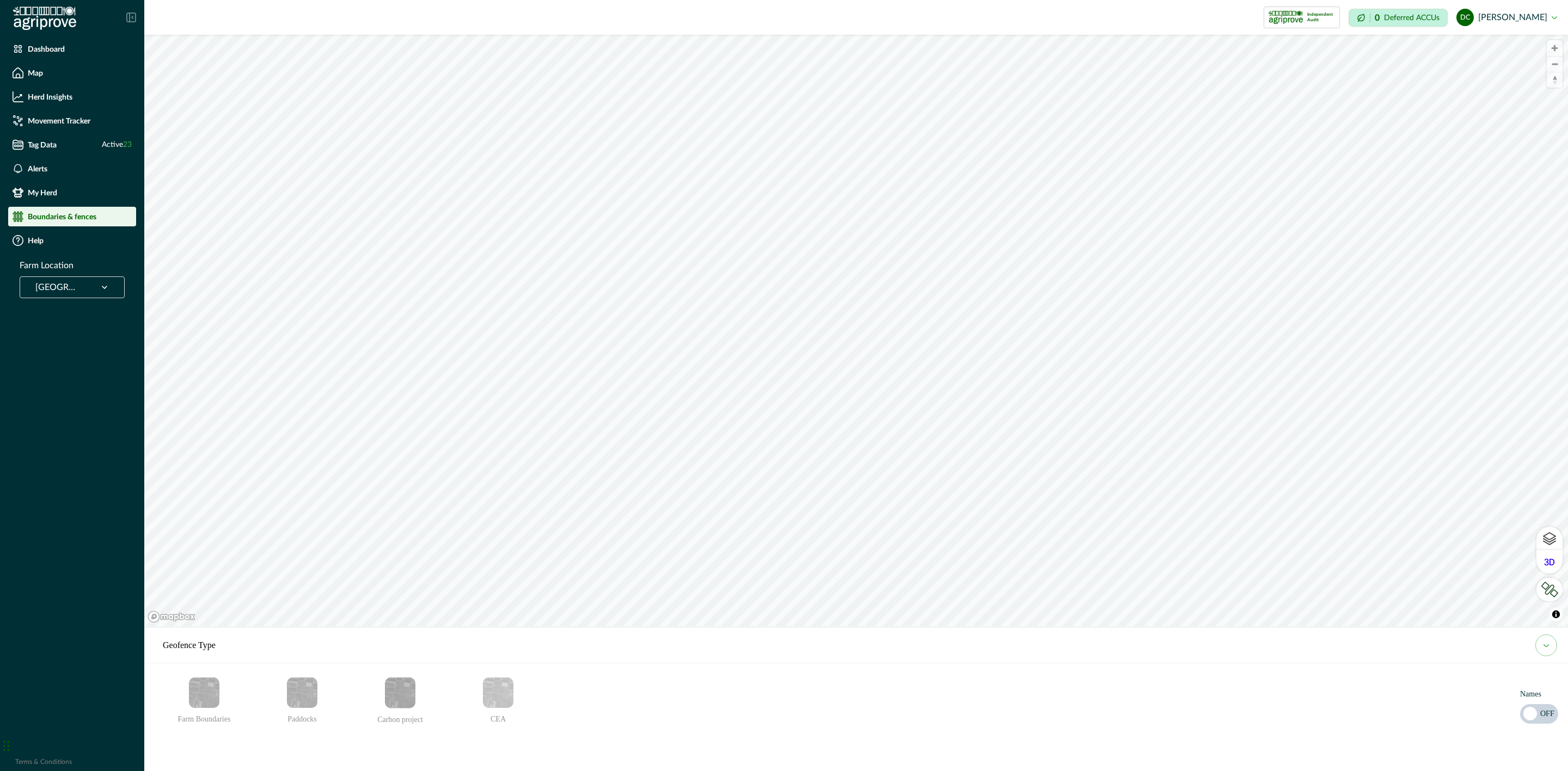
click at [312, 696] on img "Paddocks" at bounding box center [302, 693] width 31 height 31
click at [309, 696] on img "Paddocks" at bounding box center [302, 693] width 31 height 31
click at [306, 696] on img "Paddocks" at bounding box center [302, 693] width 31 height 31
click at [98, 281] on div at bounding box center [104, 287] width 28 height 21
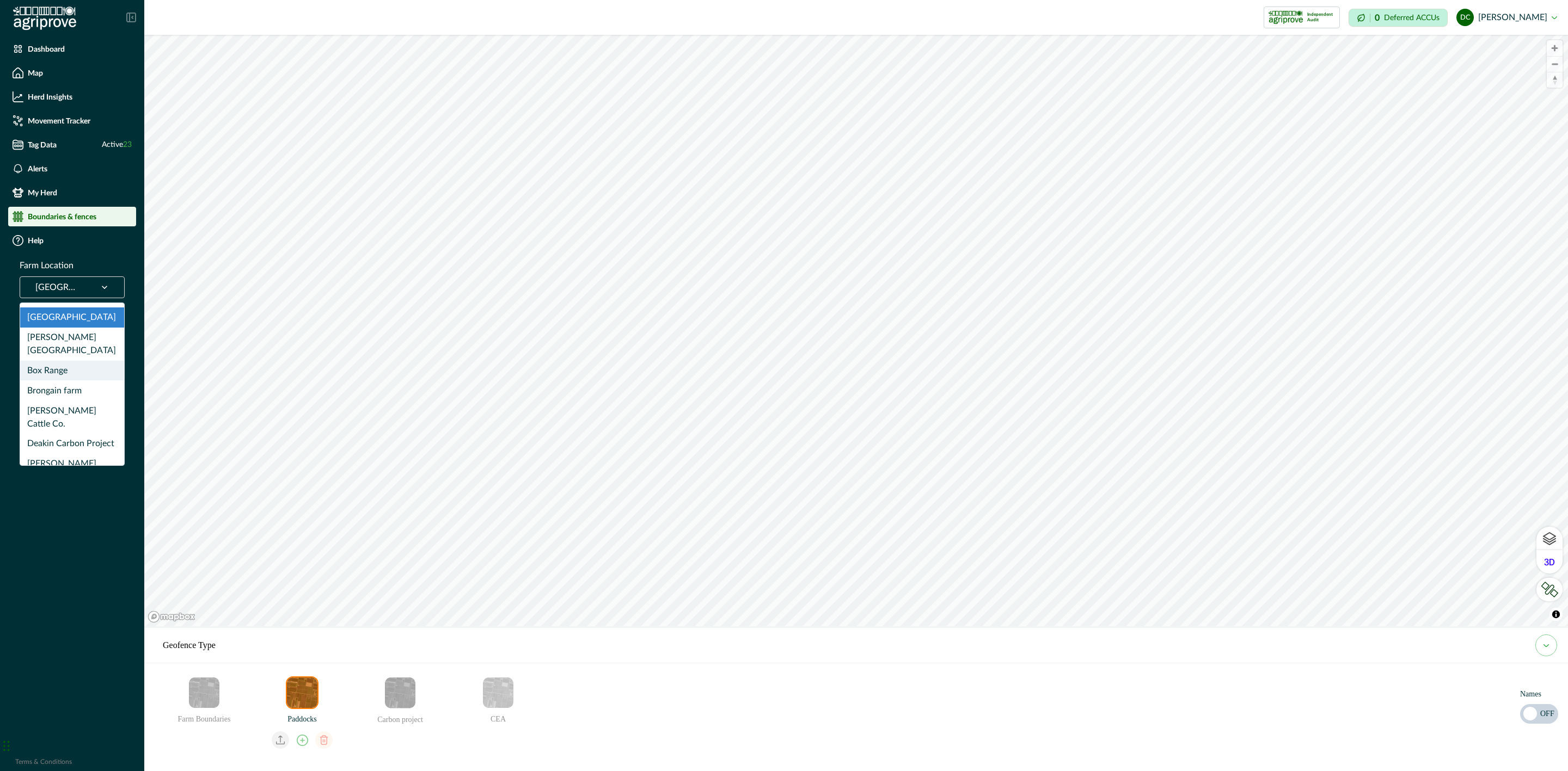
click at [72, 361] on div "Box Range" at bounding box center [72, 371] width 104 height 20
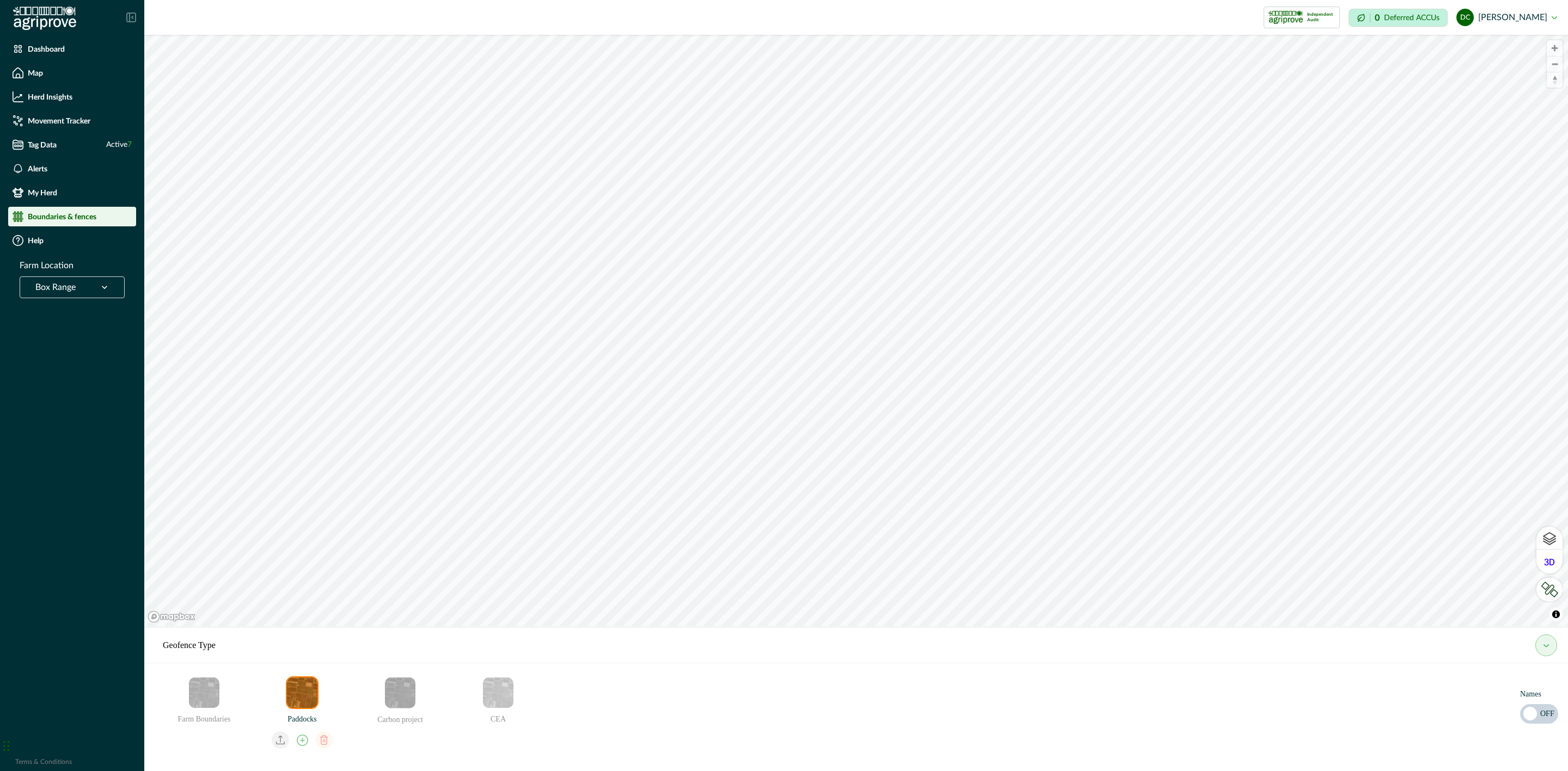
click at [1554, 648] on button "my herd" at bounding box center [1546, 645] width 22 height 22
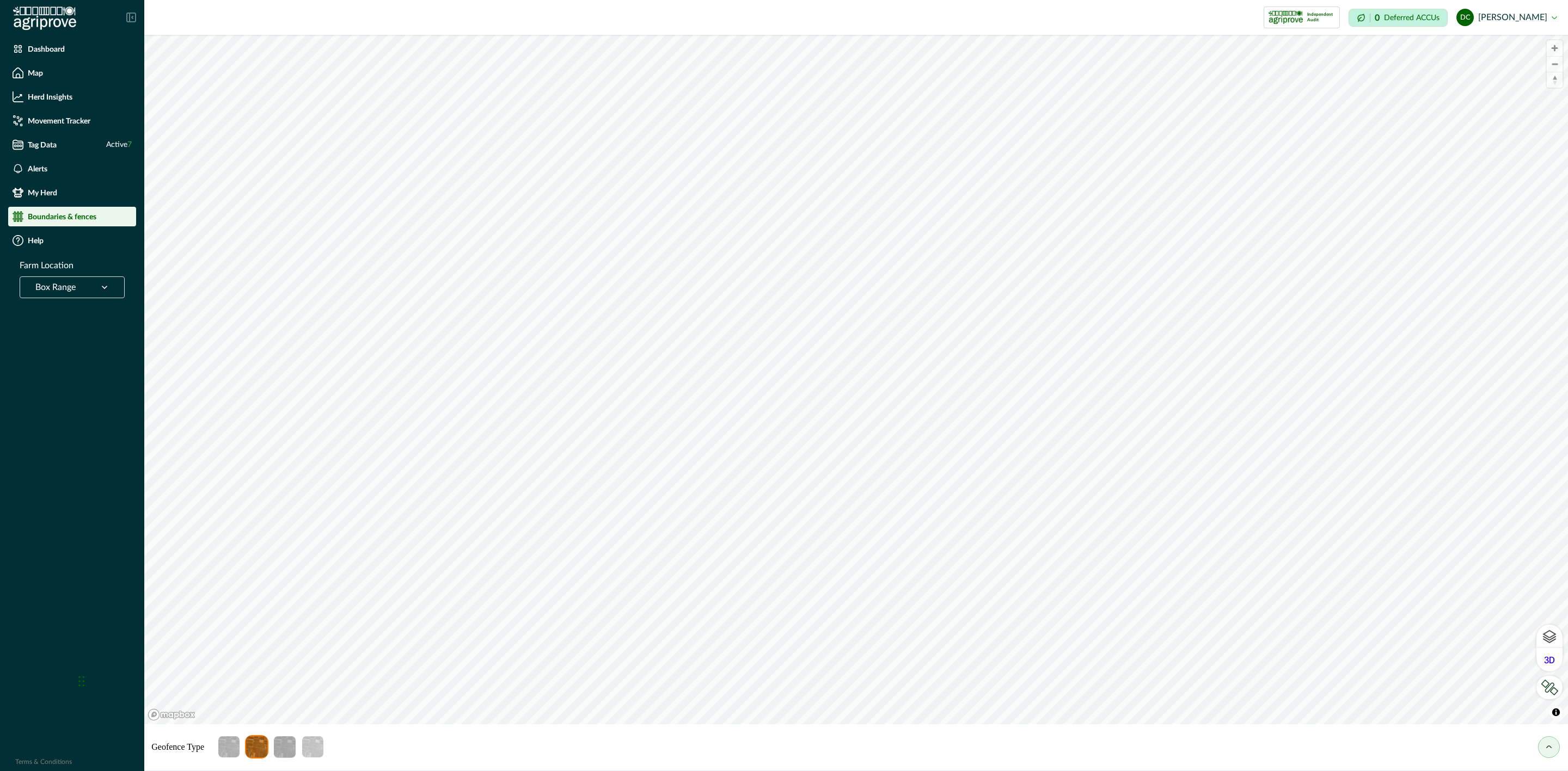
drag, startPoint x: 7, startPoint y: 750, endPoint x: 82, endPoint y: 684, distance: 99.9
click at [82, 684] on div "Chat Widget" at bounding box center [102, 680] width 55 height 52
click at [80, 683] on div "Chat Widget" at bounding box center [102, 680] width 55 height 52
drag, startPoint x: 82, startPoint y: 679, endPoint x: 28, endPoint y: 679, distance: 54.0
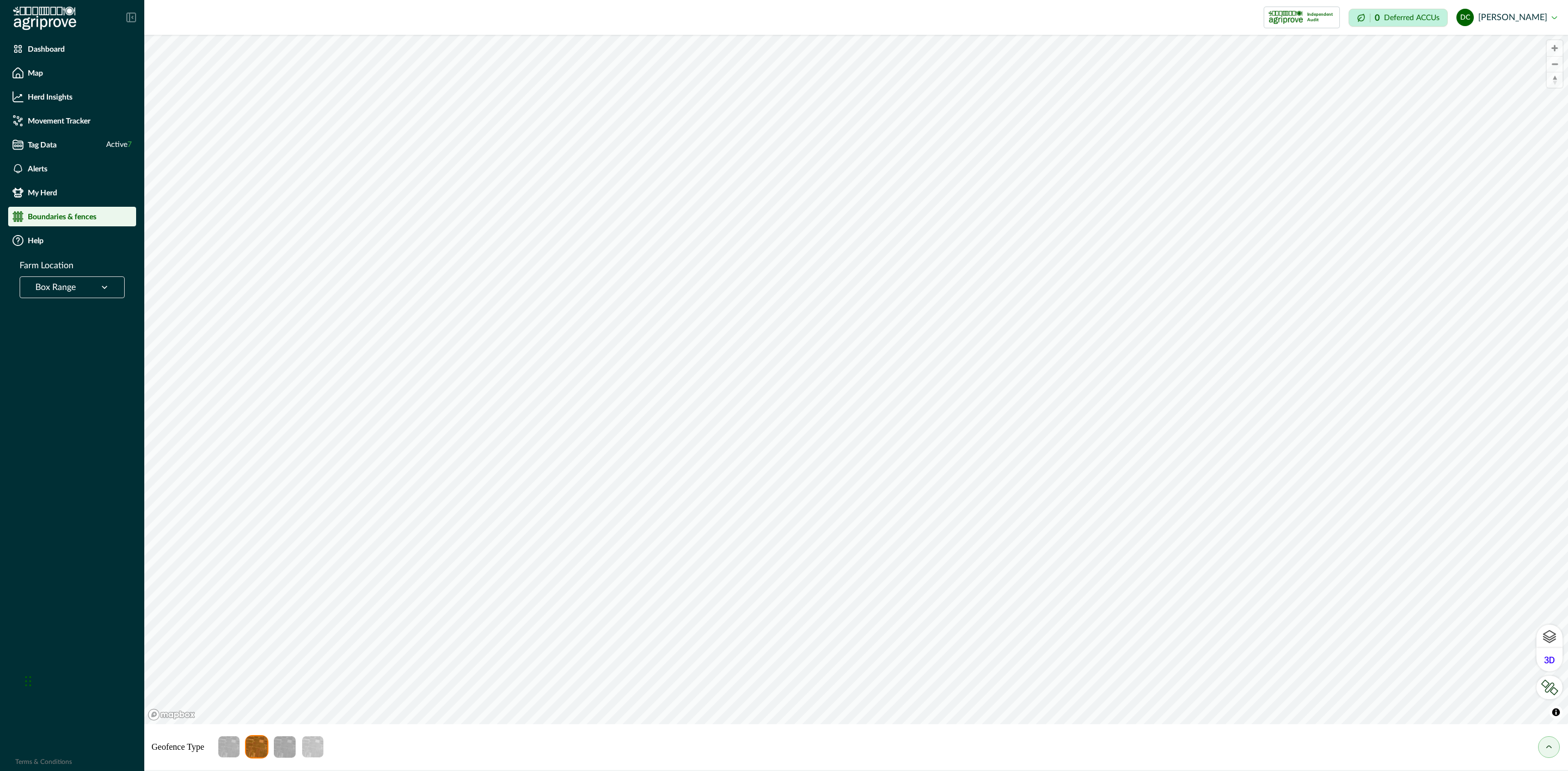
click at [28, 679] on div "Chat Widget" at bounding box center [49, 680] width 55 height 52
drag, startPoint x: 26, startPoint y: 684, endPoint x: 1526, endPoint y: 552, distance: 1505.8
click at [1526, 552] on div "Chat Widget" at bounding box center [1541, 547] width 55 height 52
click at [1549, 747] on icon "my herd" at bounding box center [1549, 747] width 6 height 3
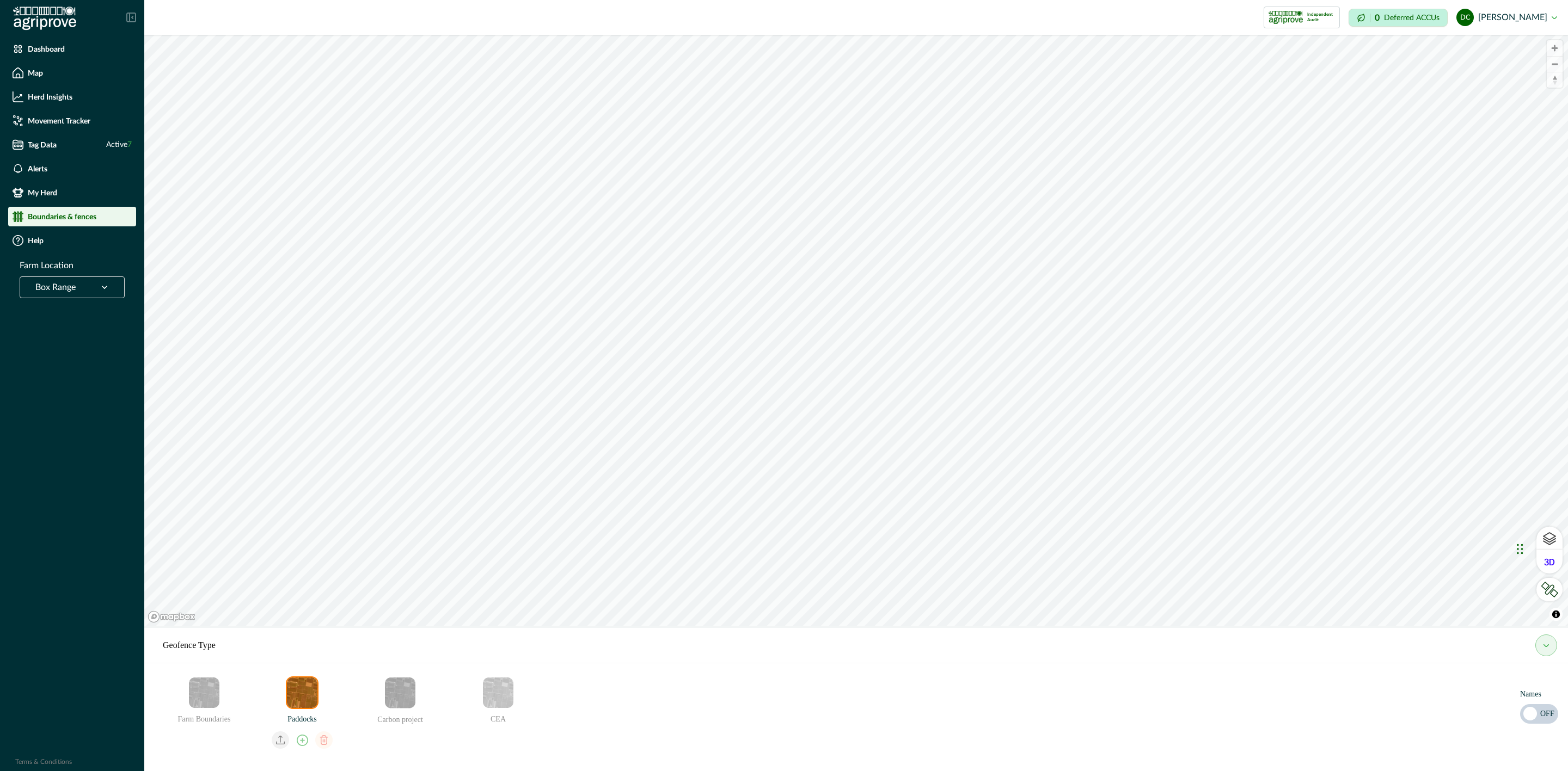
click at [1545, 639] on button "my herd" at bounding box center [1546, 645] width 22 height 22
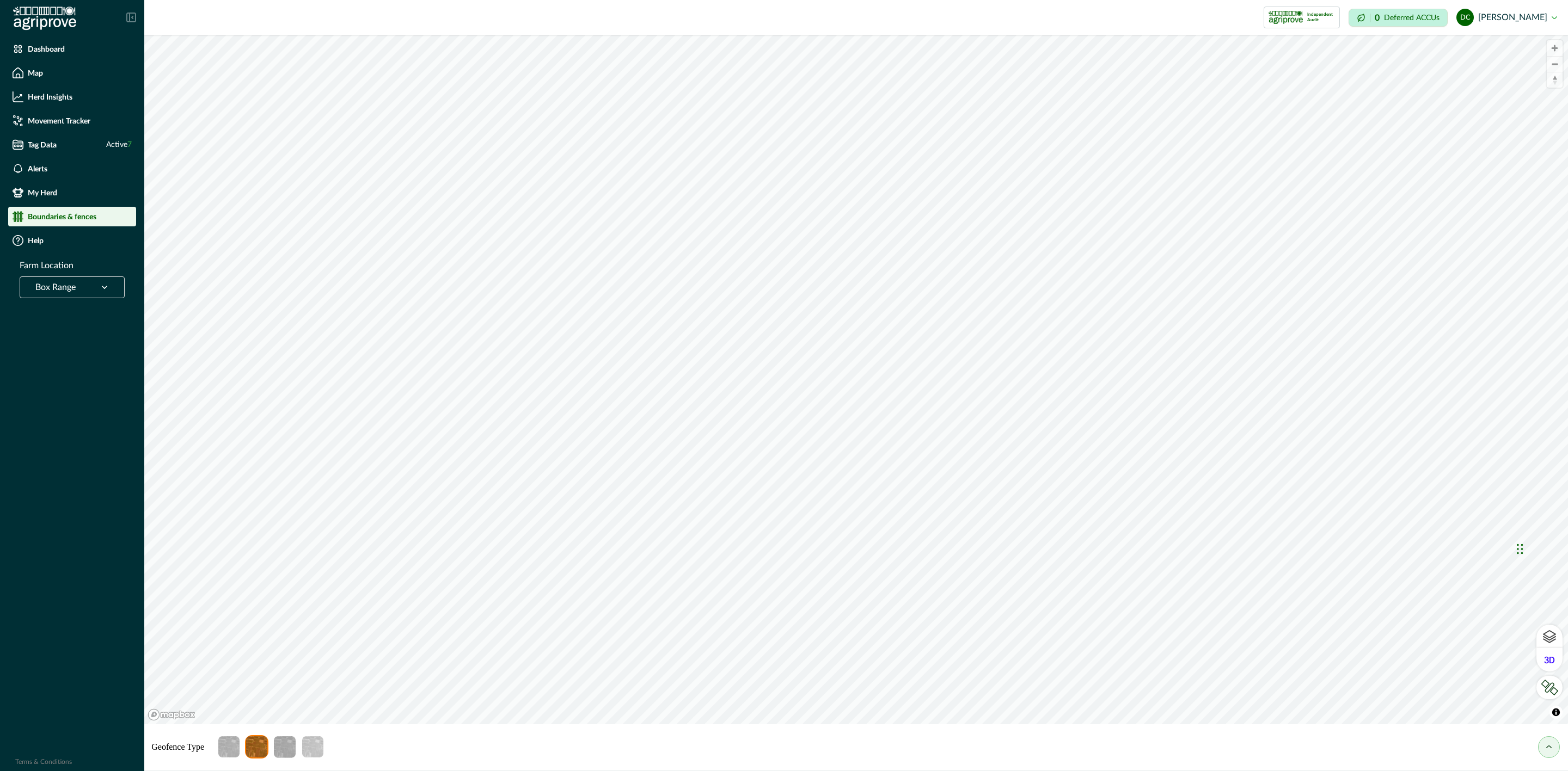
click at [1552, 748] on button "my herd" at bounding box center [1549, 747] width 22 height 22
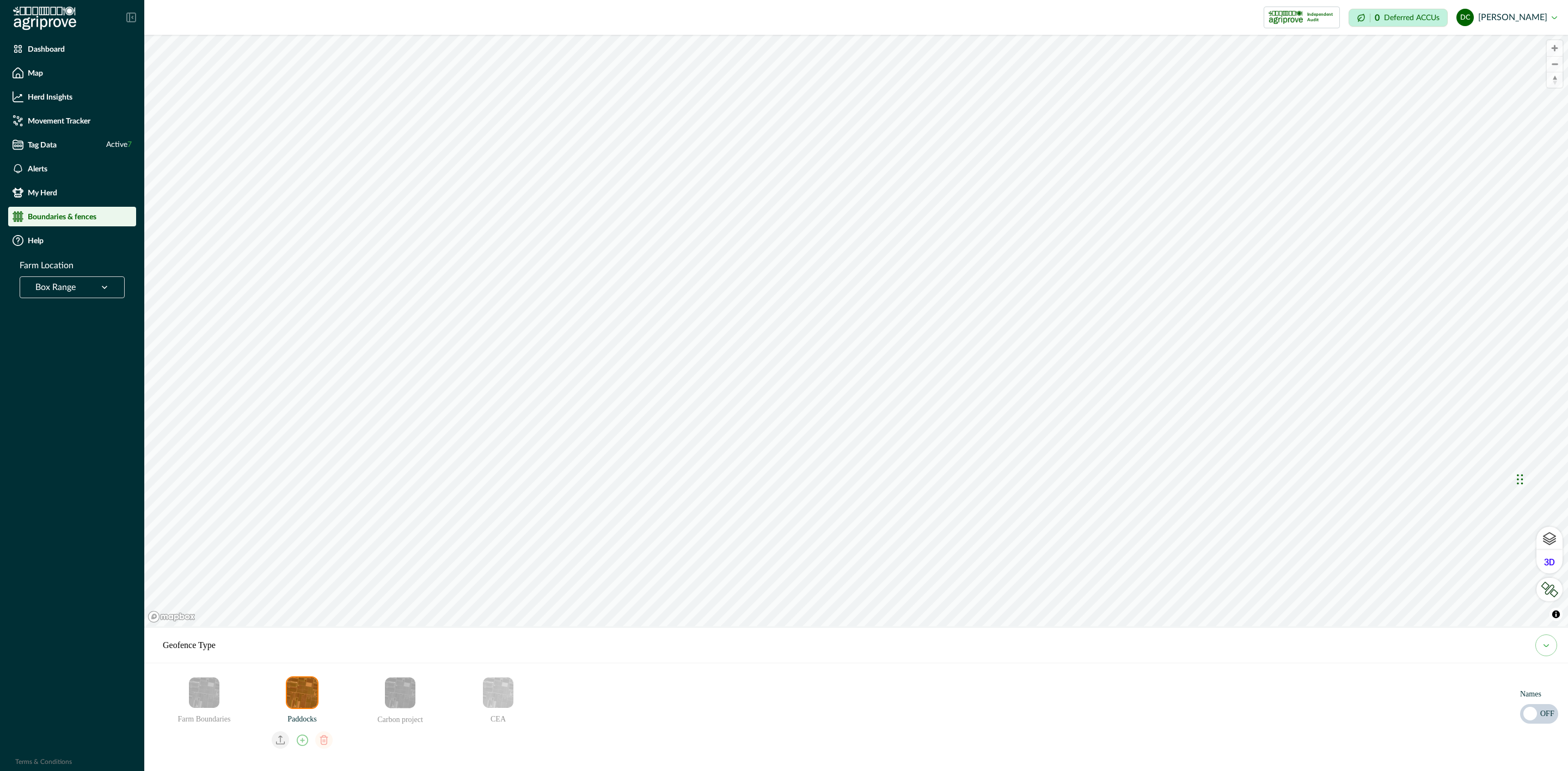
drag, startPoint x: 1518, startPoint y: 555, endPoint x: 1526, endPoint y: 485, distance: 70.5
click at [1526, 485] on div "Chat Widget" at bounding box center [1541, 478] width 55 height 52
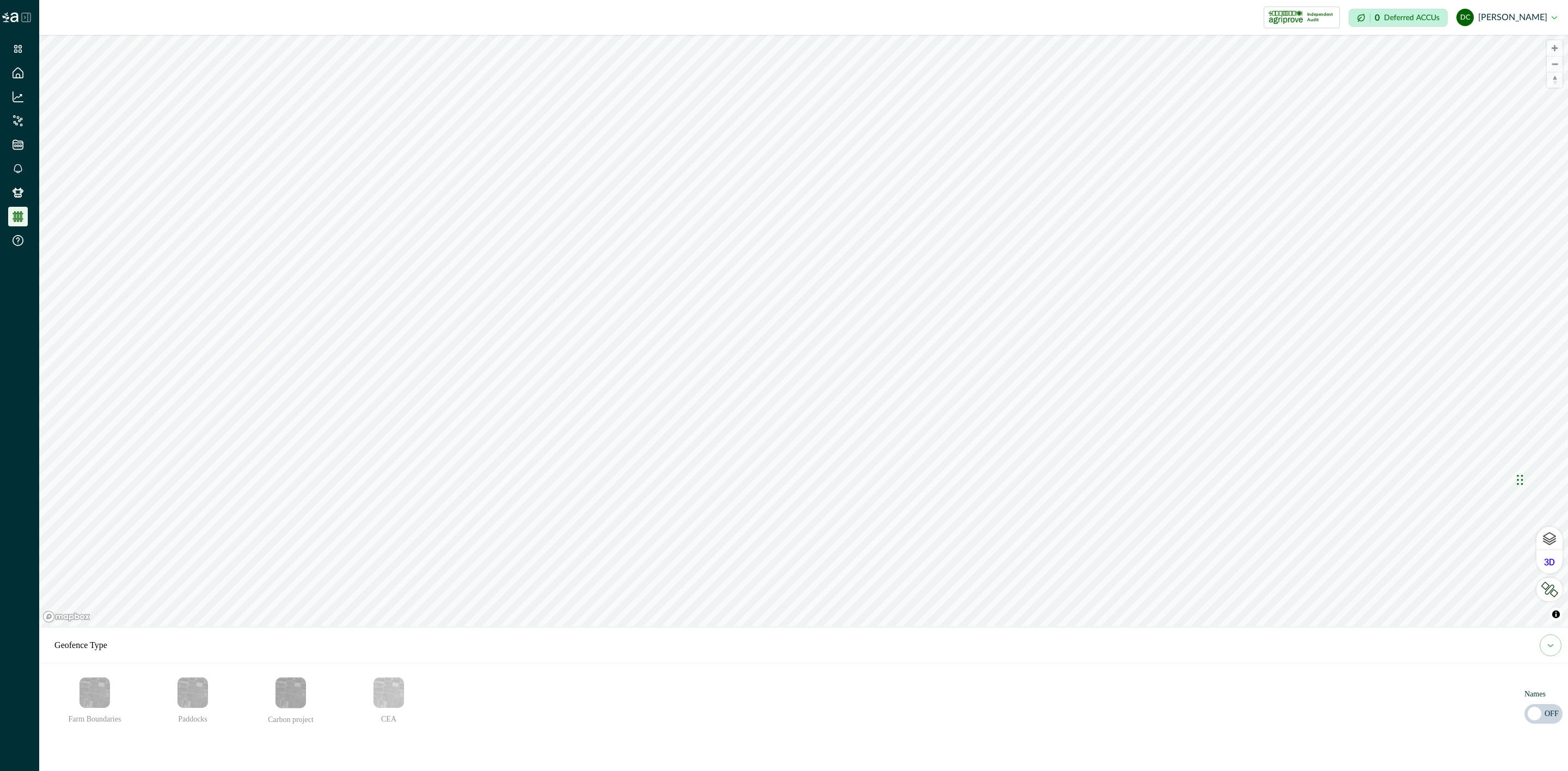
click at [31, 10] on div at bounding box center [19, 17] width 39 height 35
click at [28, 17] on icon at bounding box center [26, 18] width 9 height 9
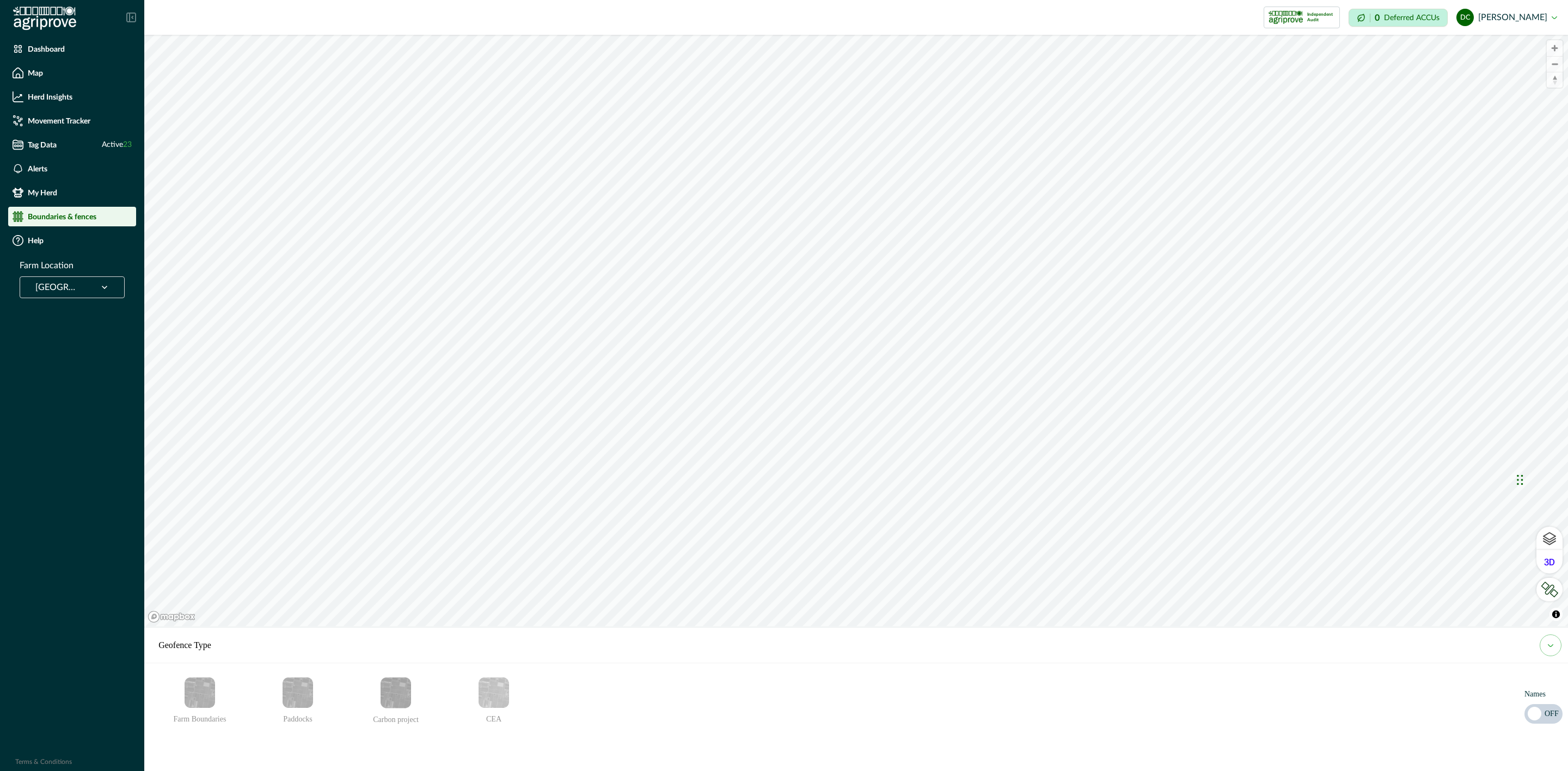
click at [305, 702] on img "Paddocks" at bounding box center [298, 693] width 31 height 31
drag, startPoint x: 1514, startPoint y: 694, endPoint x: 1549, endPoint y: 687, distance: 35.7
click at [1549, 687] on div "Farm Boundaries Paddocks Carbon project CEA Names OFF" at bounding box center [856, 718] width 1424 height 108
click at [1528, 687] on p "Names" at bounding box center [1544, 692] width 38 height 16
click at [1545, 714] on p "OFF" at bounding box center [1552, 714] width 14 height 0
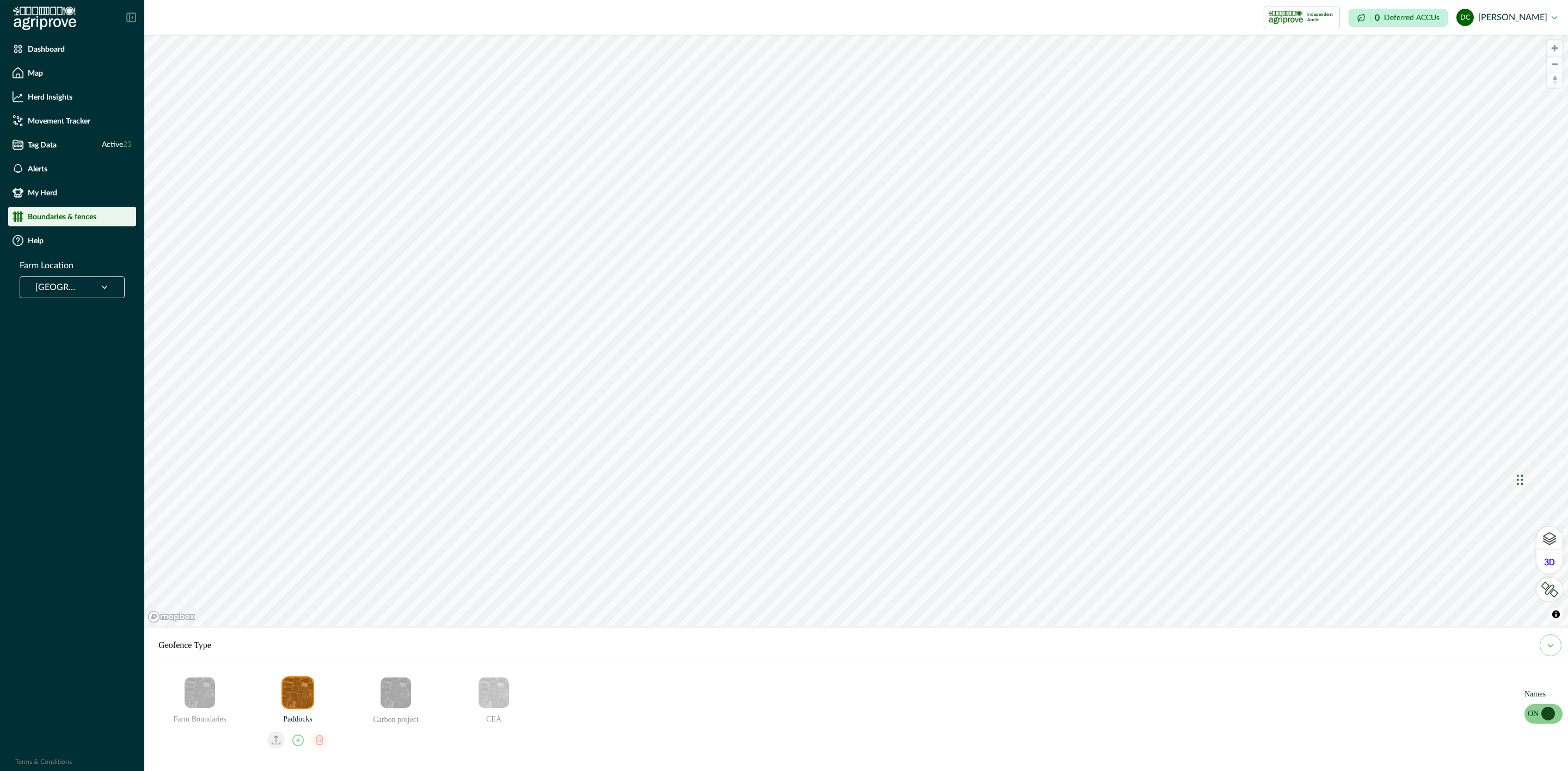
click at [75, 276] on div "Farm Location Ban Ban Springs" at bounding box center [72, 279] width 131 height 39
click at [79, 289] on div at bounding box center [58, 288] width 45 height 15
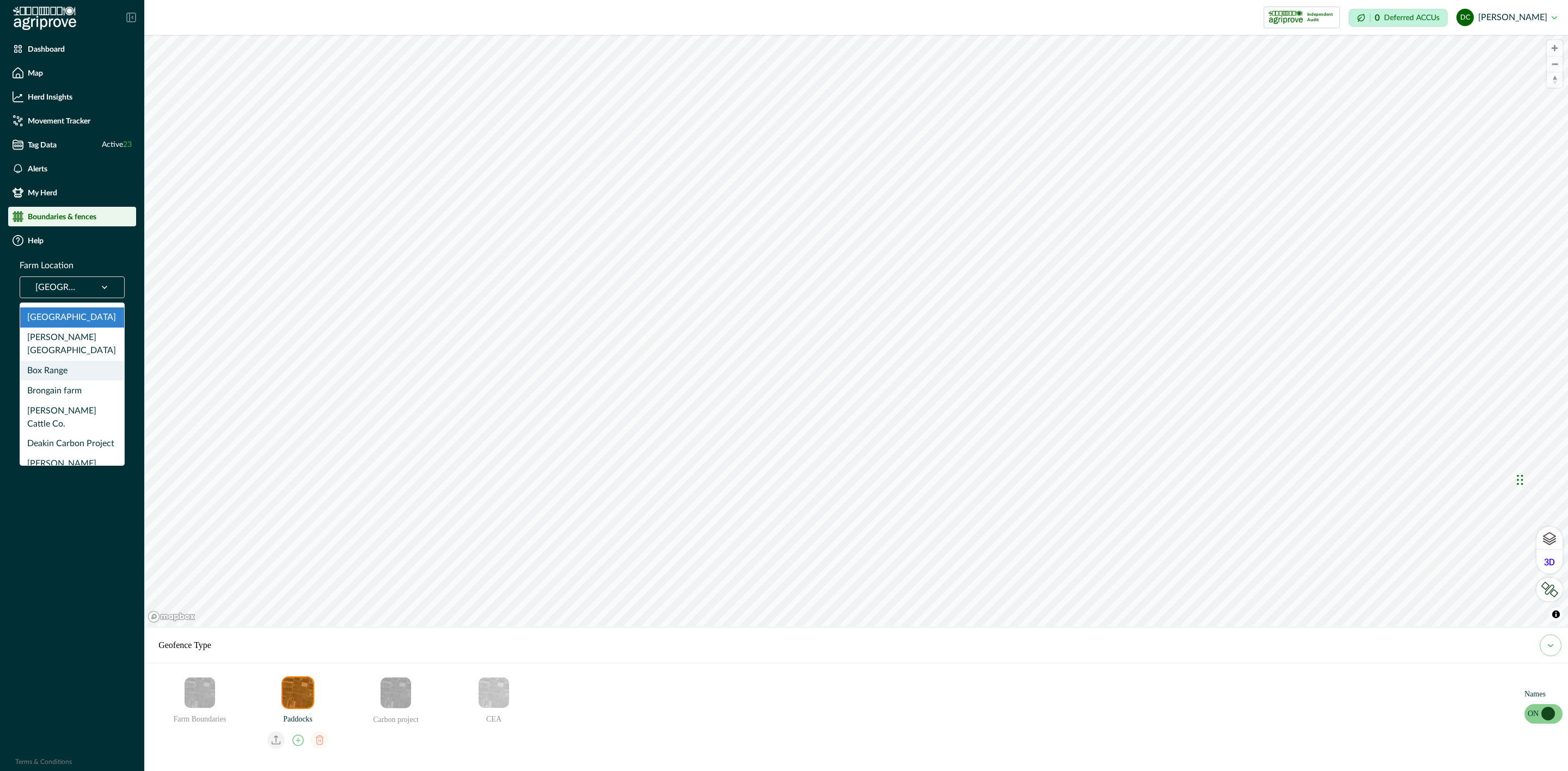
click at [71, 361] on div "Box Range" at bounding box center [72, 371] width 104 height 20
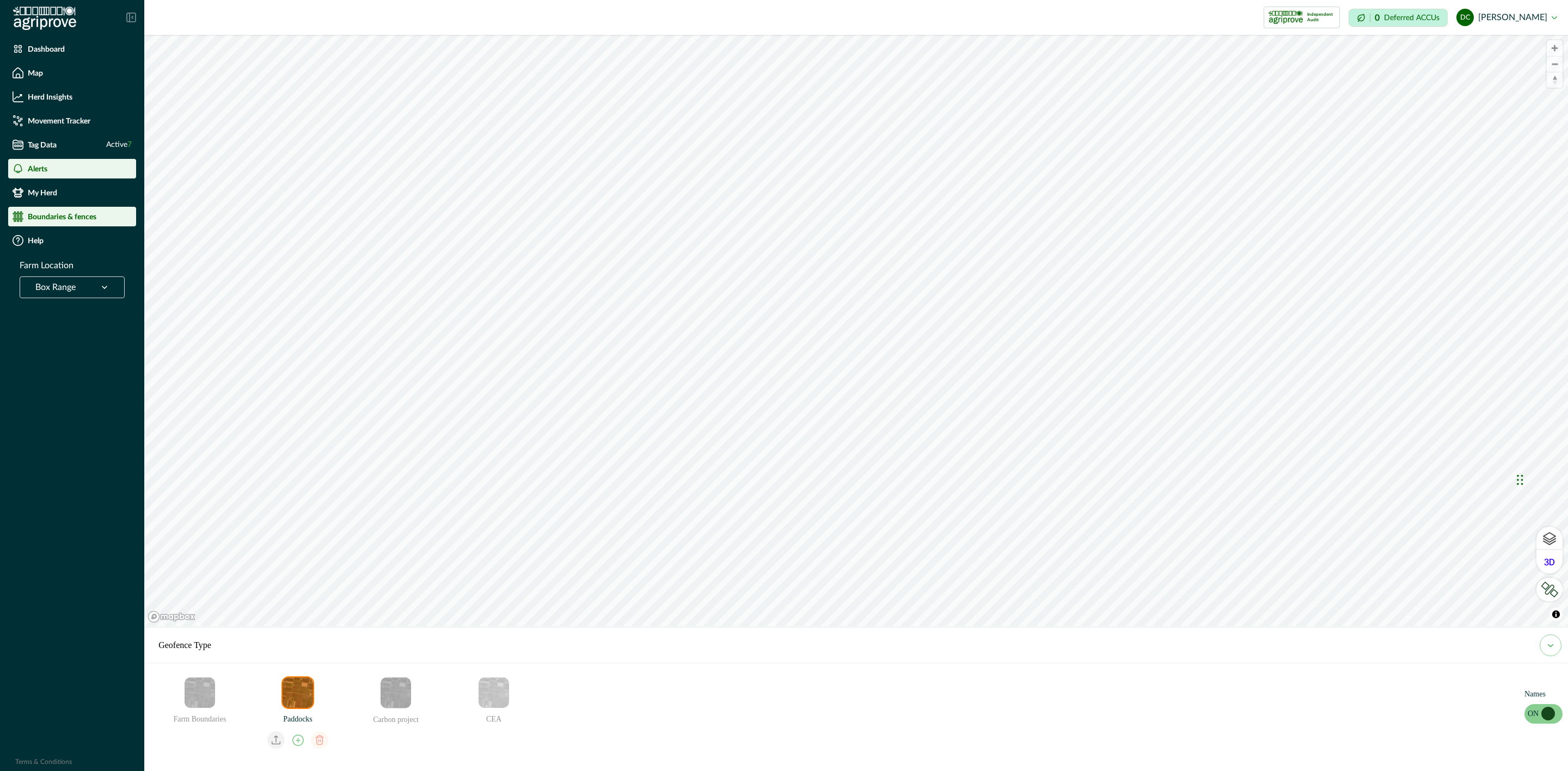
click at [80, 170] on div "Alerts" at bounding box center [72, 168] width 119 height 11
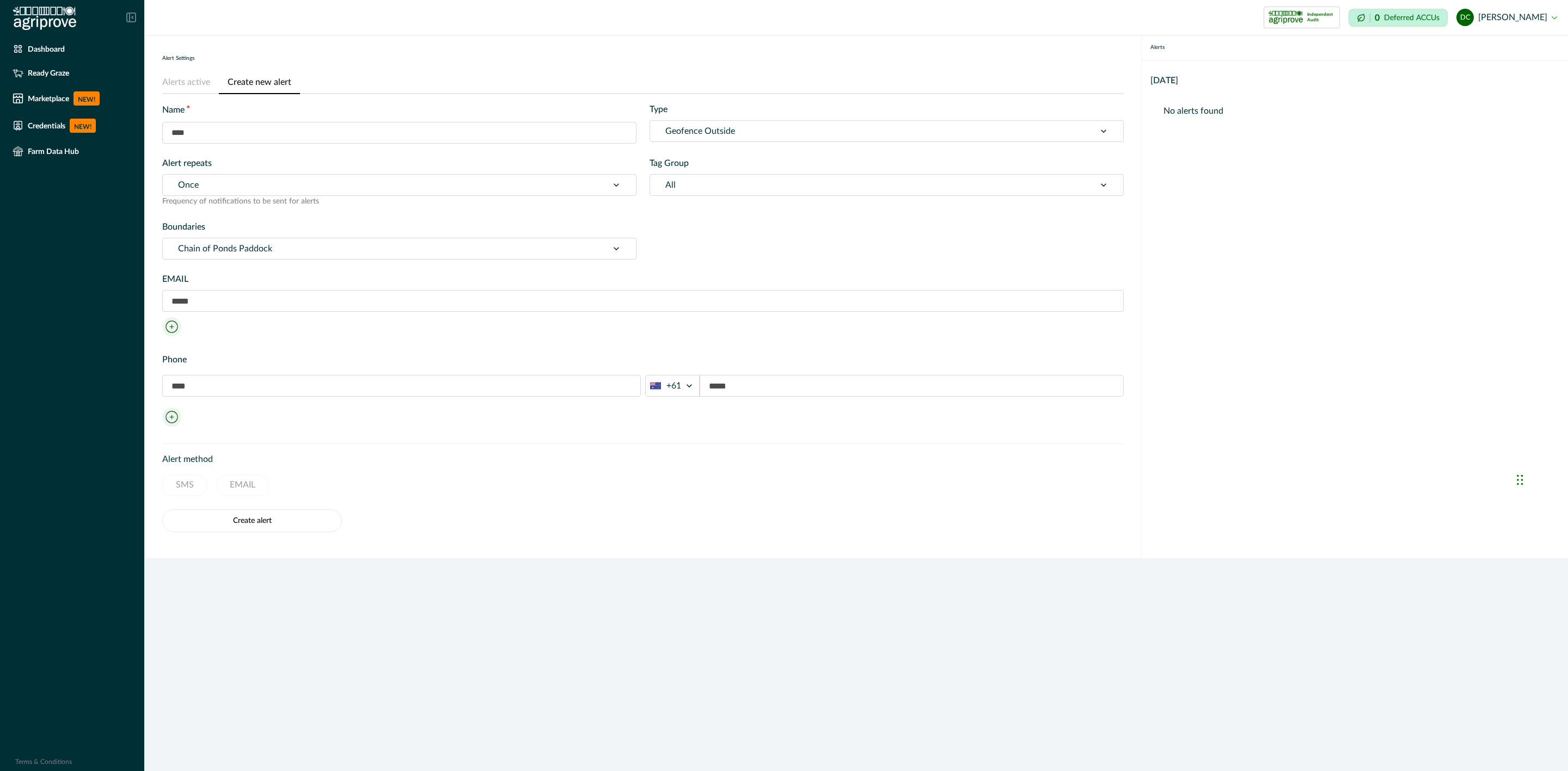
click at [261, 90] on button "Create new alert" at bounding box center [259, 83] width 81 height 23
click at [321, 149] on div "Name * Type Geofence Outside Alert repeats Once Frequency of notifications to b…" at bounding box center [643, 181] width 962 height 157
click at [301, 136] on input "text" at bounding box center [399, 132] width 474 height 22
click at [196, 84] on button "Alerts active" at bounding box center [190, 83] width 57 height 23
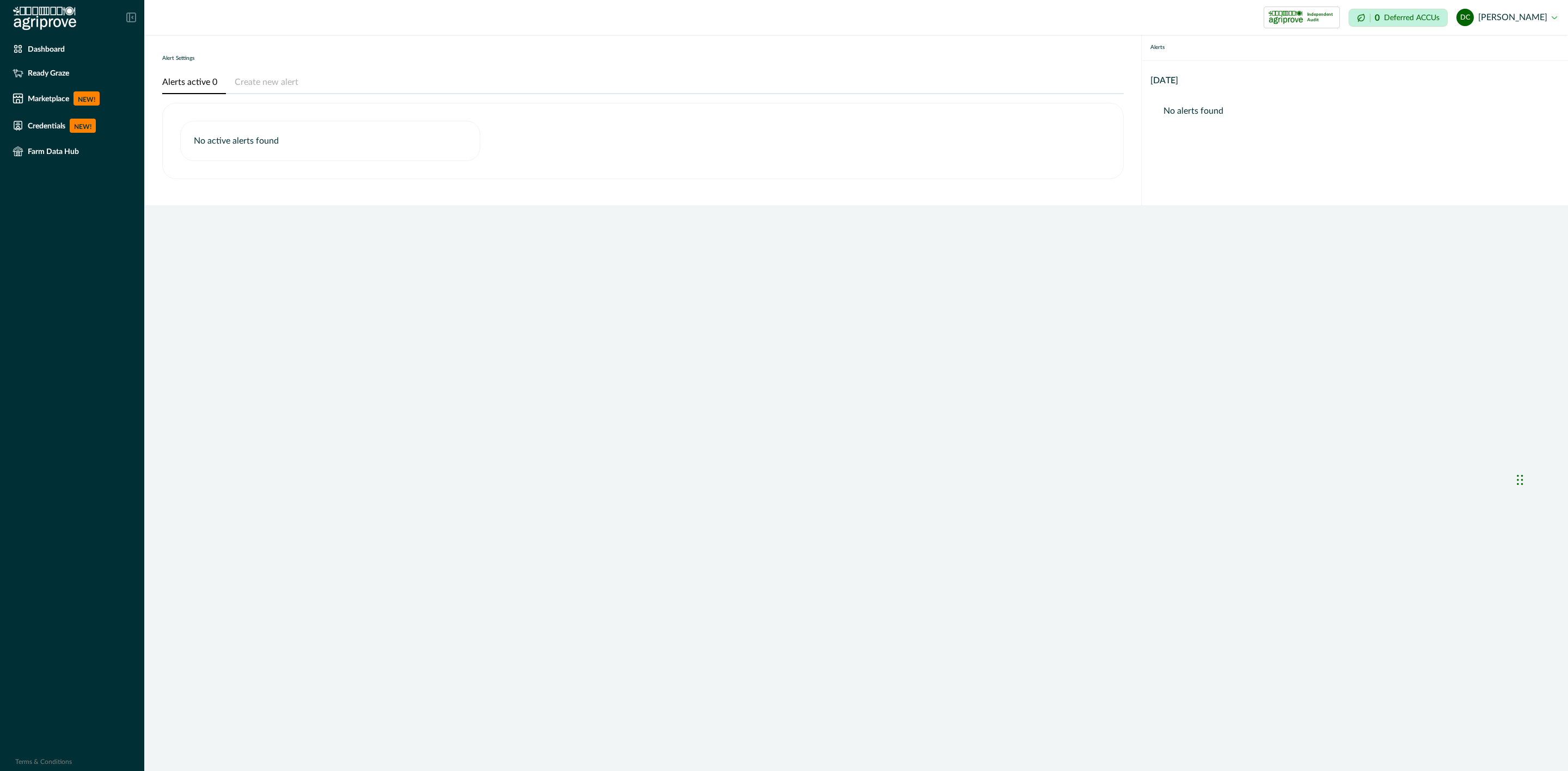
click at [251, 85] on button "Create new alert" at bounding box center [266, 83] width 81 height 23
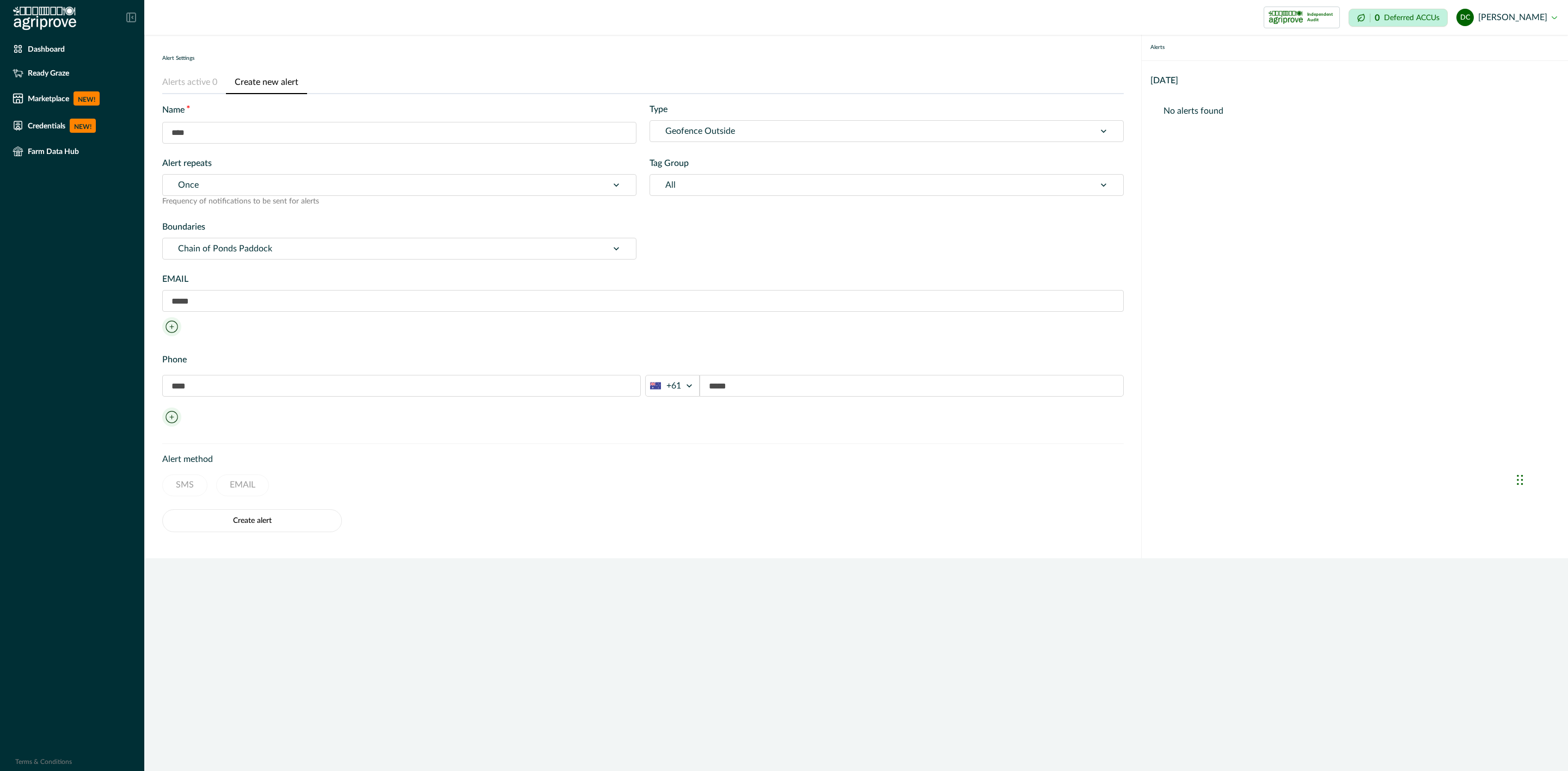
click at [272, 143] on input "text" at bounding box center [399, 132] width 474 height 22
type input "**********"
click at [864, 117] on div "Type Geofence Outside" at bounding box center [886, 123] width 474 height 41
click at [662, 109] on label "Type" at bounding box center [883, 109] width 468 height 13
click at [702, 129] on div at bounding box center [873, 131] width 415 height 15
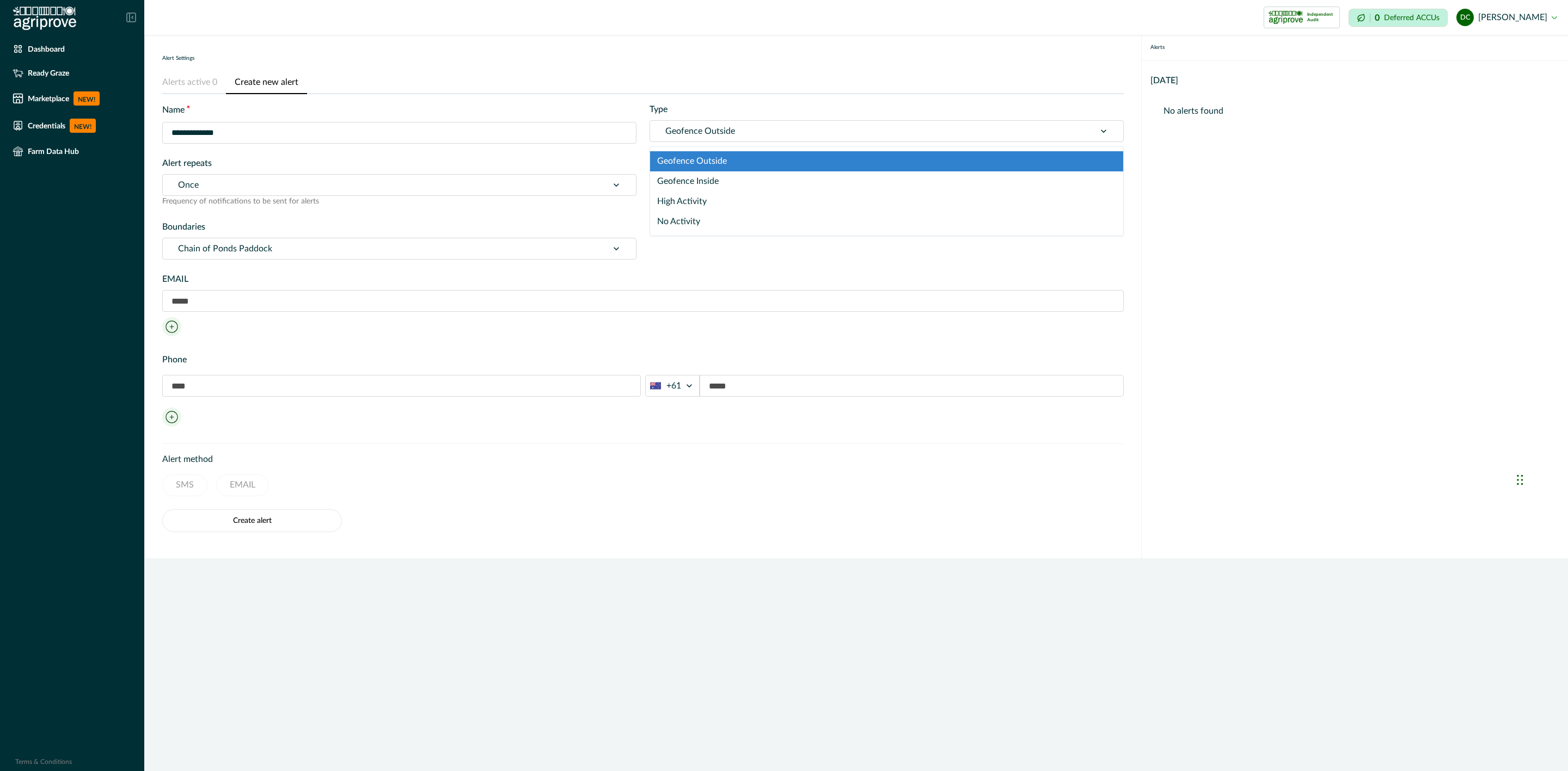
click at [697, 127] on div at bounding box center [873, 131] width 415 height 15
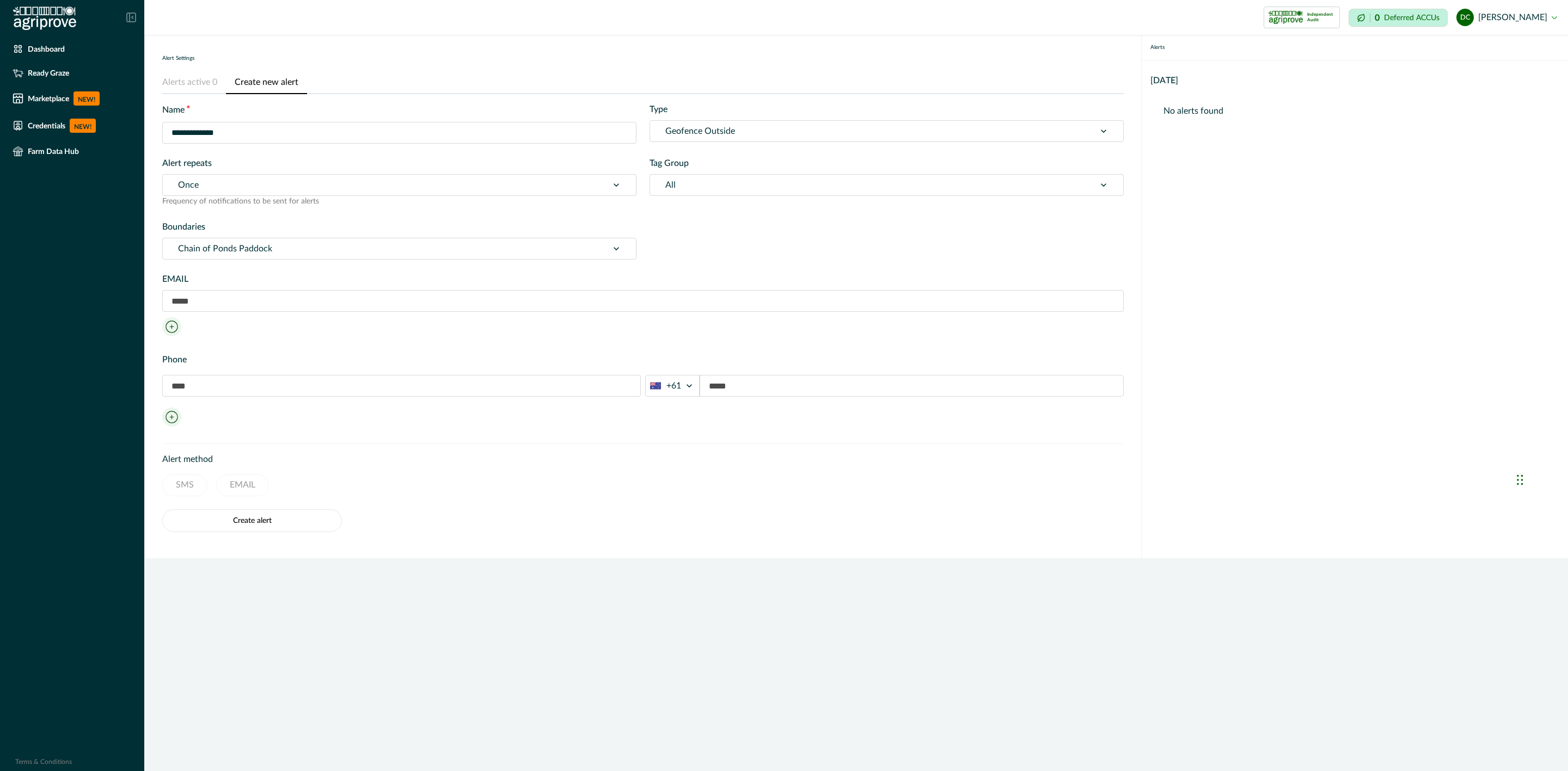
click at [245, 188] on div at bounding box center [385, 185] width 415 height 15
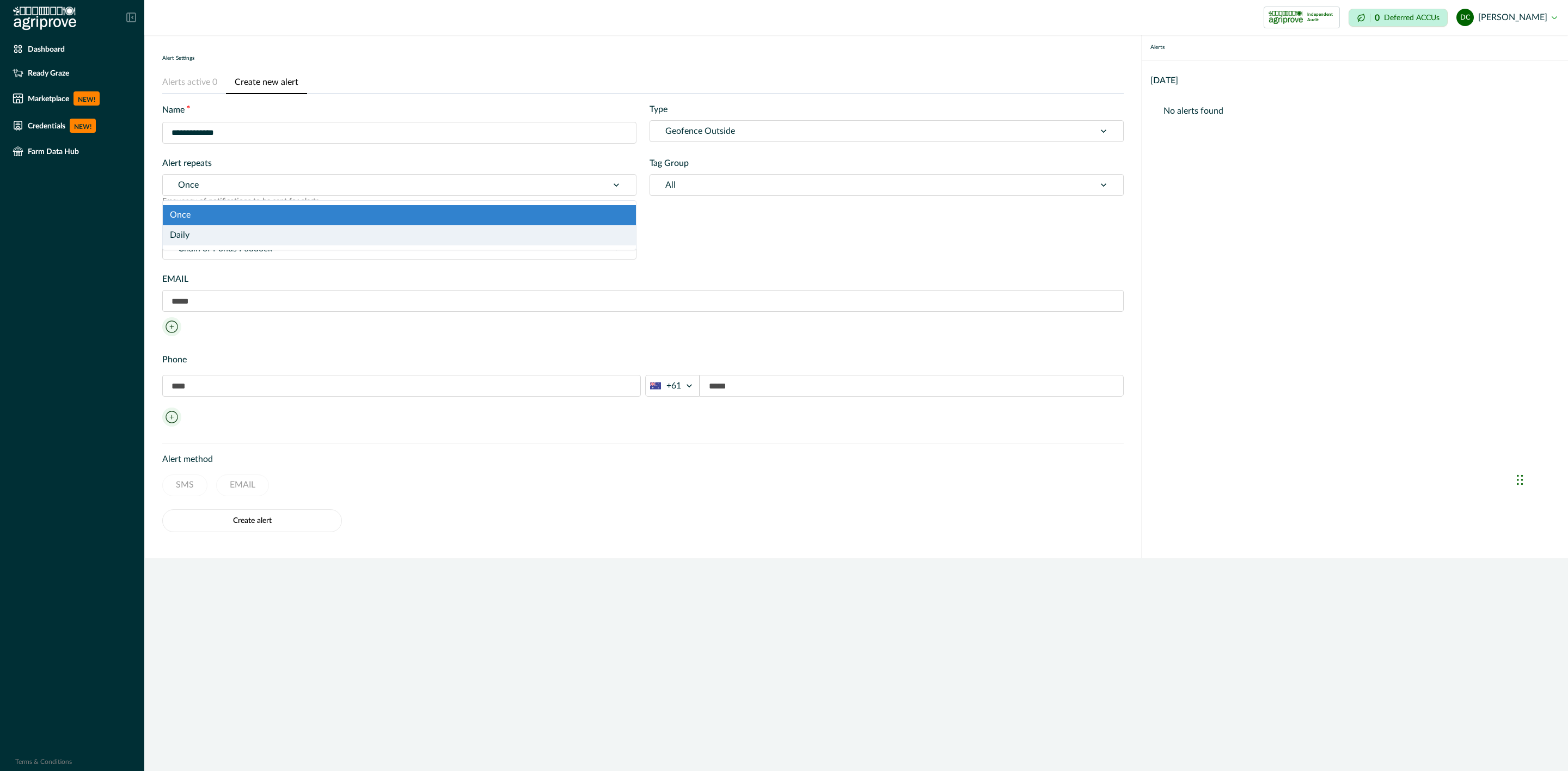
click at [683, 194] on div "All" at bounding box center [886, 185] width 474 height 22
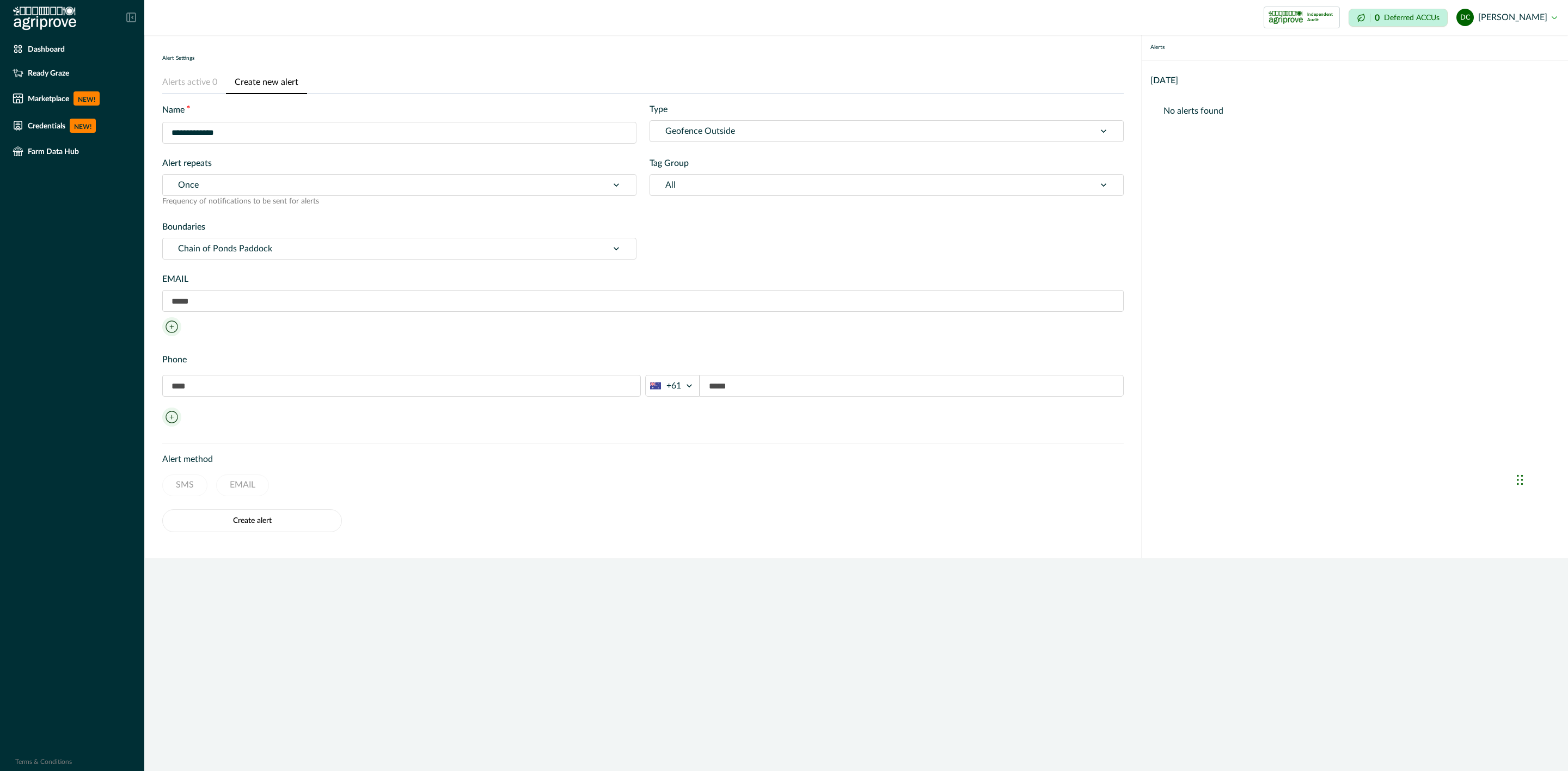
click at [683, 180] on div at bounding box center [873, 185] width 415 height 15
click at [681, 181] on div at bounding box center [873, 185] width 415 height 15
click at [680, 181] on div at bounding box center [873, 185] width 415 height 15
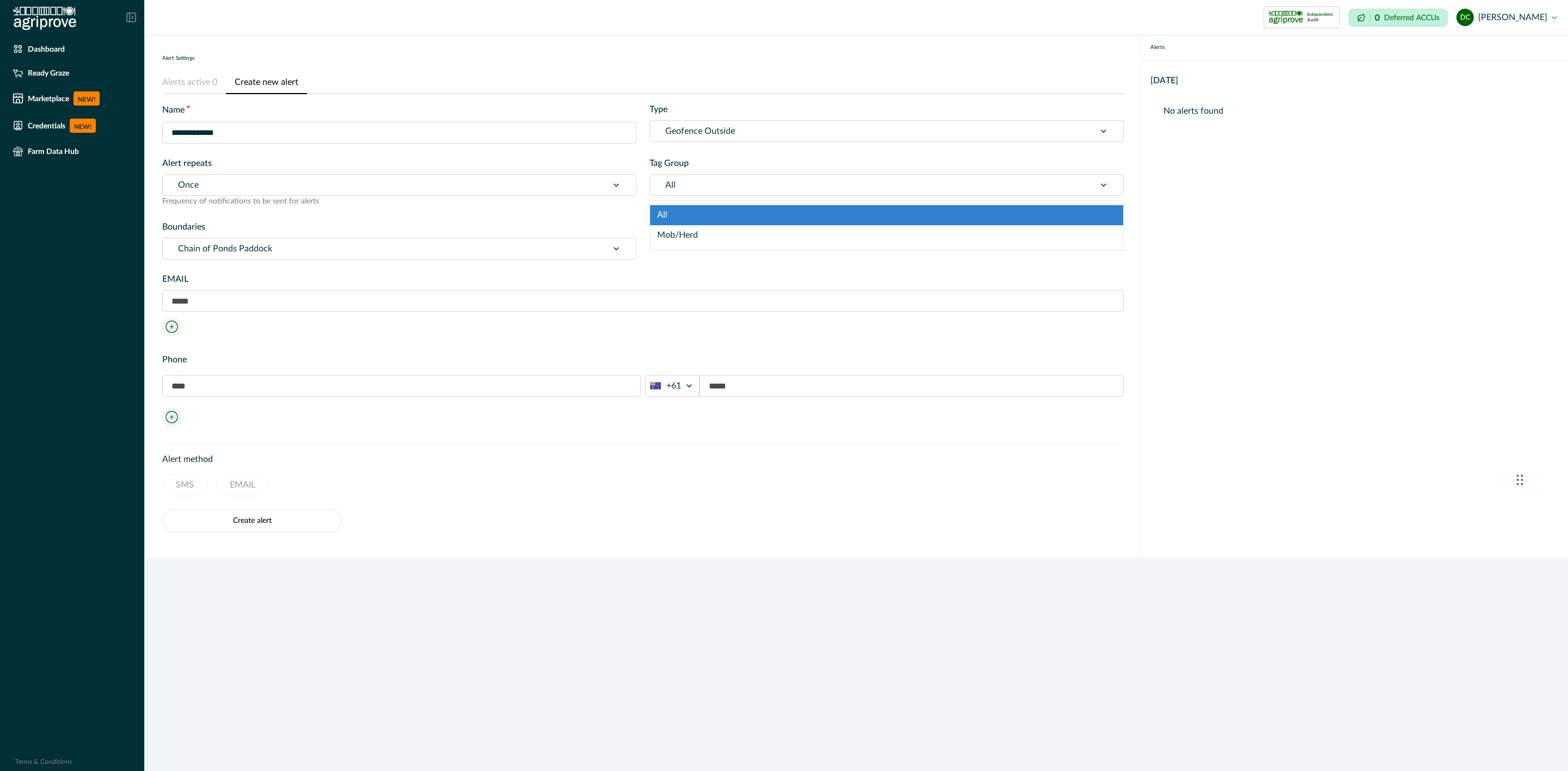
click at [678, 186] on div at bounding box center [873, 185] width 415 height 15
click at [685, 210] on div "All" at bounding box center [886, 215] width 473 height 20
click at [688, 185] on div at bounding box center [873, 185] width 415 height 15
click at [689, 205] on div "All" at bounding box center [886, 215] width 473 height 20
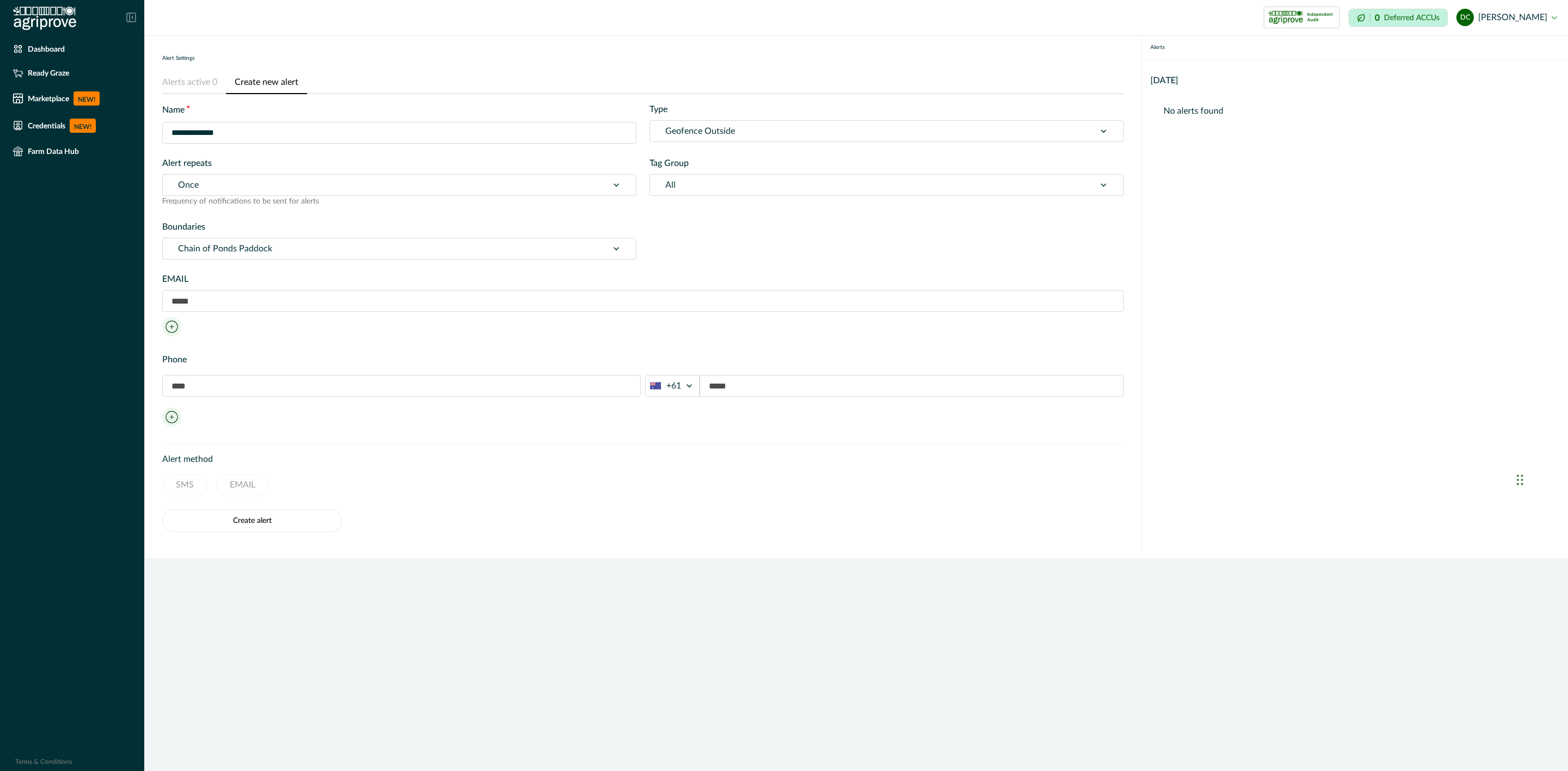
click at [298, 243] on div at bounding box center [385, 249] width 415 height 15
click at [384, 255] on div at bounding box center [385, 249] width 415 height 15
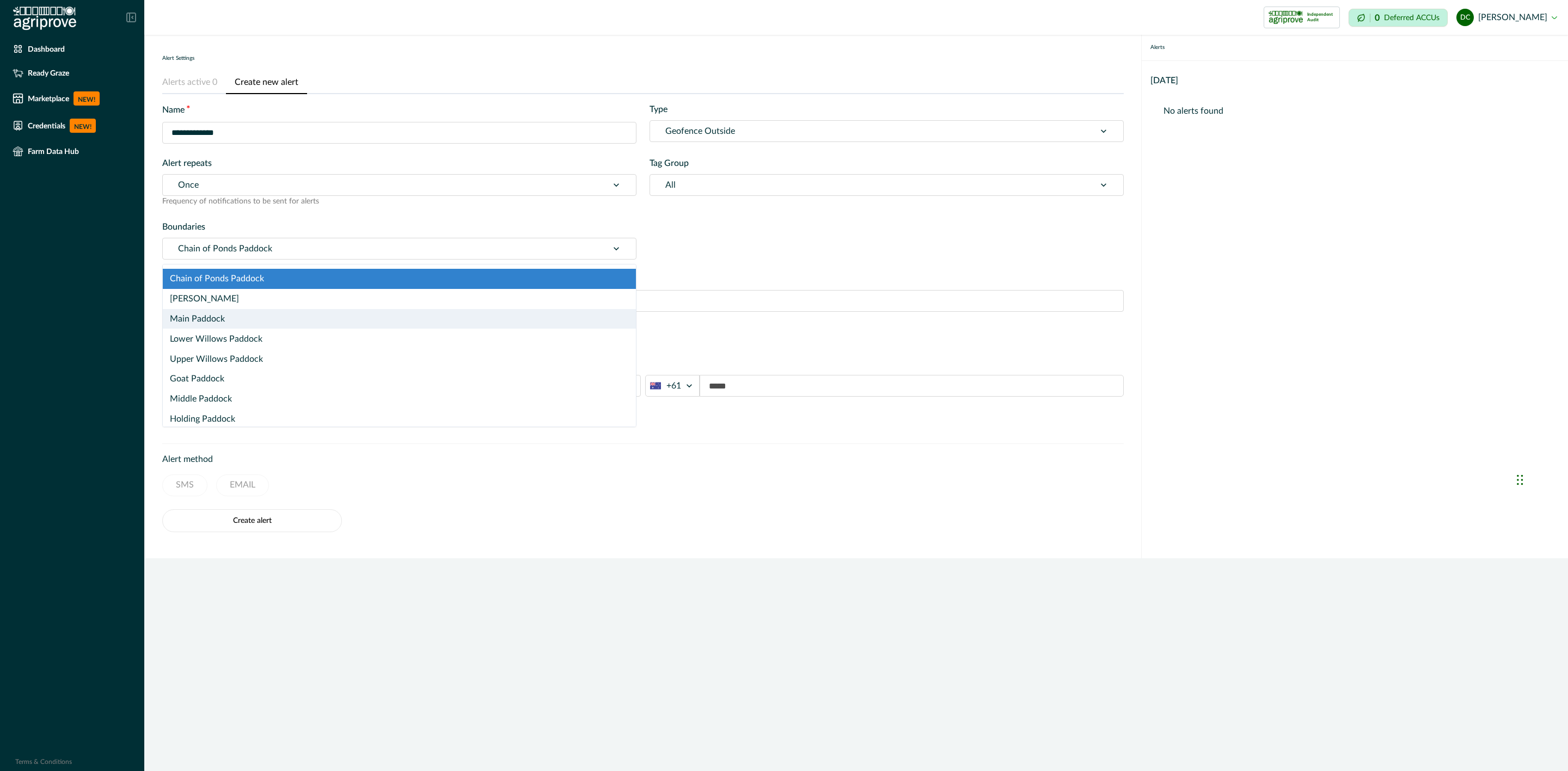
click at [330, 325] on div "Main Paddock" at bounding box center [399, 319] width 473 height 20
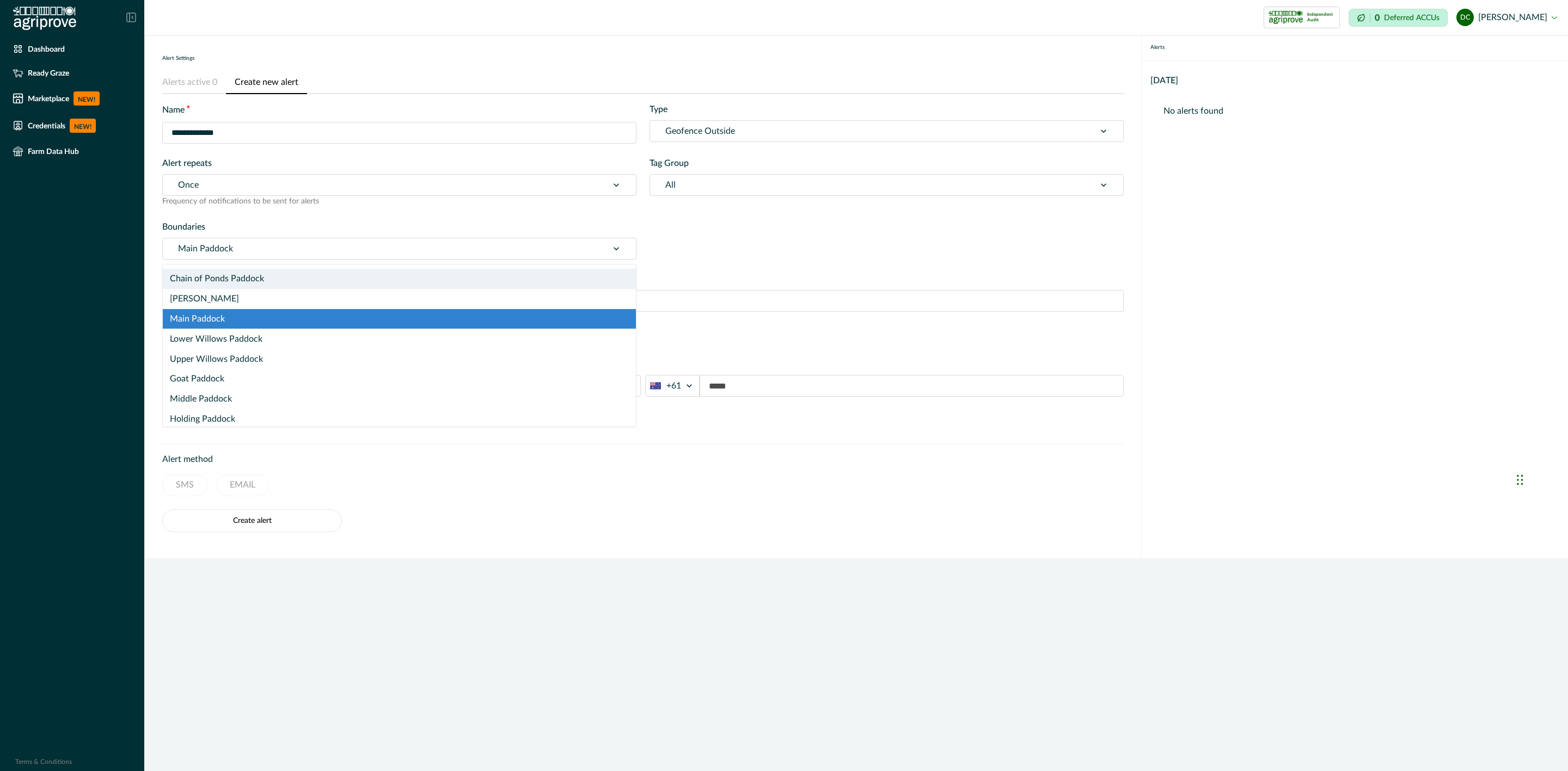
click at [327, 251] on div at bounding box center [385, 249] width 415 height 15
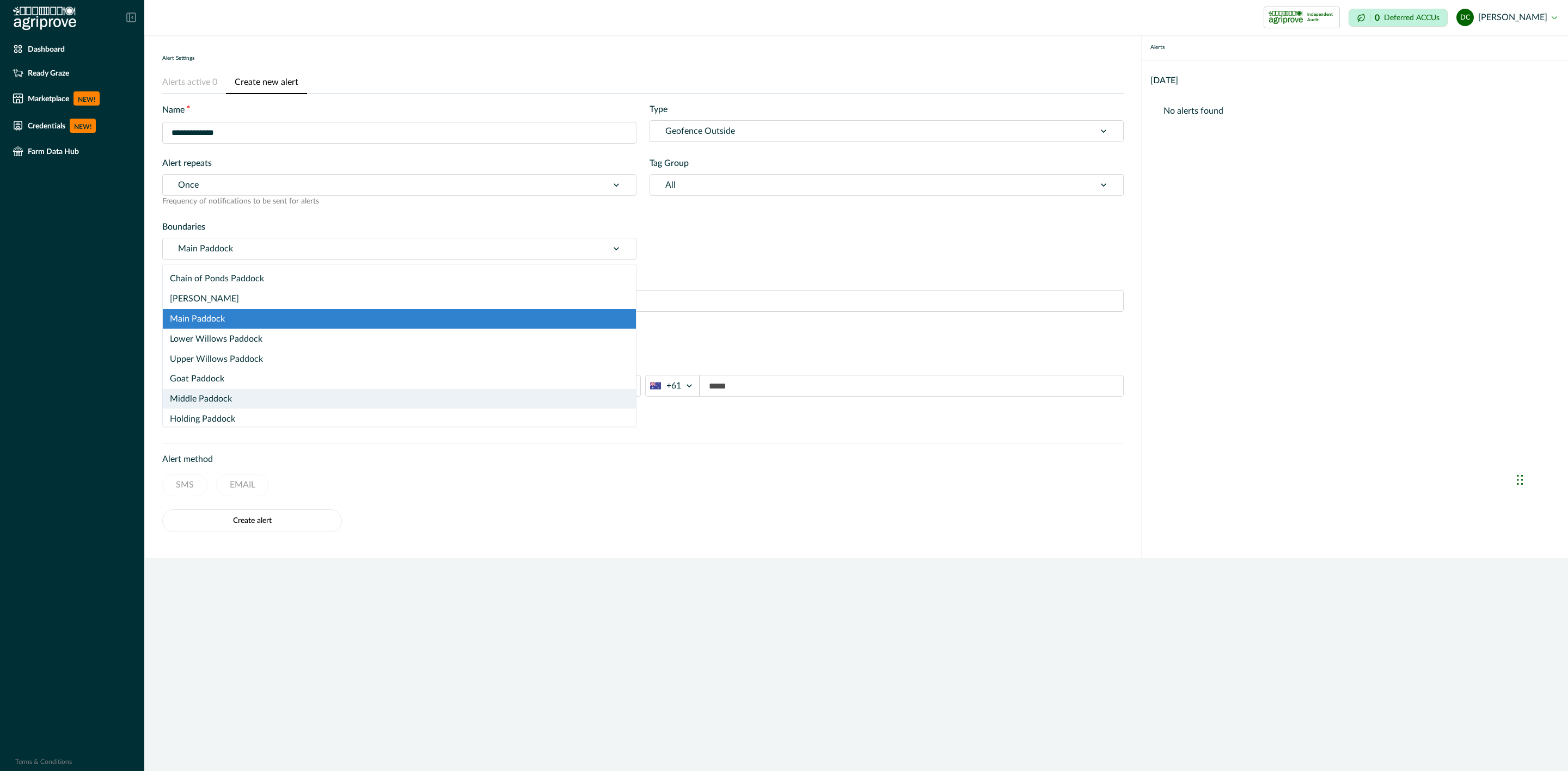
click at [297, 394] on div "Middle Paddock" at bounding box center [399, 399] width 473 height 20
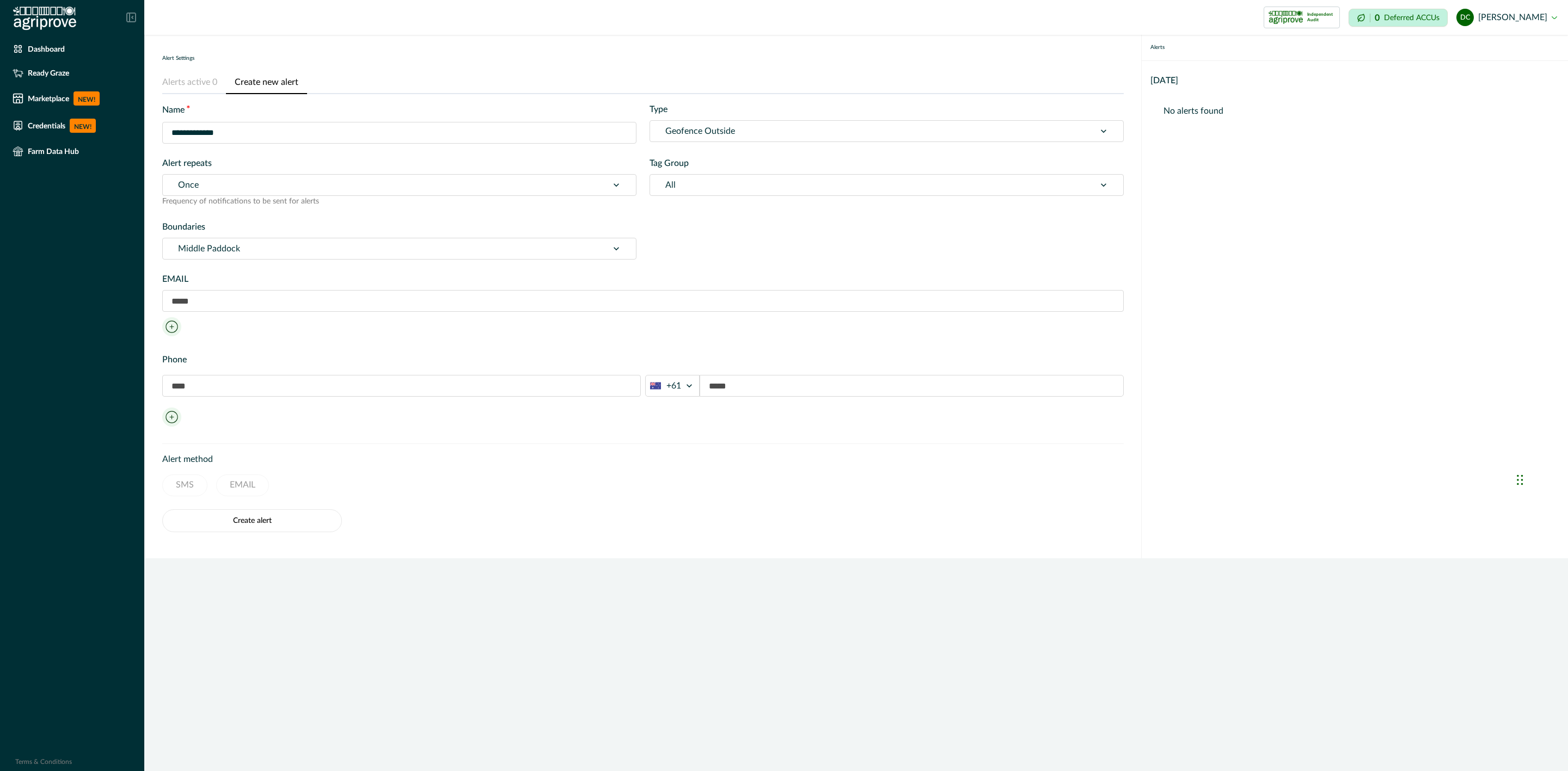
click at [333, 301] on input "text" at bounding box center [643, 301] width 962 height 22
click at [224, 340] on div "EMAIL Phone +61" at bounding box center [643, 345] width 962 height 171
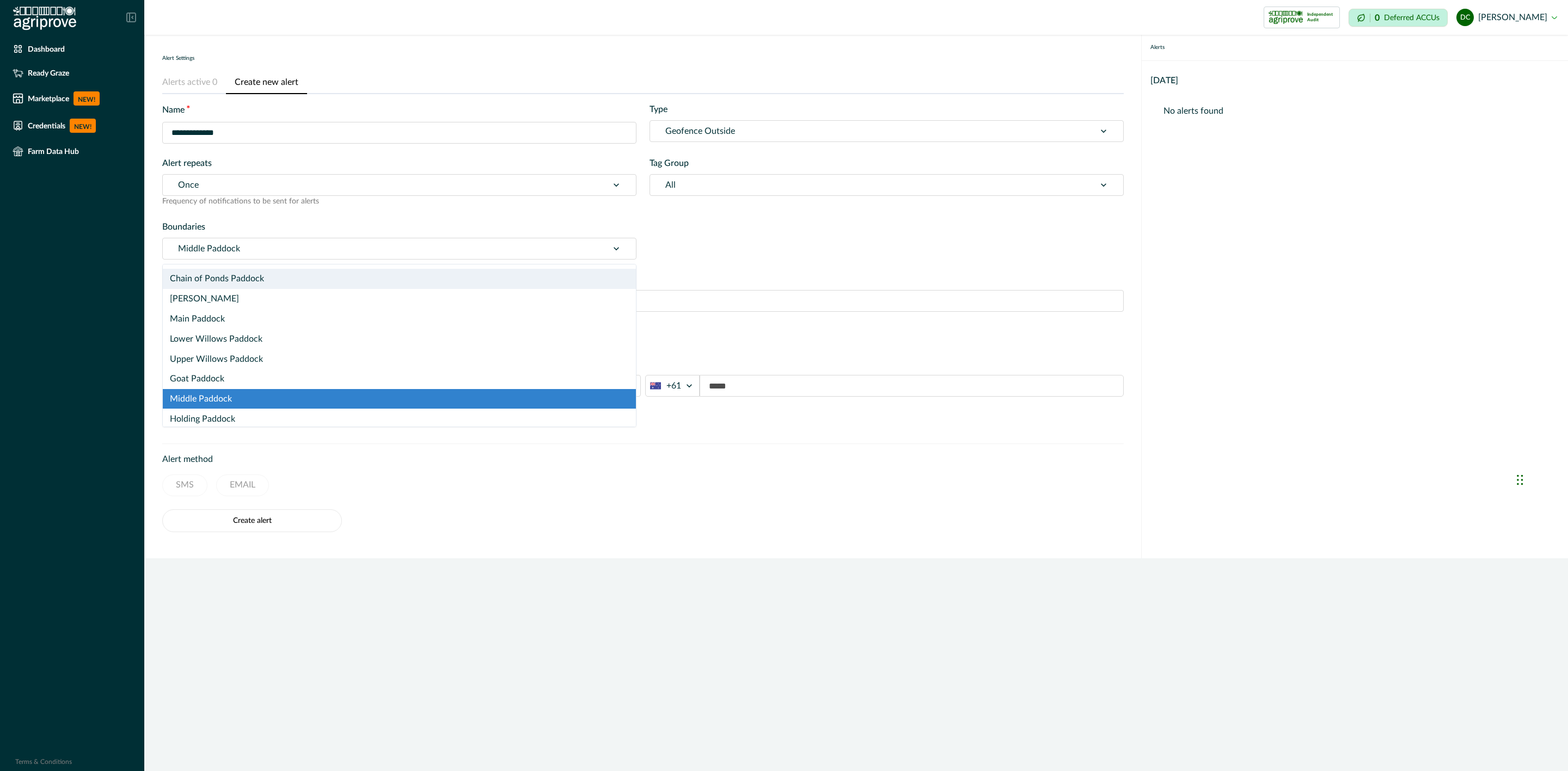
click at [268, 245] on div at bounding box center [385, 249] width 415 height 15
click at [254, 392] on div "Middle Paddock" at bounding box center [399, 399] width 473 height 20
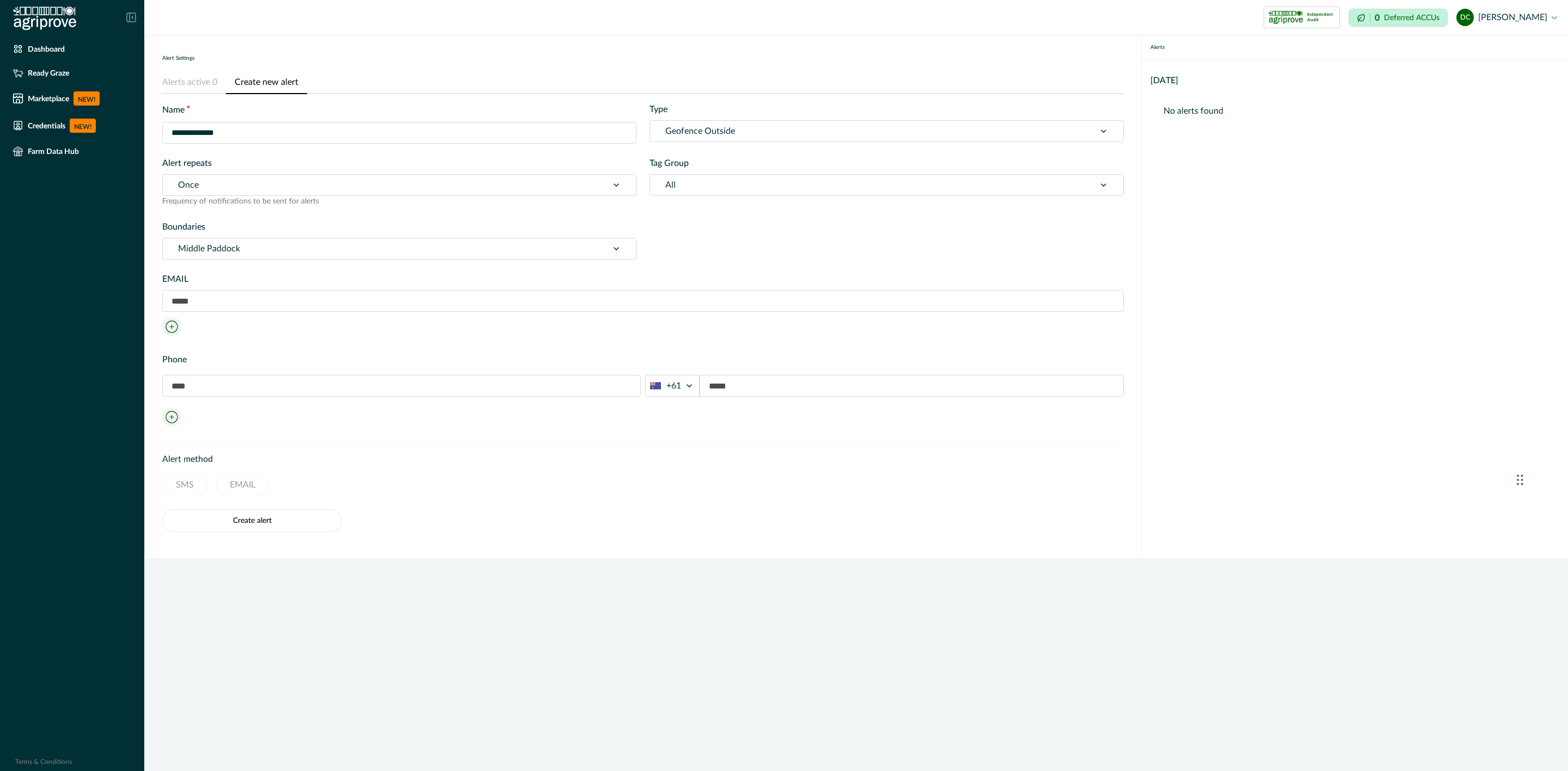
click at [243, 297] on input "text" at bounding box center [643, 301] width 962 height 22
click at [241, 299] on input "text" at bounding box center [643, 301] width 962 height 22
click at [264, 301] on input "text" at bounding box center [643, 301] width 962 height 22
click at [177, 395] on input "text" at bounding box center [401, 385] width 479 height 22
click at [193, 303] on input "text" at bounding box center [643, 301] width 962 height 22
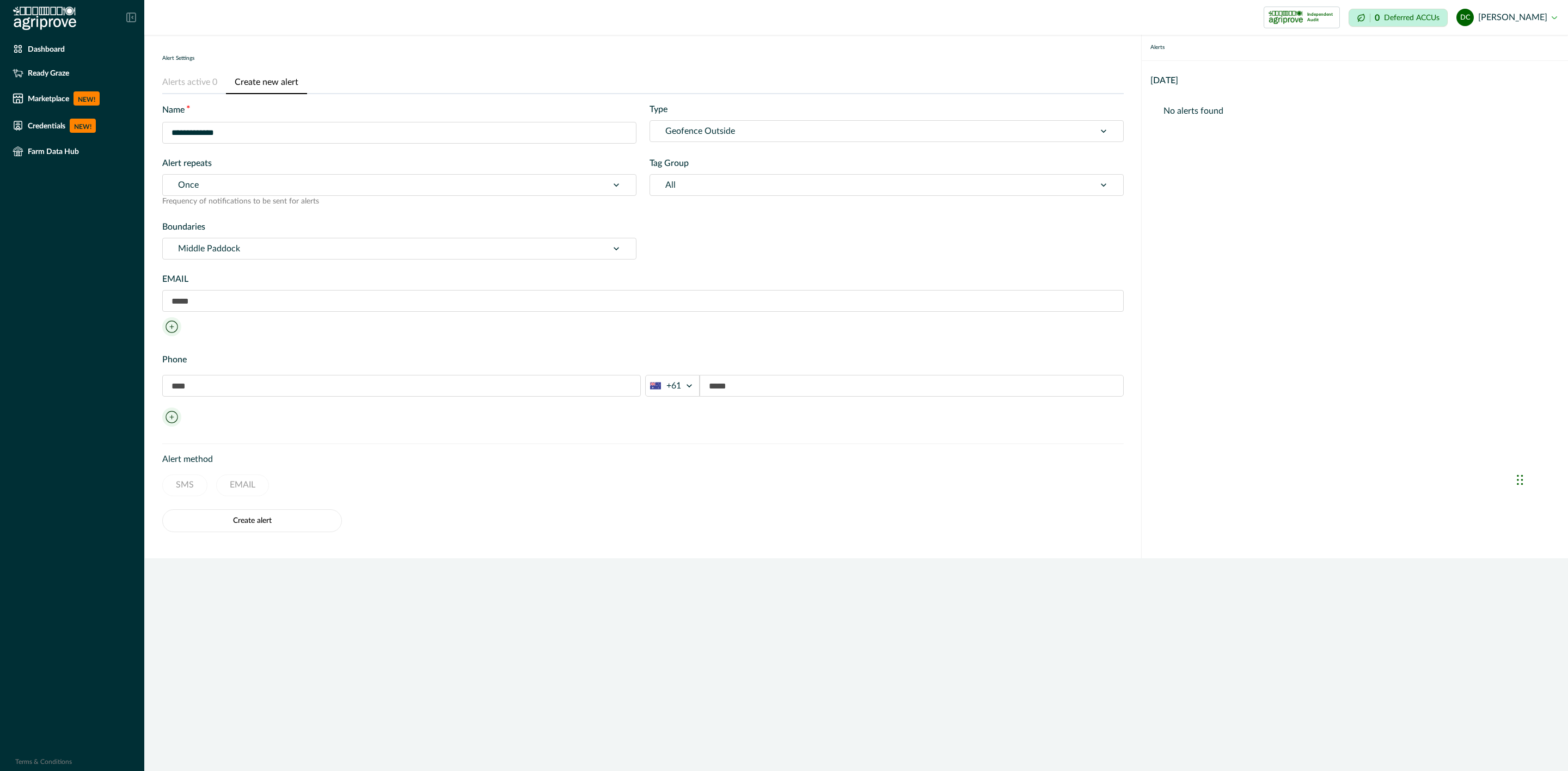
click at [198, 385] on input "text" at bounding box center [401, 385] width 479 height 22
click at [199, 309] on input "text" at bounding box center [643, 301] width 962 height 22
click at [242, 245] on div at bounding box center [385, 249] width 415 height 15
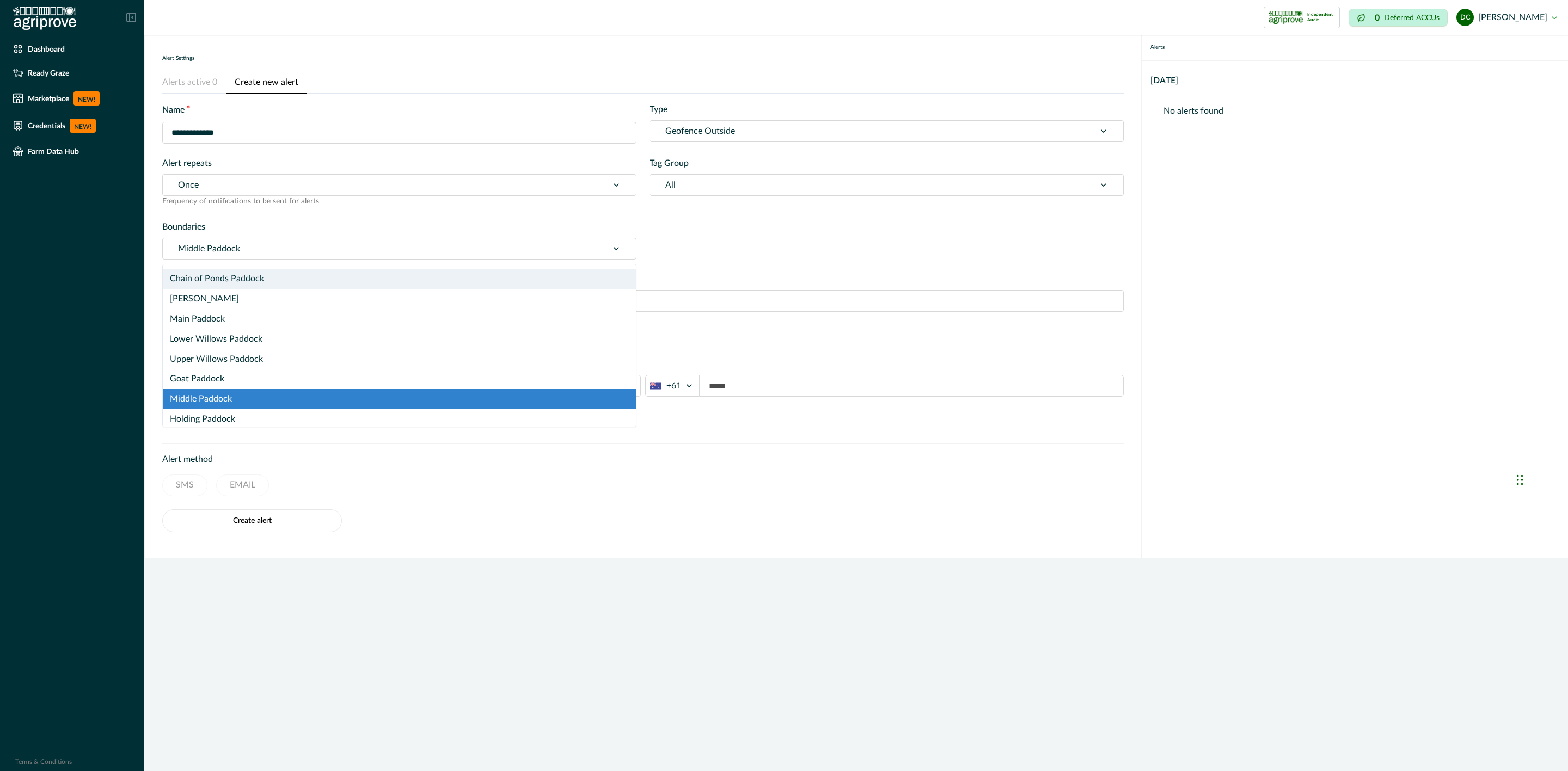
click at [234, 252] on div at bounding box center [385, 249] width 415 height 15
click at [243, 251] on div at bounding box center [385, 249] width 415 height 15
click at [275, 247] on div at bounding box center [385, 249] width 415 height 15
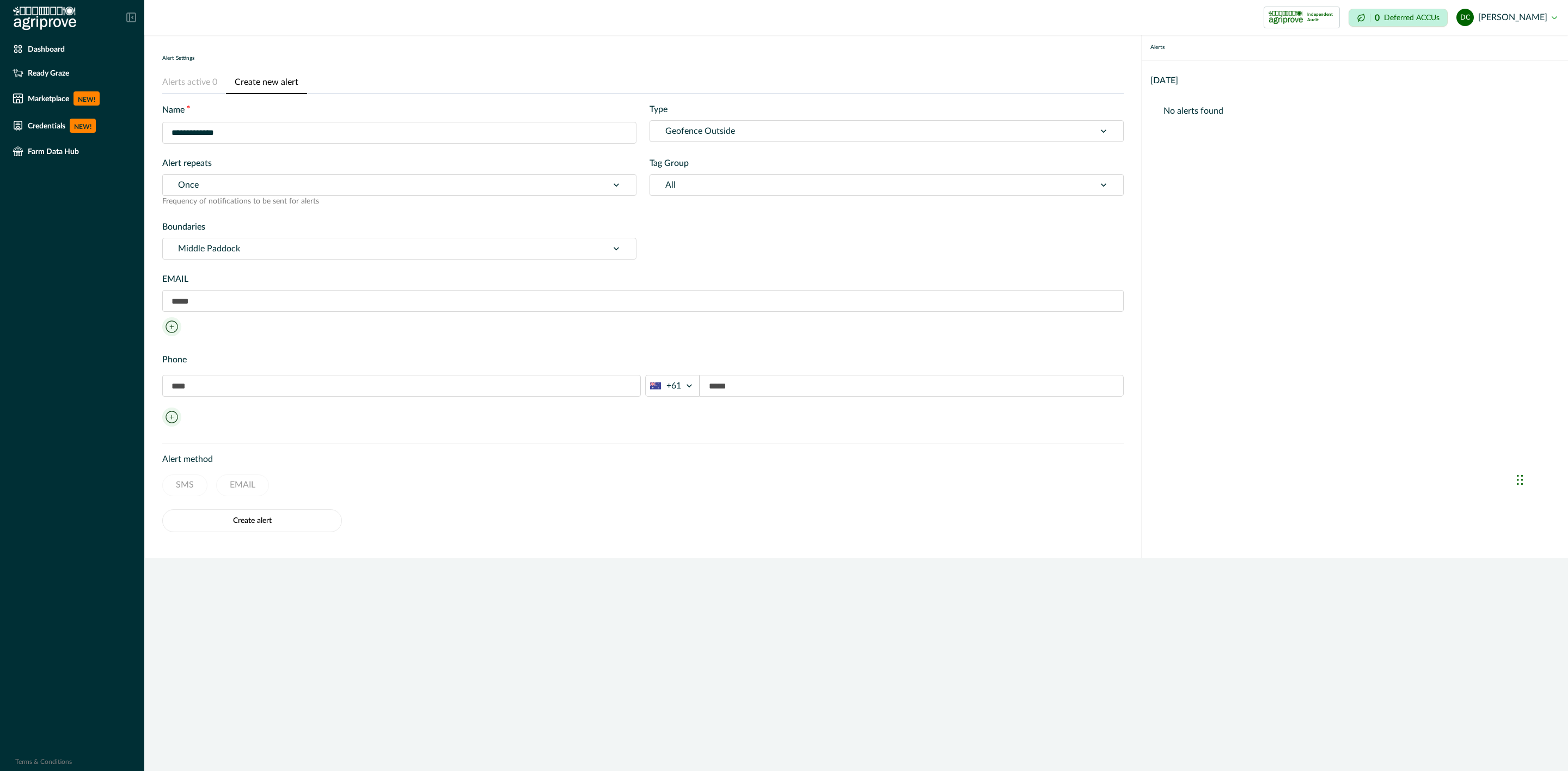
click at [236, 299] on input "text" at bounding box center [643, 301] width 962 height 22
click at [236, 306] on input "text" at bounding box center [643, 301] width 962 height 22
click at [190, 279] on label "EMAIL" at bounding box center [640, 279] width 955 height 13
click at [198, 303] on input "text" at bounding box center [643, 301] width 962 height 22
click at [191, 332] on div "EMAIL" at bounding box center [643, 306] width 962 height 67
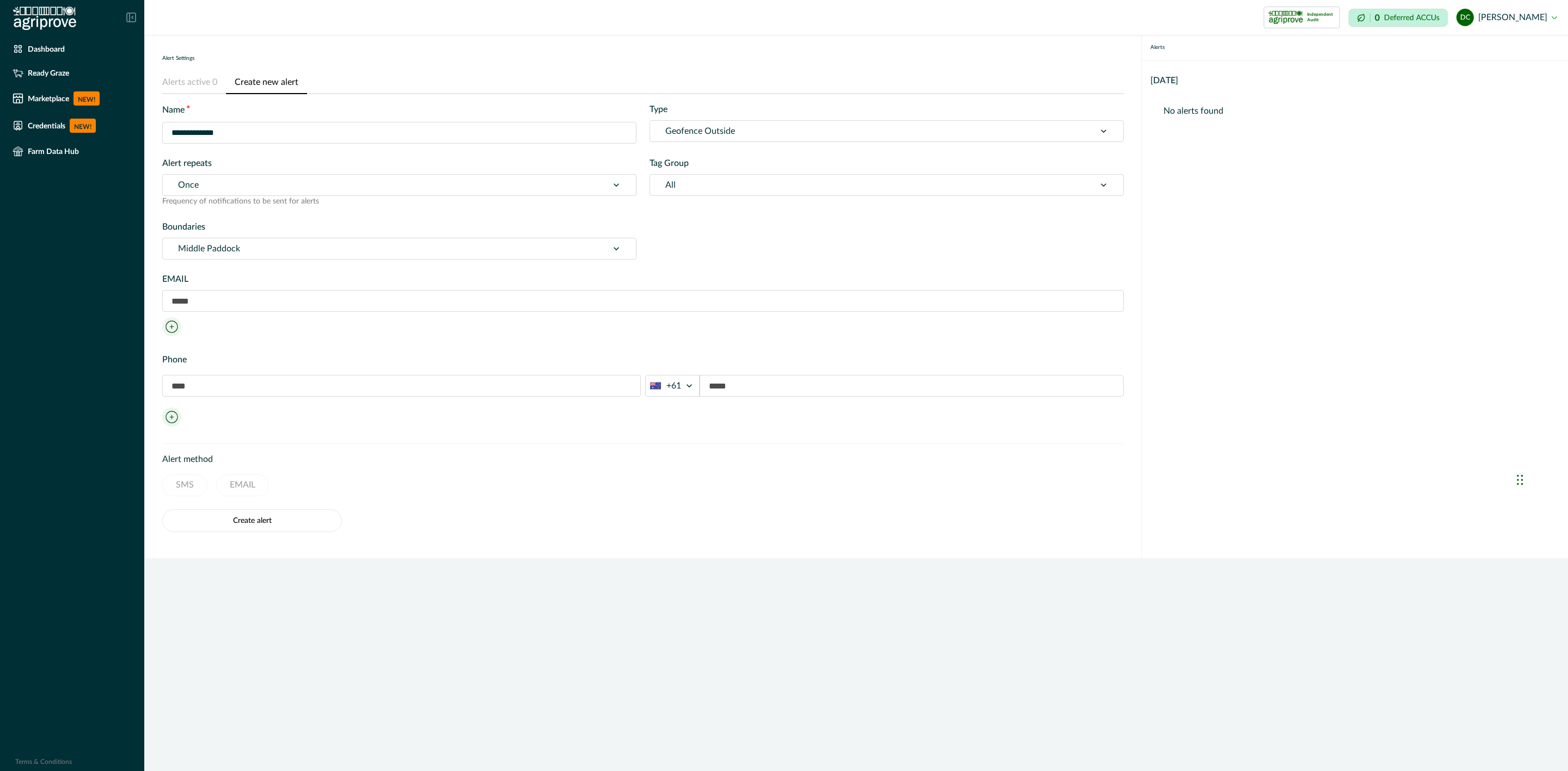
click at [209, 379] on input "text" at bounding box center [401, 385] width 479 height 22
click at [212, 419] on div "Phone +61" at bounding box center [643, 392] width 962 height 77
click at [207, 387] on input "text" at bounding box center [401, 385] width 479 height 22
click at [222, 298] on input "text" at bounding box center [643, 301] width 962 height 22
type input "**********"
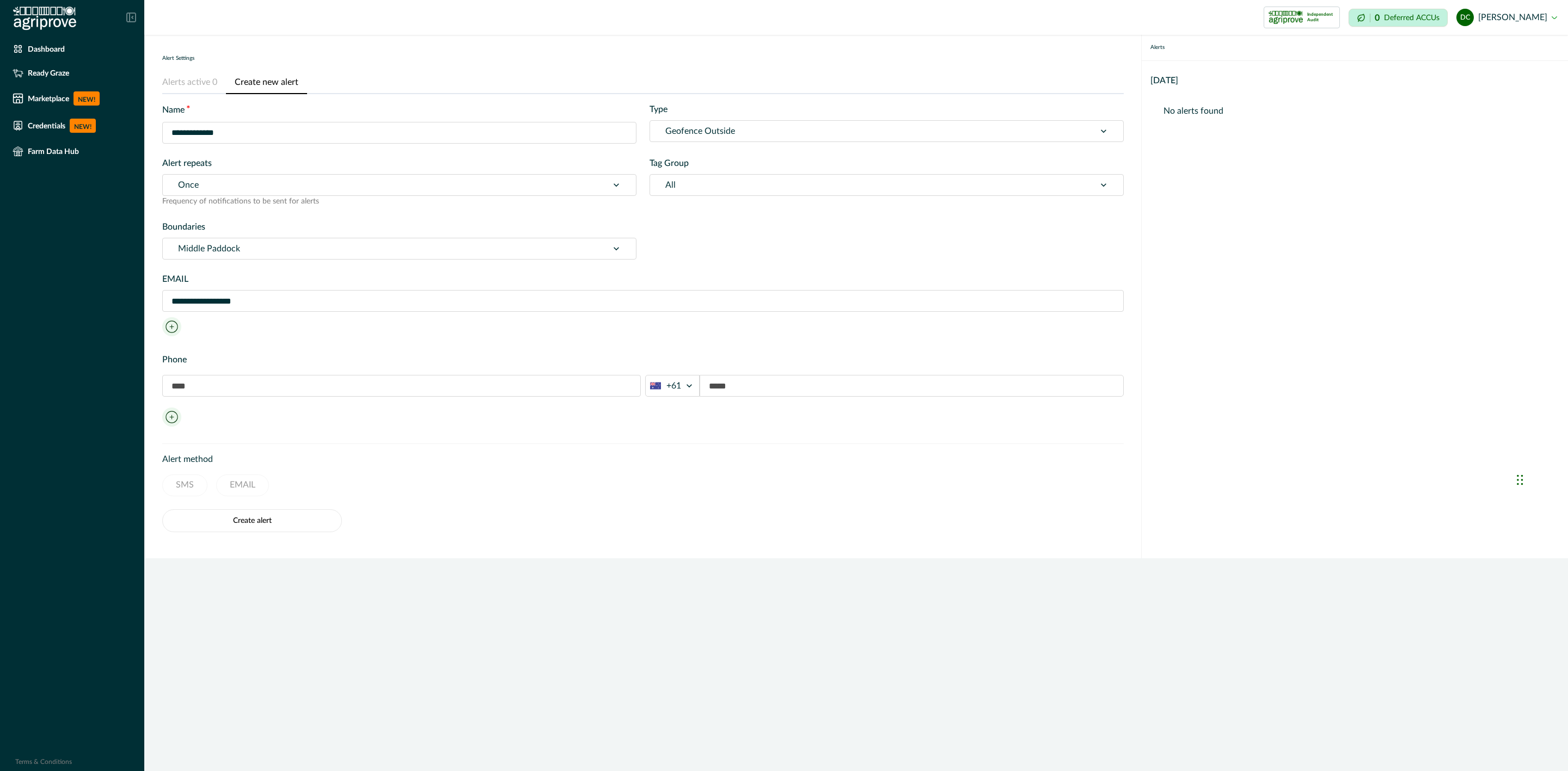
type input "**********"
click at [239, 423] on div "**********" at bounding box center [643, 392] width 962 height 77
click at [250, 485] on button "EMAIL" at bounding box center [242, 485] width 53 height 22
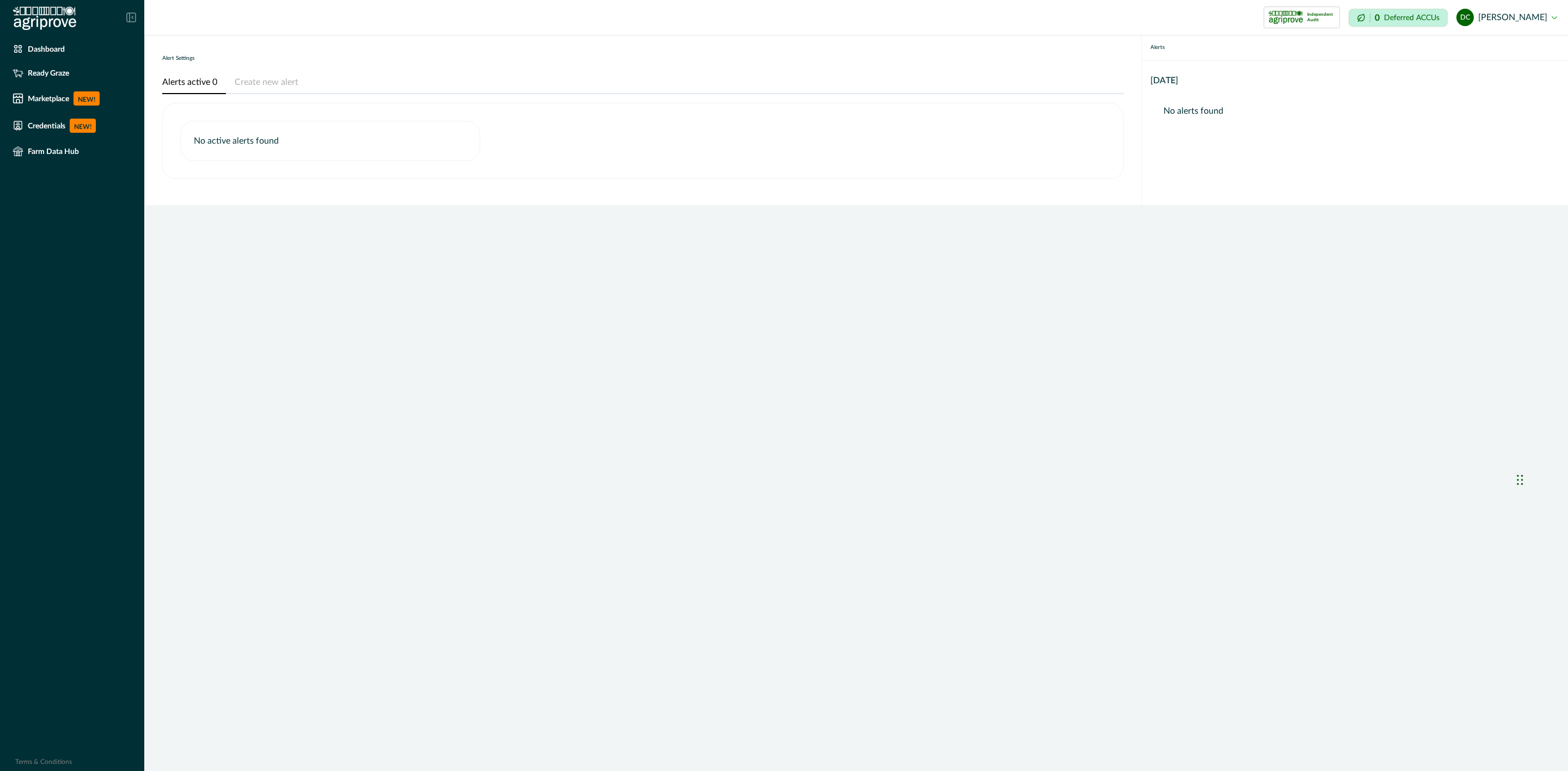
click at [199, 85] on button "Alerts active 0" at bounding box center [193, 83] width 63 height 23
click at [281, 84] on button "Create new alert" at bounding box center [266, 83] width 81 height 23
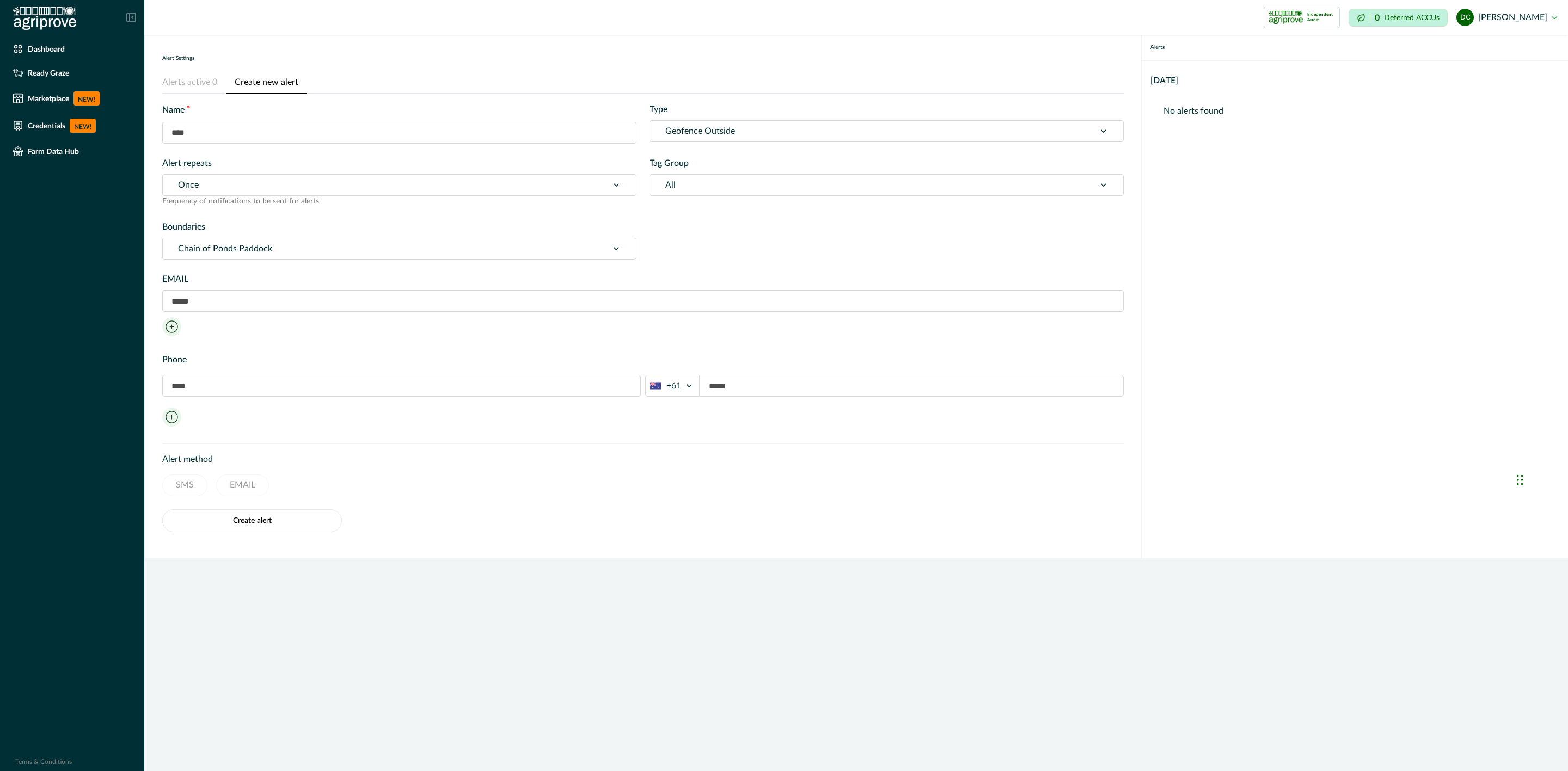
click at [183, 82] on button "Alerts active 0" at bounding box center [193, 83] width 63 height 23
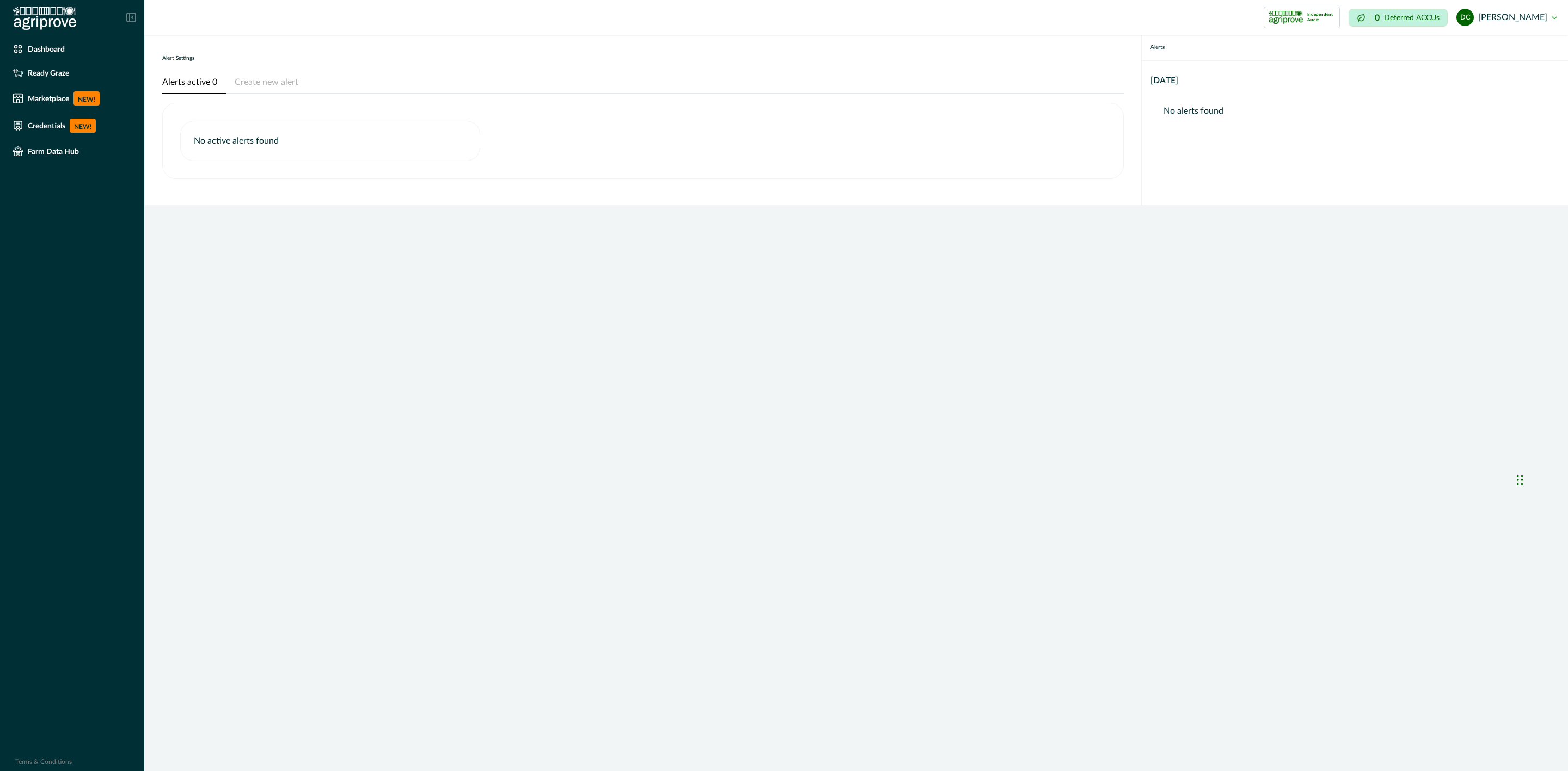
click at [256, 72] on button "Create new alert" at bounding box center [266, 83] width 81 height 23
click at [207, 74] on button "Alerts active 0" at bounding box center [193, 83] width 63 height 23
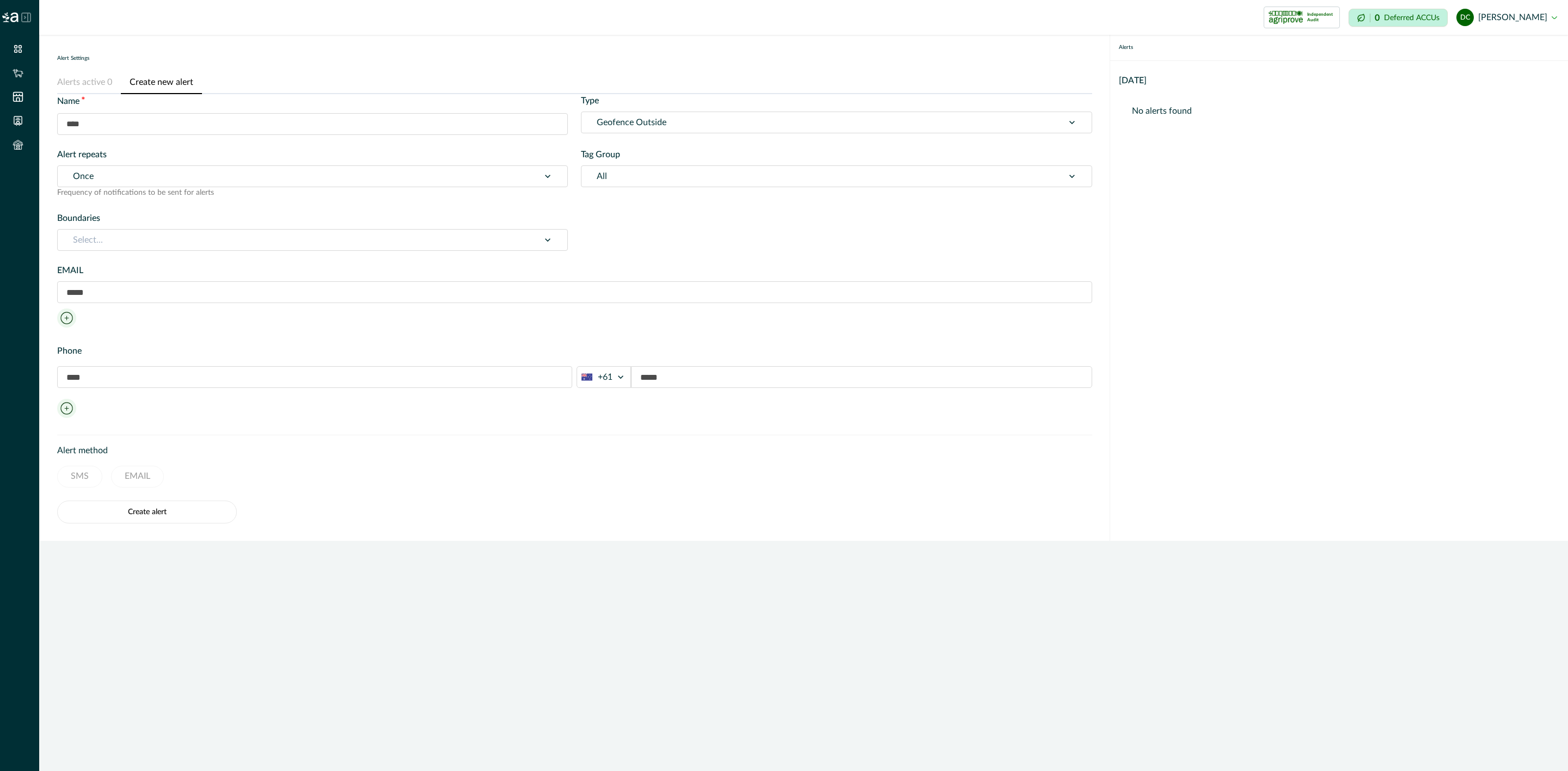
click at [180, 85] on button "Create new alert" at bounding box center [161, 83] width 81 height 23
click at [74, 90] on button "Alerts active 0" at bounding box center [89, 83] width 63 height 23
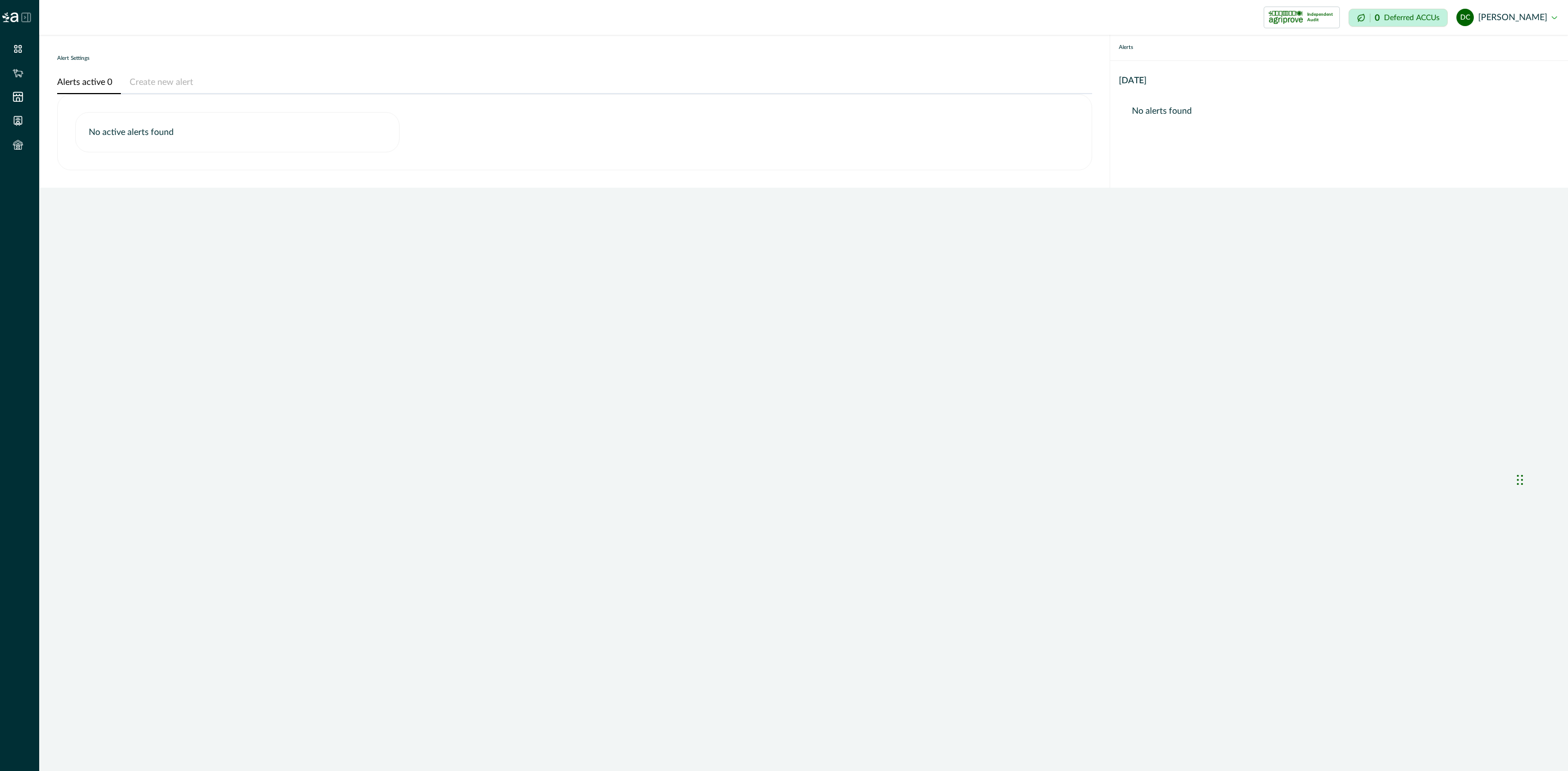
click at [143, 80] on button "Create new alert" at bounding box center [161, 83] width 81 height 23
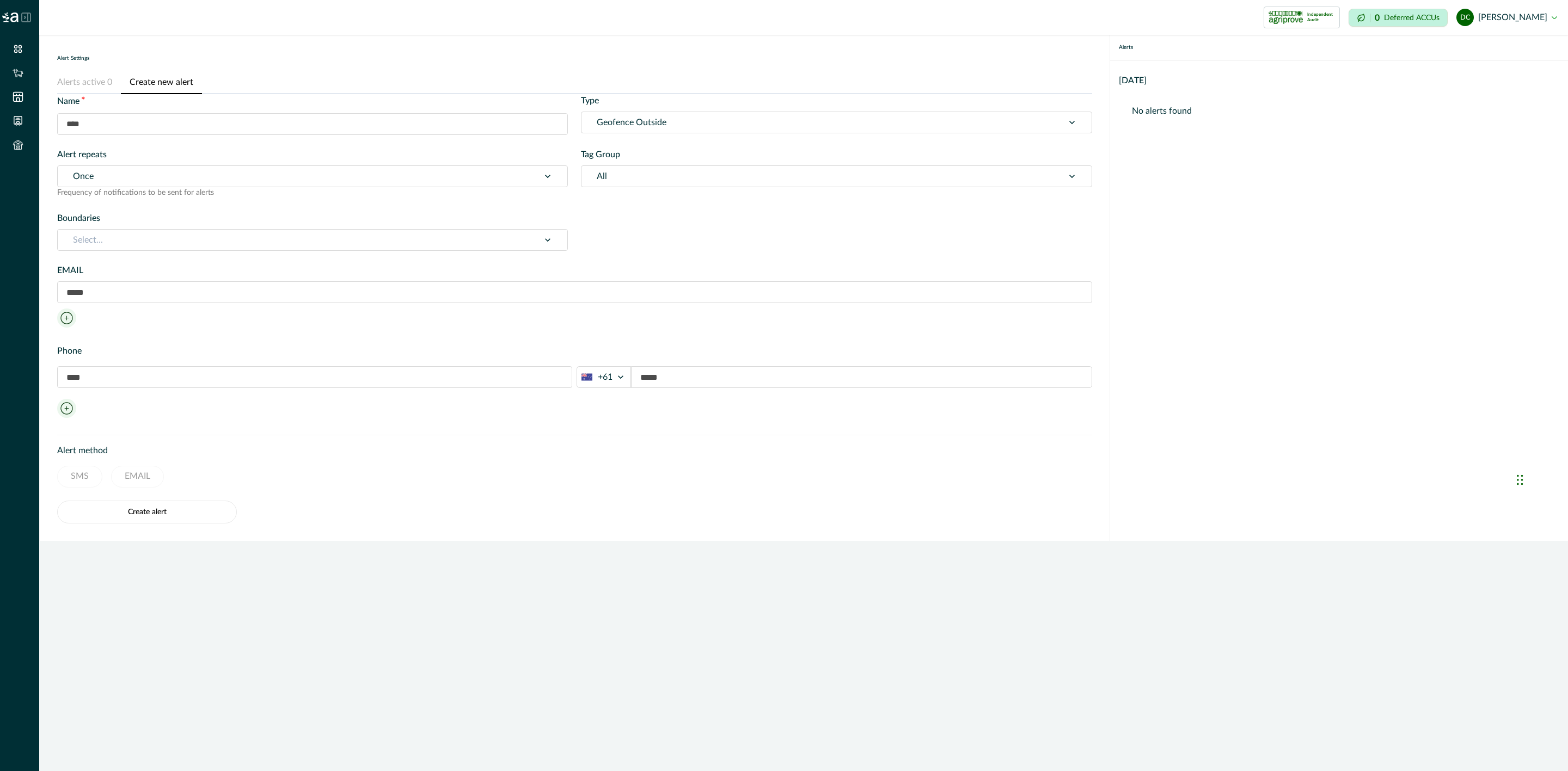
click at [80, 77] on button "Alerts active 0" at bounding box center [89, 83] width 63 height 23
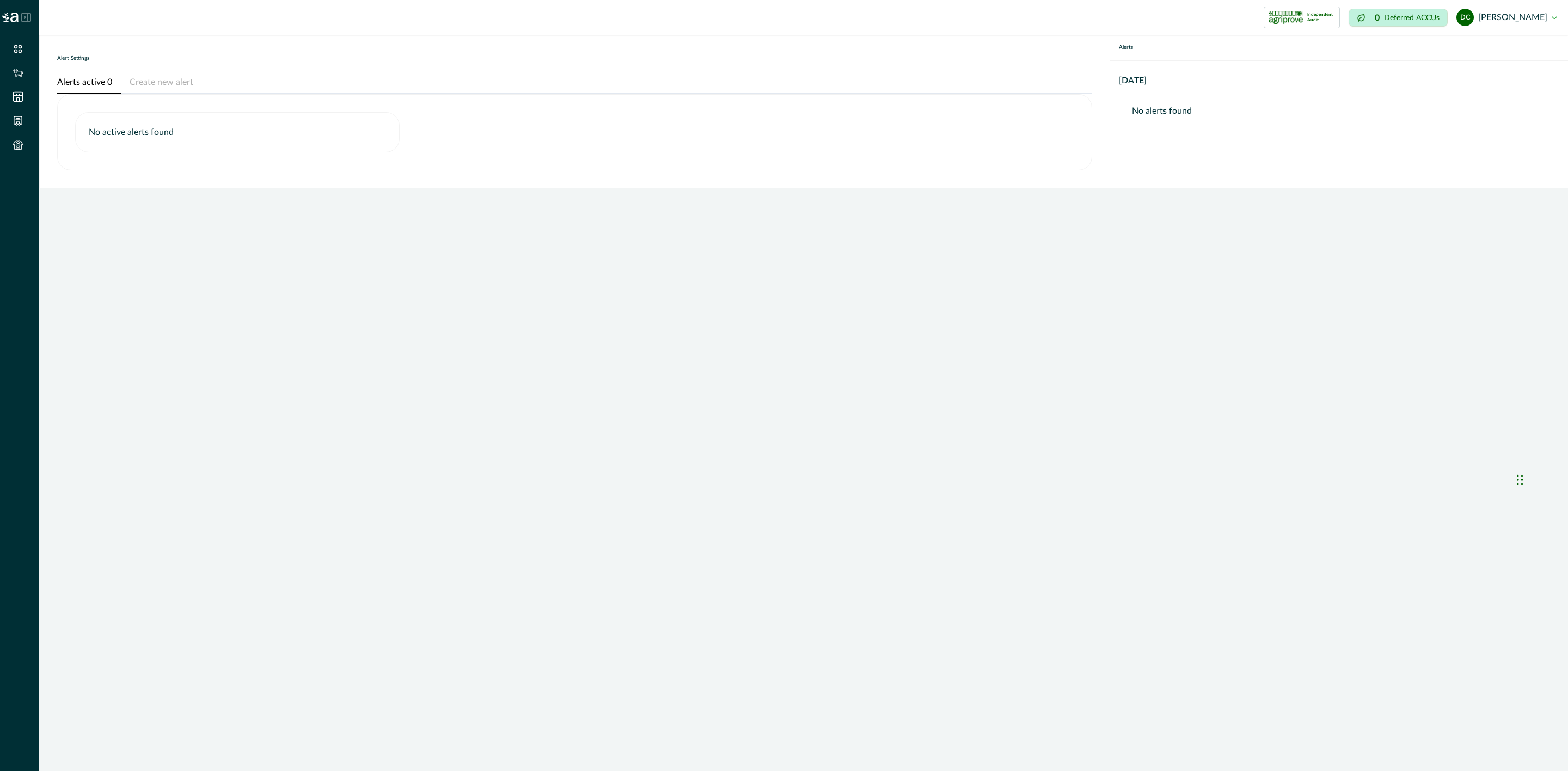
click at [28, 18] on icon at bounding box center [26, 18] width 9 height 9
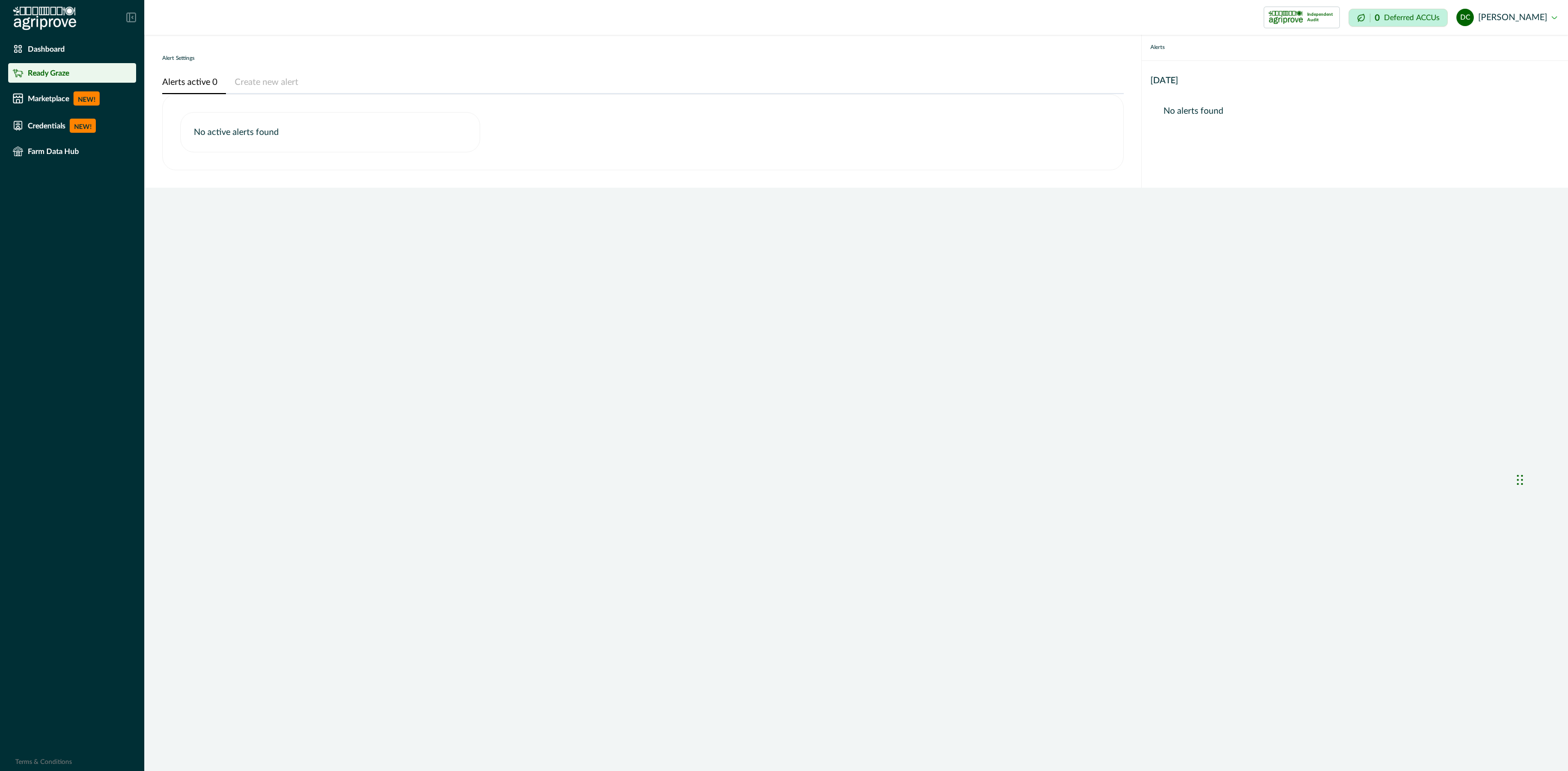
click at [55, 68] on p "Ready Graze" at bounding box center [48, 73] width 41 height 9
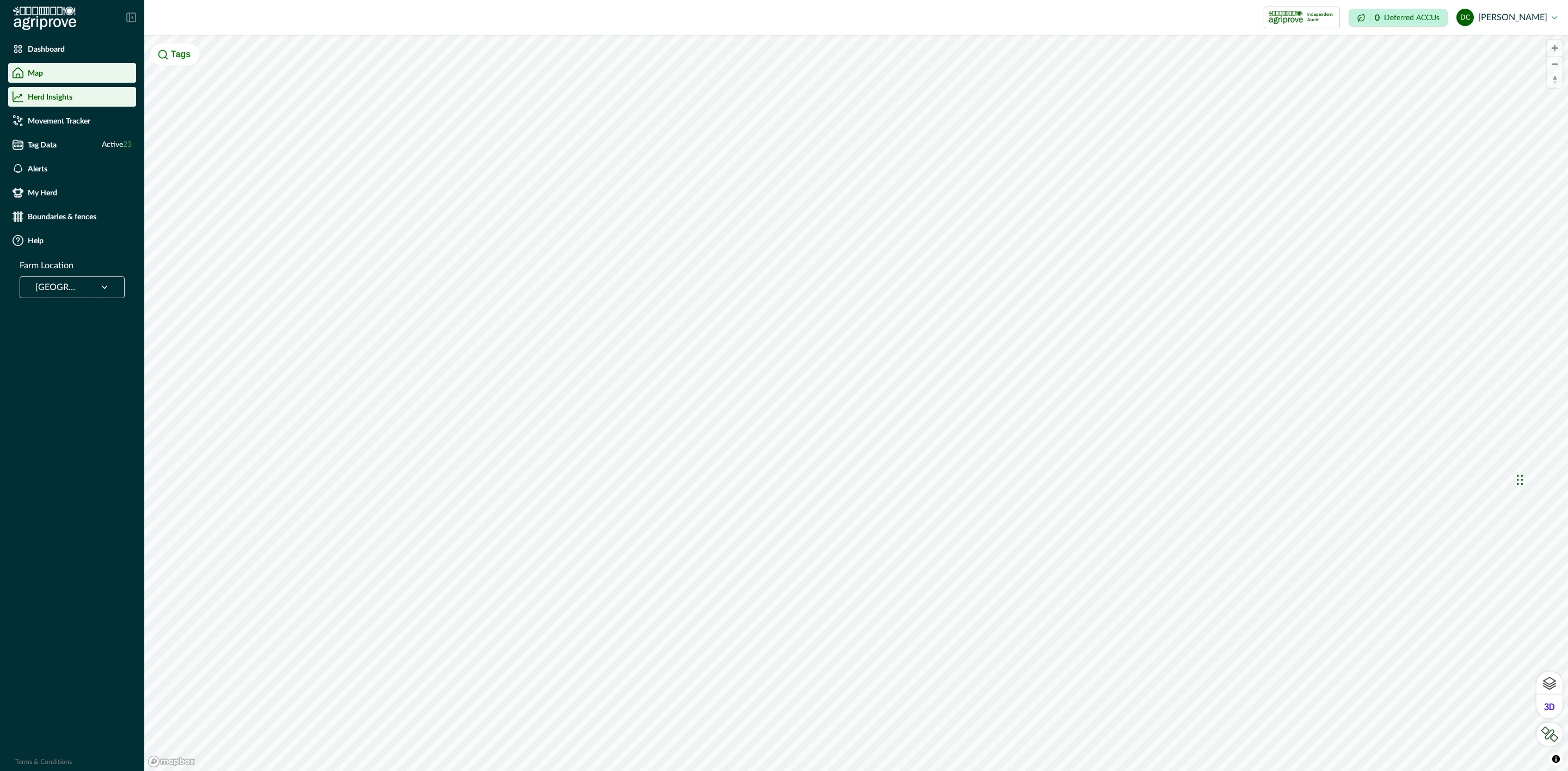
click at [59, 102] on div "Herd Insights" at bounding box center [72, 97] width 119 height 11
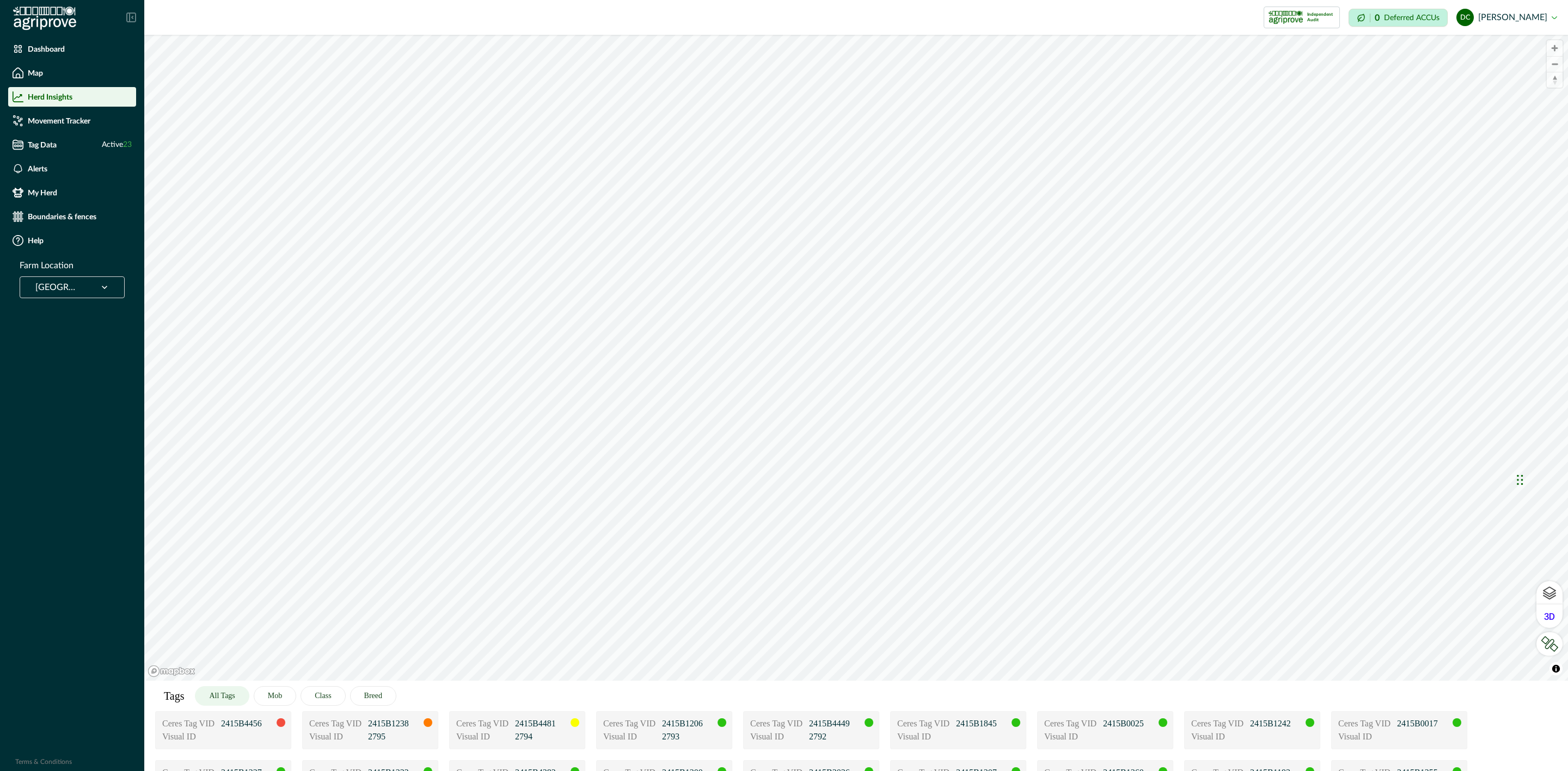
click at [107, 282] on icon at bounding box center [104, 287] width 11 height 11
click at [109, 279] on div at bounding box center [104, 287] width 28 height 21
drag, startPoint x: 103, startPoint y: 291, endPoint x: 104, endPoint y: 283, distance: 8.1
click at [103, 288] on icon at bounding box center [104, 287] width 11 height 11
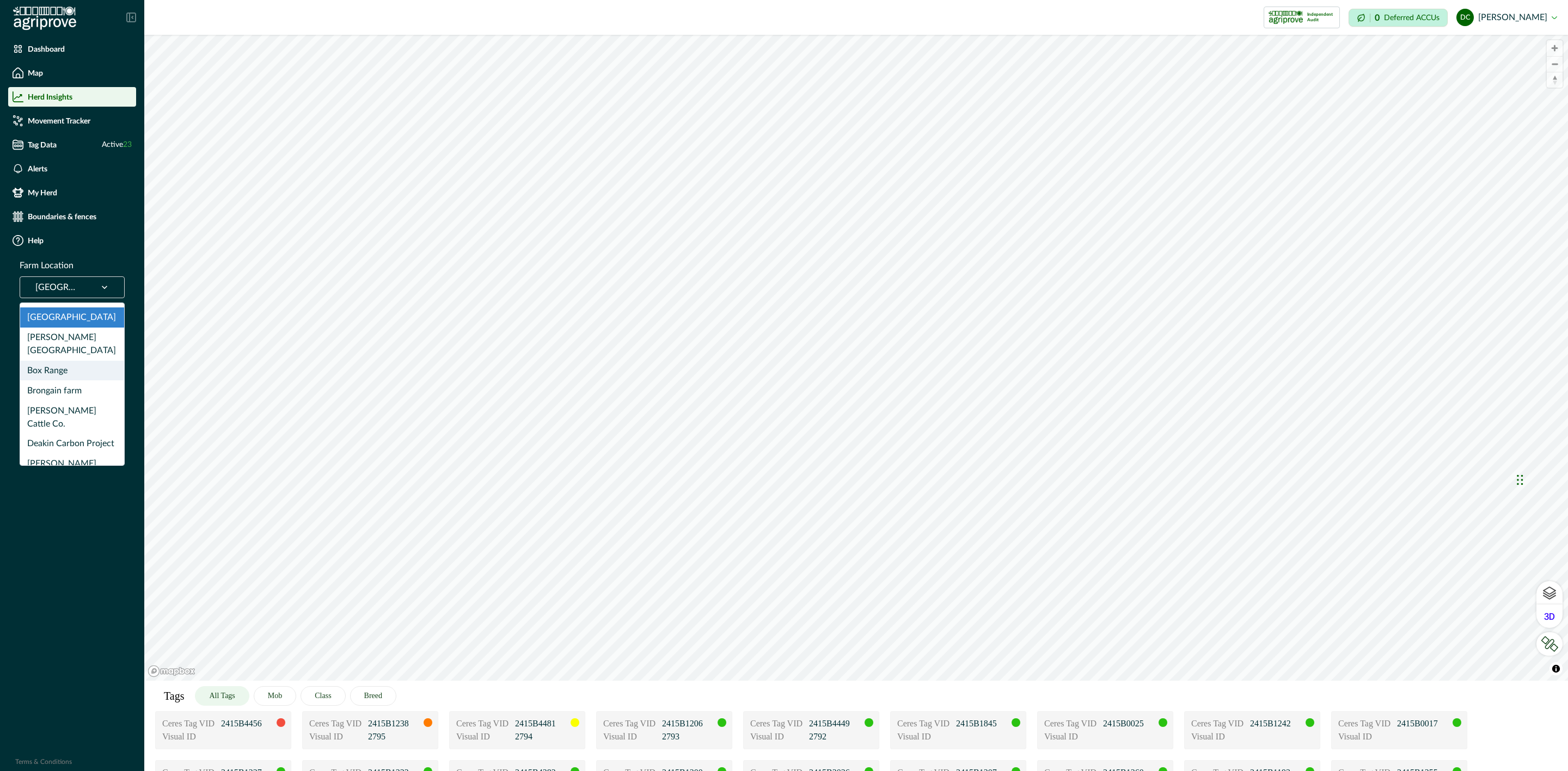
click at [85, 361] on div "Box Range" at bounding box center [72, 371] width 104 height 20
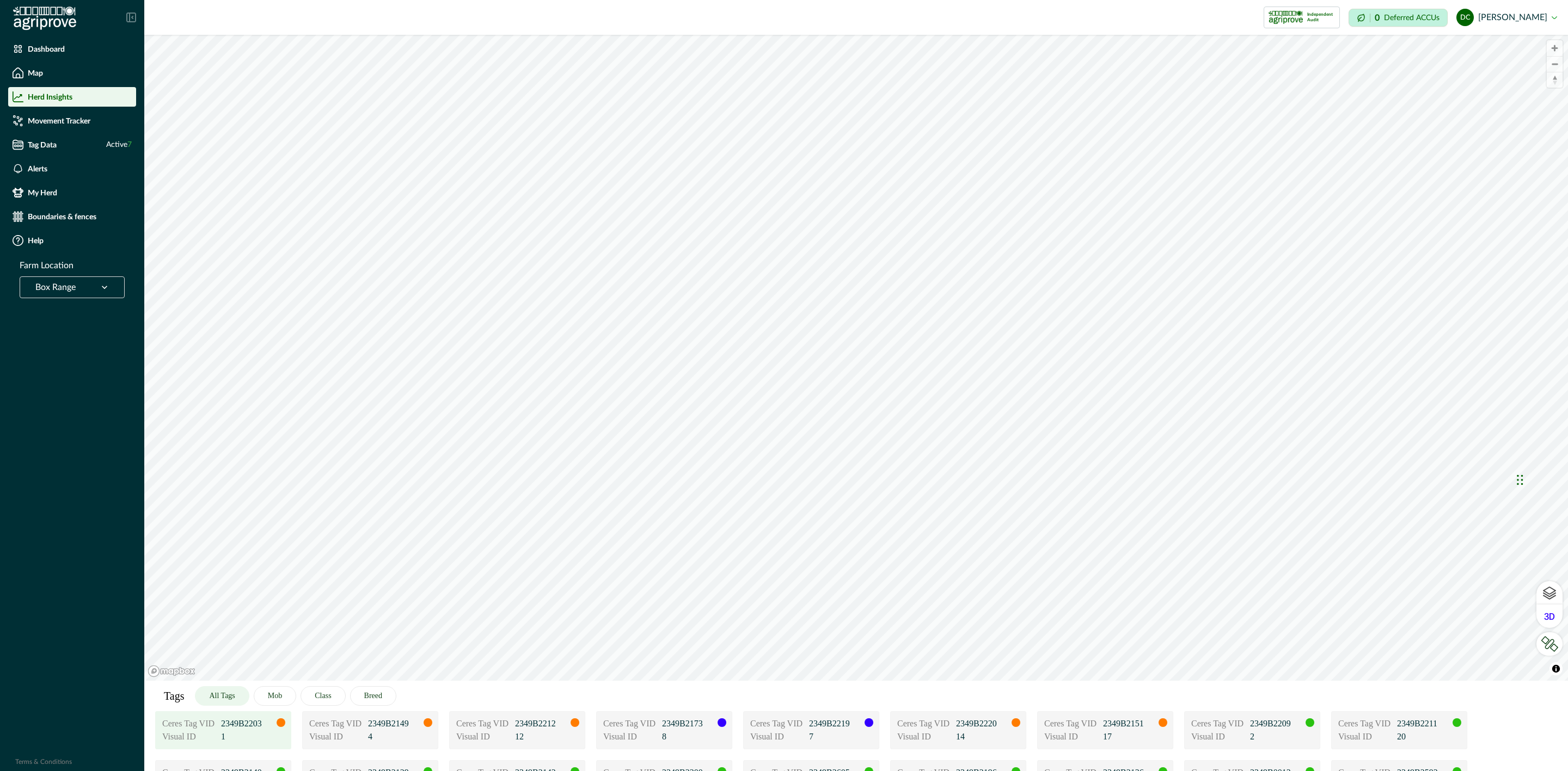
click at [242, 740] on p "1" at bounding box center [248, 736] width 55 height 13
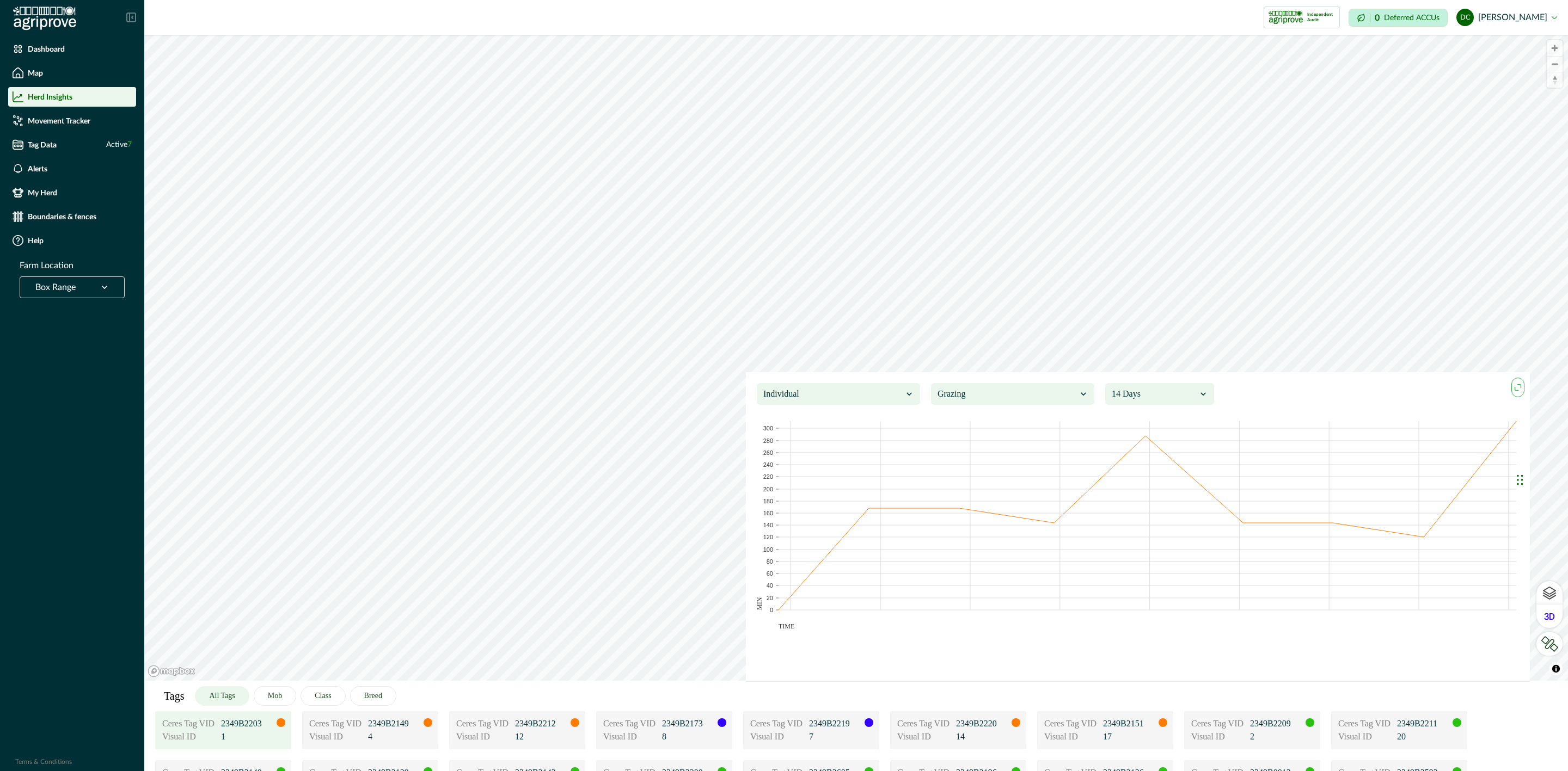
click at [1520, 387] on icon "maxmin" at bounding box center [1518, 387] width 12 height 12
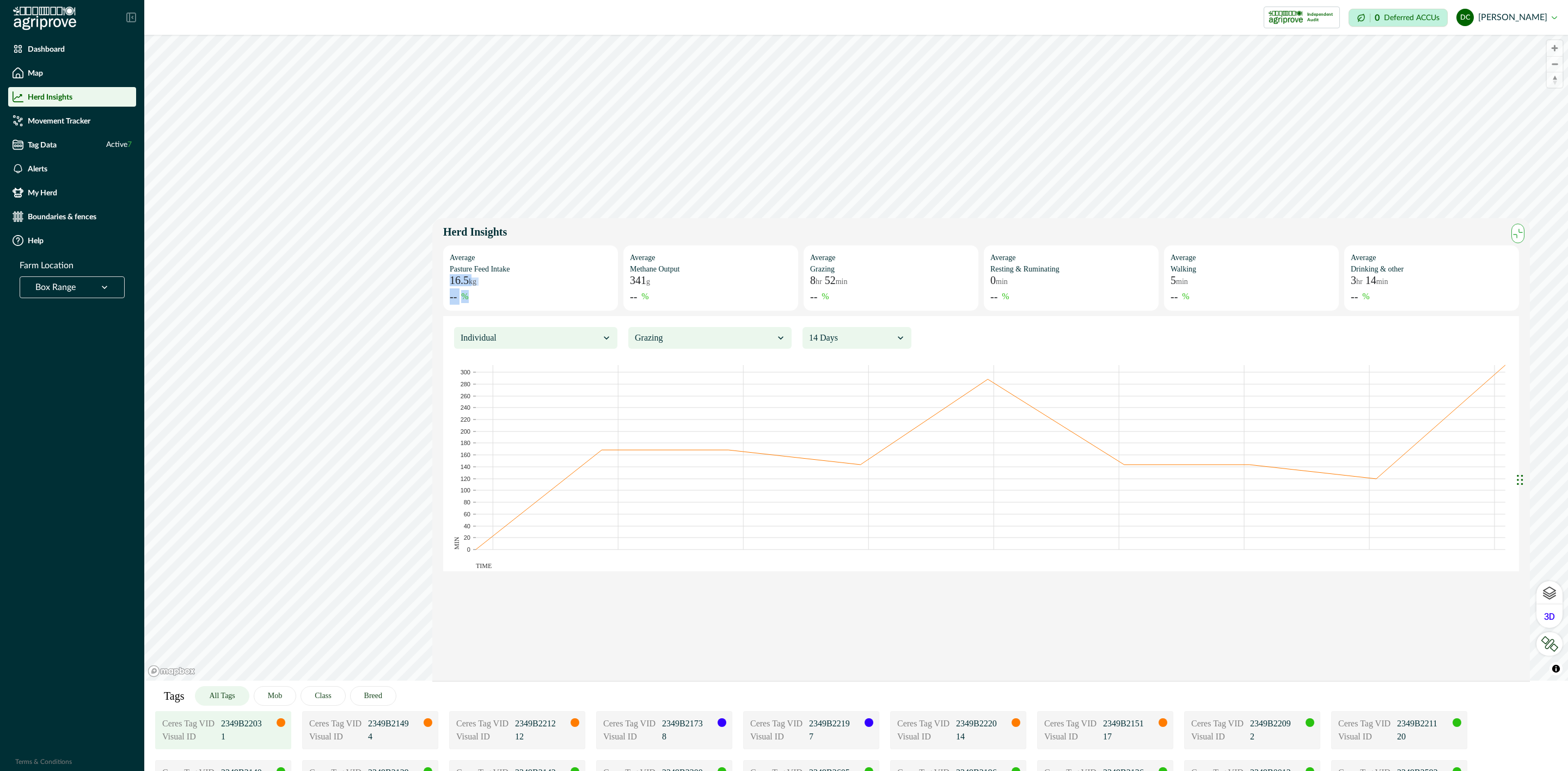
drag, startPoint x: 451, startPoint y: 281, endPoint x: 520, endPoint y: 286, distance: 69.2
click at [520, 286] on div "Average Pasture Feed Intake 16.5 kg -- %" at bounding box center [531, 278] width 175 height 65
click at [509, 286] on div "Average Pasture Feed Intake 16.5 kg -- %" at bounding box center [531, 278] width 175 height 65
drag, startPoint x: 631, startPoint y: 281, endPoint x: 660, endPoint y: 280, distance: 29.0
click at [660, 280] on div "341 g" at bounding box center [710, 280] width 161 height 11
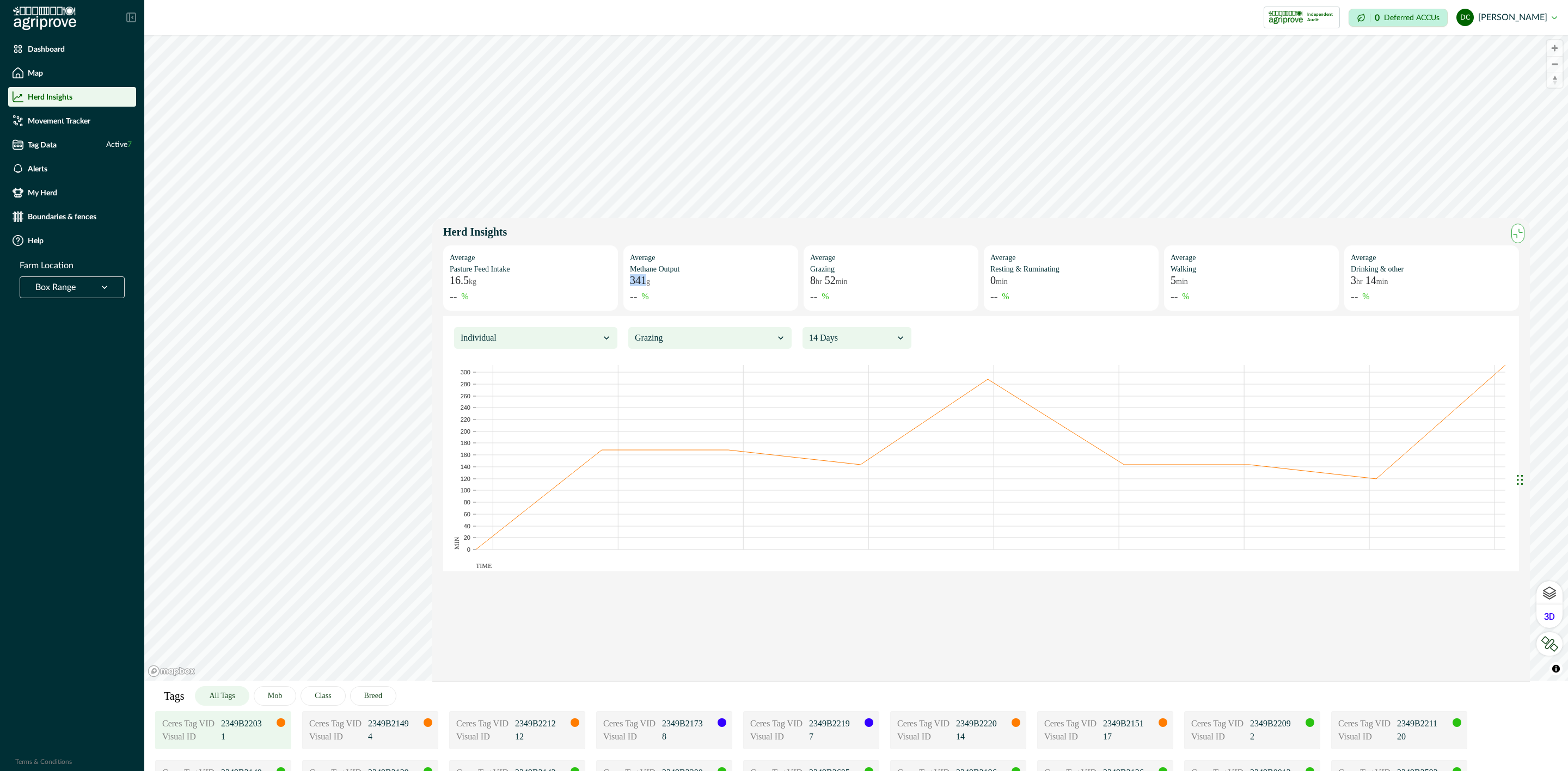
click at [662, 284] on div "341 g" at bounding box center [710, 280] width 161 height 11
click at [822, 284] on p "8 hr 52 min" at bounding box center [829, 280] width 37 height 11
drag, startPoint x: 811, startPoint y: 281, endPoint x: 845, endPoint y: 281, distance: 34.0
click at [845, 281] on p "8 hr 52 min" at bounding box center [829, 280] width 37 height 11
click at [858, 284] on div "8 hr 52 min" at bounding box center [891, 280] width 161 height 11
